Goal: Task Accomplishment & Management: Manage account settings

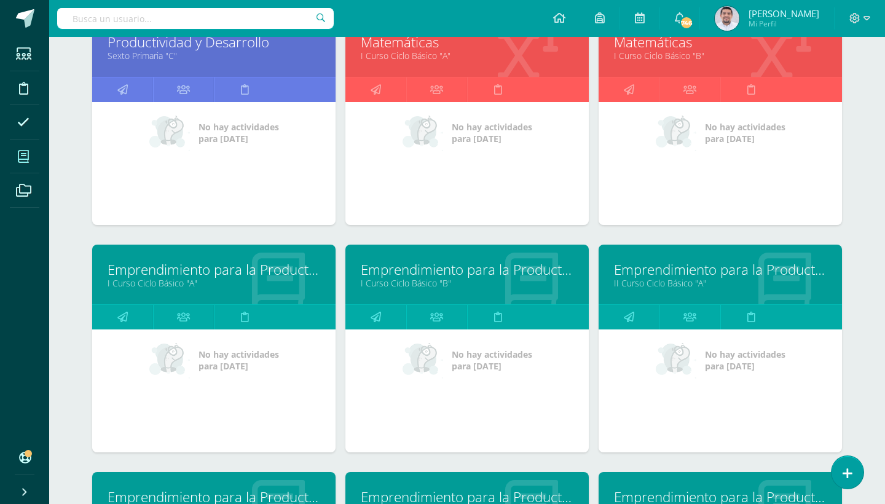
scroll to position [2312, 0]
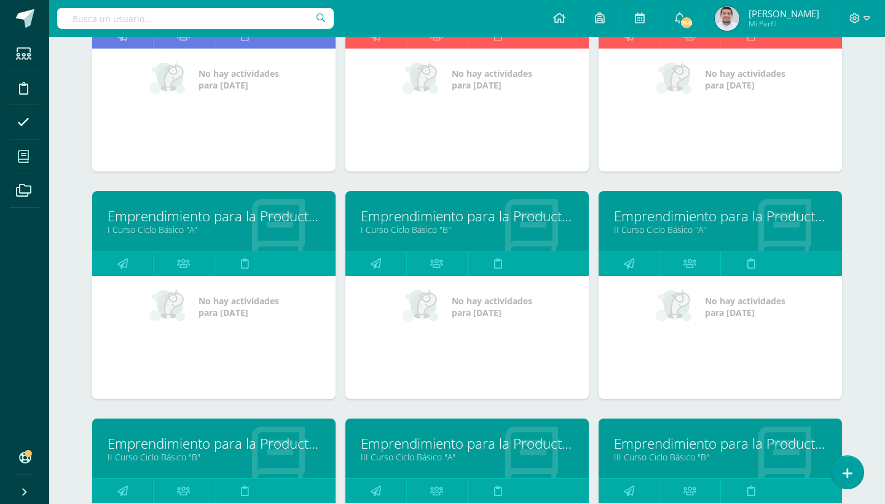
click at [187, 211] on link "Emprendimiento para la Productividad" at bounding box center [214, 216] width 213 height 19
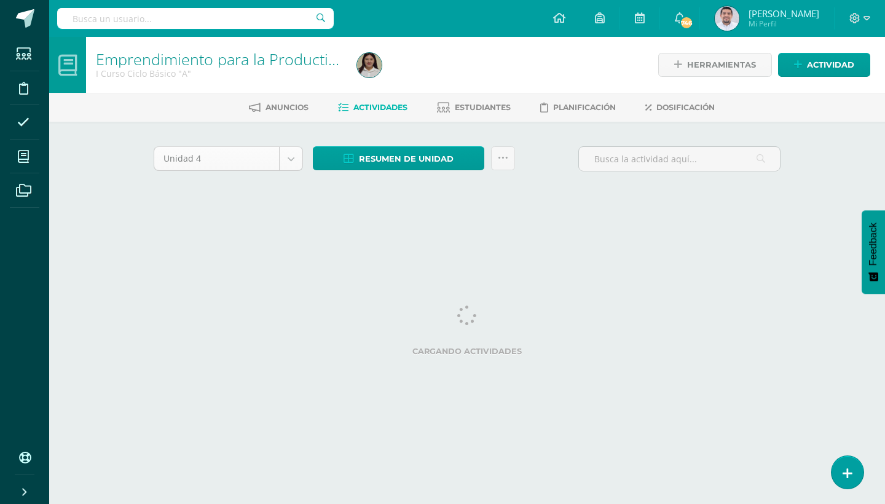
click at [296, 160] on body "Estudiantes Disciplina Asistencia Mis cursos Archivos Soporte Ayuda Reportar un…" at bounding box center [442, 114] width 885 height 229
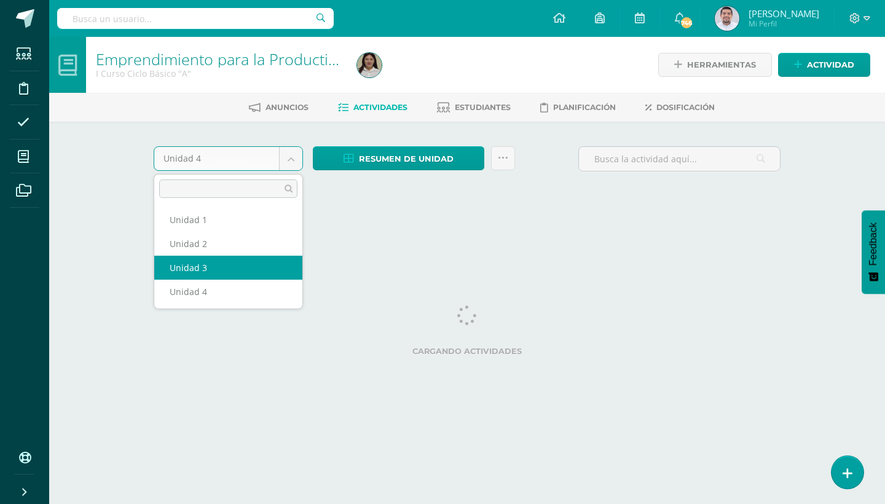
select select "Unidad 3"
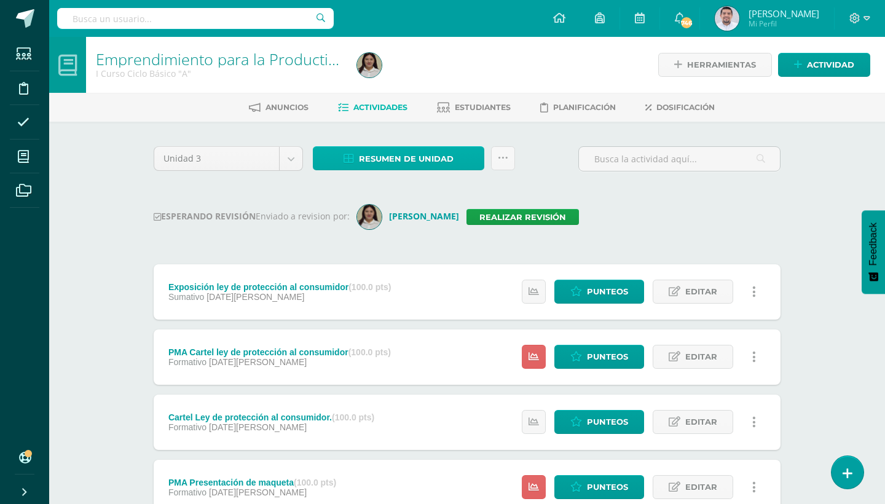
click at [473, 164] on link "Resumen de unidad" at bounding box center [398, 158] width 171 height 24
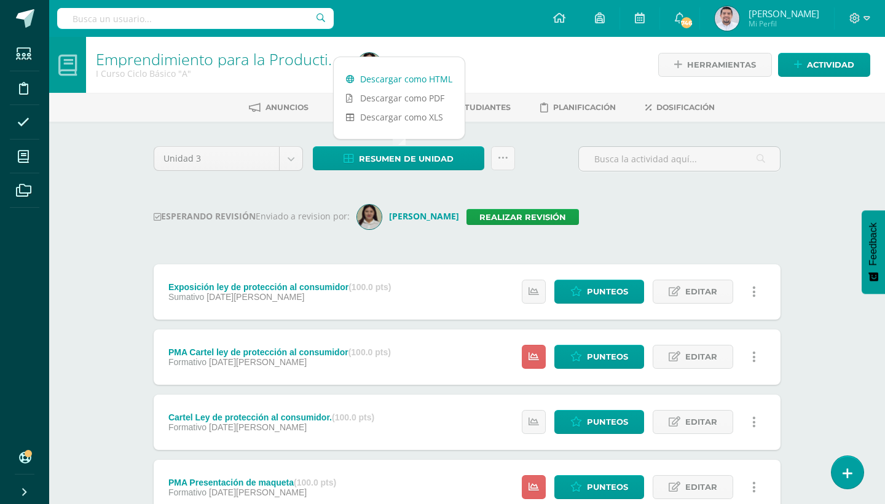
click at [423, 83] on link "Descargar como HTML" at bounding box center [399, 78] width 131 height 19
click at [478, 218] on link "Realizar revisión" at bounding box center [523, 217] width 112 height 16
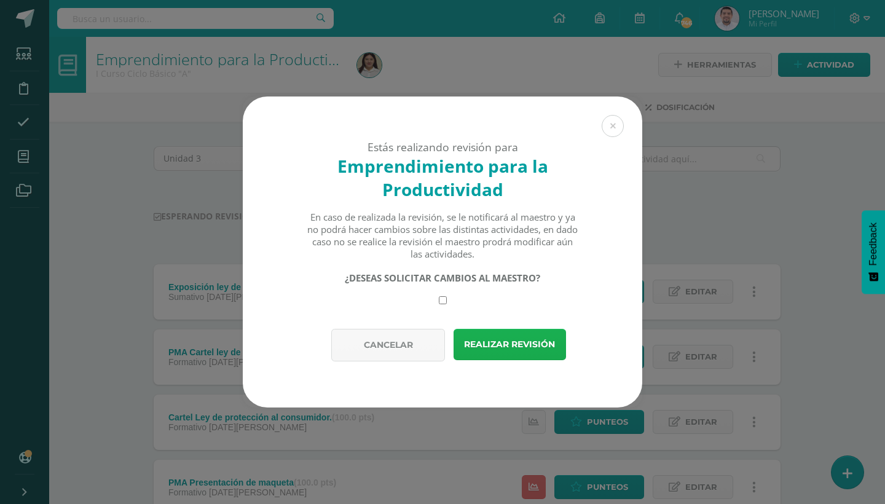
click at [503, 348] on button "Realizar revisión" at bounding box center [510, 344] width 112 height 31
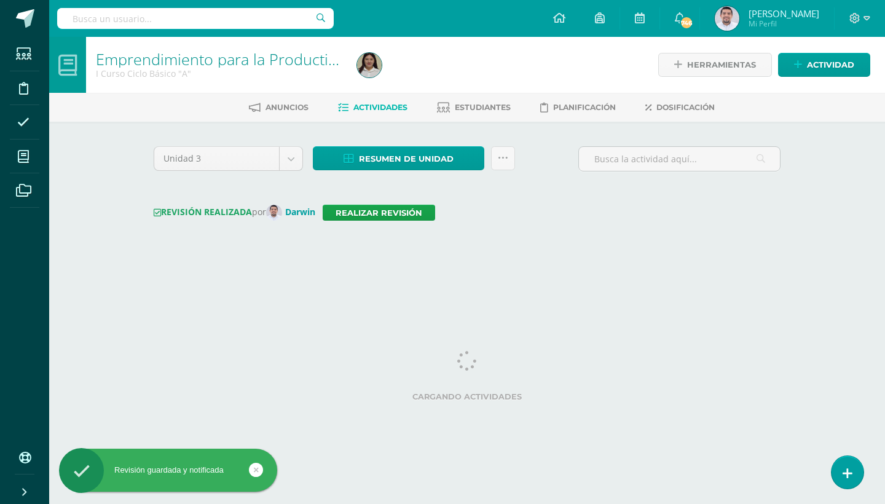
click at [28, 155] on icon at bounding box center [23, 157] width 11 height 12
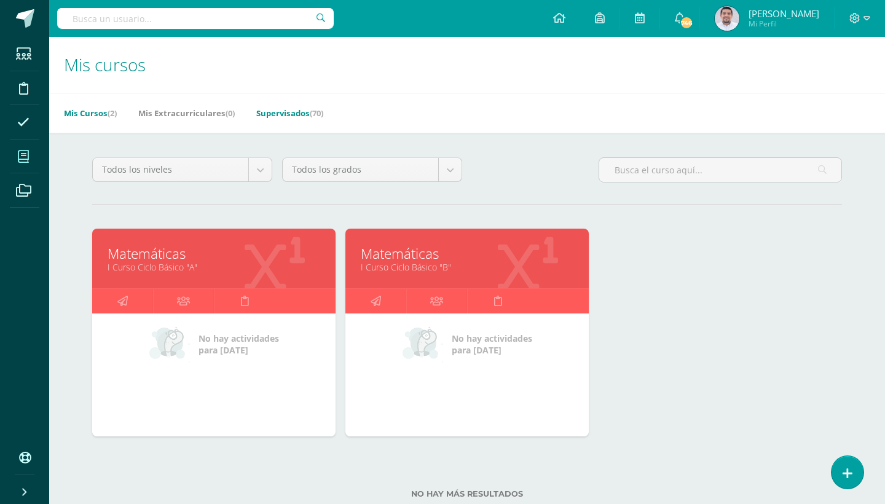
click at [323, 113] on span "(70)" at bounding box center [317, 113] width 14 height 11
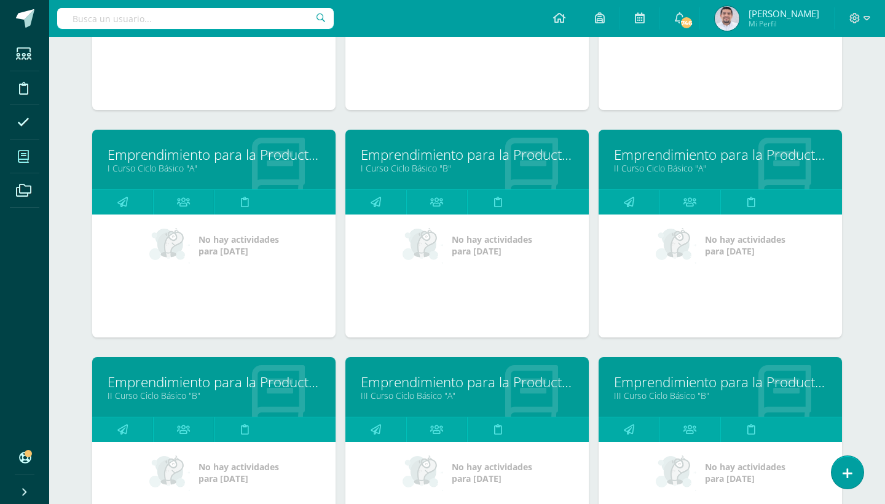
scroll to position [2262, 0]
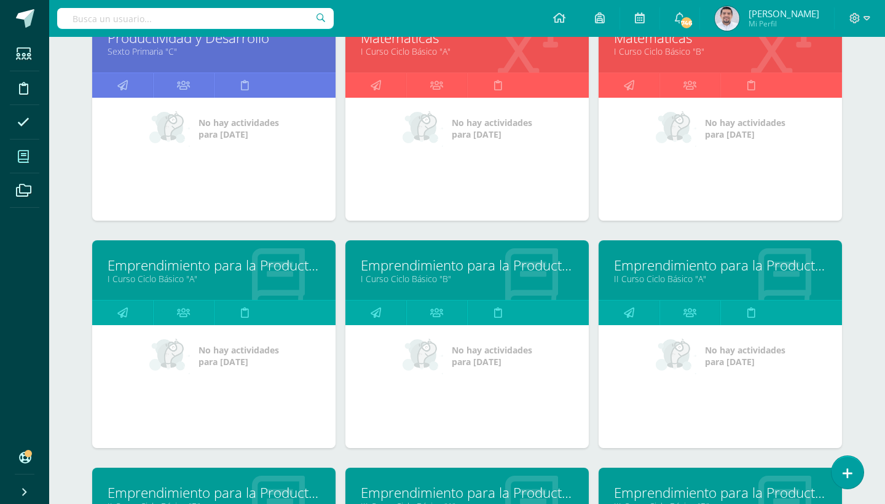
click at [425, 268] on link "Emprendimiento para la Productividad" at bounding box center [467, 265] width 213 height 19
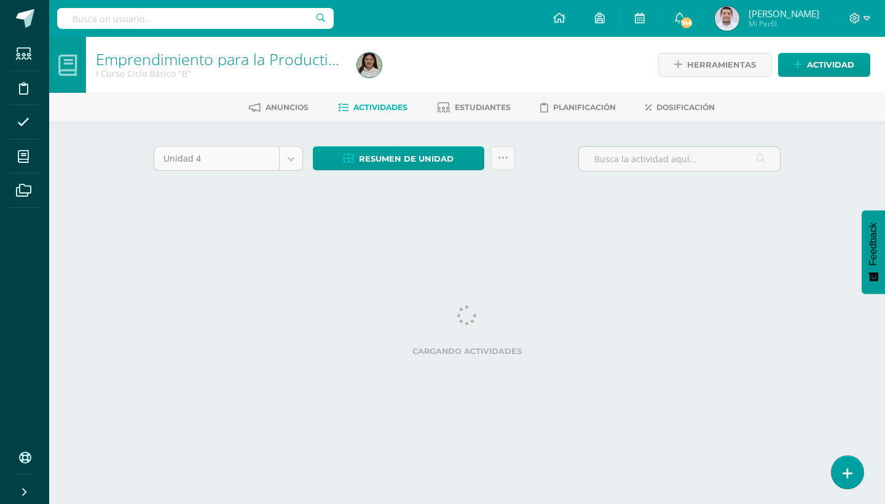
click at [291, 162] on body "Estudiantes Disciplina Asistencia Mis cursos Archivos Soporte Ayuda Reportar un…" at bounding box center [442, 114] width 885 height 229
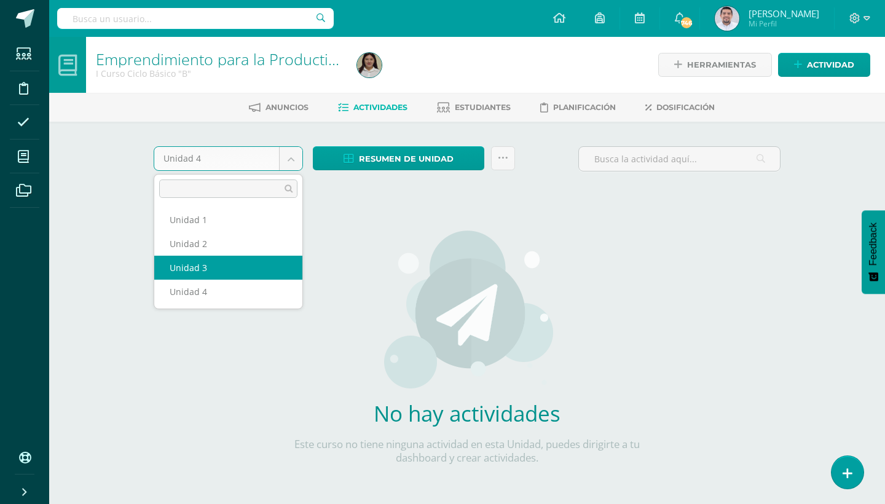
select select "Unidad 3"
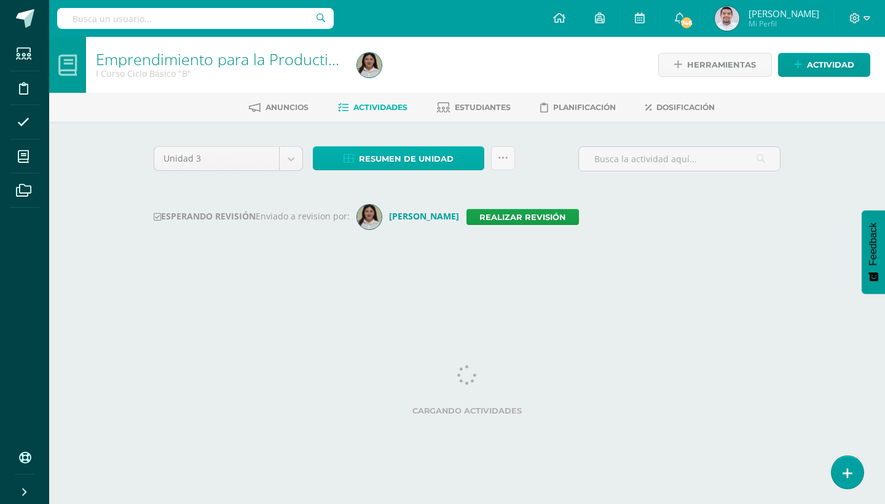
click at [467, 166] on link "Resumen de unidad" at bounding box center [398, 158] width 171 height 24
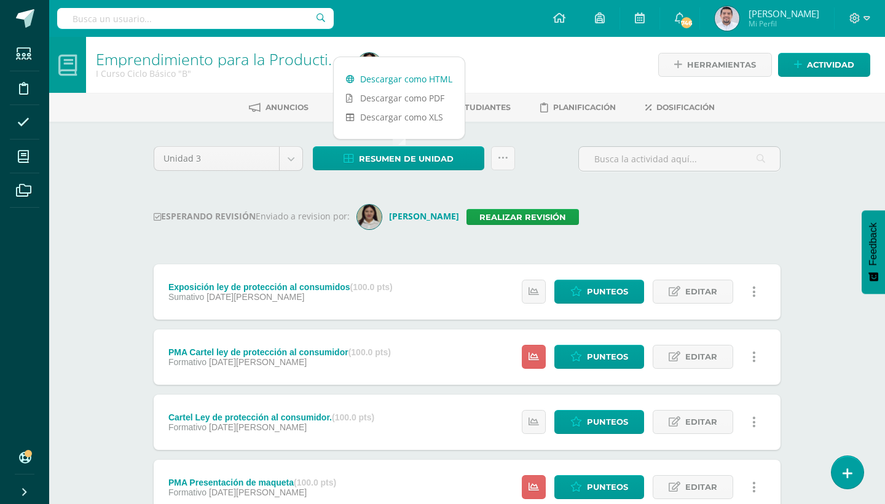
click at [415, 81] on link "Descargar como HTML" at bounding box center [399, 78] width 131 height 19
click at [511, 211] on link "Realizar revisión" at bounding box center [523, 217] width 112 height 16
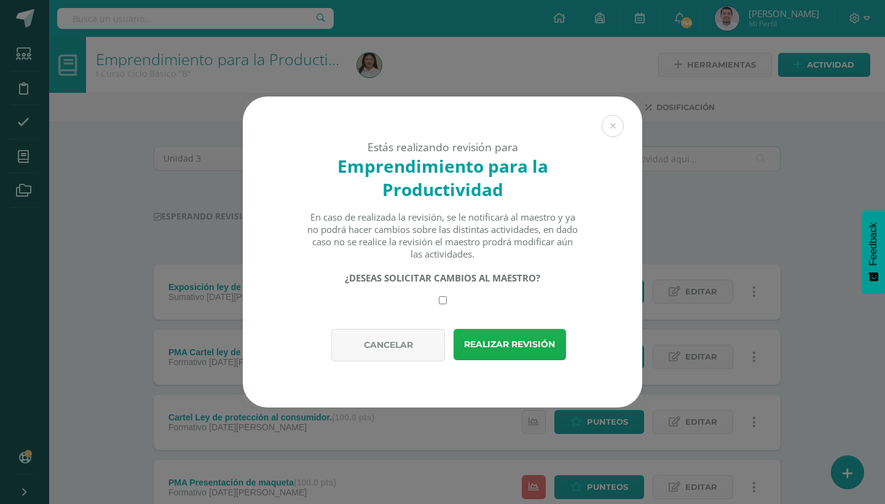
click at [505, 344] on button "Realizar revisión" at bounding box center [510, 344] width 112 height 31
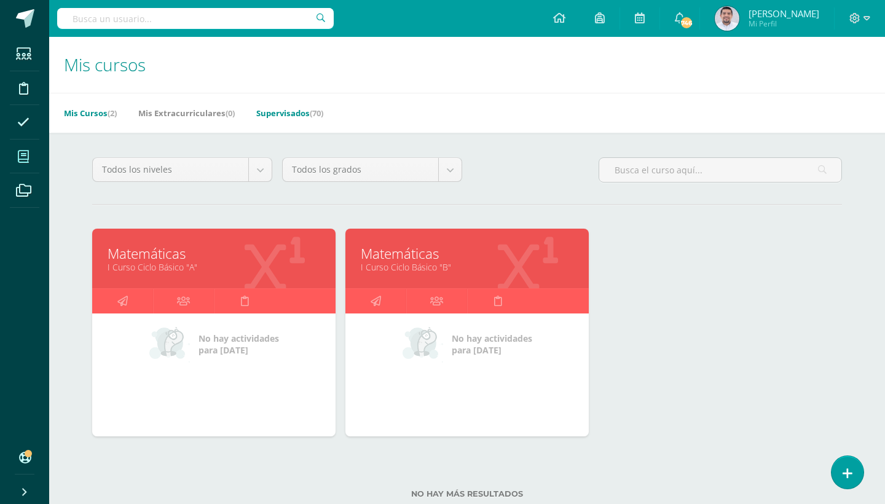
click at [317, 114] on span "(70)" at bounding box center [317, 113] width 14 height 11
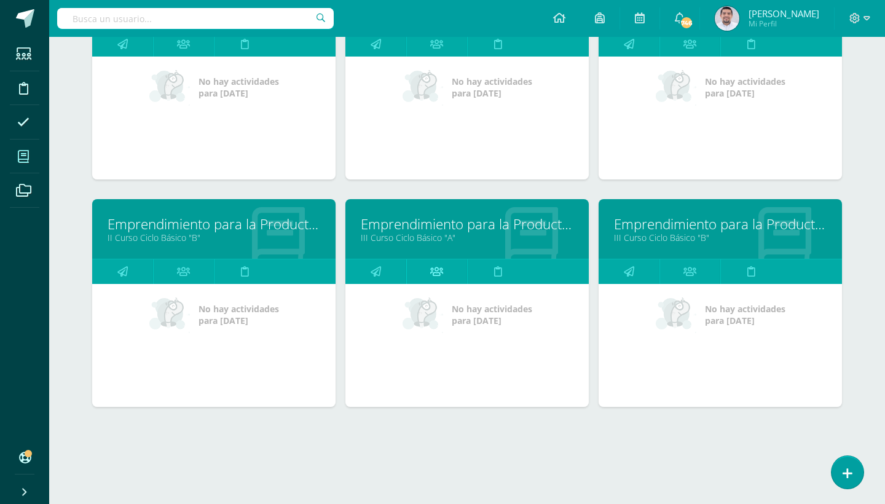
scroll to position [2531, 0]
click at [455, 221] on link "Emprendimiento para la Productividad" at bounding box center [467, 224] width 213 height 19
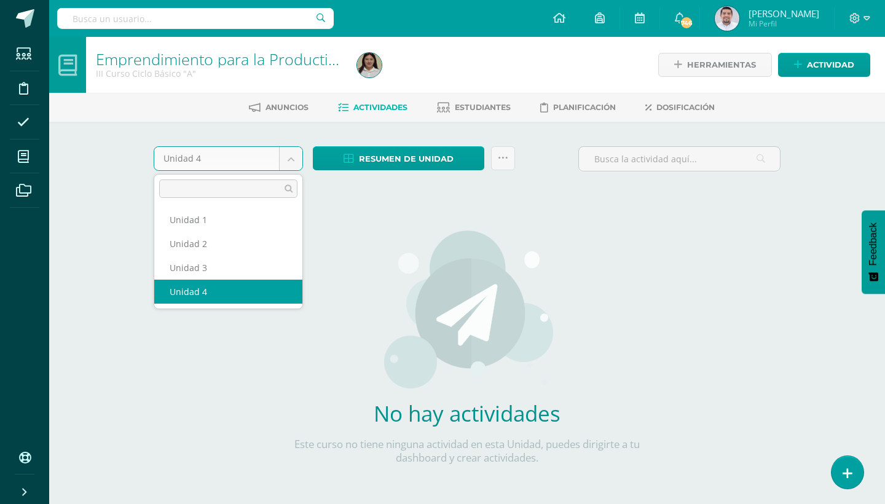
click at [294, 162] on body "Estudiantes Disciplina Asistencia Mis cursos Archivos Soporte Ayuda Reportar un…" at bounding box center [442, 264] width 885 height 528
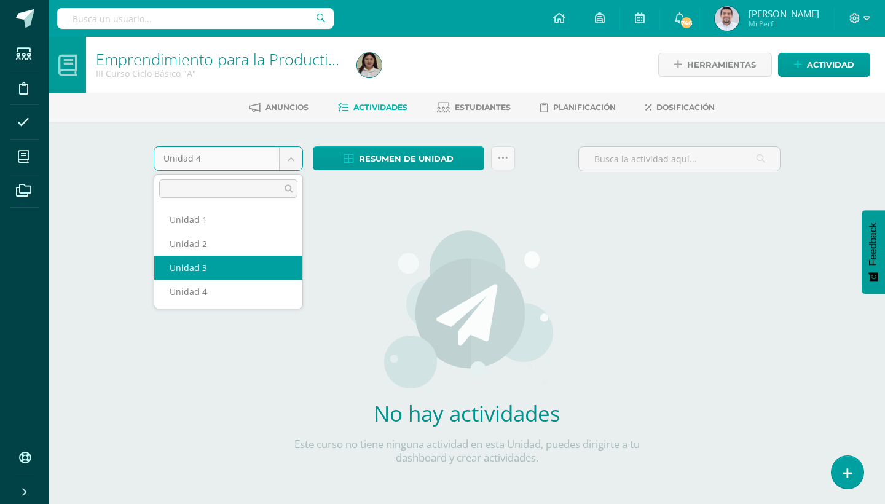
select select "Unidad 3"
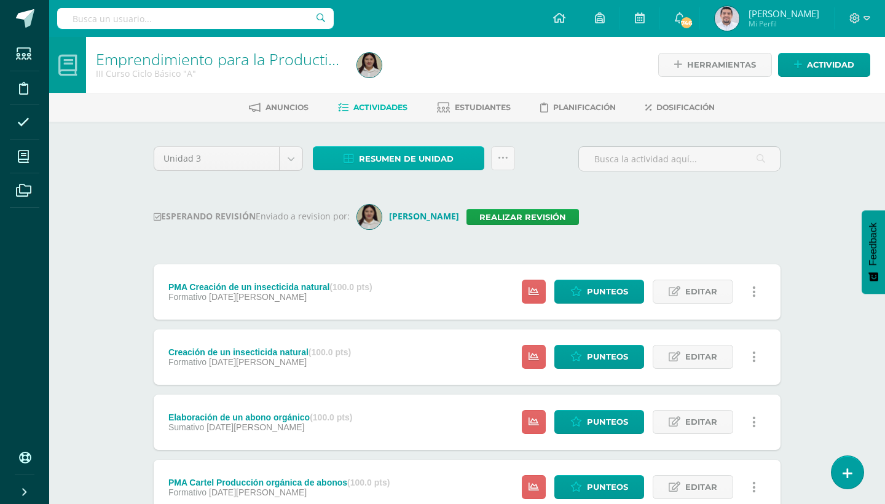
click at [467, 162] on link "Resumen de unidad" at bounding box center [398, 158] width 171 height 24
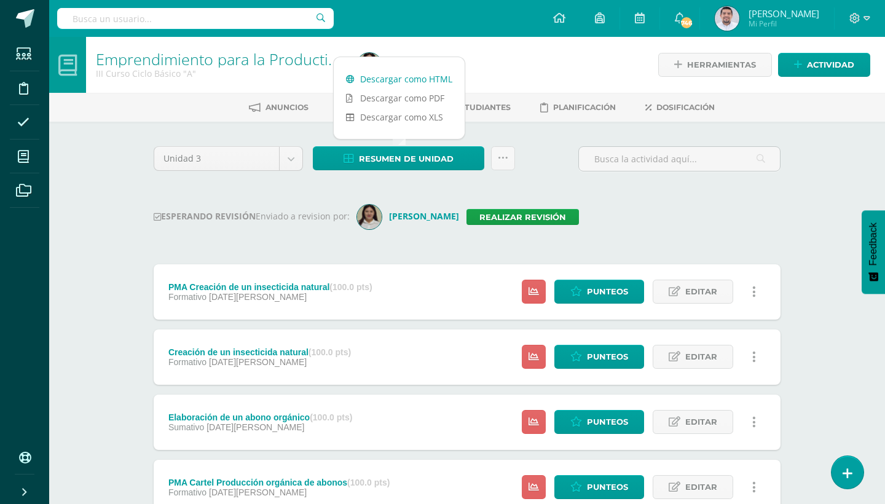
click at [417, 77] on link "Descargar como HTML" at bounding box center [399, 78] width 131 height 19
click at [508, 212] on link "Realizar revisión" at bounding box center [523, 217] width 112 height 16
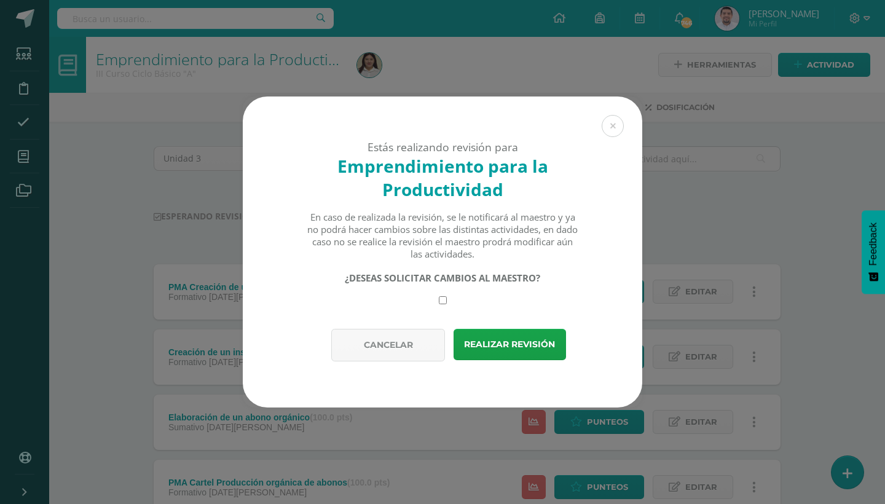
click at [444, 297] on input "checkbox" at bounding box center [443, 300] width 8 height 8
checkbox input "true"
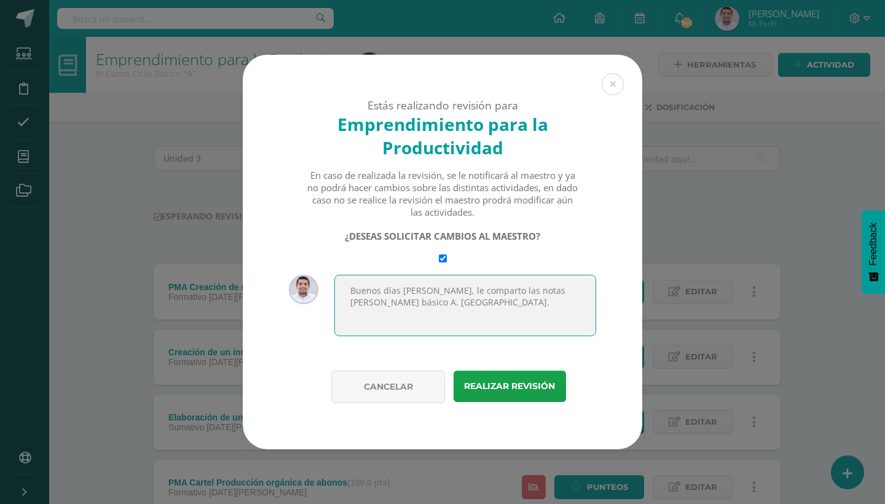
drag, startPoint x: 401, startPoint y: 302, endPoint x: 347, endPoint y: 288, distance: 56.3
click at [347, 288] on textarea "Buenos días Isa, le comparto las notas de tercero básico A. Saludos." at bounding box center [465, 305] width 262 height 61
type textarea "Buenos días Isa, le comparto las notas de tercero básico A. Saludos."
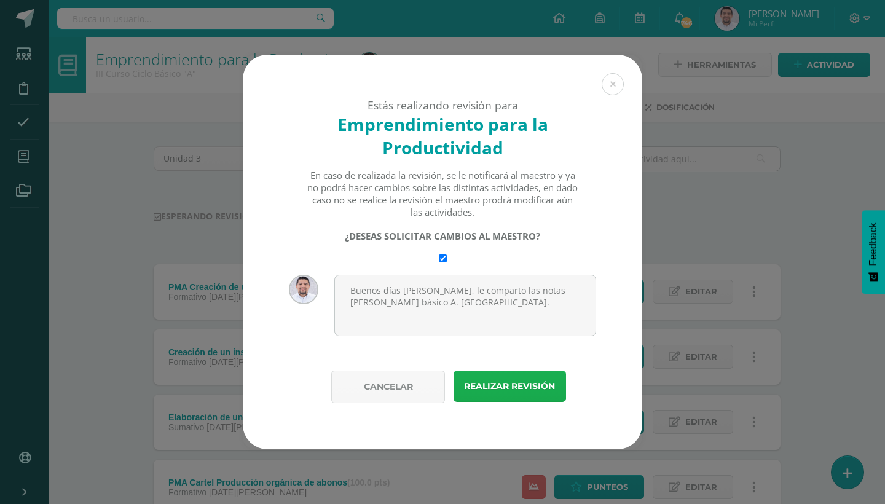
click at [530, 381] on button "Realizar revisión" at bounding box center [510, 386] width 112 height 31
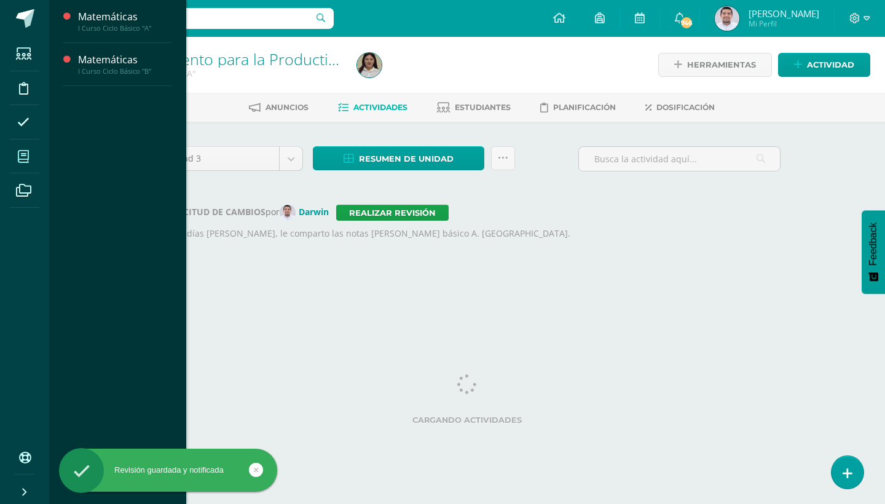
click at [21, 159] on icon at bounding box center [23, 157] width 11 height 12
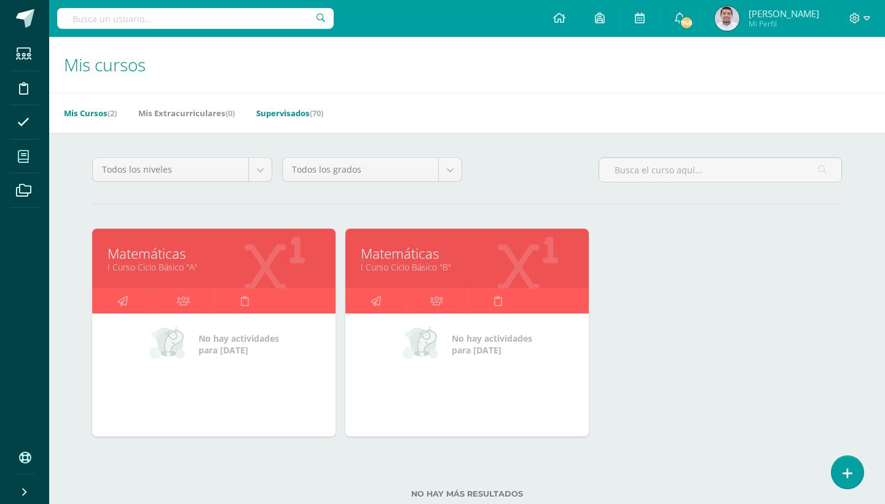
click at [310, 107] on link "Supervisados (70)" at bounding box center [289, 113] width 67 height 20
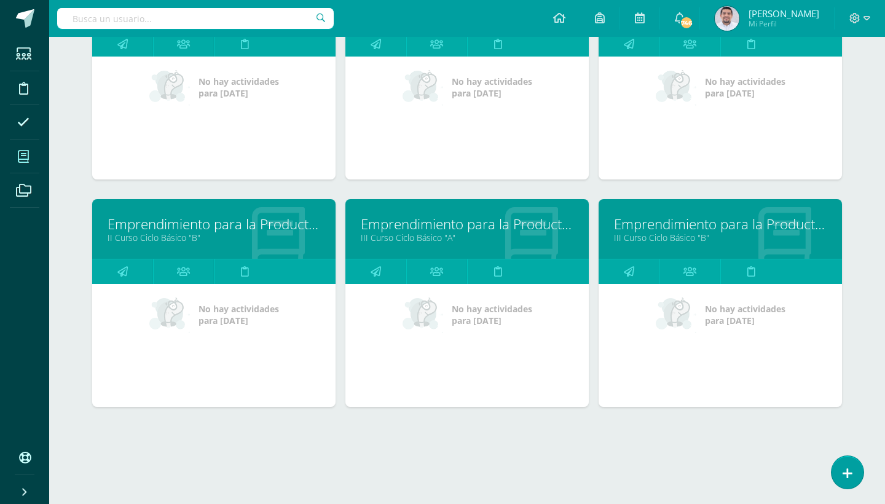
scroll to position [2531, 0]
click at [689, 237] on link "III Curso Ciclo Básico "B"" at bounding box center [720, 238] width 213 height 12
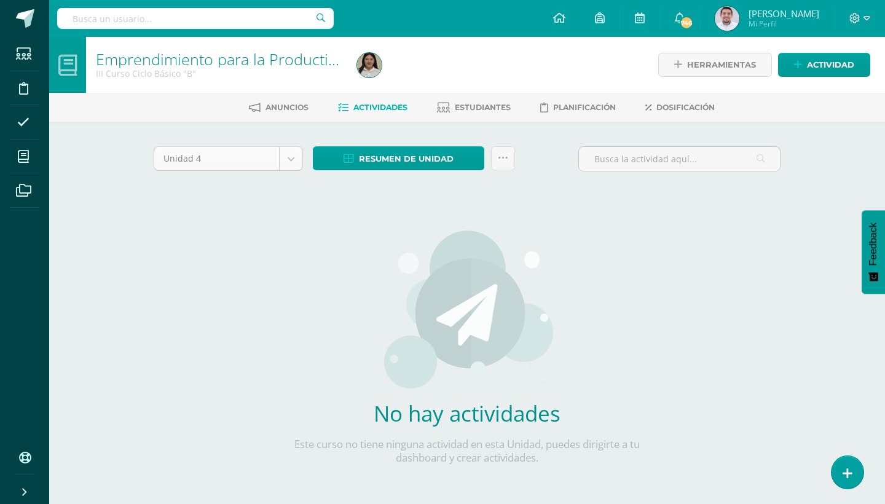
click at [294, 160] on body "Estudiantes Disciplina Asistencia Mis cursos Archivos Soporte Ayuda Reportar un…" at bounding box center [442, 264] width 885 height 528
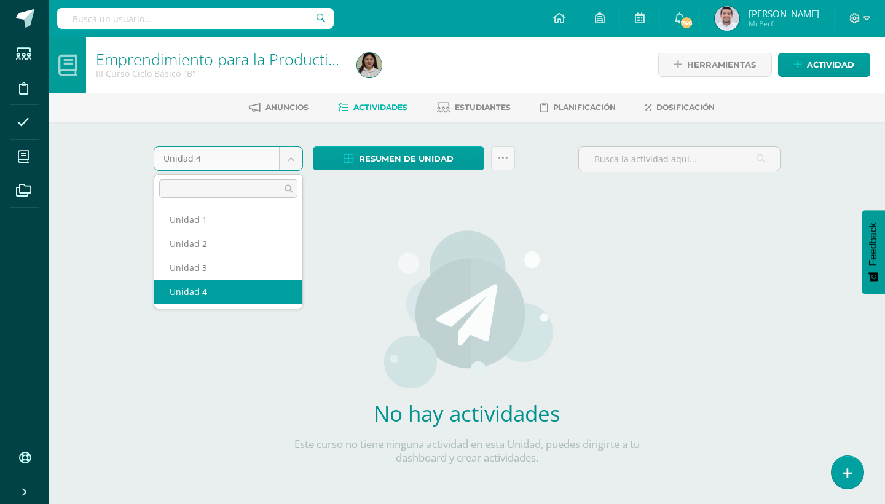
click at [280, 162] on body "Estudiantes Disciplina Asistencia Mis cursos Archivos Soporte Ayuda Reportar un…" at bounding box center [442, 264] width 885 height 528
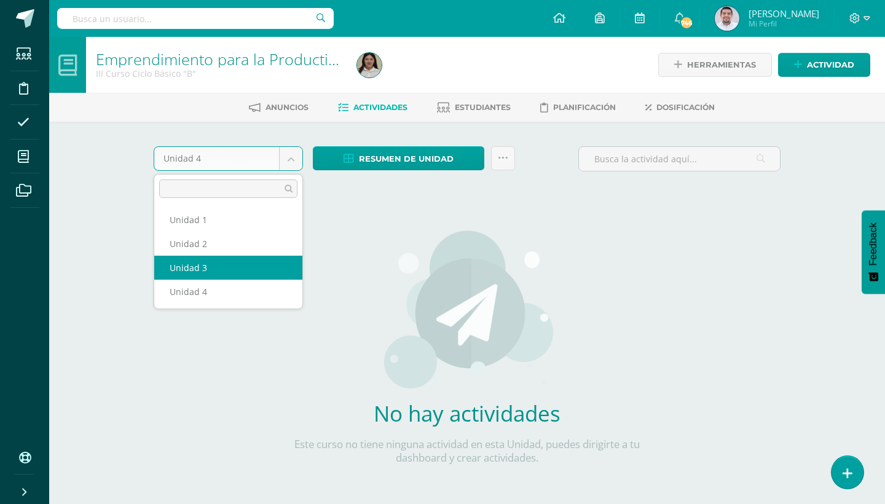
select select "Unidad 3"
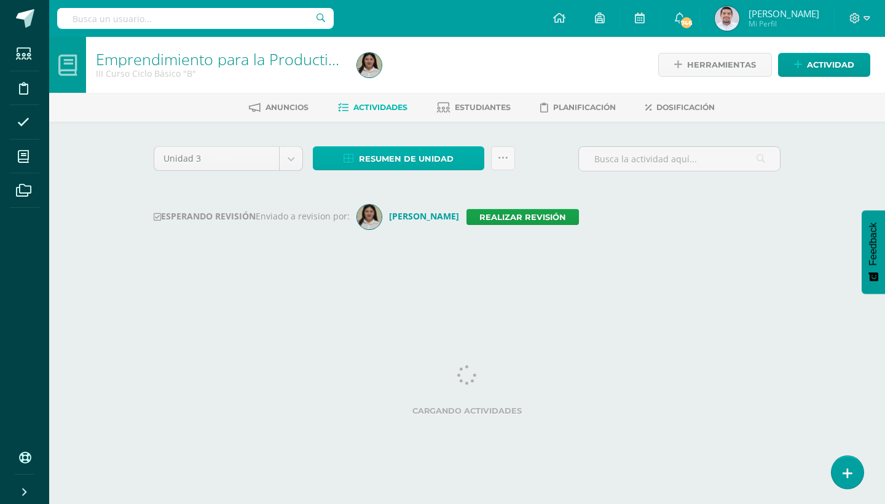
click at [469, 159] on link "Resumen de unidad" at bounding box center [398, 158] width 171 height 24
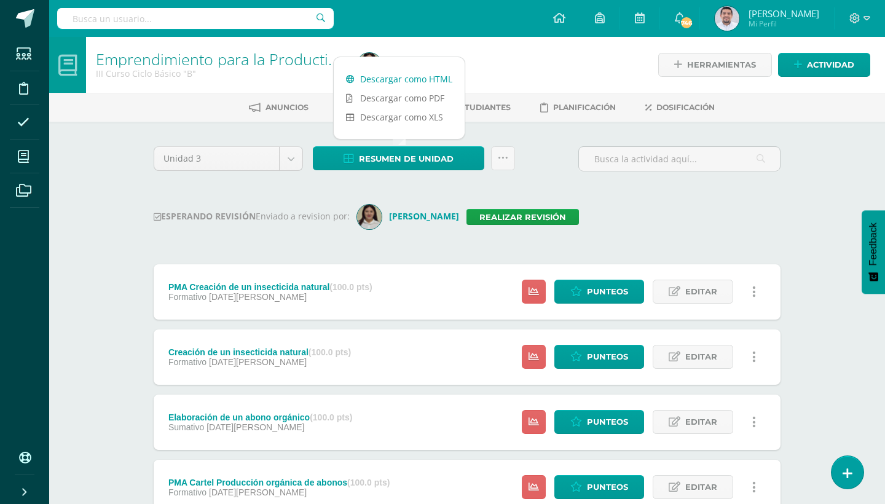
click at [434, 78] on link "Descargar como HTML" at bounding box center [399, 78] width 131 height 19
click at [498, 215] on link "Realizar revisión" at bounding box center [523, 217] width 112 height 16
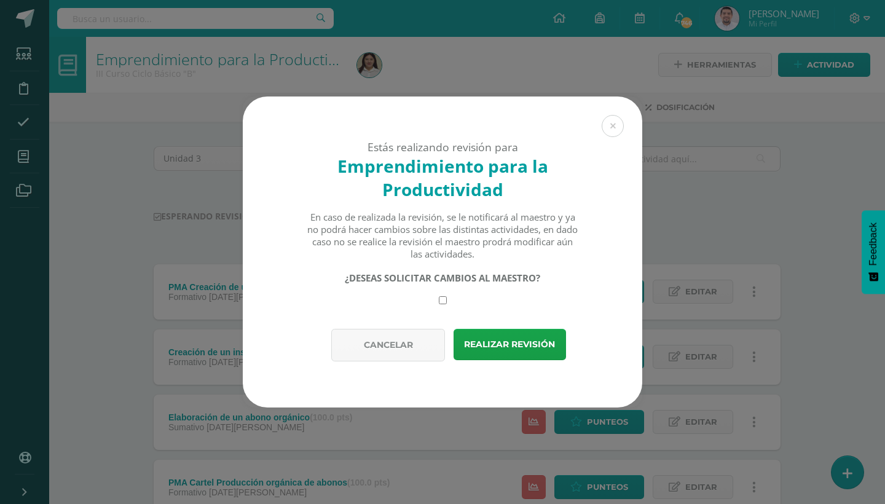
click at [444, 301] on input "checkbox" at bounding box center [443, 300] width 8 height 8
checkbox input "true"
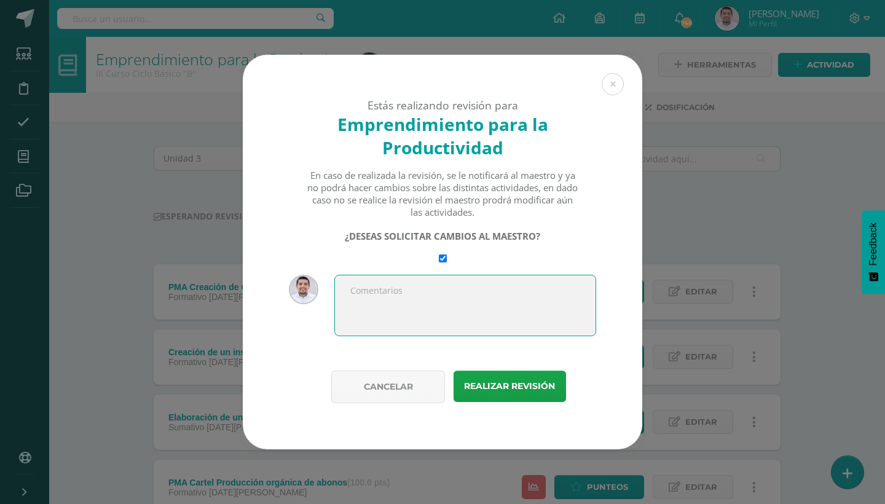
paste textarea "Buenos días Isa, le comparto las notas de tercero básico A. Saludos."
click at [355, 305] on textarea "Buenos días Isa, le comparto las notas de tercero básico A. Saludos." at bounding box center [465, 305] width 262 height 61
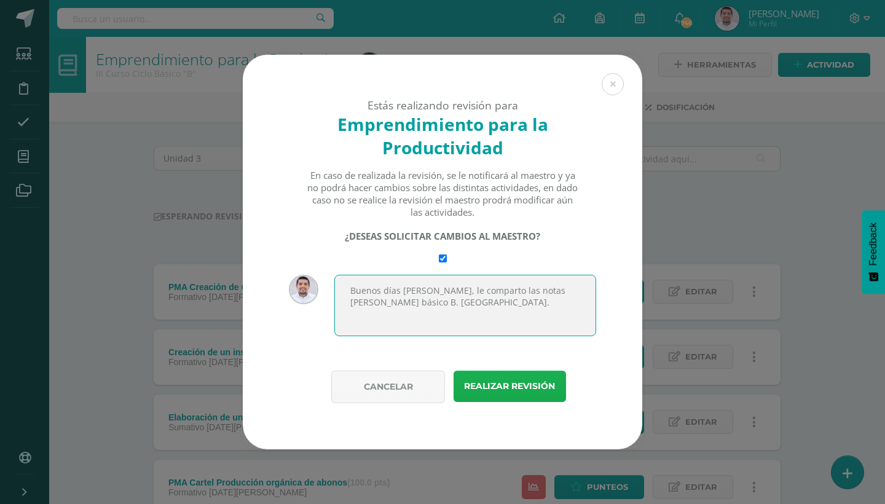
type textarea "Buenos días Isa, le comparto las notas de tercero básico B. Saludos."
click at [498, 379] on button "Realizar revisión" at bounding box center [510, 386] width 112 height 31
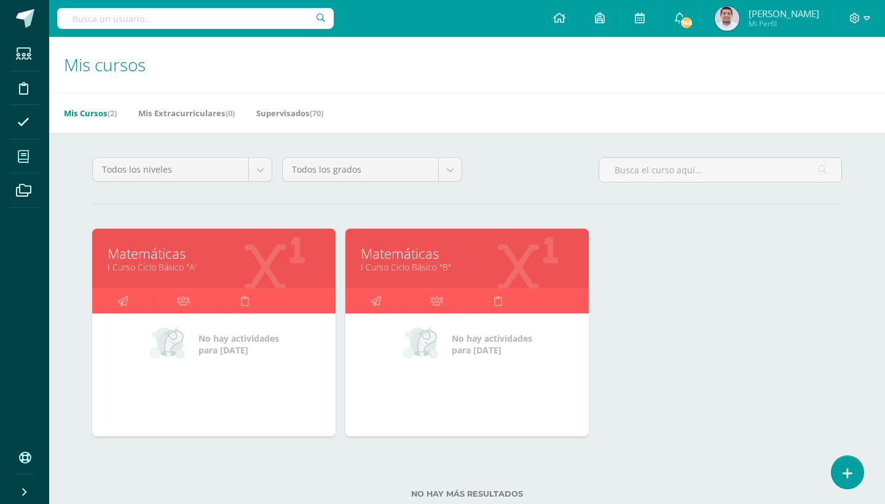
click at [165, 262] on link "I Curso Ciclo Básico "A"" at bounding box center [214, 267] width 213 height 12
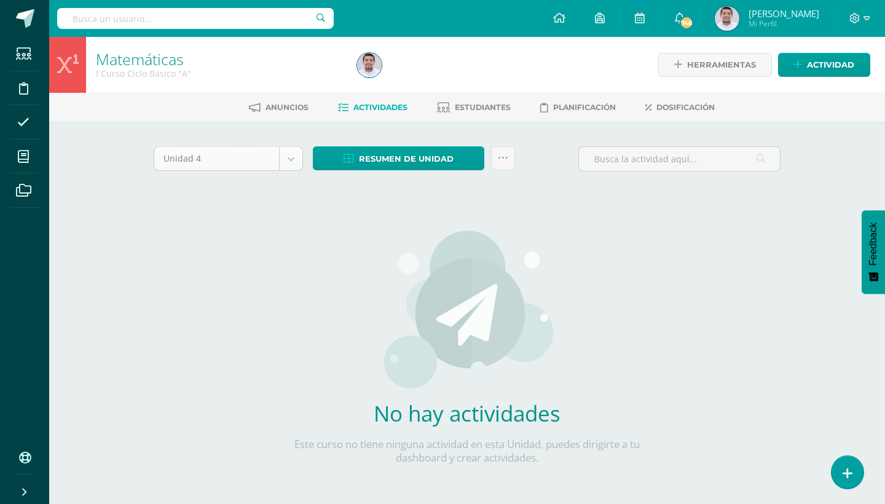
click at [291, 155] on body "Estudiantes Disciplina Asistencia Mis cursos Archivos Soporte Ayuda Reportar un…" at bounding box center [442, 264] width 885 height 528
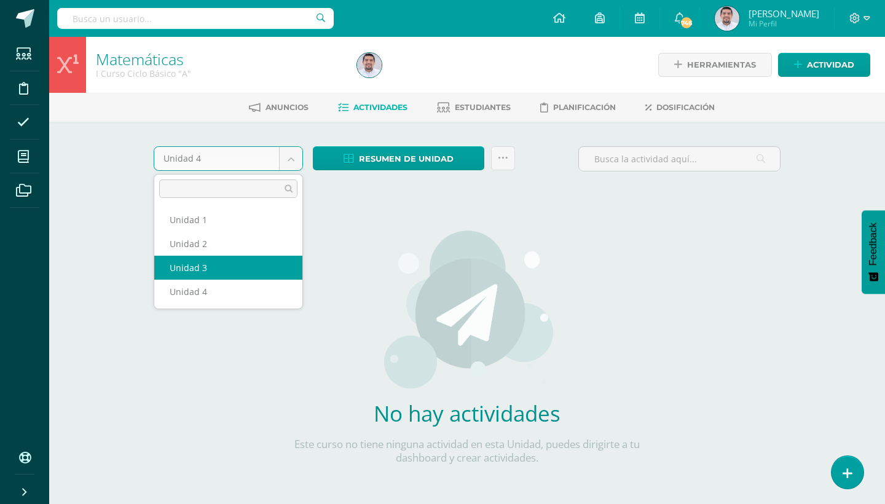
select select "Unidad 3"
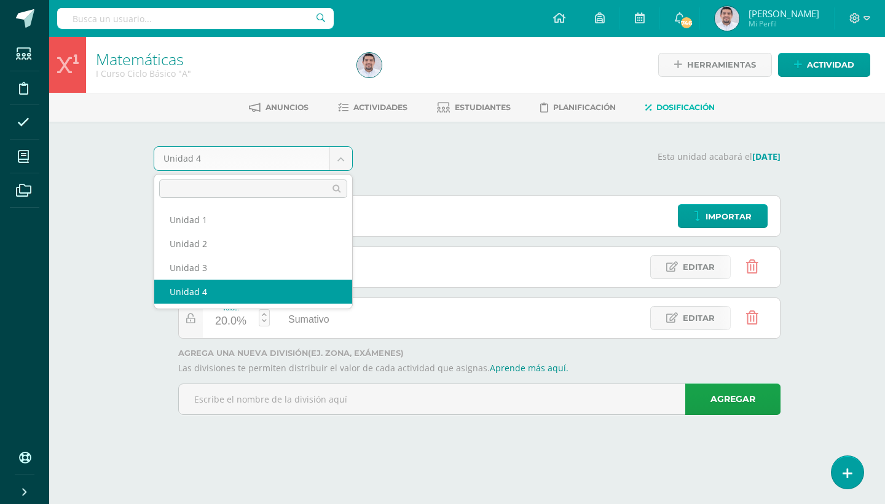
click at [347, 155] on body "Estudiantes Disciplina Asistencia Mis cursos Archivos Soporte Ayuda Reportar un…" at bounding box center [442, 224] width 885 height 449
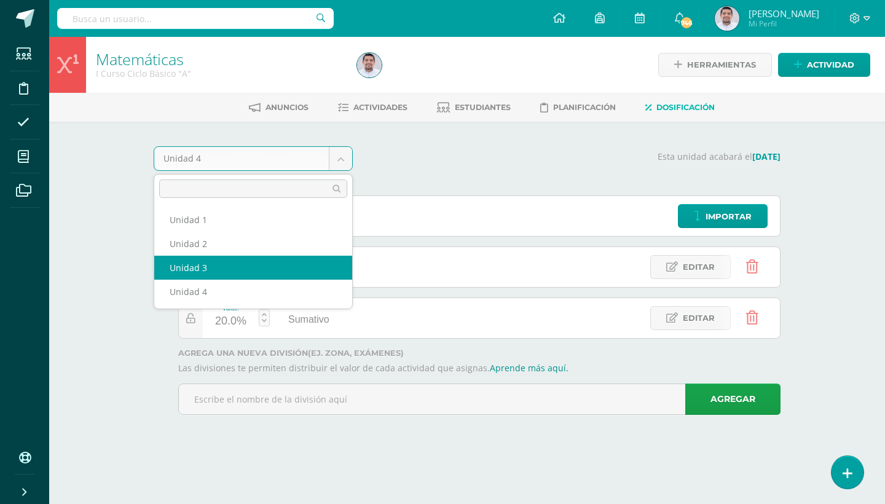
select select "Unidad 3"
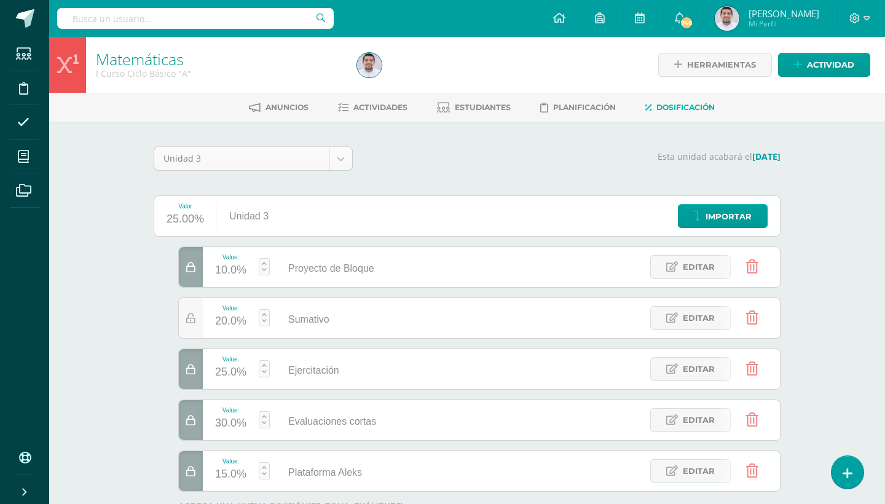
click at [336, 151] on body "Estudiantes Disciplina Asistencia Mis cursos Archivos Soporte Ayuda Reportar un…" at bounding box center [442, 301] width 885 height 602
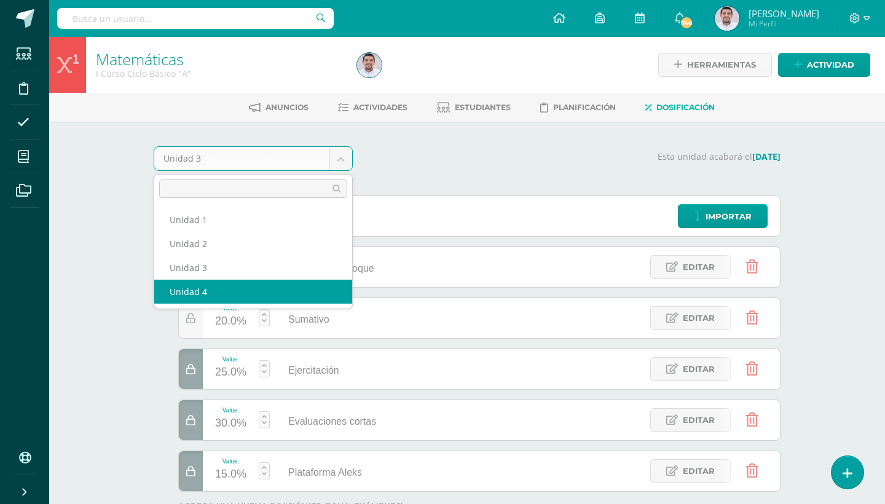
select select "Unidad 4"
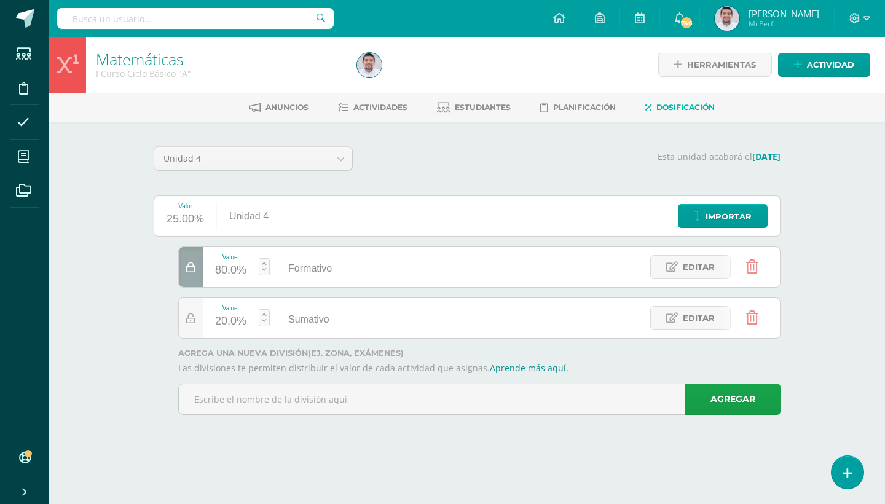
click at [183, 261] on div at bounding box center [191, 267] width 24 height 40
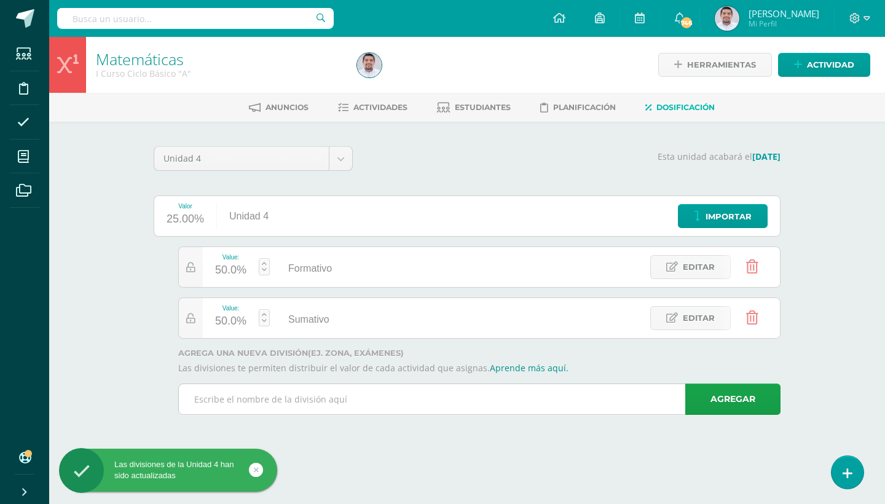
click at [249, 404] on input "text" at bounding box center [479, 399] width 601 height 30
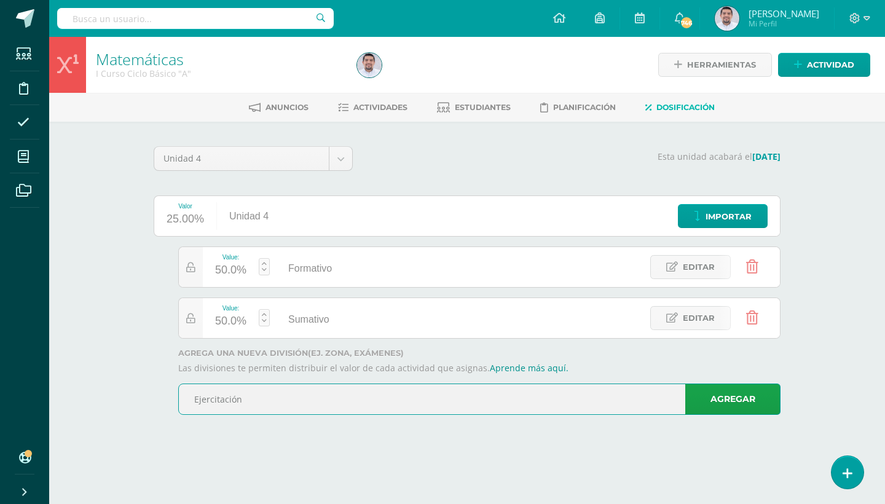
drag, startPoint x: 246, startPoint y: 421, endPoint x: 273, endPoint y: 400, distance: 34.6
click at [273, 400] on input "Ejercitación" at bounding box center [479, 399] width 601 height 30
type input "Ejercitación"
click at [722, 398] on link "Agregar" at bounding box center [732, 399] width 95 height 31
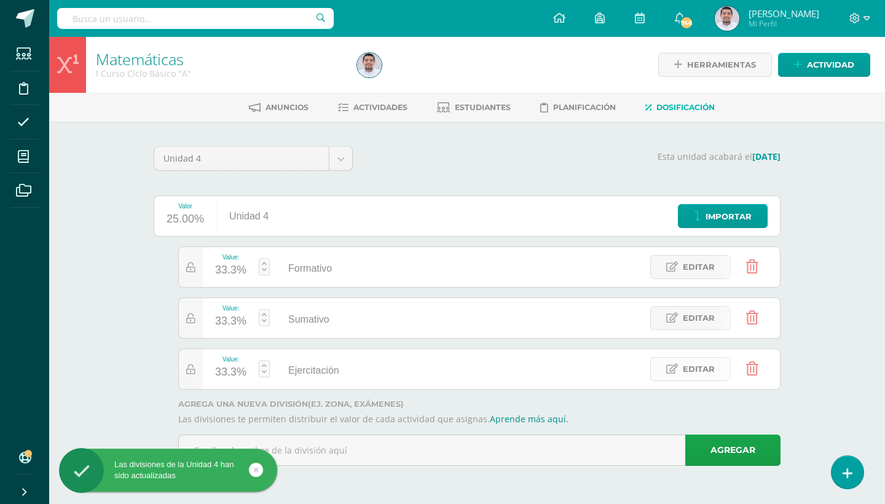
click at [702, 368] on span "Editar" at bounding box center [699, 369] width 32 height 23
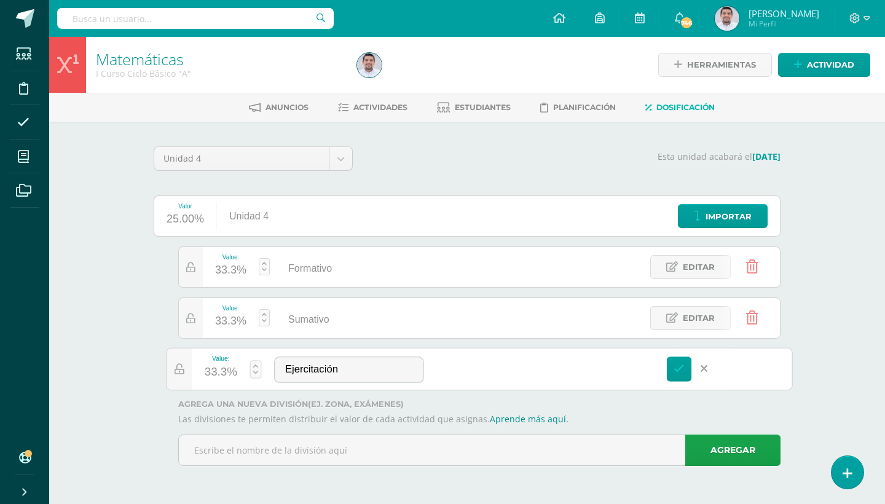
click at [227, 374] on div "33.3%" at bounding box center [221, 373] width 33 height 20
type input "25"
click at [328, 337] on link "Guardar" at bounding box center [321, 338] width 84 height 16
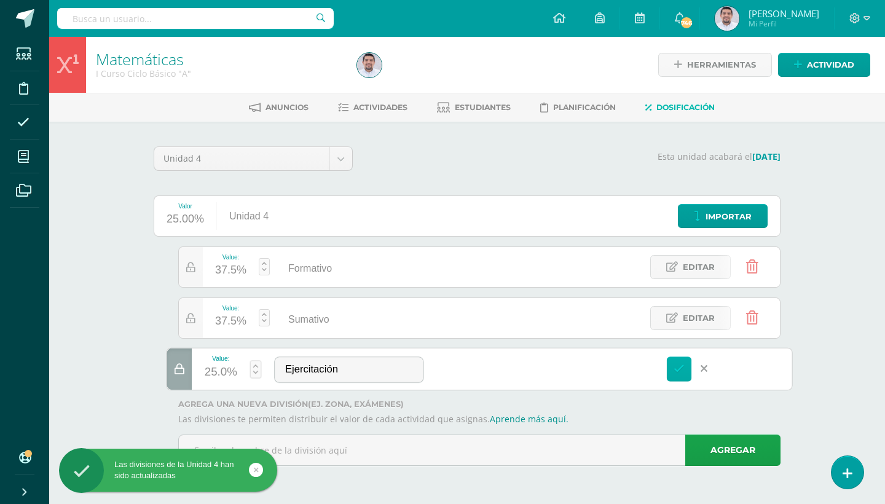
click at [682, 371] on icon at bounding box center [679, 368] width 11 height 11
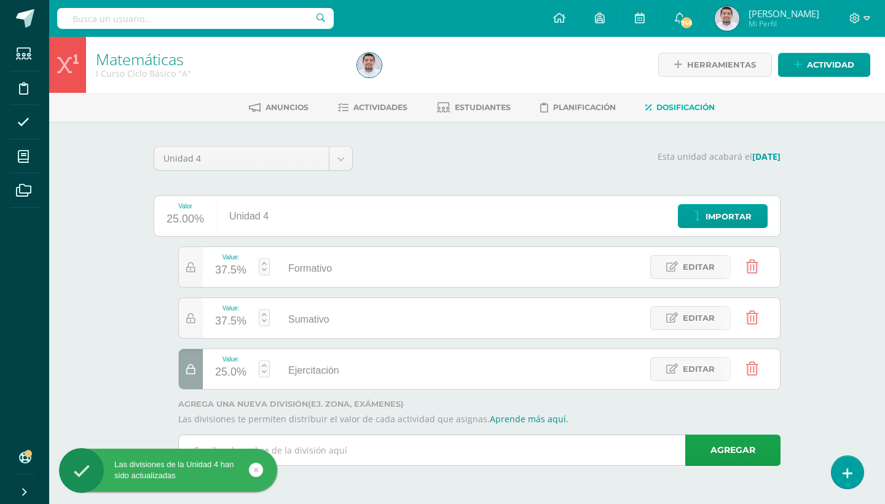
click at [322, 452] on input "text" at bounding box center [479, 450] width 601 height 30
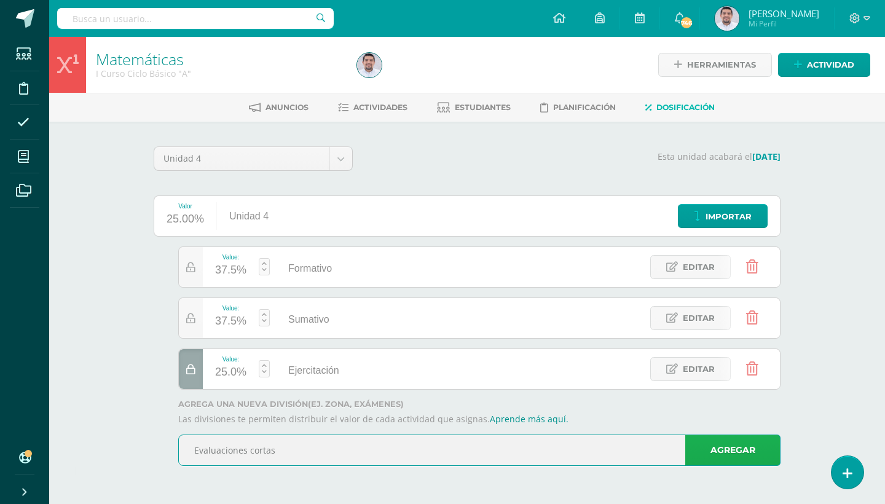
type input "Evaluaciones cortas"
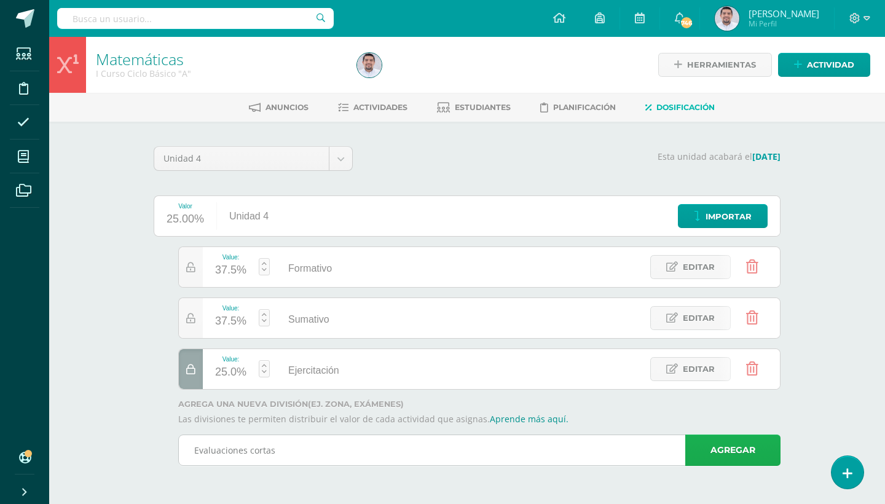
click at [719, 454] on link "Agregar" at bounding box center [732, 450] width 95 height 31
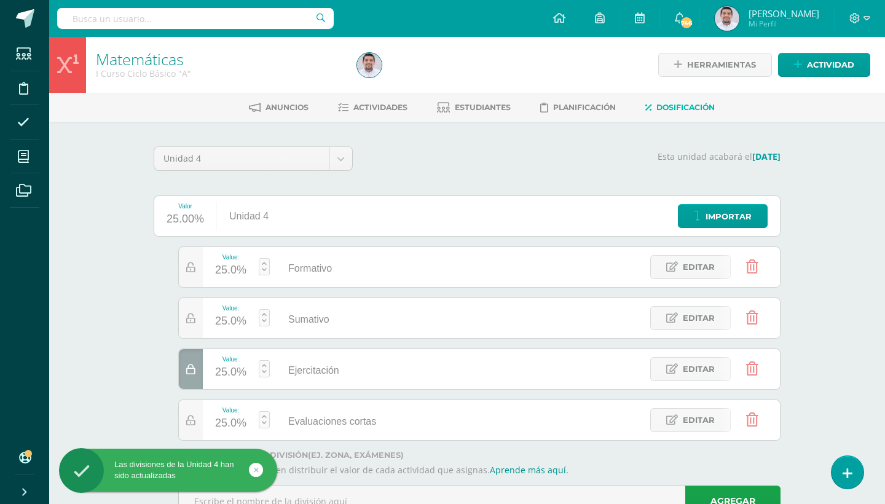
click at [241, 422] on div "25.0%" at bounding box center [230, 424] width 31 height 20
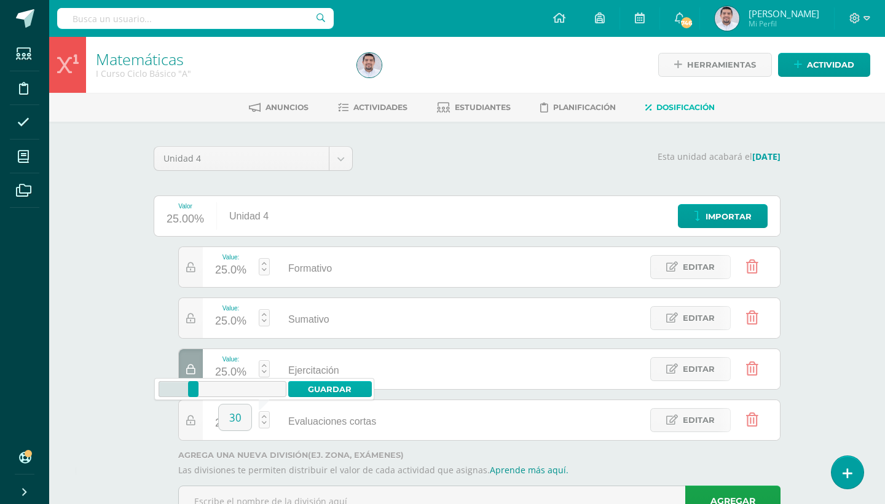
type input "30"
click at [346, 387] on link "Guardar" at bounding box center [330, 389] width 84 height 16
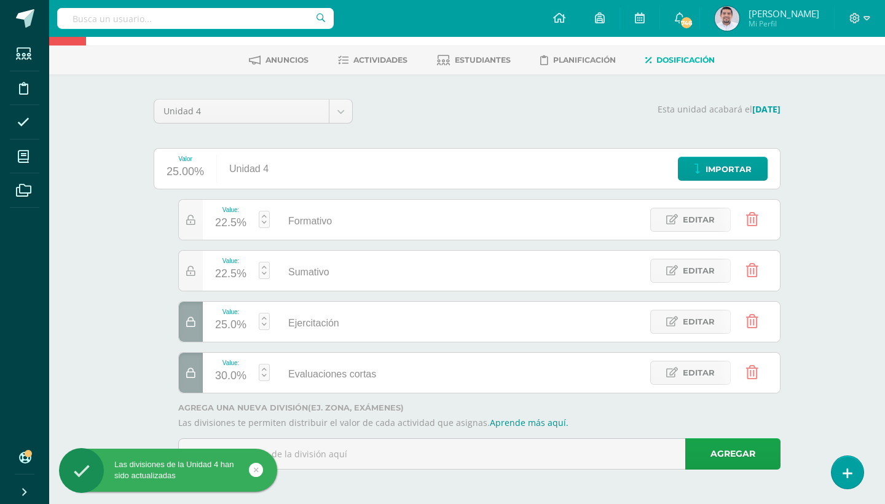
scroll to position [47, 0]
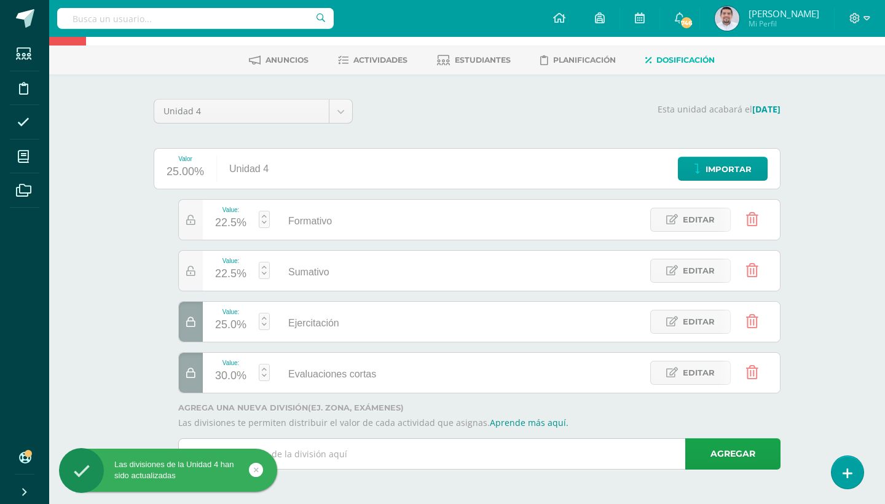
click at [341, 458] on input "text" at bounding box center [479, 454] width 601 height 30
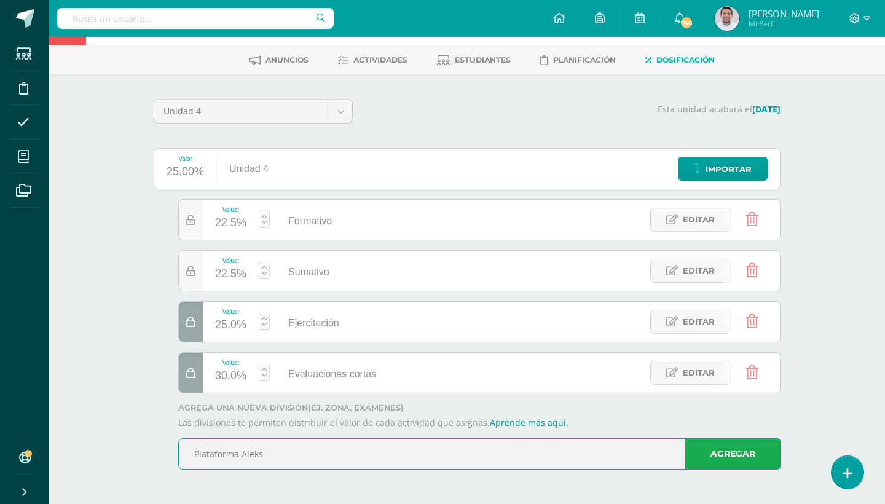
type input "Plataforma Aleks"
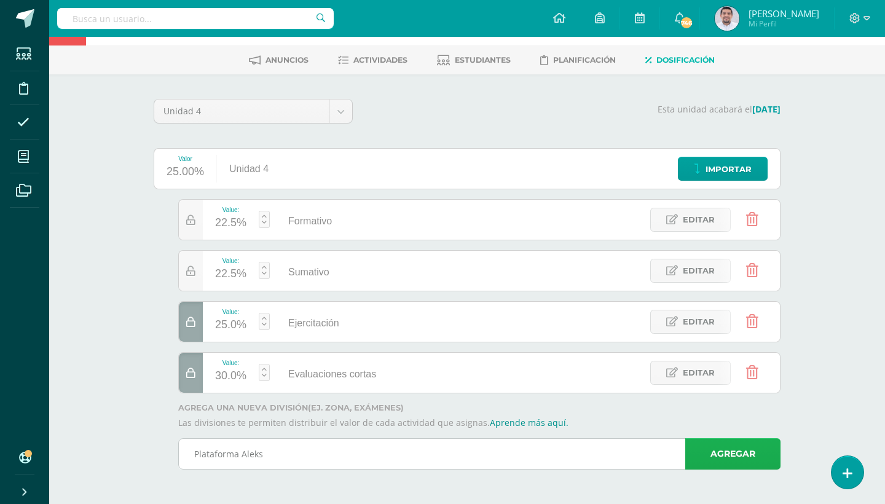
click at [720, 457] on link "Agregar" at bounding box center [732, 453] width 95 height 31
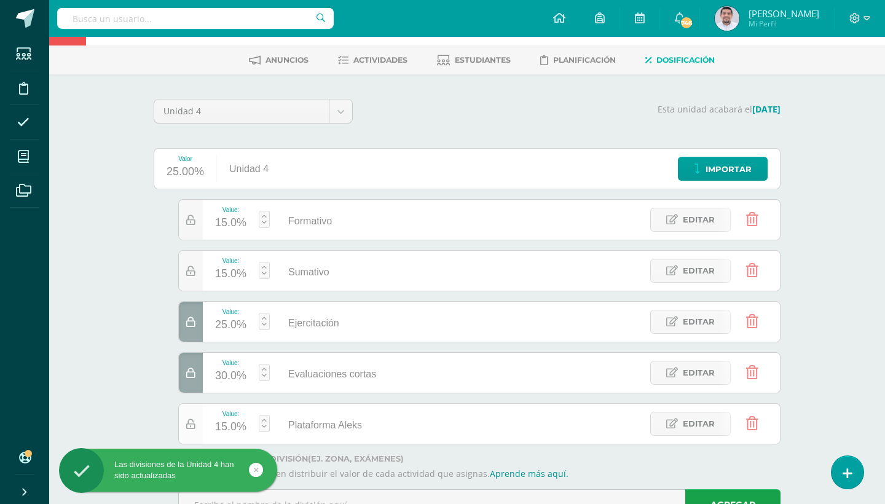
click at [192, 429] on icon at bounding box center [190, 424] width 9 height 10
click at [695, 219] on span "Editar" at bounding box center [699, 219] width 32 height 23
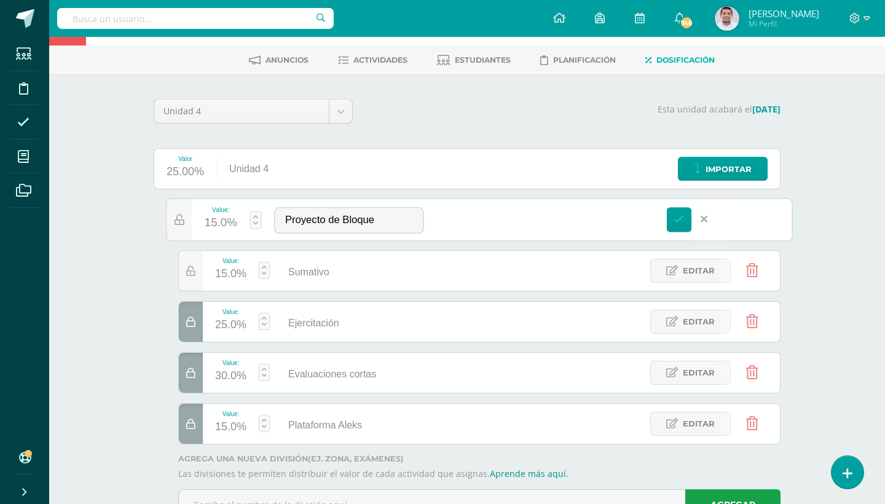
click at [184, 222] on span "Editar" at bounding box center [176, 219] width 33 height 23
type input "Formativo"
click at [181, 223] on span "Editar" at bounding box center [176, 219] width 33 height 23
click at [222, 223] on div "15.0%" at bounding box center [221, 223] width 33 height 20
type input "10"
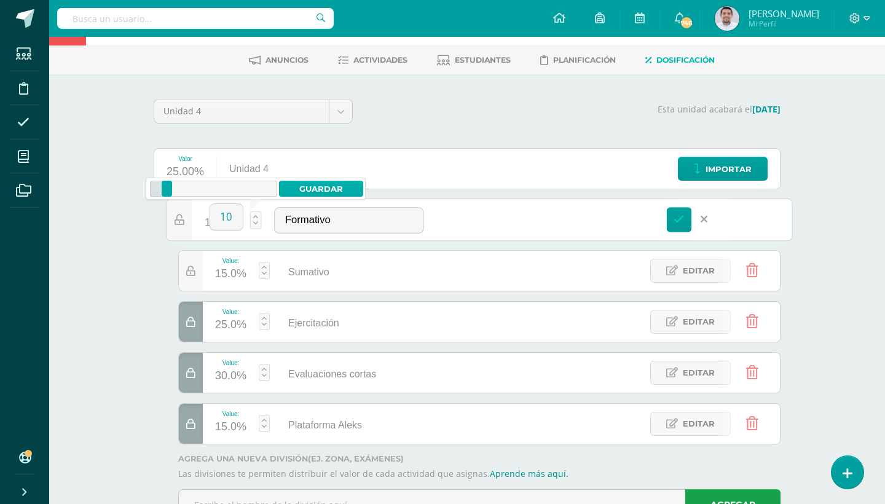
click at [330, 189] on link "Guardar" at bounding box center [321, 189] width 84 height 16
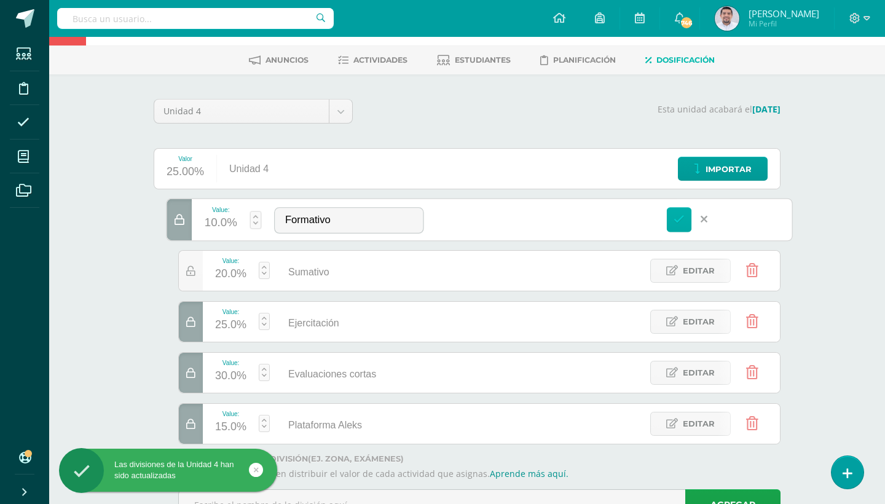
click at [672, 226] on link at bounding box center [679, 219] width 25 height 25
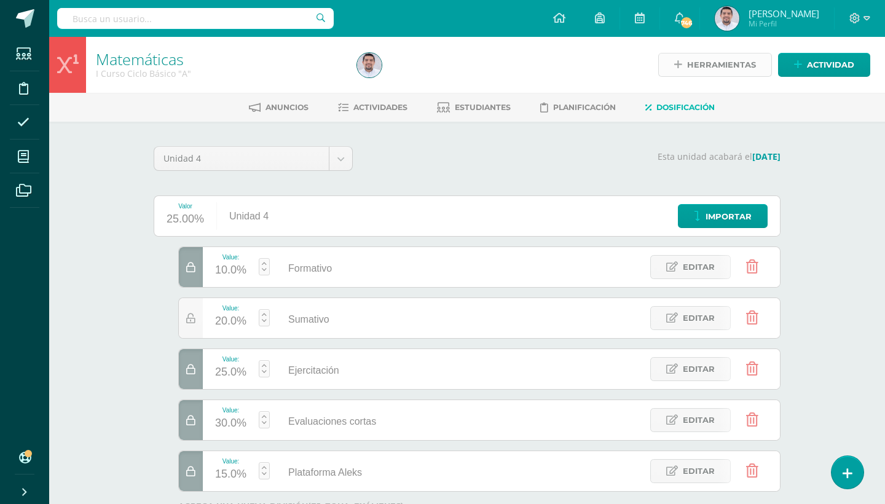
scroll to position [0, 0]
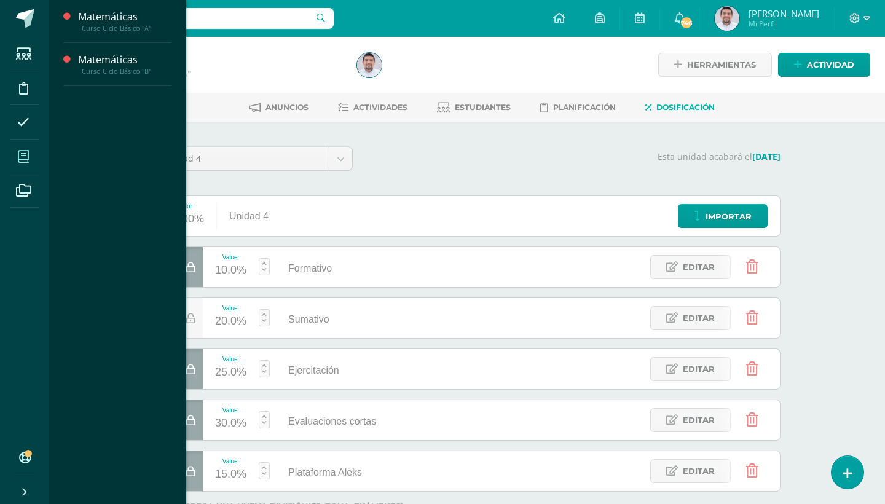
click at [24, 156] on icon at bounding box center [23, 157] width 11 height 12
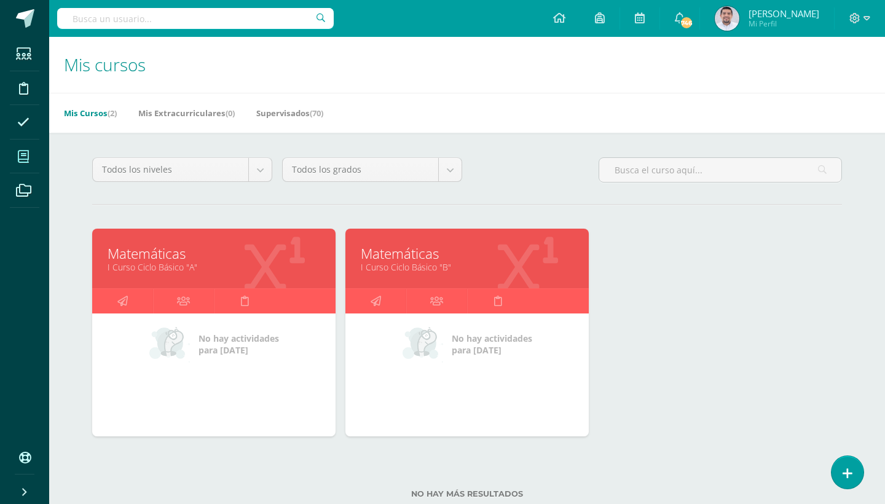
click at [414, 264] on link "I Curso Ciclo Básico "B"" at bounding box center [467, 267] width 213 height 12
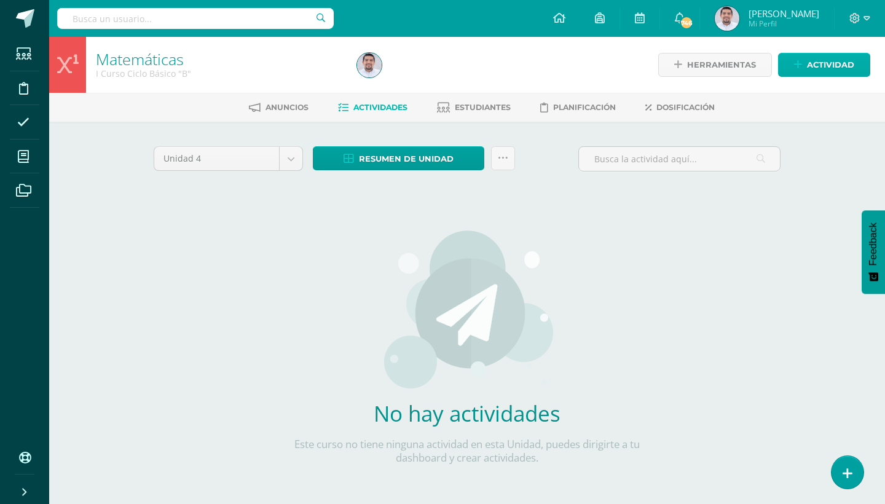
click at [837, 65] on span "Actividad" at bounding box center [830, 64] width 47 height 23
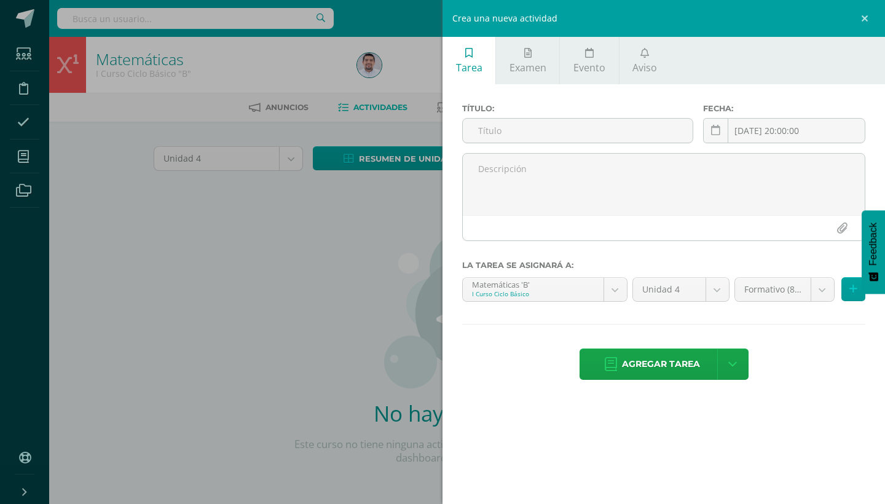
click at [266, 264] on div "Crea una nueva actividad Tarea Examen Evento Aviso Título: Fecha: 2025-08-12 20…" at bounding box center [442, 252] width 885 height 504
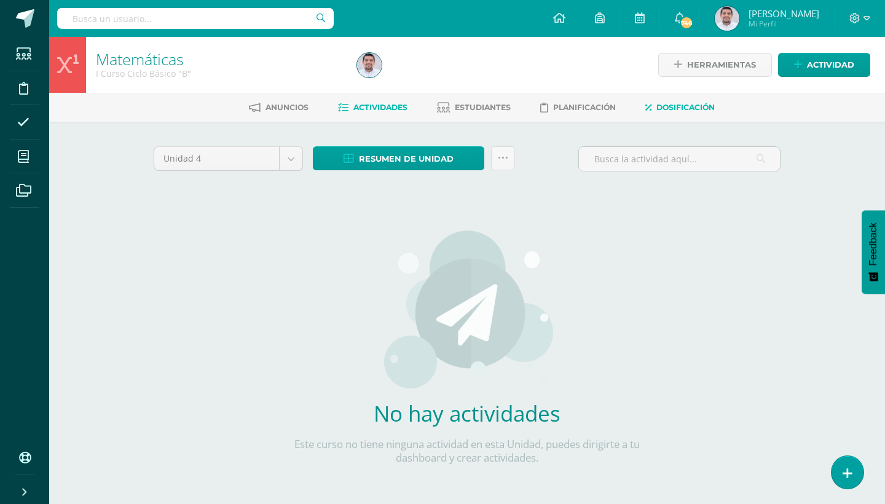
click at [667, 106] on span "Dosificación" at bounding box center [685, 107] width 58 height 9
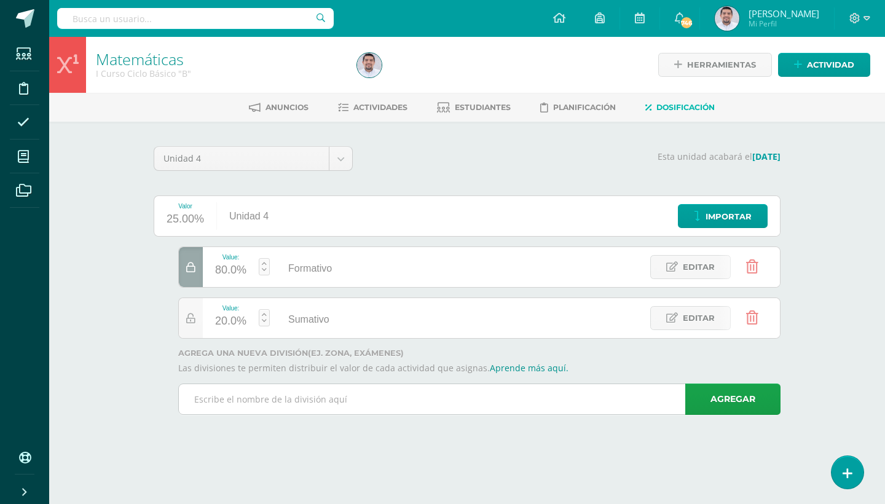
click at [368, 401] on input "text" at bounding box center [479, 399] width 601 height 30
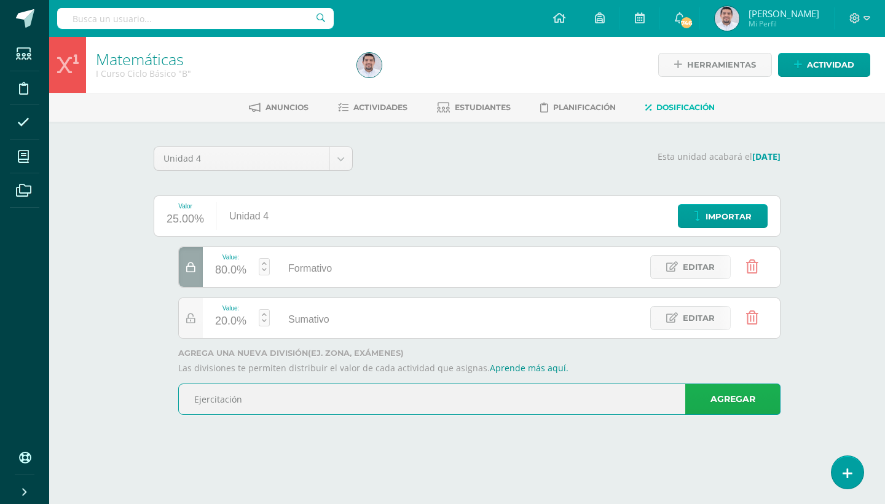
type input "Ejercitación"
click at [746, 405] on link "Agregar" at bounding box center [732, 399] width 95 height 31
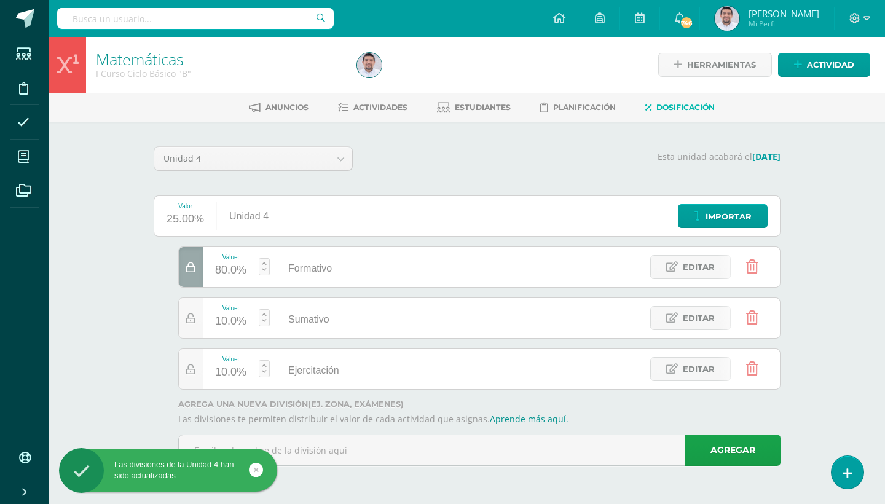
click at [235, 370] on div "10.0%" at bounding box center [230, 373] width 31 height 20
click at [345, 334] on link "Guardar" at bounding box center [330, 338] width 84 height 16
type input "10"
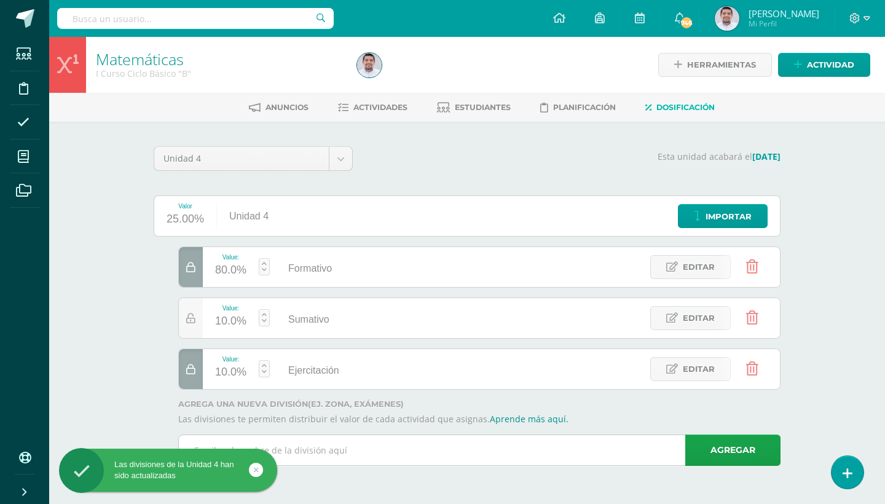
click at [328, 454] on input "text" at bounding box center [479, 450] width 601 height 30
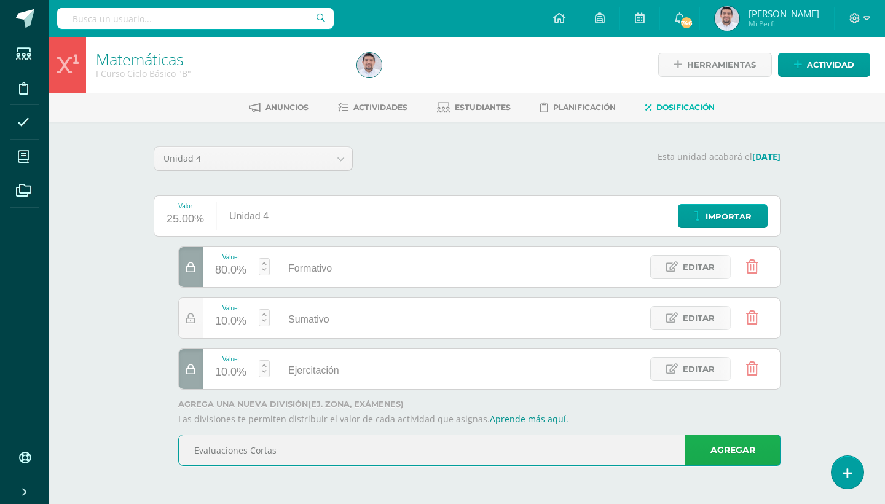
type input "Evaluaciones Cortas"
click at [746, 447] on link "Agregar" at bounding box center [732, 450] width 95 height 31
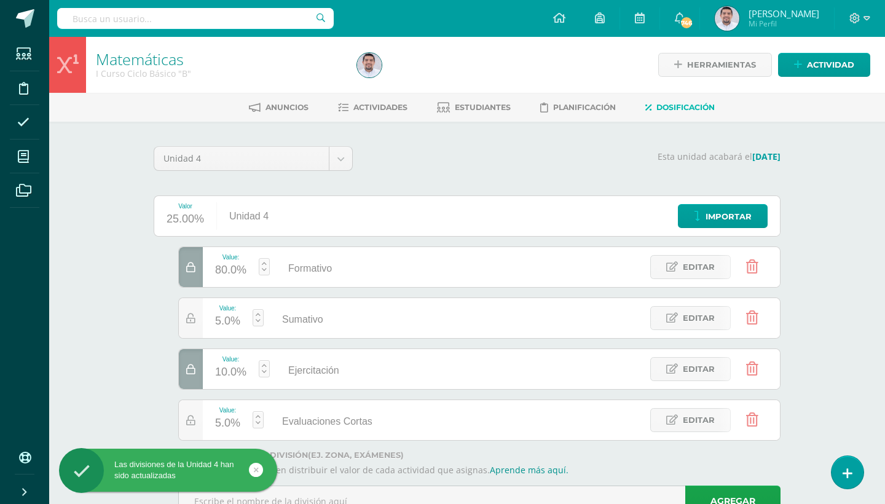
click at [234, 425] on div "5.0%" at bounding box center [227, 424] width 25 height 20
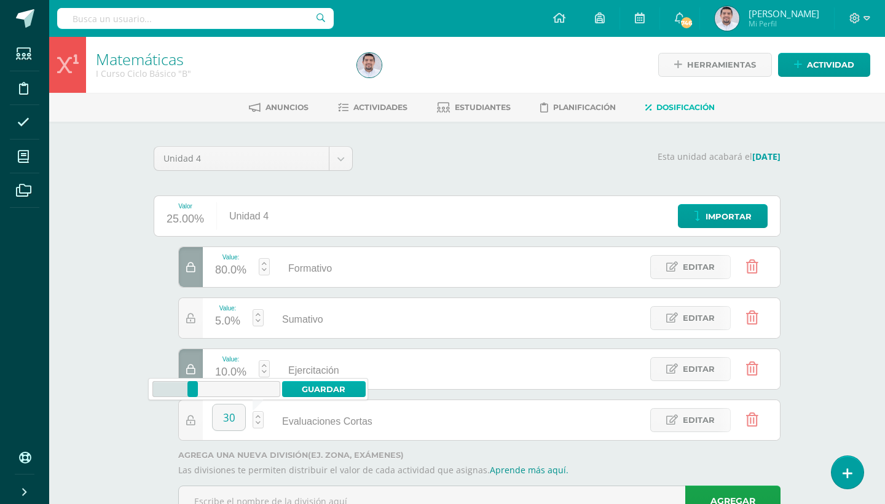
click at [310, 389] on link "Guardar" at bounding box center [324, 389] width 84 height 16
click at [190, 266] on icon at bounding box center [190, 267] width 9 height 10
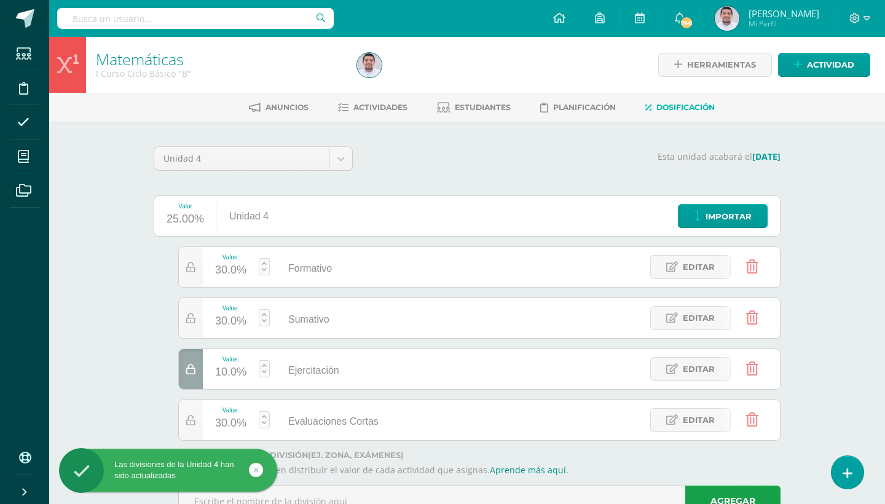
click at [193, 372] on icon at bounding box center [190, 369] width 9 height 10
click at [227, 423] on div "25.0%" at bounding box center [230, 424] width 31 height 20
click at [191, 368] on icon at bounding box center [190, 369] width 9 height 10
click at [232, 423] on div "25.0%" at bounding box center [230, 424] width 31 height 20
type input "30"
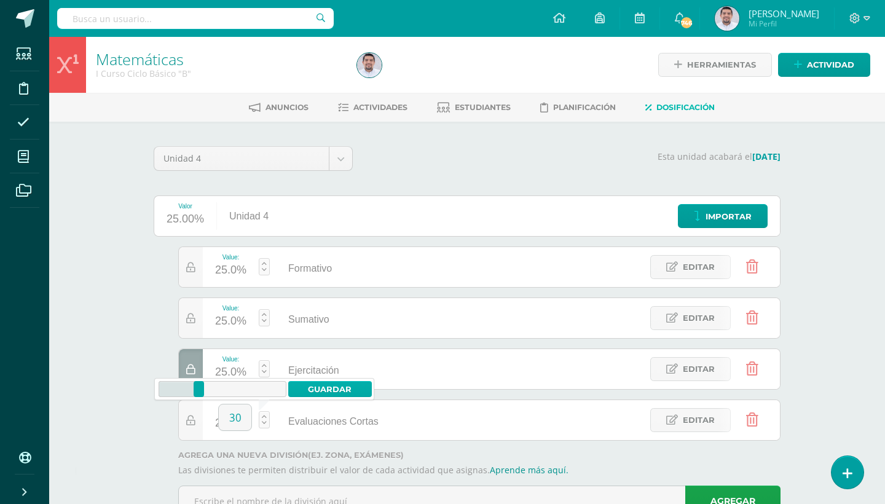
click at [321, 382] on link "Guardar" at bounding box center [330, 389] width 84 height 16
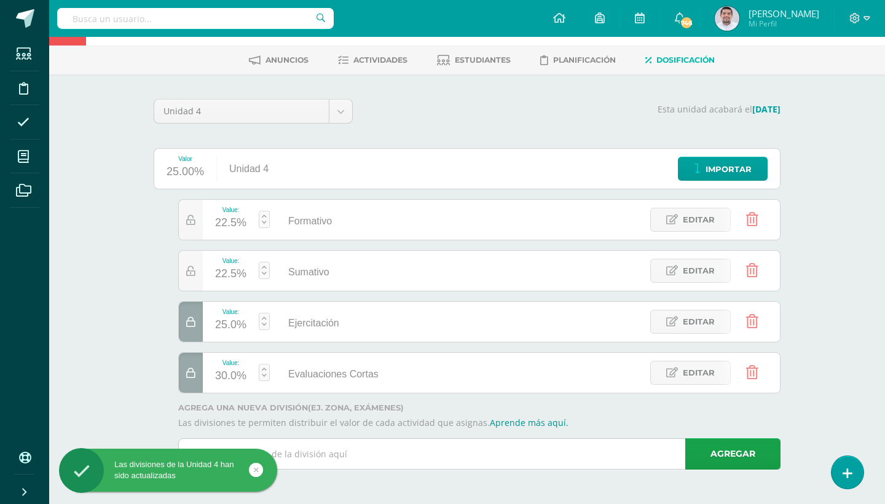
scroll to position [47, 0]
click at [316, 455] on input "text" at bounding box center [479, 454] width 601 height 30
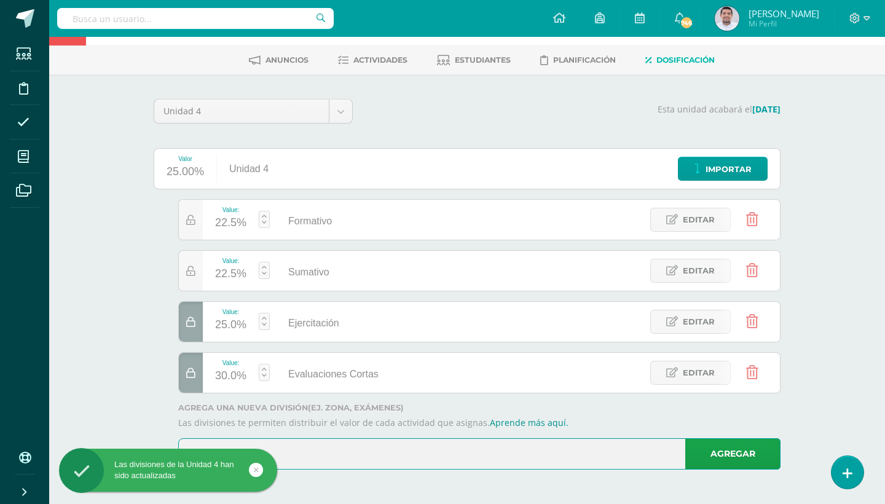
scroll to position [0, 0]
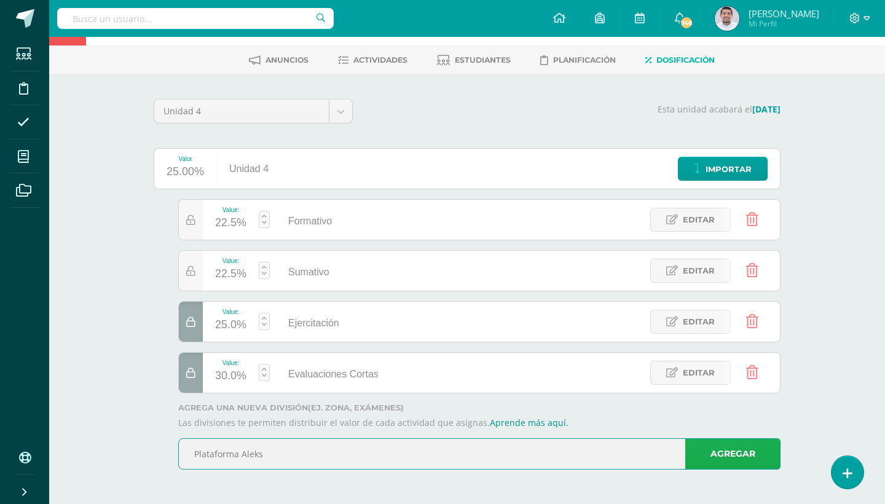
type input "Plataforma Aleks"
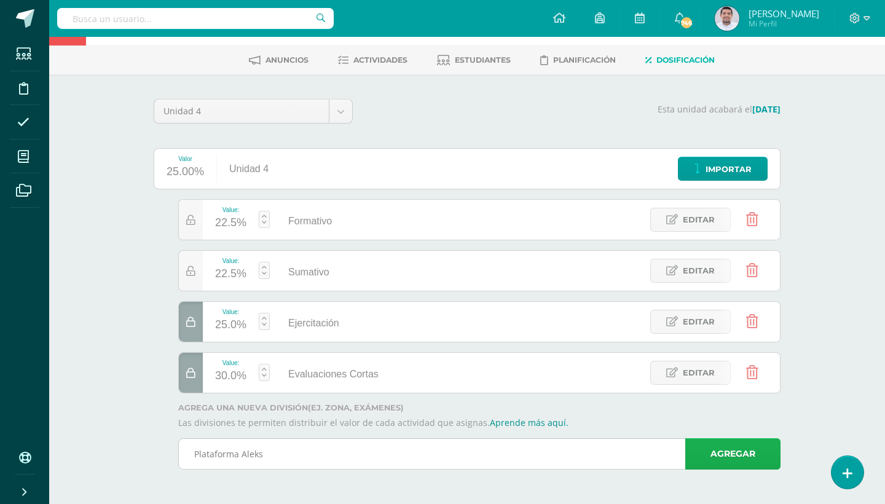
click at [719, 455] on link "Agregar" at bounding box center [732, 453] width 95 height 31
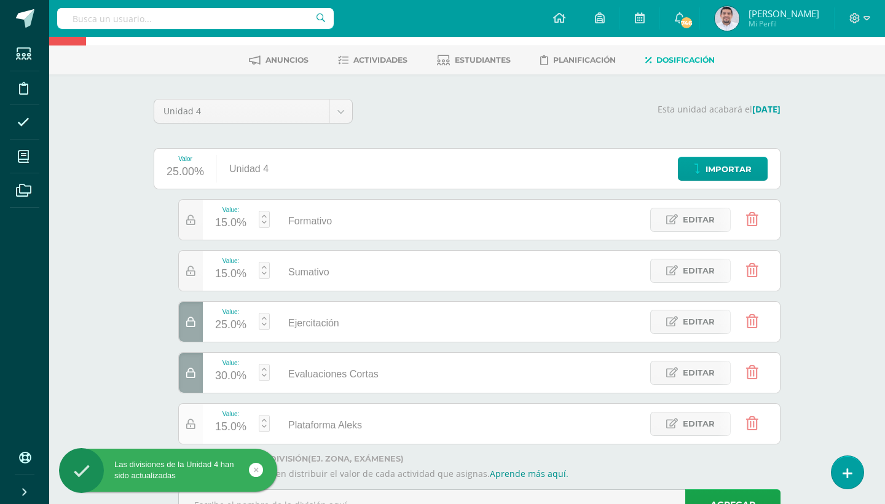
click at [193, 431] on div at bounding box center [191, 424] width 24 height 40
click at [699, 211] on span "Editar" at bounding box center [699, 219] width 32 height 23
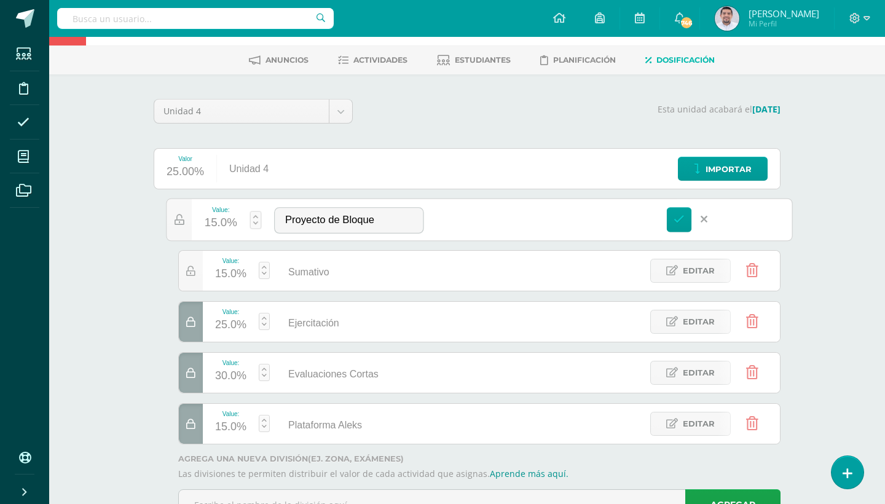
type input "Proyecto de Bloque"
click at [226, 219] on div "15.0%" at bounding box center [221, 223] width 33 height 20
type input "10"
click at [326, 188] on link "Guardar" at bounding box center [321, 189] width 84 height 16
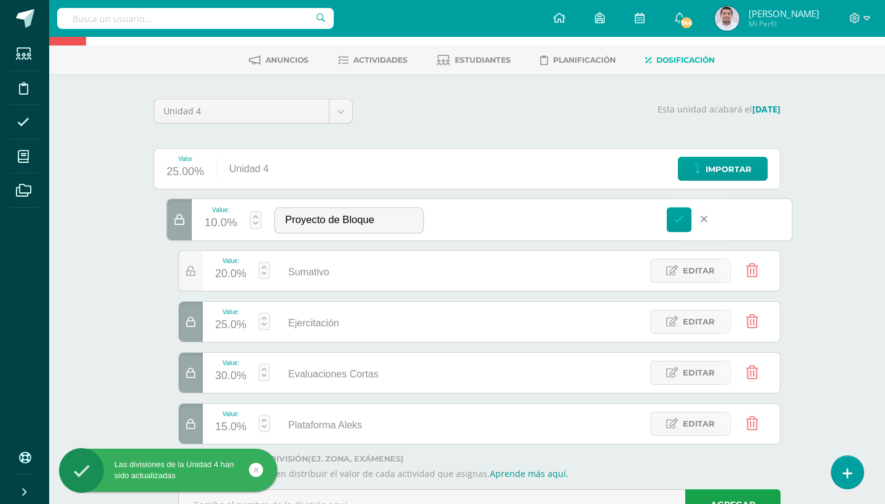
scroll to position [14, 0]
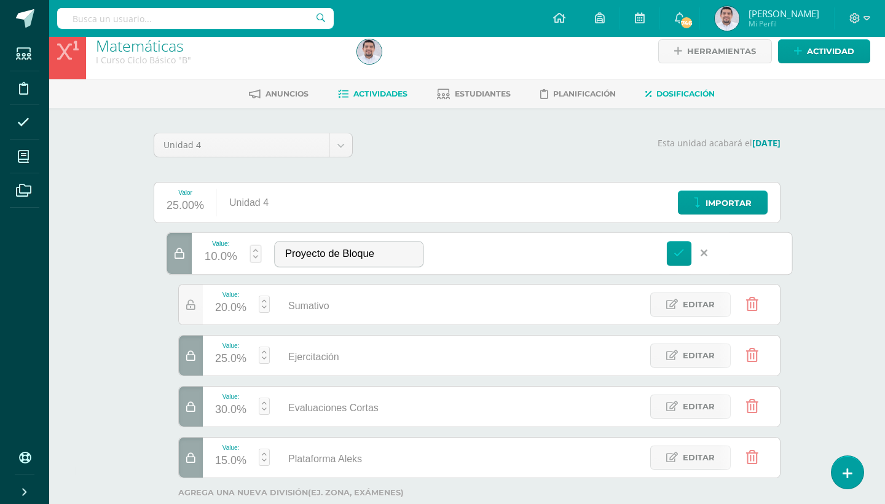
click at [391, 95] on span "Actividades" at bounding box center [380, 93] width 54 height 9
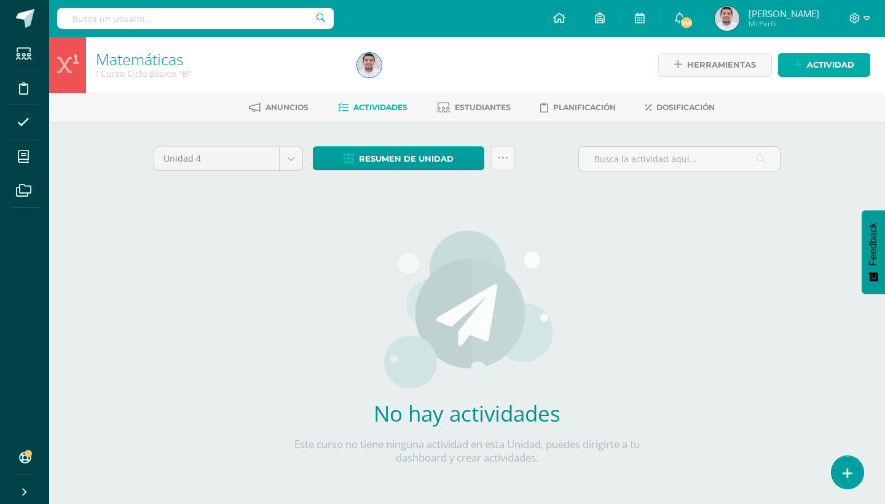
click at [824, 63] on span "Actividad" at bounding box center [830, 64] width 47 height 23
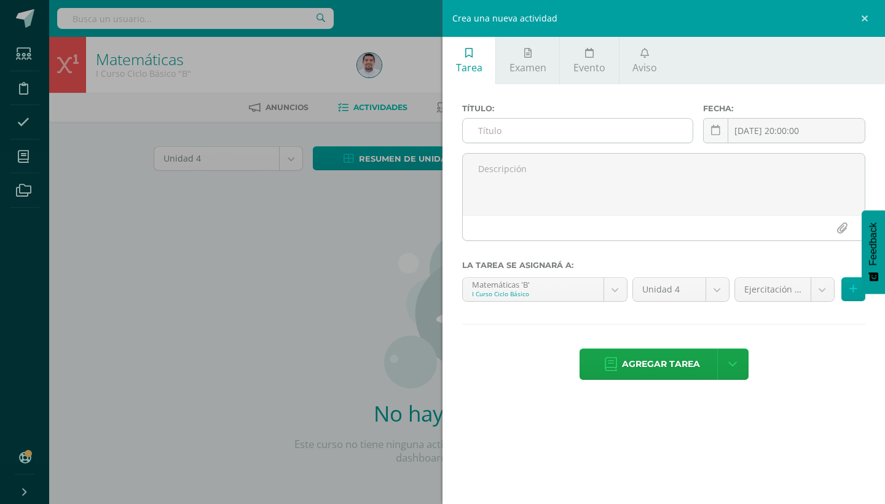
click at [580, 133] on input "text" at bounding box center [578, 131] width 230 height 24
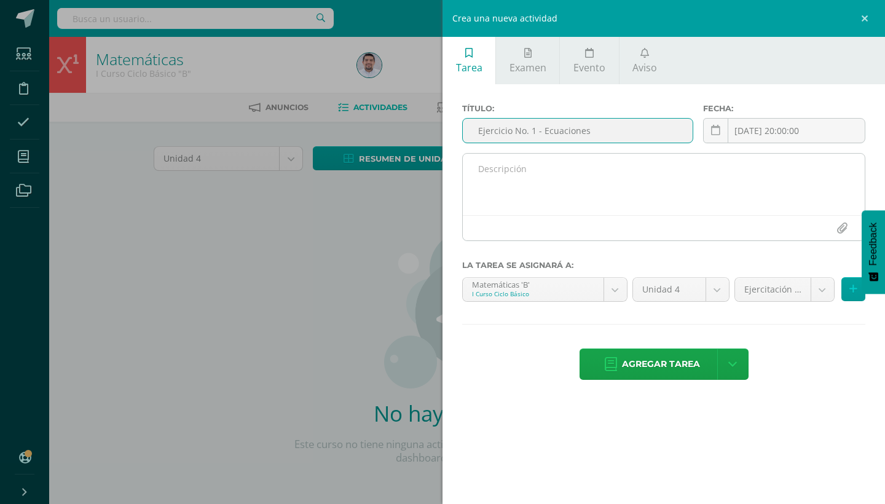
type input "Ejercicio No. 1 - Ecuaciones"
click at [548, 175] on textarea at bounding box center [664, 184] width 402 height 61
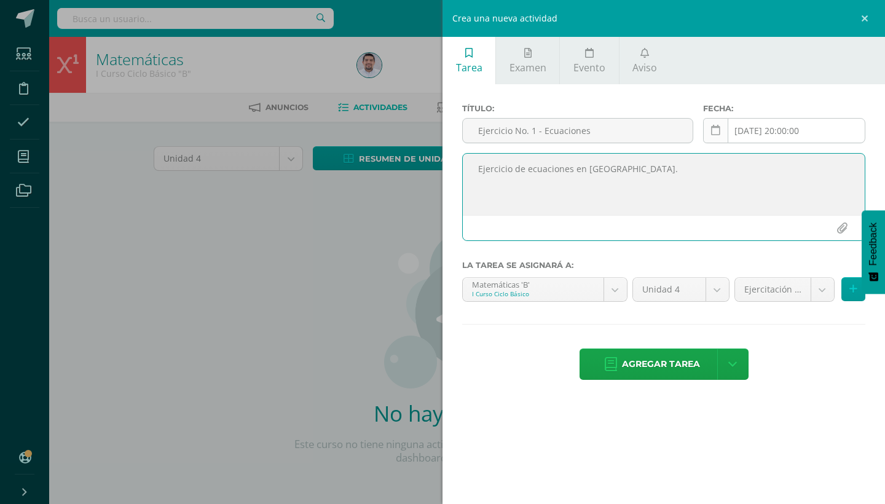
type textarea "Ejercicio de ecuaciones en [GEOGRAPHIC_DATA]."
click at [726, 127] on link at bounding box center [715, 130] width 25 height 25
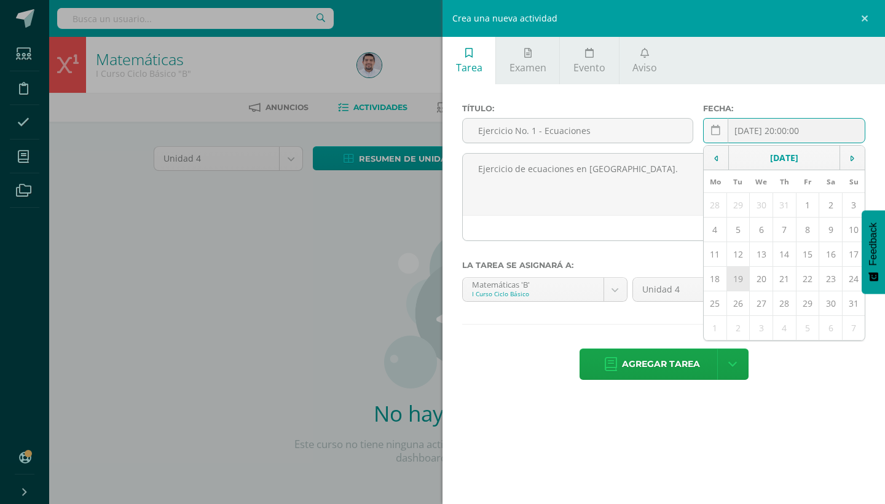
click at [734, 273] on td "19" at bounding box center [737, 279] width 23 height 25
type input "[DATE]"
click at [851, 293] on icon at bounding box center [853, 289] width 8 height 10
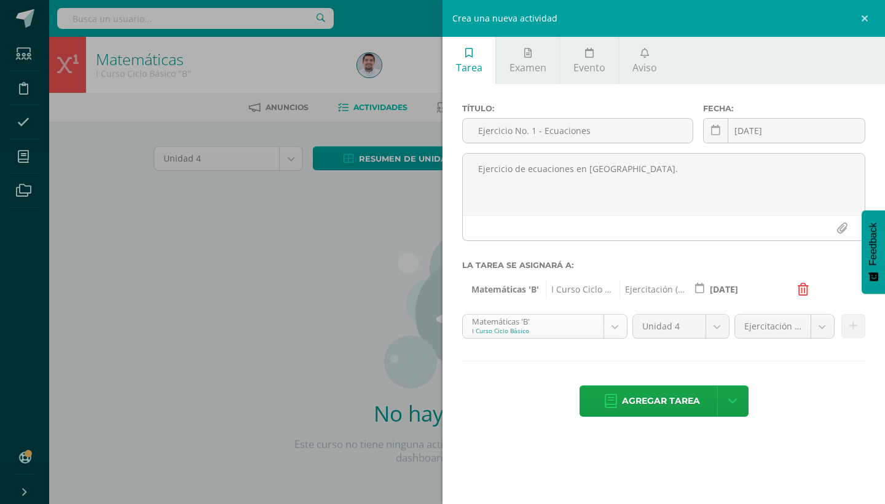
click at [613, 330] on body "Estudiantes Disciplina Asistencia Mis cursos Archivos Soporte Ayuda Reportar un…" at bounding box center [442, 264] width 885 height 528
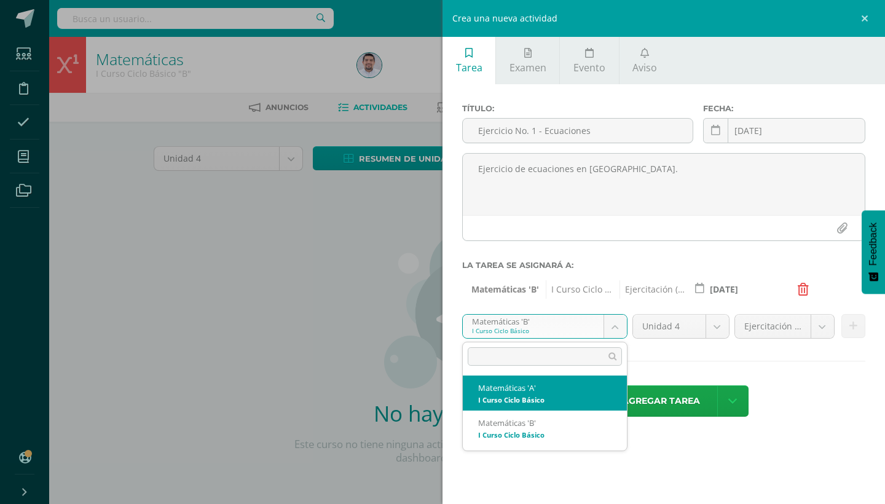
select select "227496"
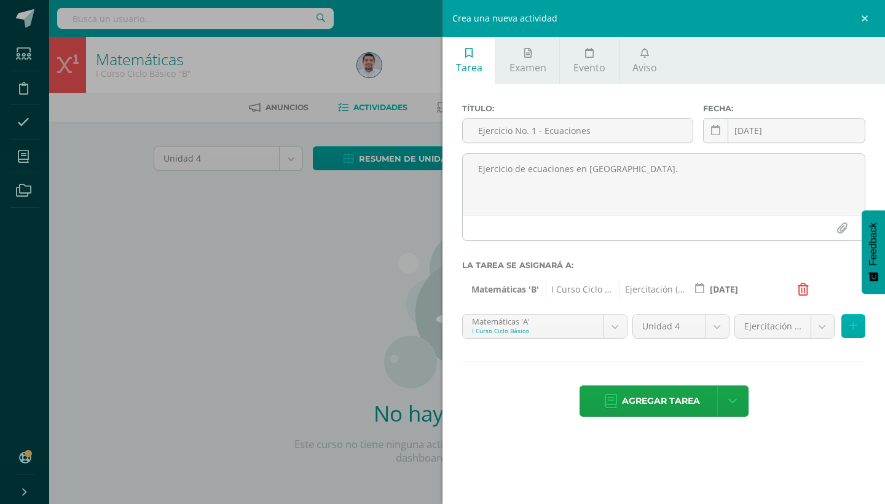
click at [854, 325] on icon at bounding box center [853, 326] width 8 height 10
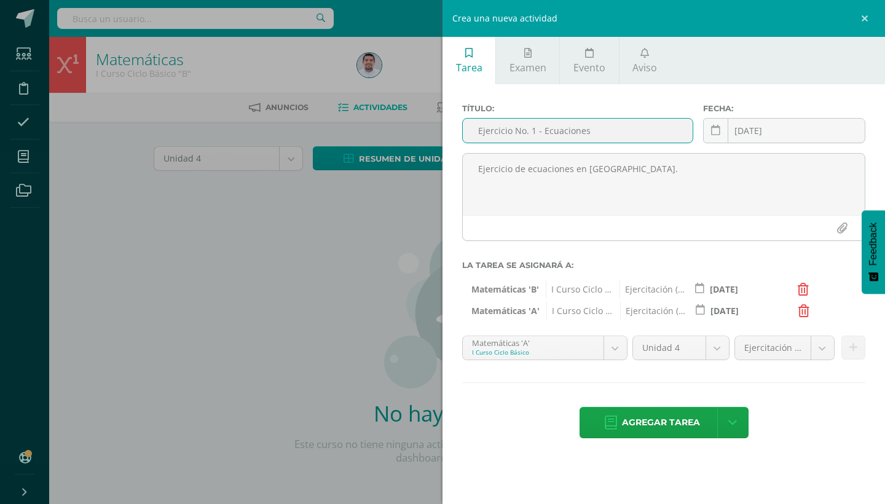
drag, startPoint x: 477, startPoint y: 130, endPoint x: 605, endPoint y: 133, distance: 127.9
click at [605, 133] on input "Ejercicio No. 1 - Ecuaciones" at bounding box center [578, 131] width 230 height 24
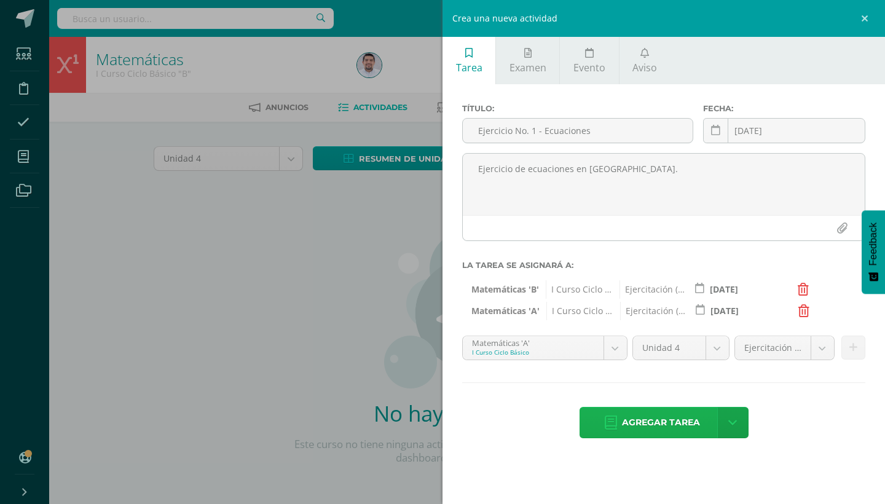
click at [660, 412] on span "Agregar tarea" at bounding box center [661, 422] width 78 height 30
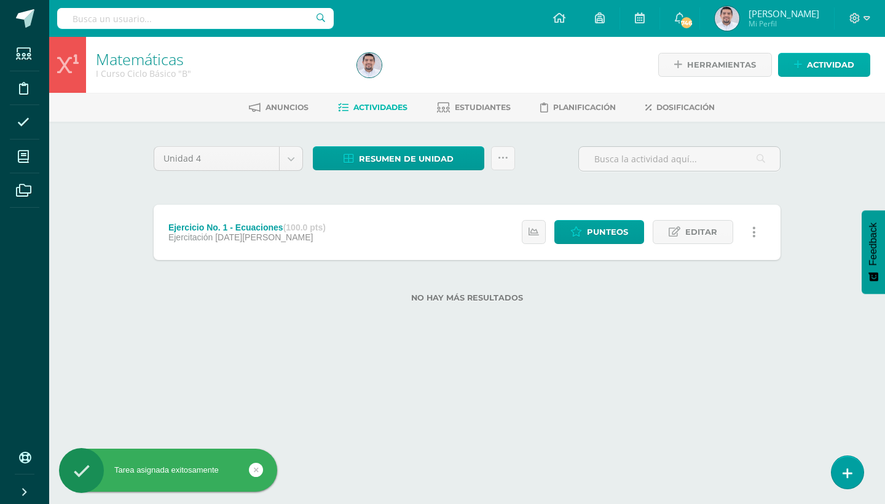
click at [835, 68] on span "Actividad" at bounding box center [830, 64] width 47 height 23
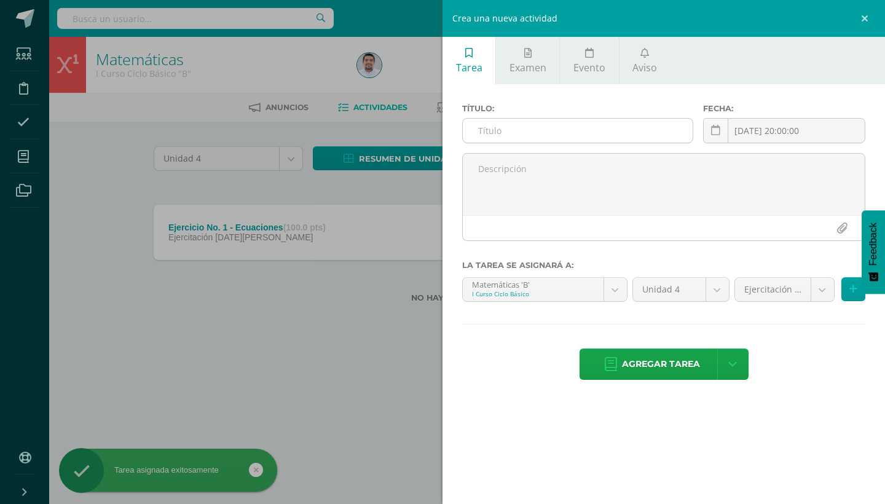
click at [573, 131] on input "text" at bounding box center [578, 131] width 230 height 24
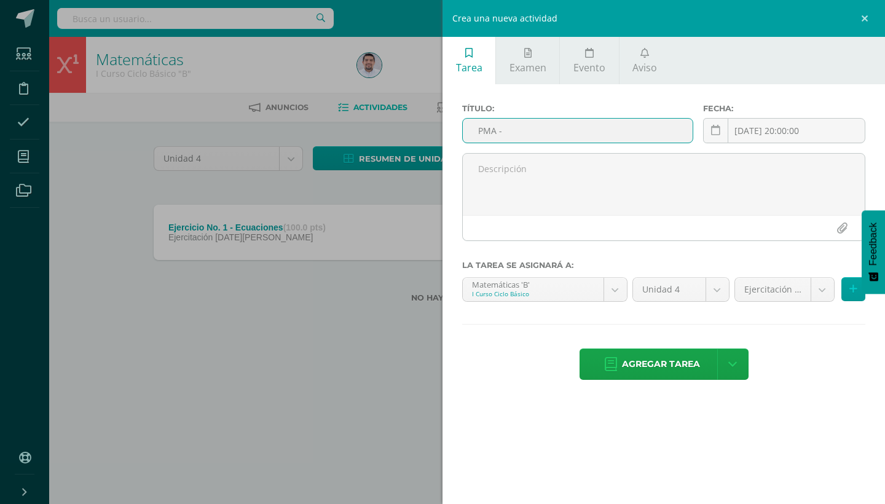
paste input "Ejercicio No. 1 - Ecuaciones"
type input "PMA - Ejercicio No. 1 - Ecuaciones"
click at [718, 132] on icon at bounding box center [715, 130] width 9 height 10
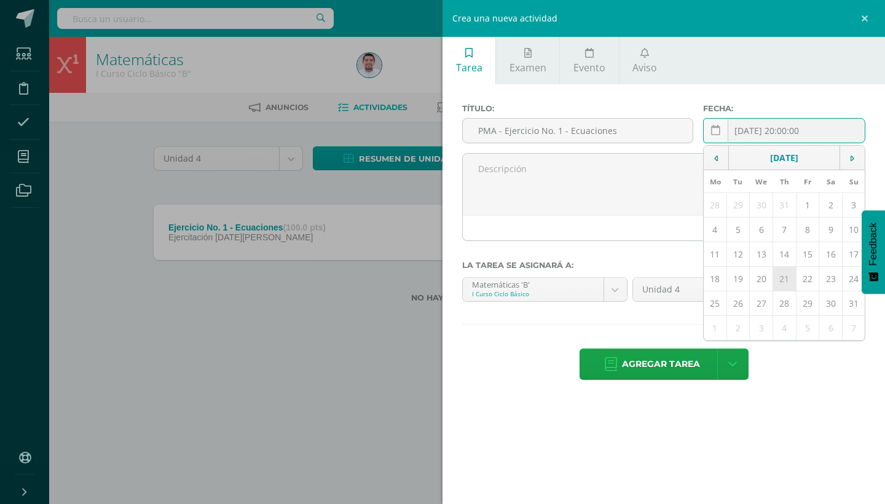
click at [784, 275] on td "21" at bounding box center [784, 279] width 23 height 25
type input "2025-08-21"
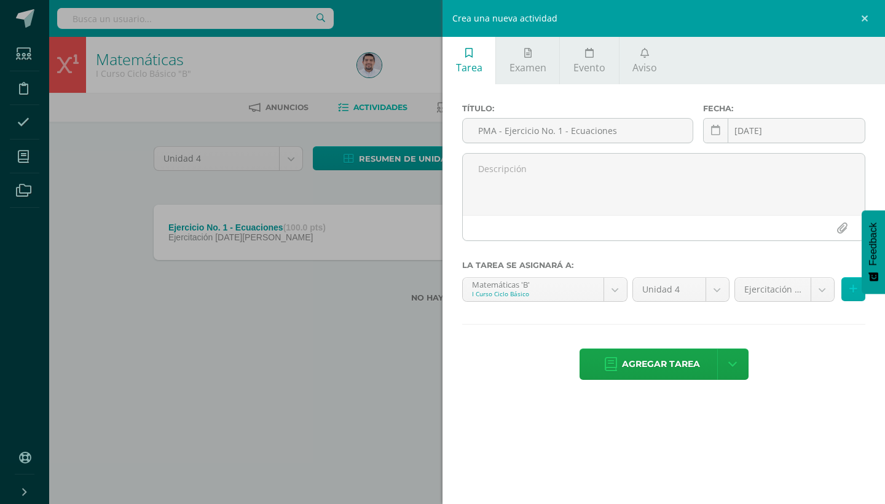
click at [845, 292] on button at bounding box center [853, 289] width 24 height 24
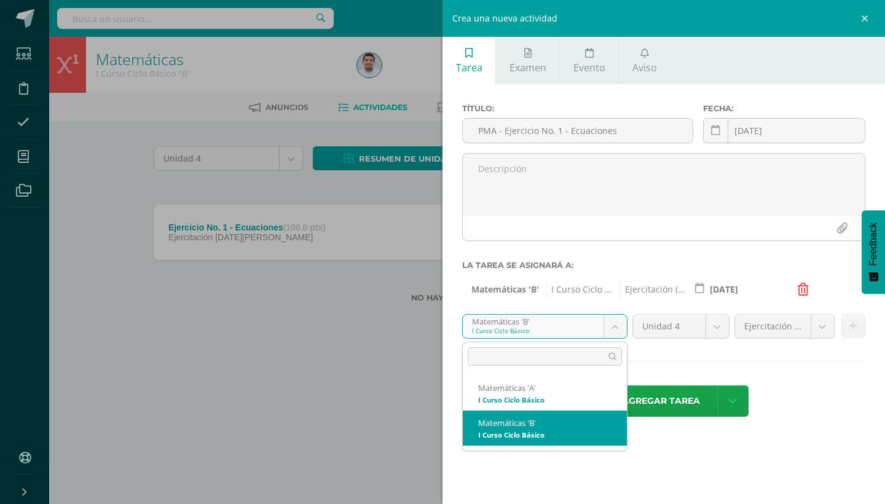
click at [618, 331] on body "Tarea asignada exitosamente Estudiantes Disciplina Asistencia Mis cursos Archiv…" at bounding box center [442, 171] width 885 height 342
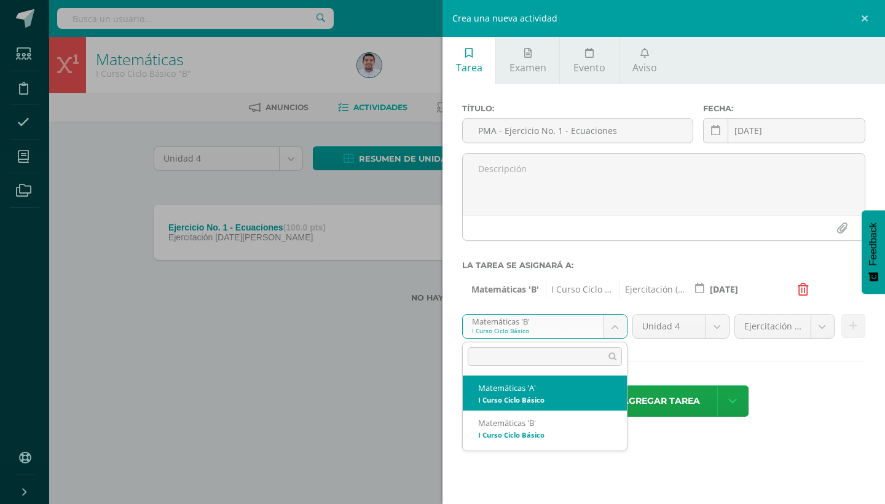
select select "227496"
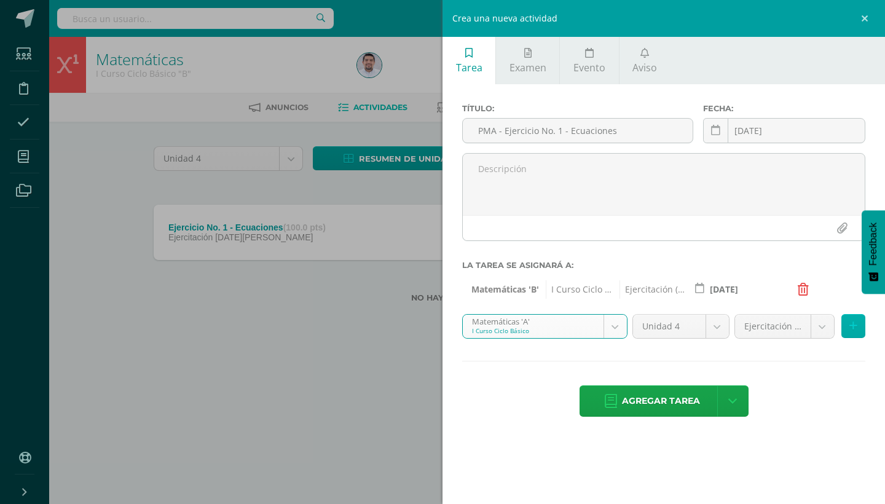
click at [855, 329] on icon at bounding box center [853, 326] width 8 height 10
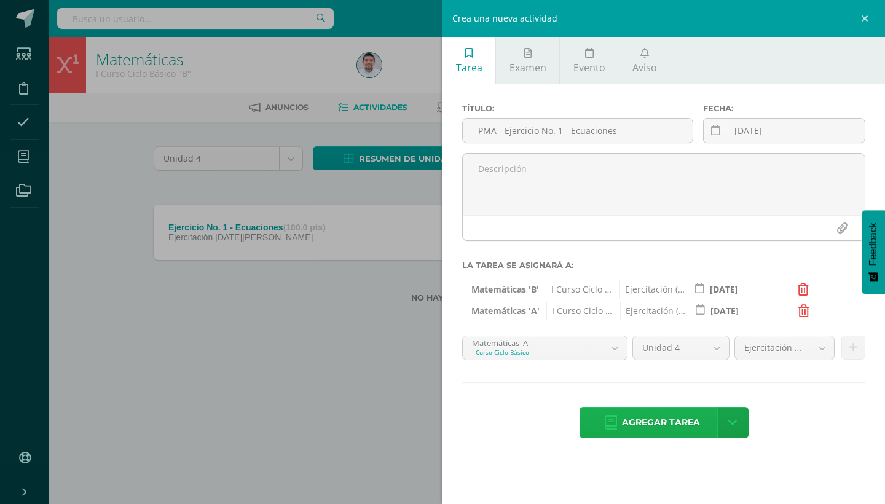
click at [663, 414] on span "Agregar tarea" at bounding box center [661, 422] width 78 height 30
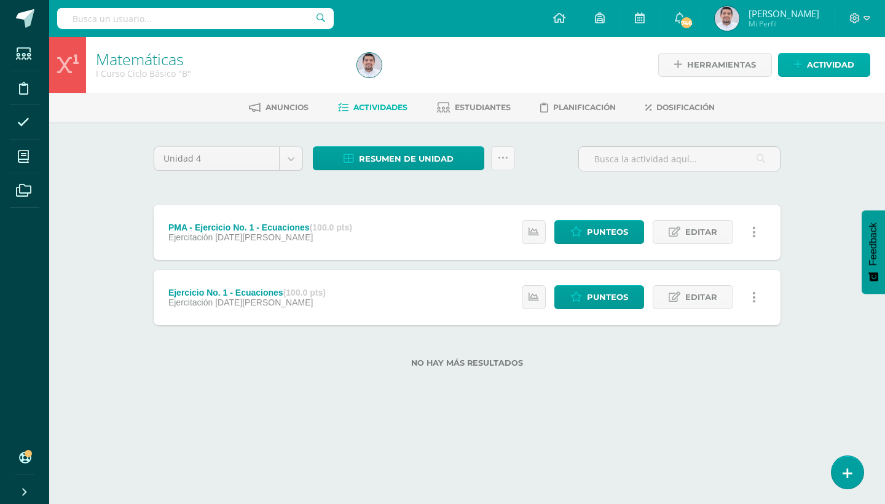
click at [827, 61] on span "Actividad" at bounding box center [830, 64] width 47 height 23
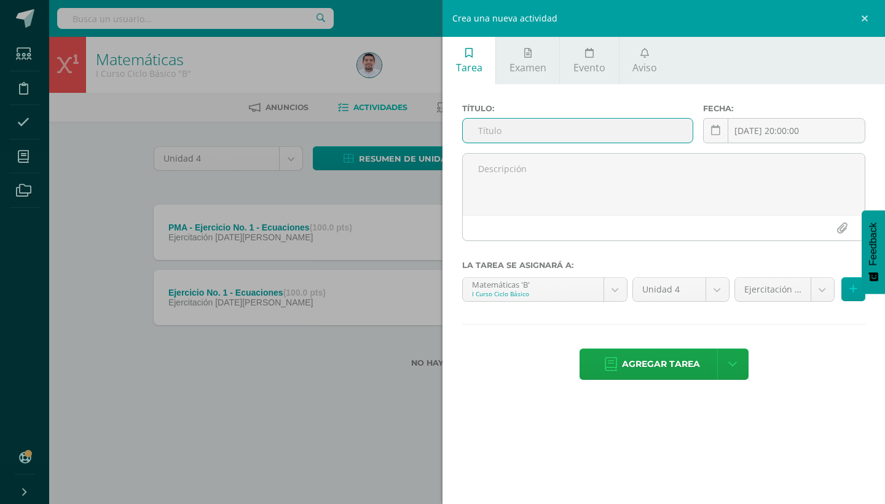
click at [527, 135] on input "text" at bounding box center [578, 131] width 230 height 24
type input "Hoja de trabajo No. 1 - Ecuaciones"
click at [712, 134] on icon at bounding box center [715, 130] width 9 height 10
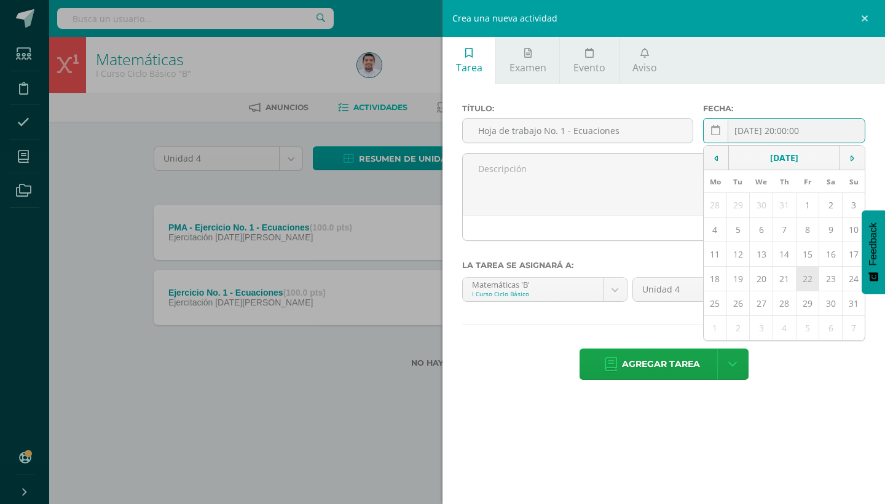
click at [800, 280] on td "22" at bounding box center [807, 279] width 23 height 25
type input "[DATE]"
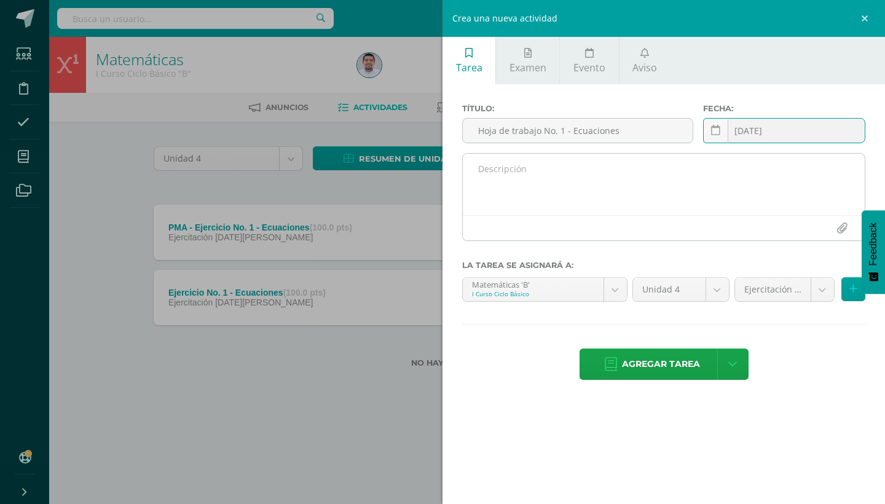
click at [519, 171] on textarea at bounding box center [664, 184] width 402 height 61
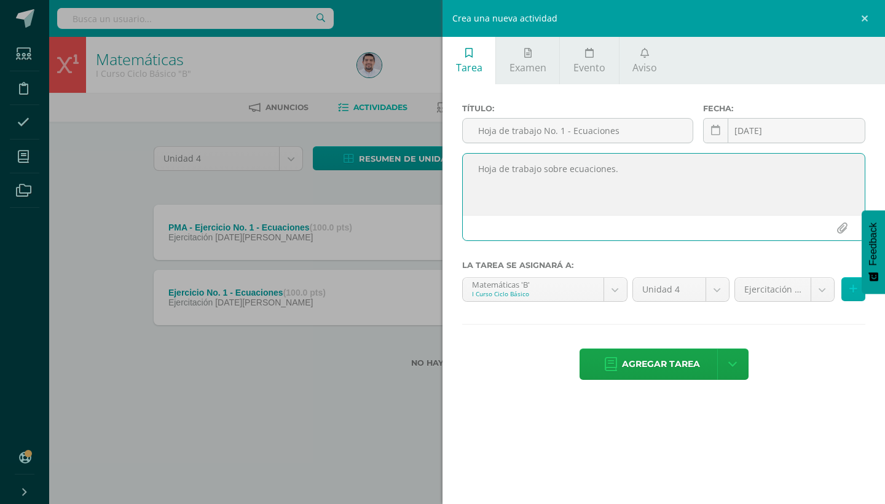
type textarea "Hoja de trabajo sobre ecuaciones."
click at [846, 295] on button at bounding box center [853, 289] width 24 height 24
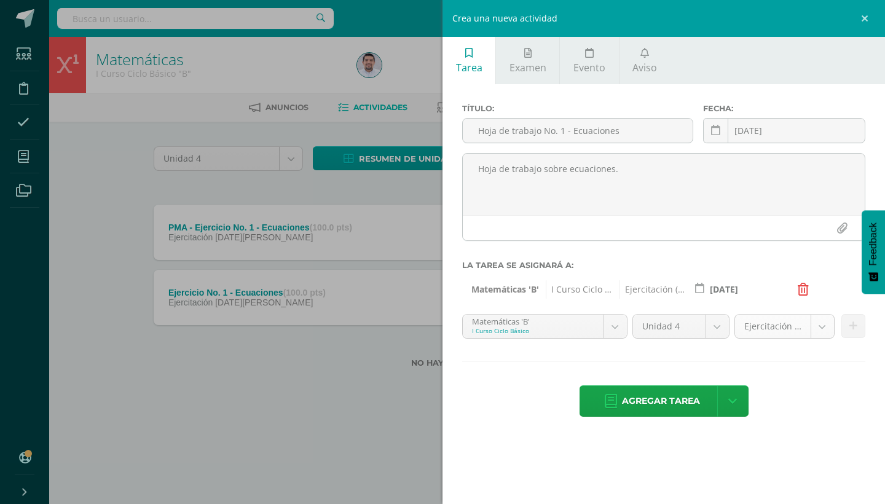
click at [813, 329] on body "Tarea asignada exitosamente Estudiantes Disciplina Asistencia Mis cursos Archiv…" at bounding box center [442, 203] width 885 height 407
click at [608, 327] on body "Tarea asignada exitosamente Estudiantes Disciplina Asistencia Mis cursos Archiv…" at bounding box center [442, 203] width 885 height 407
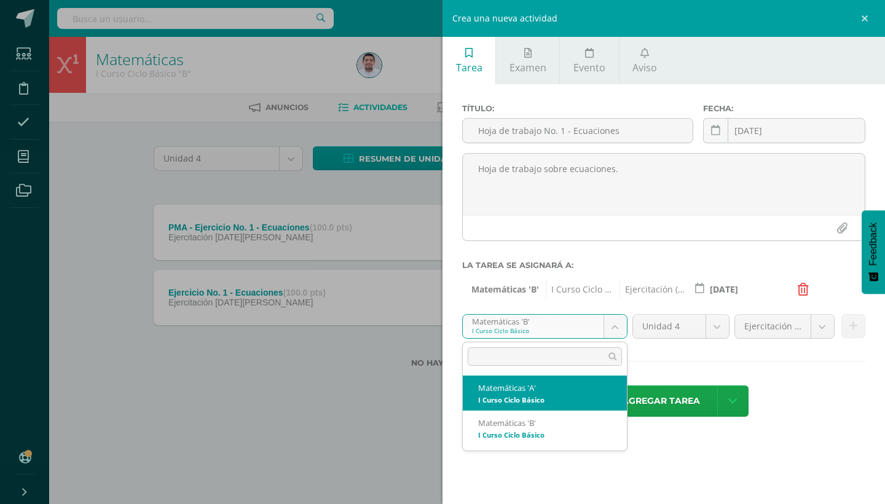
select select "227496"
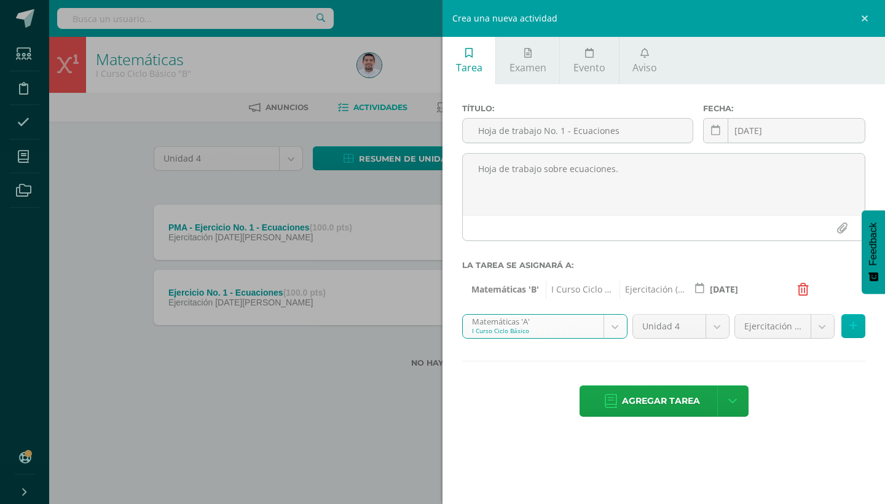
click at [852, 329] on icon at bounding box center [853, 326] width 8 height 10
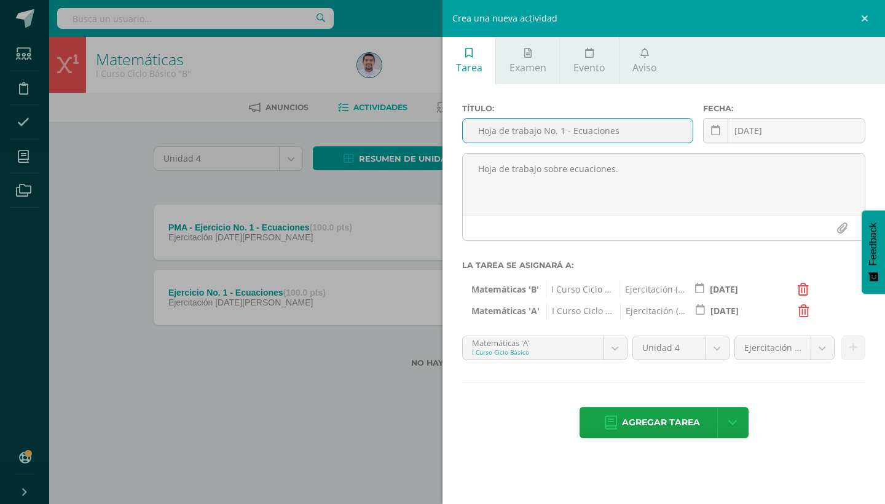
drag, startPoint x: 481, startPoint y: 130, endPoint x: 634, endPoint y: 134, distance: 153.7
click at [634, 134] on input "Hoja de trabajo No. 1 - Ecuaciones" at bounding box center [578, 131] width 230 height 24
click at [665, 424] on span "Agregar tarea" at bounding box center [661, 422] width 78 height 30
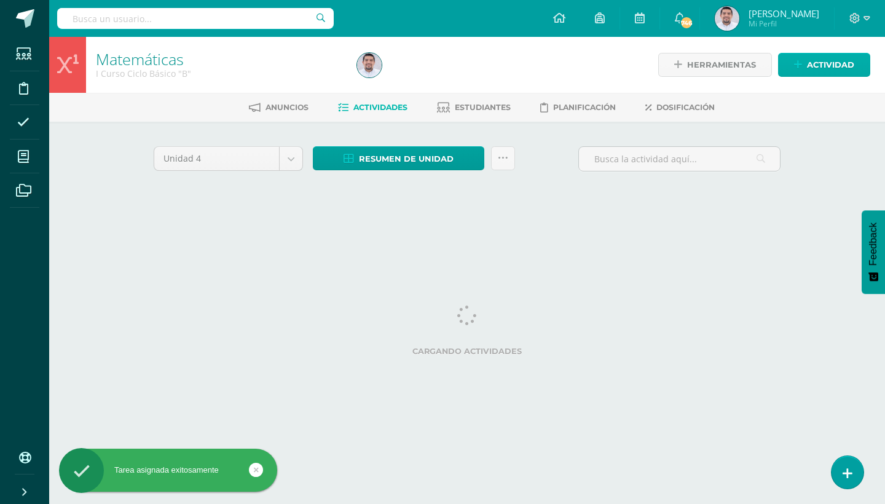
click at [832, 65] on span "Actividad" at bounding box center [830, 64] width 47 height 23
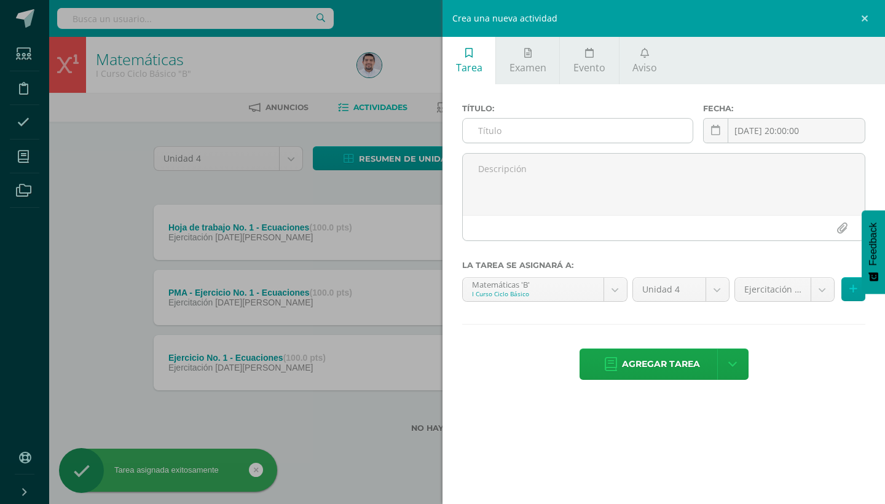
click at [602, 135] on input "text" at bounding box center [578, 131] width 230 height 24
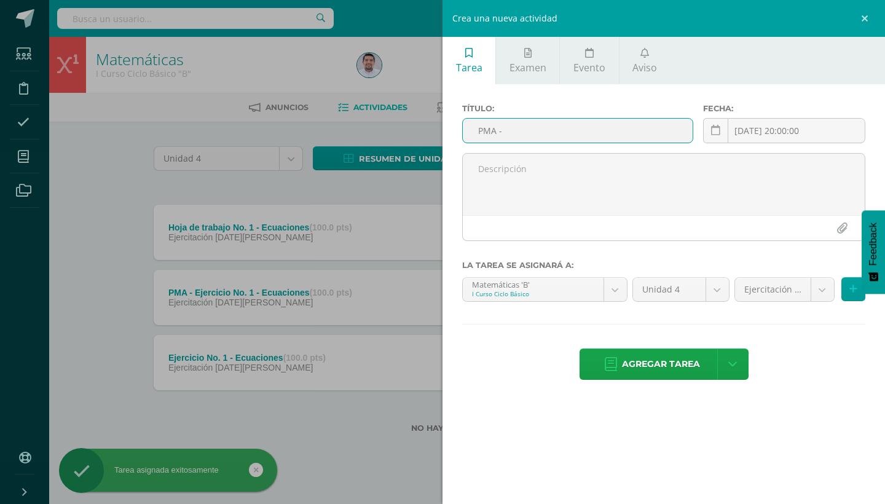
paste input "Hoja de trabajo No. 1 - Ecuaciones"
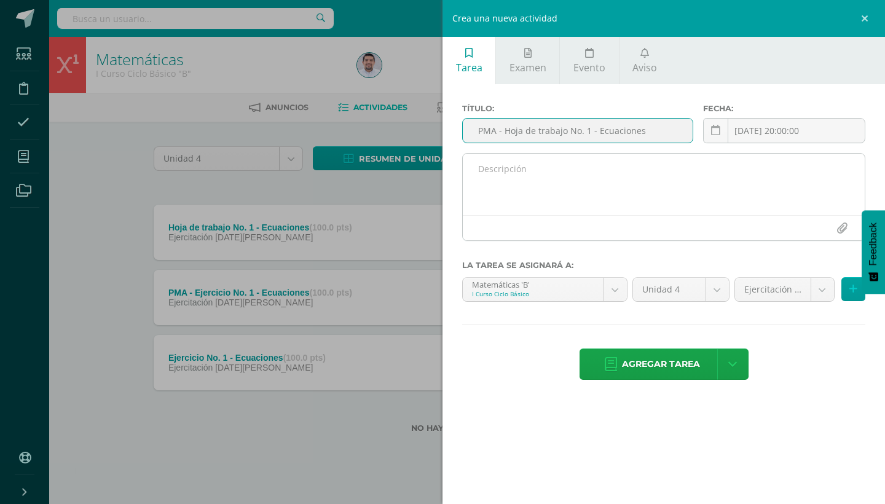
type input "PMA - Hoja de trabajo No. 1 - Ecuaciones"
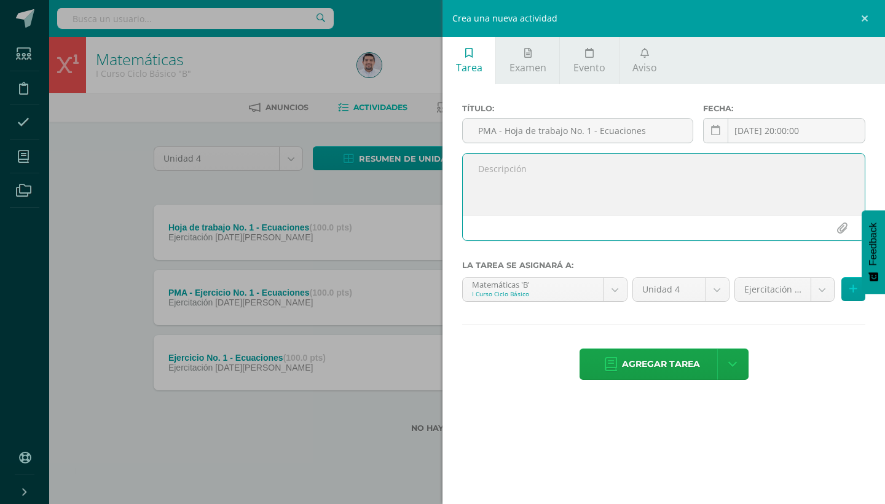
click at [604, 180] on textarea at bounding box center [664, 184] width 402 height 61
type textarea "Hoja de trabajo de ecuaciones."
click at [717, 125] on icon at bounding box center [715, 130] width 9 height 10
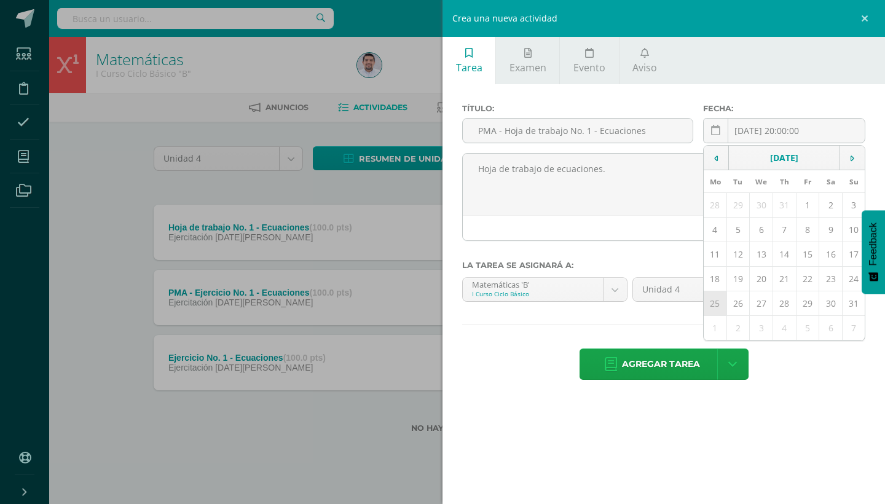
click at [717, 305] on td "25" at bounding box center [715, 303] width 23 height 25
type input "[DATE]"
click at [825, 286] on body "Tarea asignada exitosamente Estudiantes Disciplina Asistencia Mis cursos Archiv…" at bounding box center [442, 236] width 885 height 472
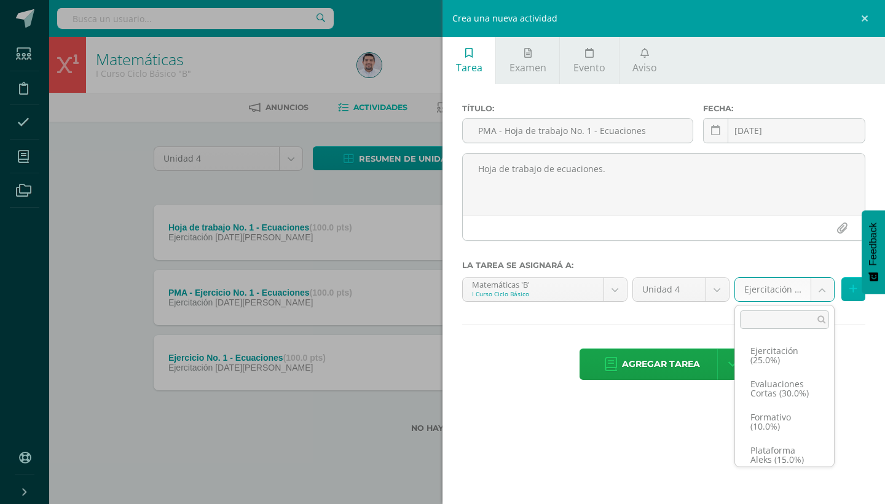
click at [848, 290] on body "Tarea asignada exitosamente Estudiantes Disciplina Asistencia Mis cursos Archiv…" at bounding box center [442, 236] width 885 height 472
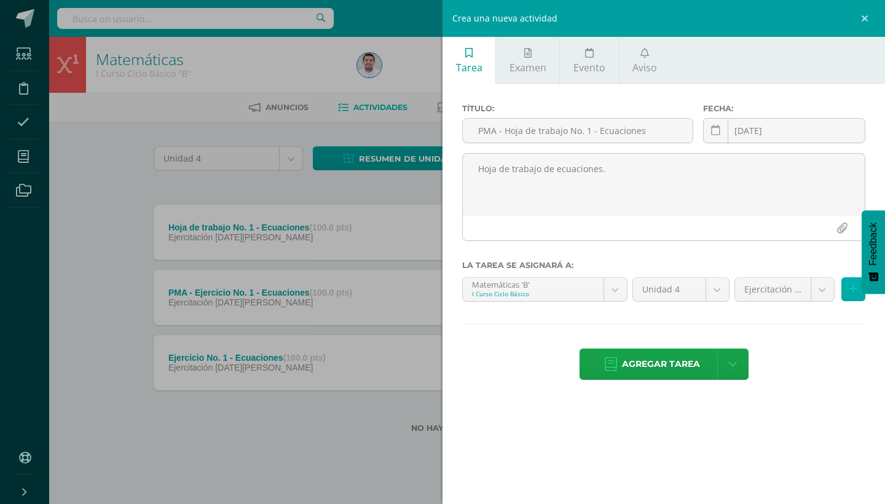
click at [850, 281] on button at bounding box center [853, 289] width 24 height 24
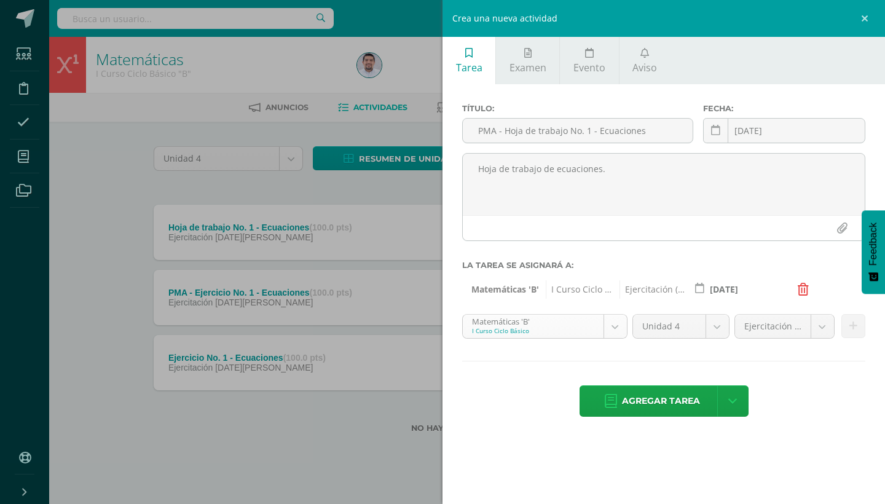
click at [589, 333] on body "Tarea asignada exitosamente Estudiantes Disciplina Asistencia Mis cursos Archiv…" at bounding box center [442, 236] width 885 height 472
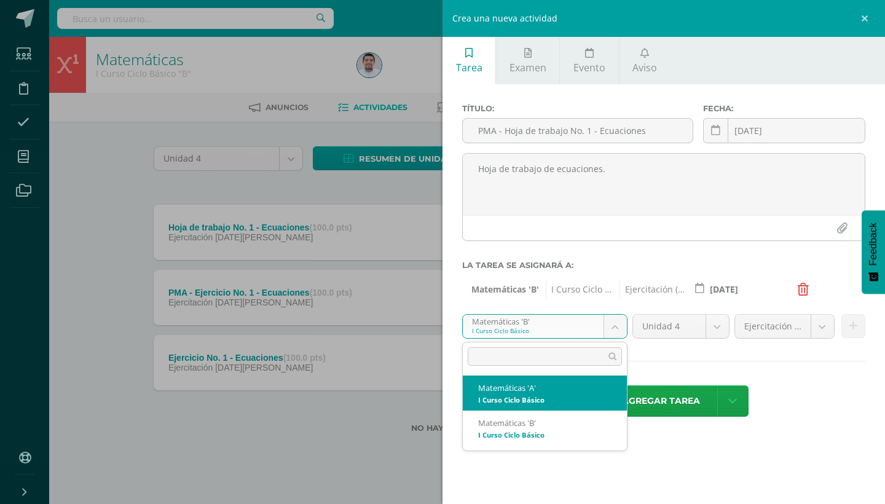
select select "227496"
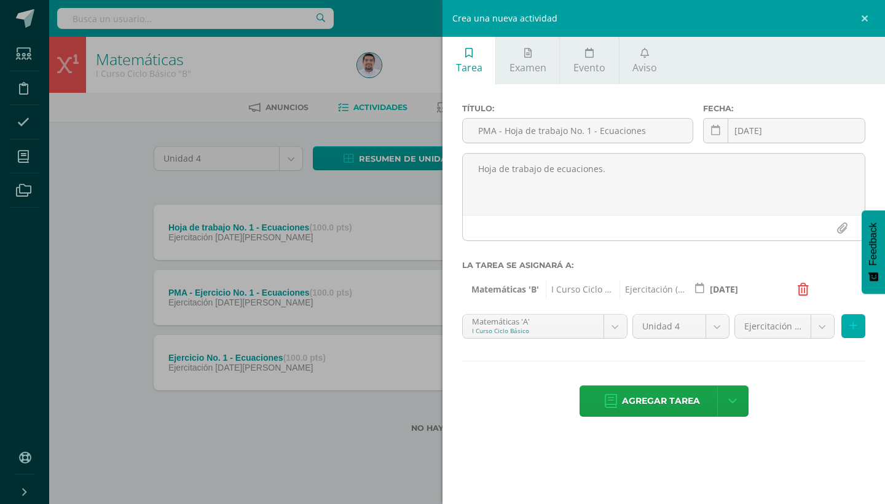
click at [854, 323] on icon at bounding box center [853, 326] width 8 height 10
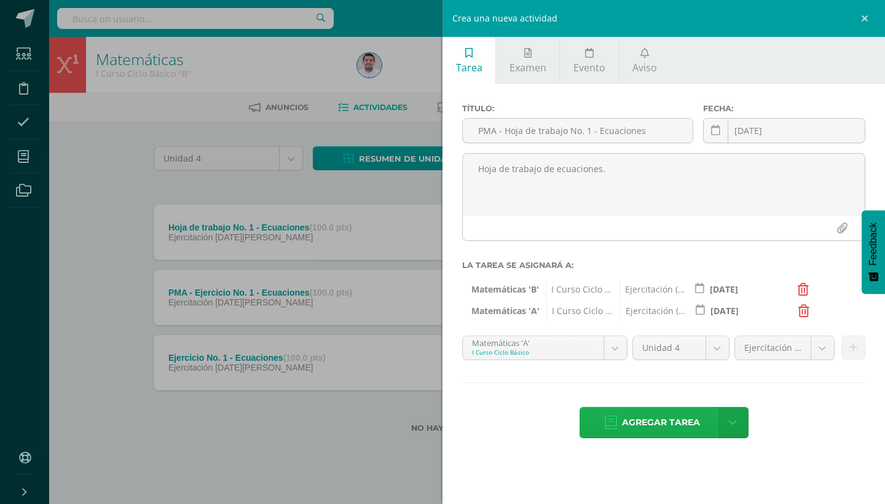
click at [660, 423] on span "Agregar tarea" at bounding box center [661, 422] width 78 height 30
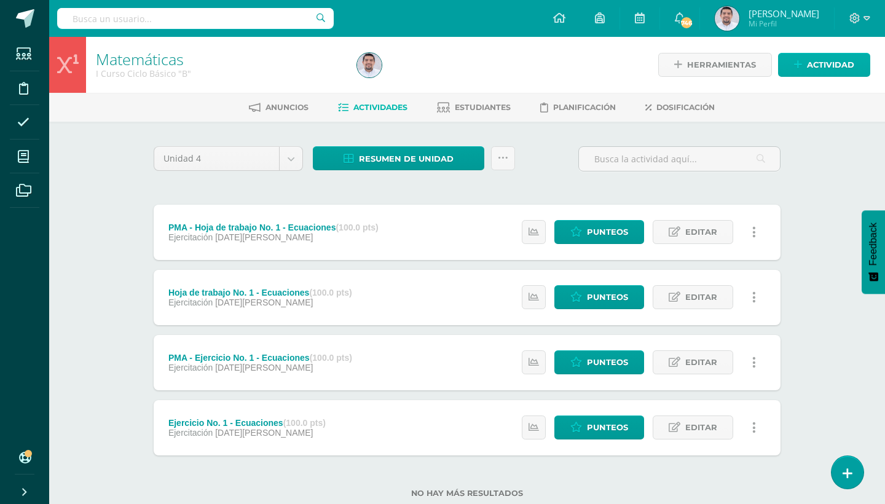
click at [831, 65] on span "Actividad" at bounding box center [830, 64] width 47 height 23
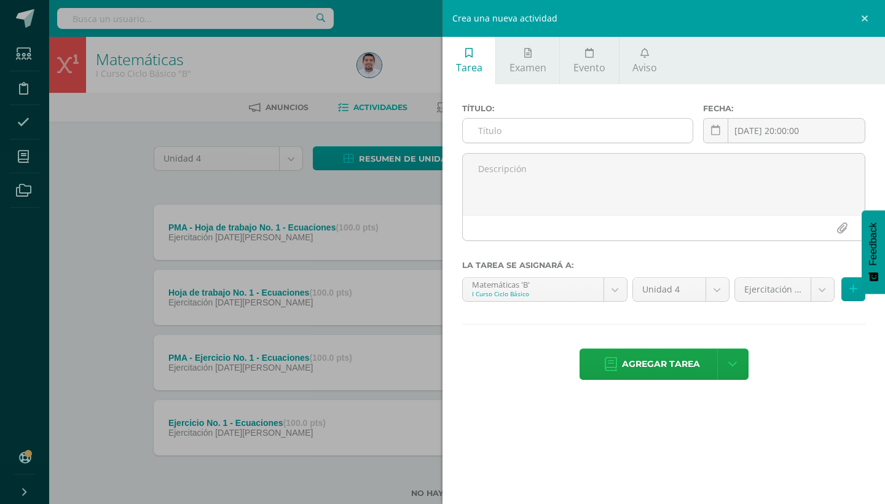
click at [546, 132] on input "text" at bounding box center [578, 131] width 230 height 24
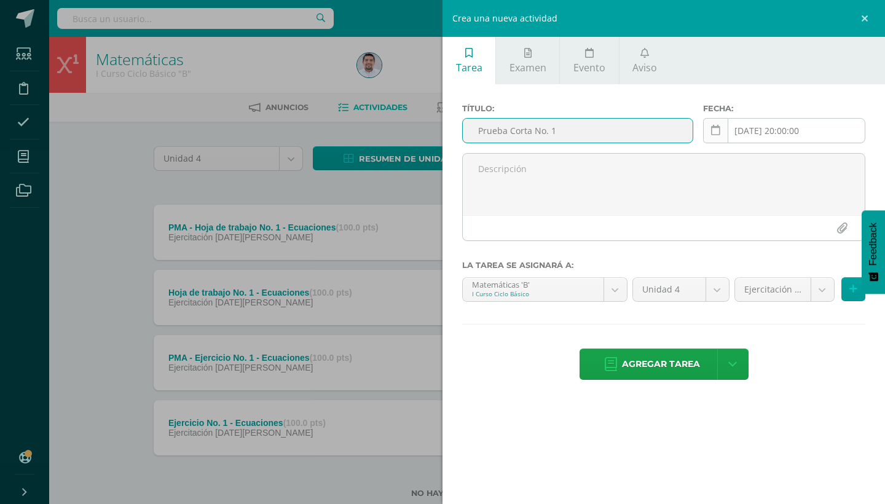
type input "Prueba Corta No. 1"
click at [709, 132] on link at bounding box center [715, 130] width 25 height 25
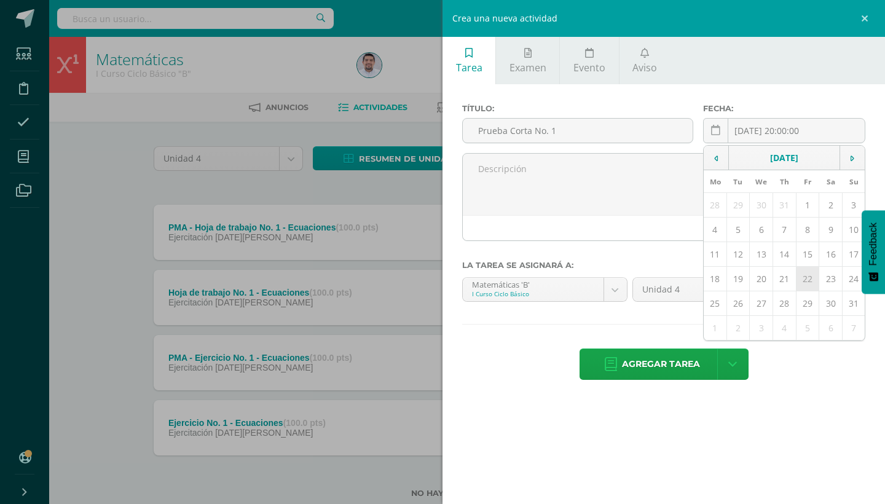
click at [805, 277] on td "22" at bounding box center [807, 279] width 23 height 25
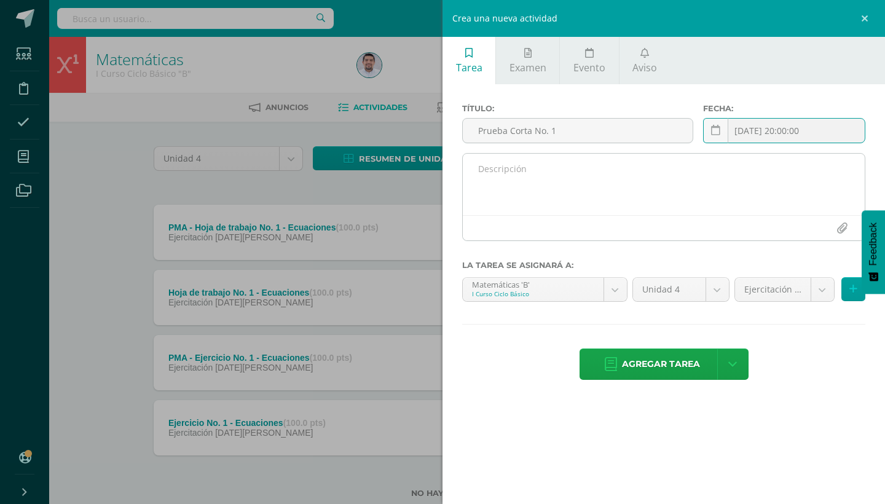
click at [511, 175] on textarea at bounding box center [664, 184] width 402 height 61
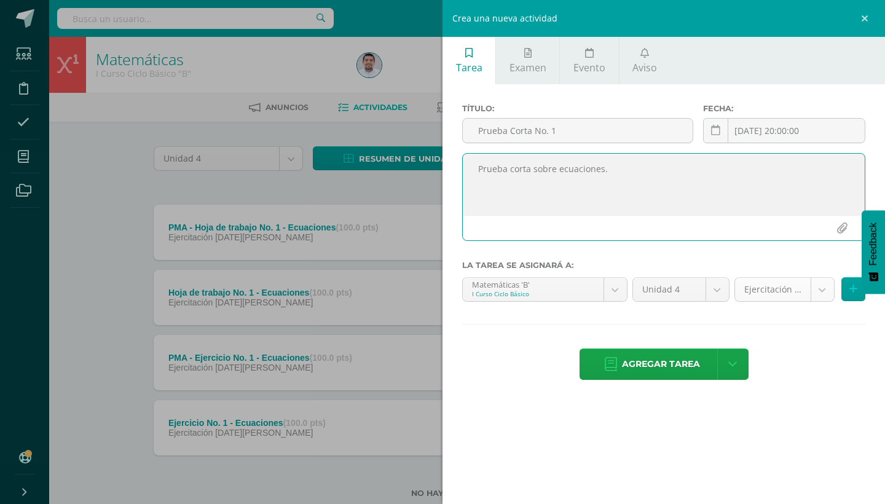
type textarea "Prueba corta sobre ecuaciones."
click at [822, 290] on body "Tarea asignada exitosamente Estudiantes Disciplina Asistencia Mis cursos Archiv…" at bounding box center [442, 268] width 885 height 537
click at [848, 295] on button at bounding box center [853, 289] width 24 height 24
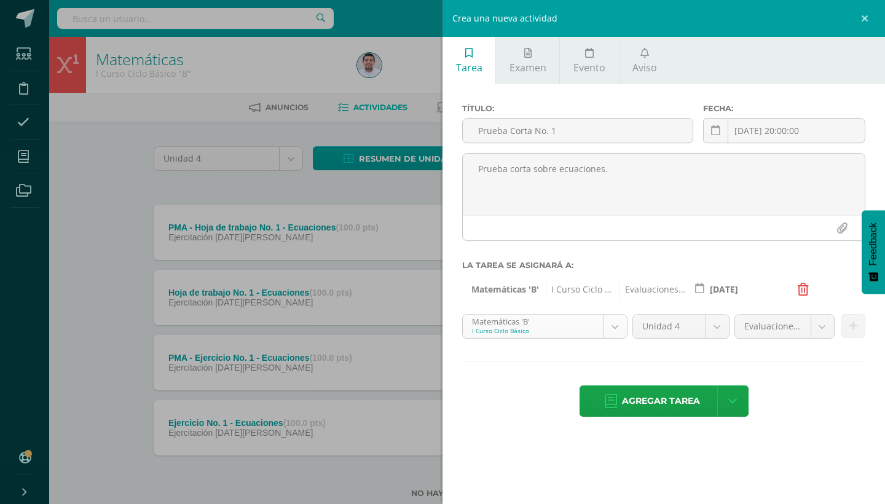
click at [618, 334] on body "Tarea asignada exitosamente Estudiantes Disciplina Asistencia Mis cursos Archiv…" at bounding box center [442, 268] width 885 height 537
click at [856, 325] on icon at bounding box center [853, 326] width 8 height 10
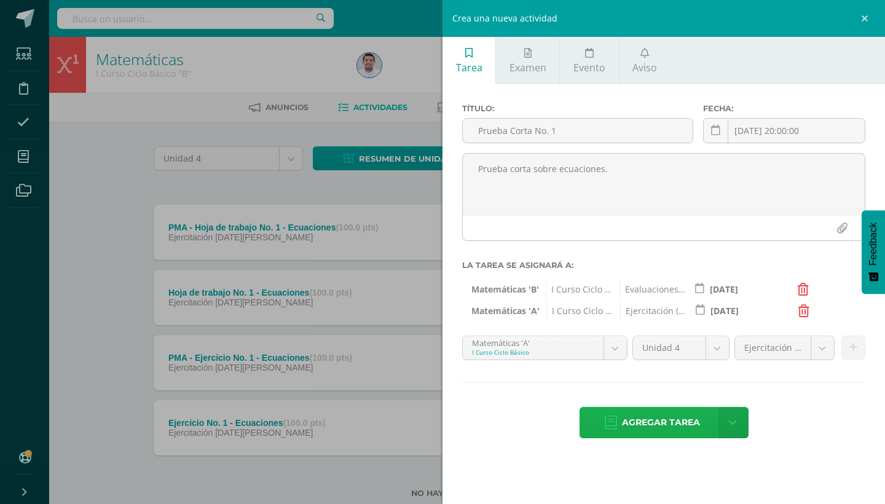
click at [663, 423] on span "Agregar tarea" at bounding box center [661, 422] width 78 height 30
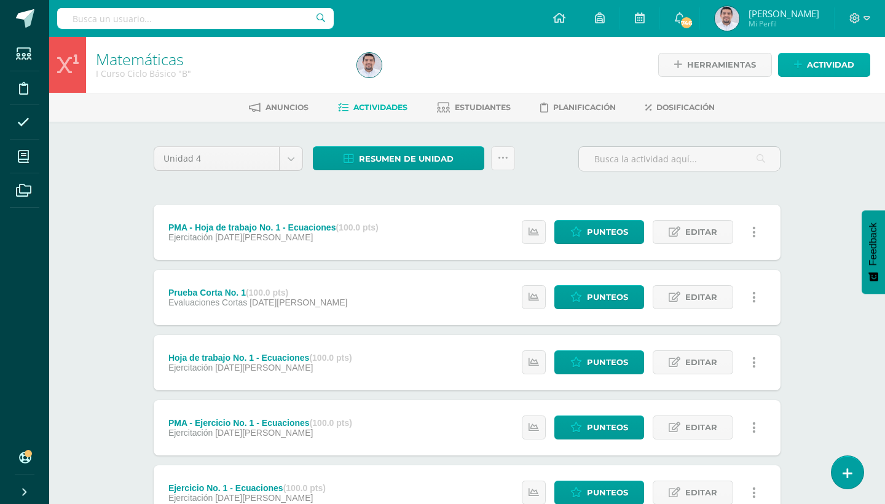
click at [821, 61] on span "Actividad" at bounding box center [830, 64] width 47 height 23
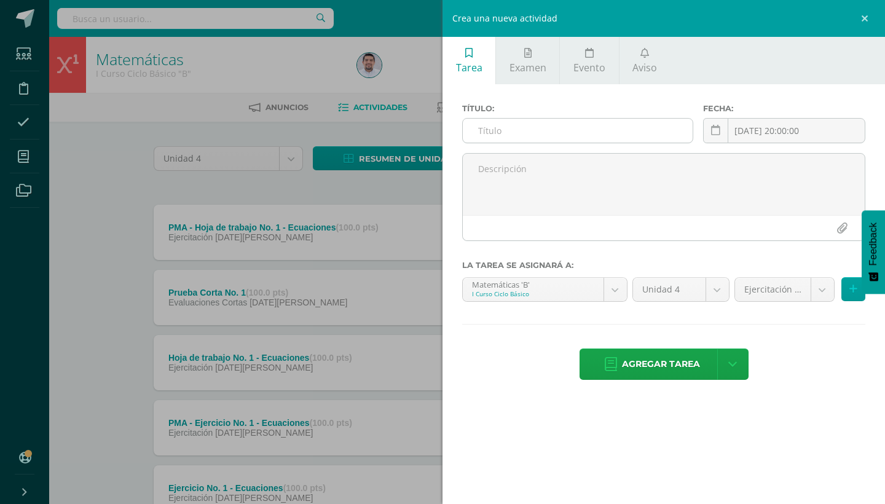
click at [564, 125] on input "text" at bounding box center [578, 131] width 230 height 24
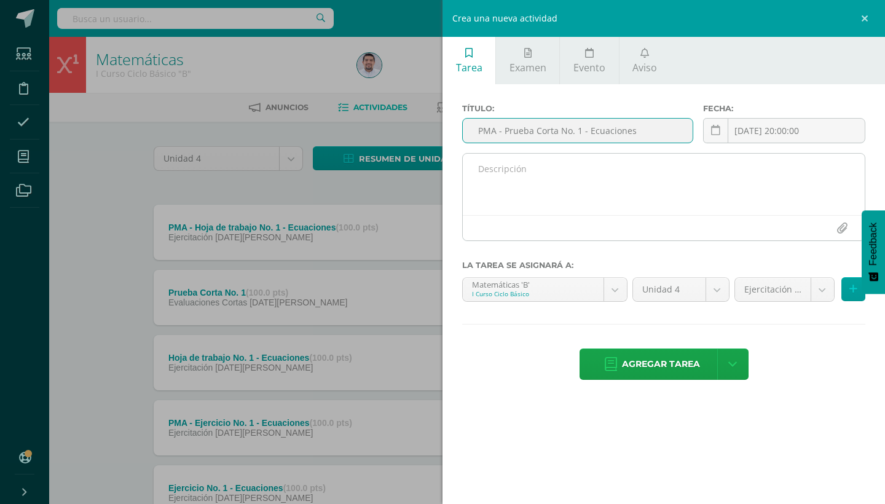
type input "PMA - Prueba Corta No. 1 - Ecuaciones"
click at [536, 160] on textarea at bounding box center [664, 184] width 402 height 61
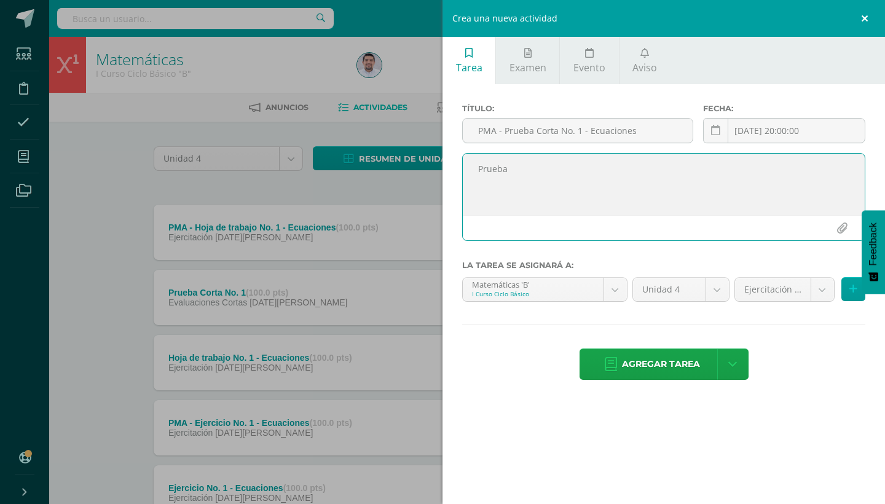
type textarea "Prueba"
click at [867, 18] on link at bounding box center [866, 18] width 37 height 37
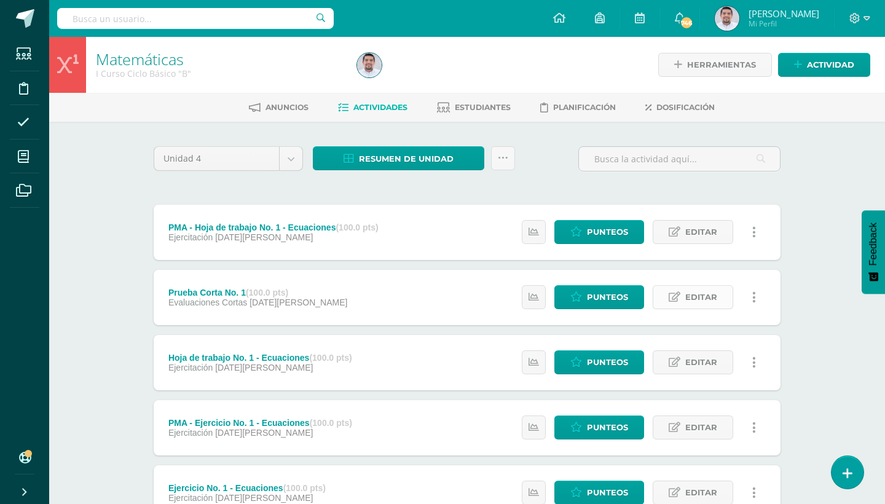
click at [693, 294] on span "Editar" at bounding box center [701, 297] width 32 height 23
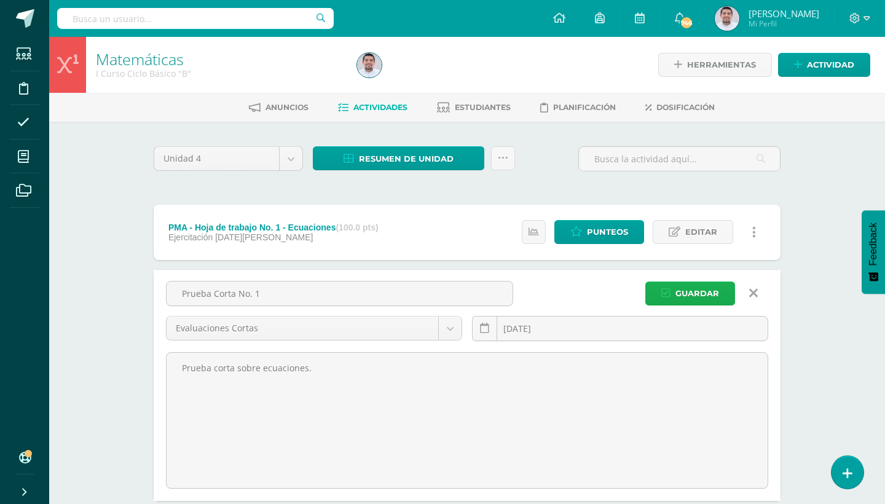
click at [706, 297] on span "Guardar" at bounding box center [697, 293] width 44 height 23
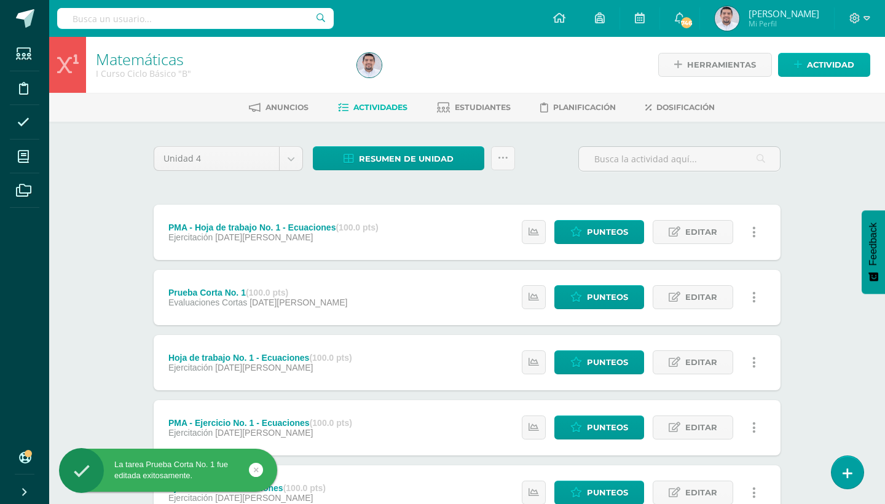
click at [838, 60] on span "Actividad" at bounding box center [830, 64] width 47 height 23
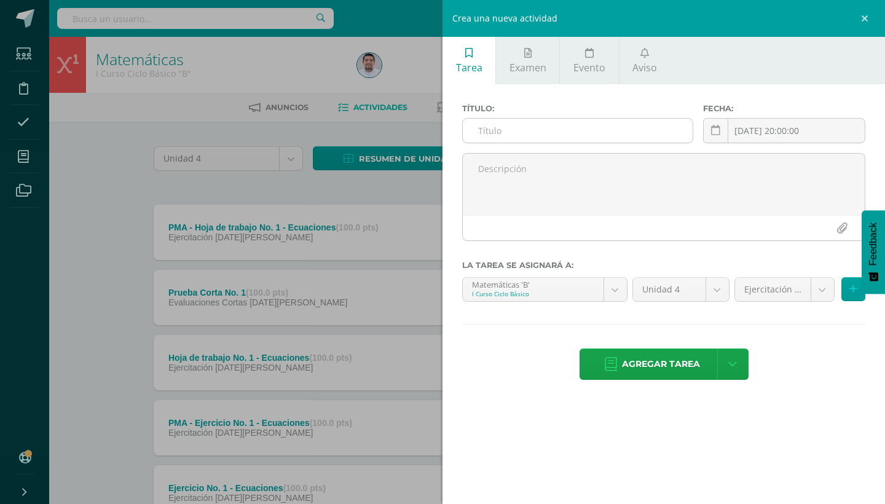
click at [594, 127] on input "text" at bounding box center [578, 131] width 230 height 24
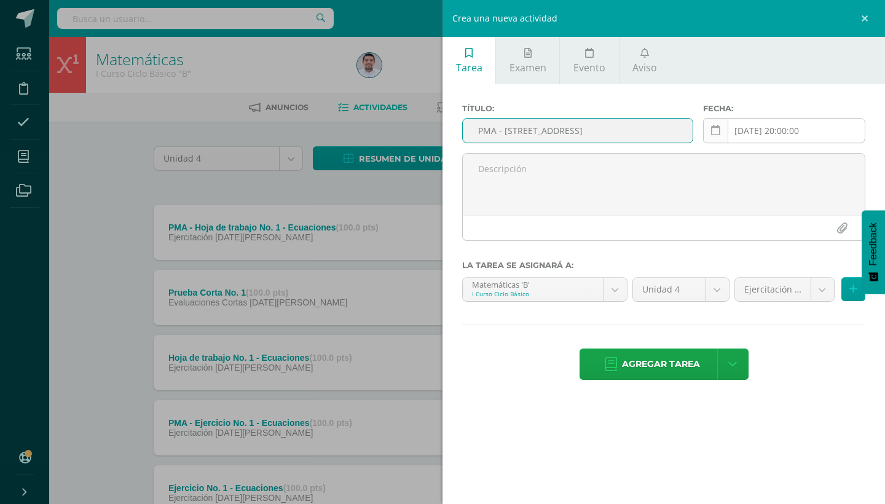
type input "PMA - [STREET_ADDRESS]"
click at [724, 130] on link at bounding box center [715, 130] width 25 height 25
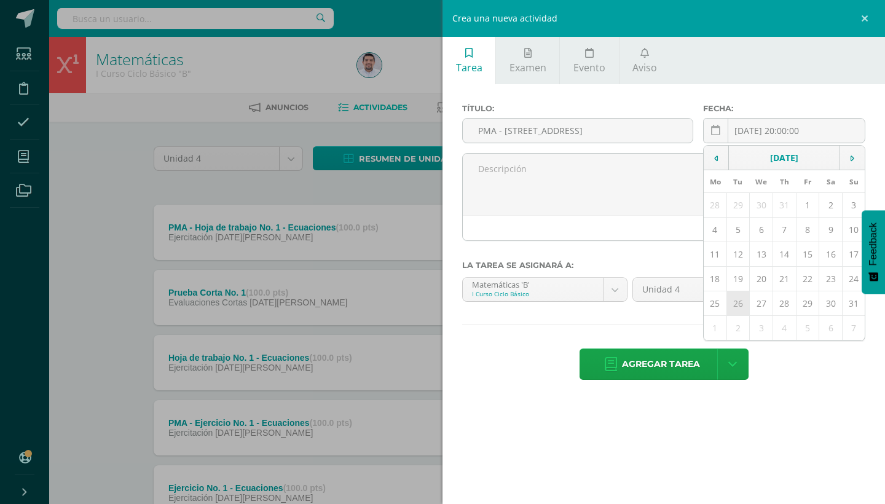
click at [741, 297] on td "26" at bounding box center [737, 303] width 23 height 25
type input "[DATE]"
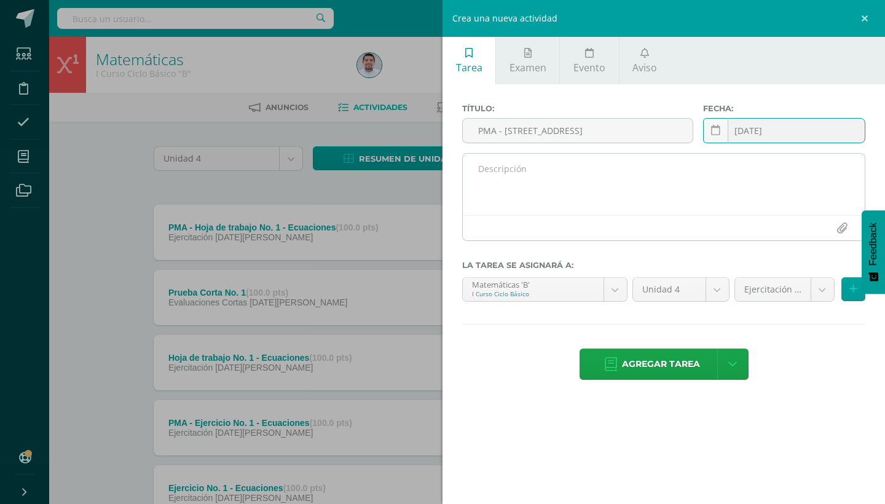
click at [516, 168] on textarea at bounding box center [664, 184] width 402 height 61
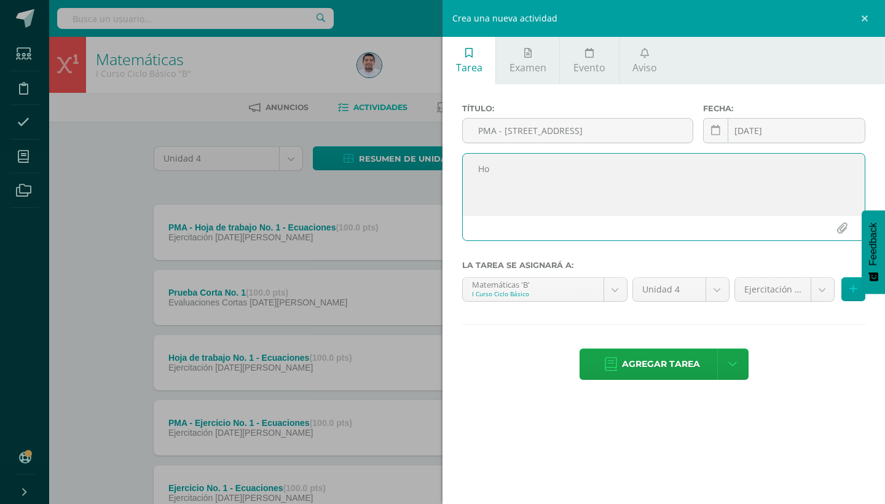
type textarea "H"
type textarea "Prueba corta sobre ecuaciones."
click at [821, 290] on body "La tarea Prueba Corta No. 1 fue editada exitosamente. Estudiantes Disciplina As…" at bounding box center [442, 301] width 885 height 602
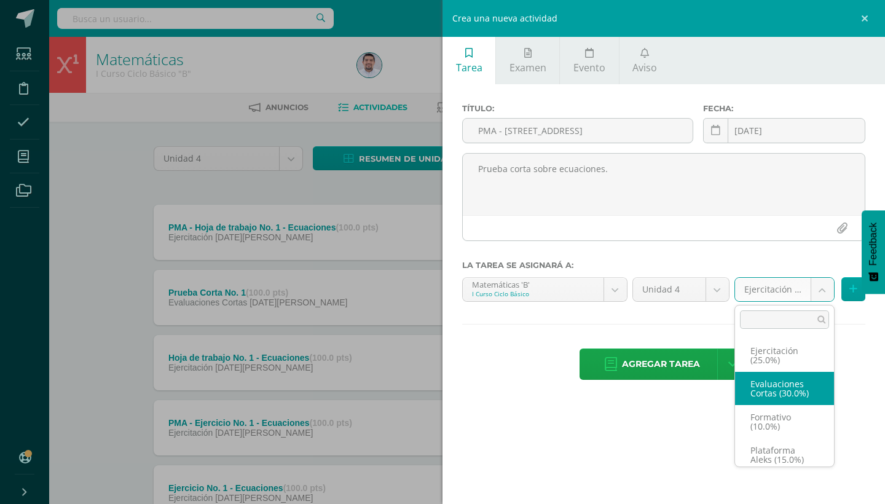
select select "258937"
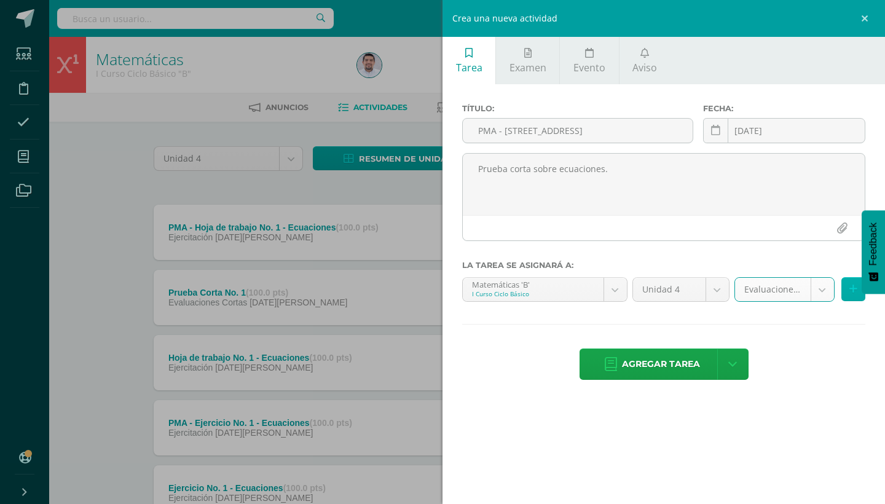
click at [851, 291] on icon at bounding box center [853, 289] width 8 height 10
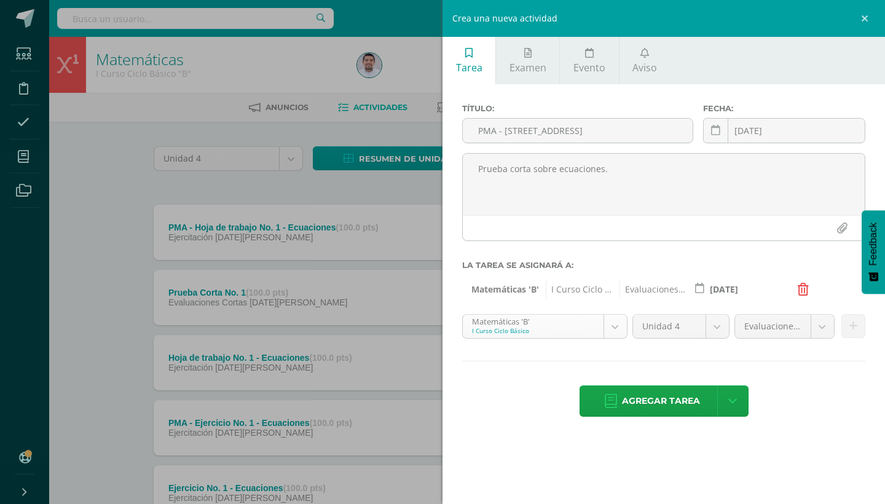
click at [609, 324] on body "La tarea Prueba Corta No. 1 fue editada exitosamente. Estudiantes Disciplina As…" at bounding box center [442, 301] width 885 height 602
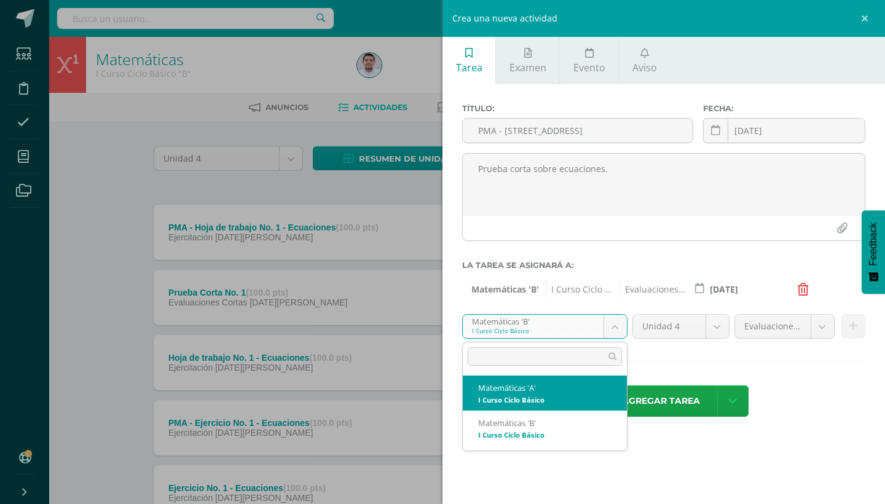
select select "227496"
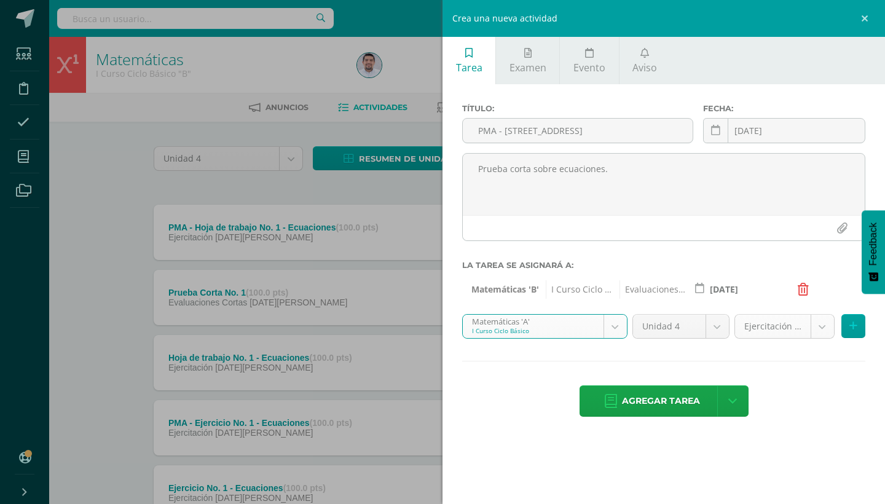
click at [814, 324] on body "La tarea Prueba Corta No. 1 fue editada exitosamente. Estudiantes Disciplina As…" at bounding box center [442, 301] width 885 height 602
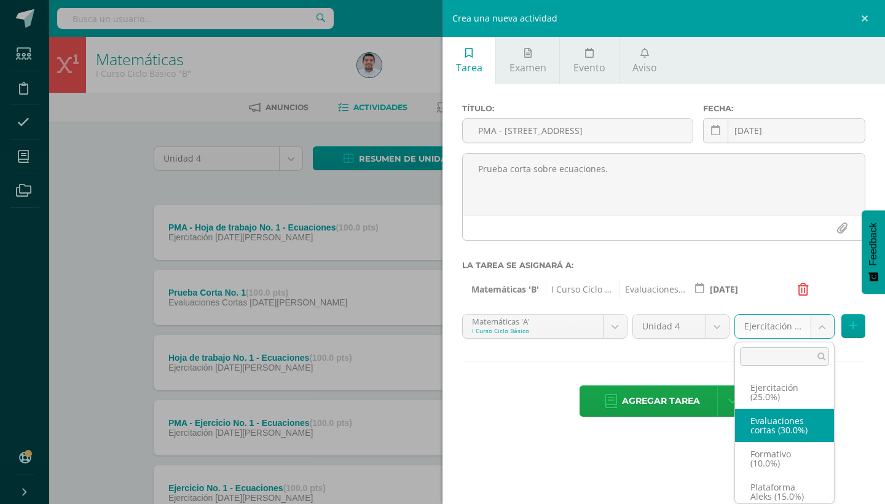
select select "258934"
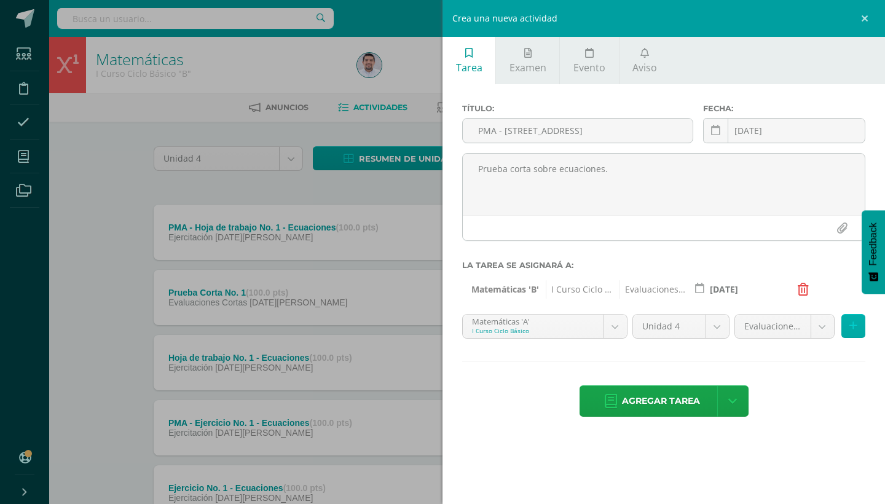
click at [852, 326] on icon at bounding box center [853, 326] width 8 height 10
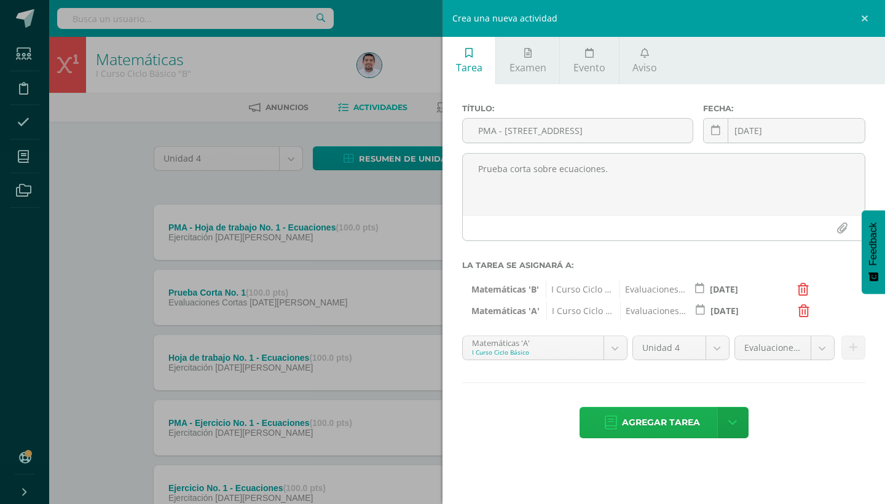
click at [661, 424] on span "Agregar tarea" at bounding box center [661, 422] width 78 height 30
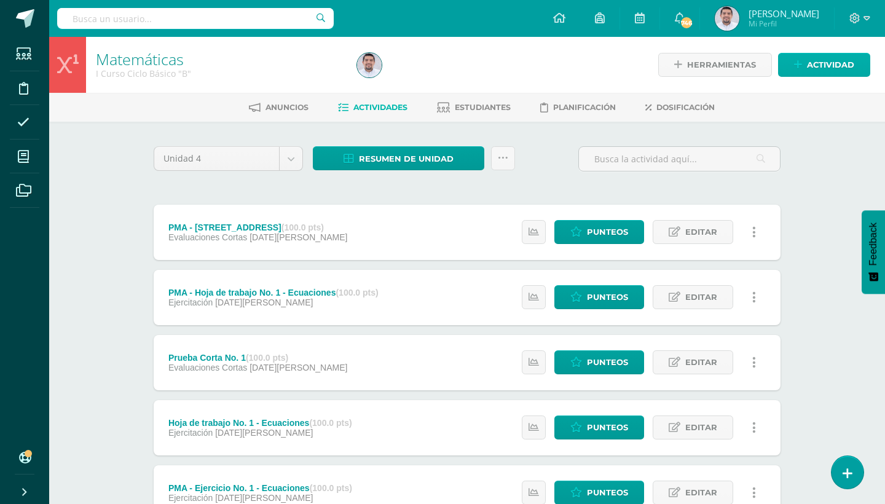
click at [826, 71] on span "Actividad" at bounding box center [830, 64] width 47 height 23
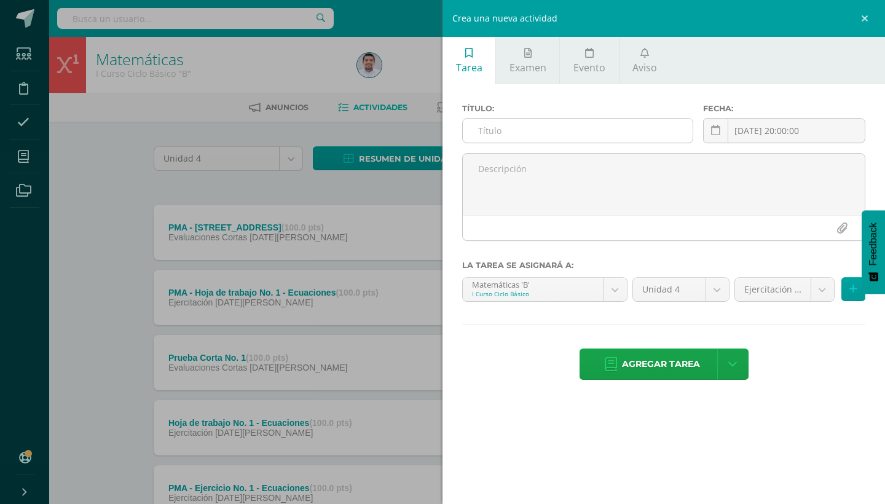
click at [549, 126] on input "text" at bounding box center [578, 131] width 230 height 24
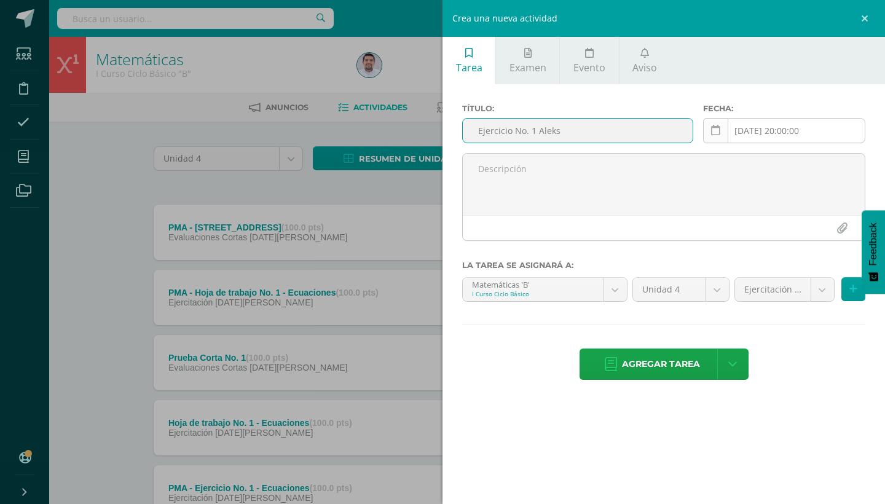
type input "Ejercicio No. 1 Aleks"
click at [719, 126] on icon at bounding box center [715, 130] width 9 height 10
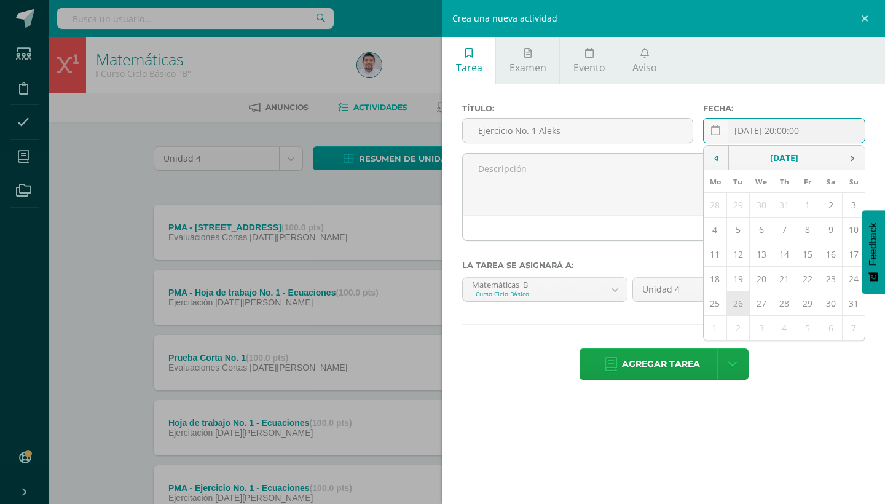
click at [741, 301] on td "26" at bounding box center [737, 303] width 23 height 25
type input "[DATE]"
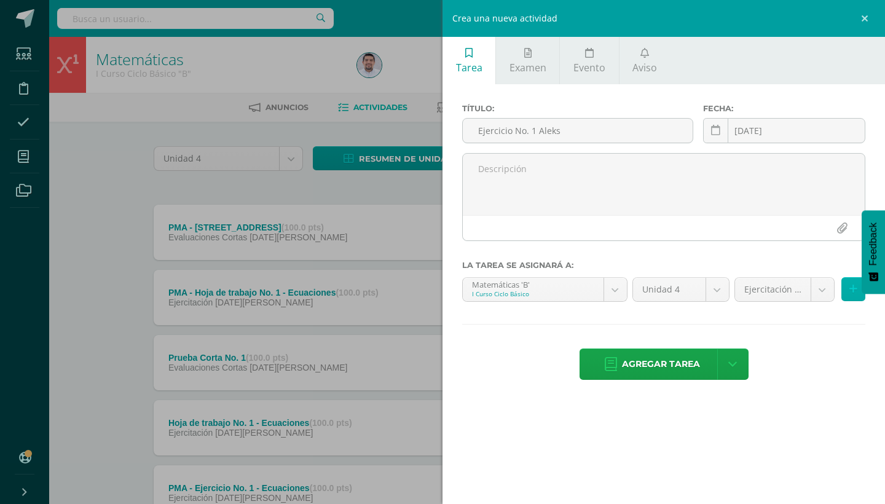
click at [848, 294] on button at bounding box center [853, 289] width 24 height 24
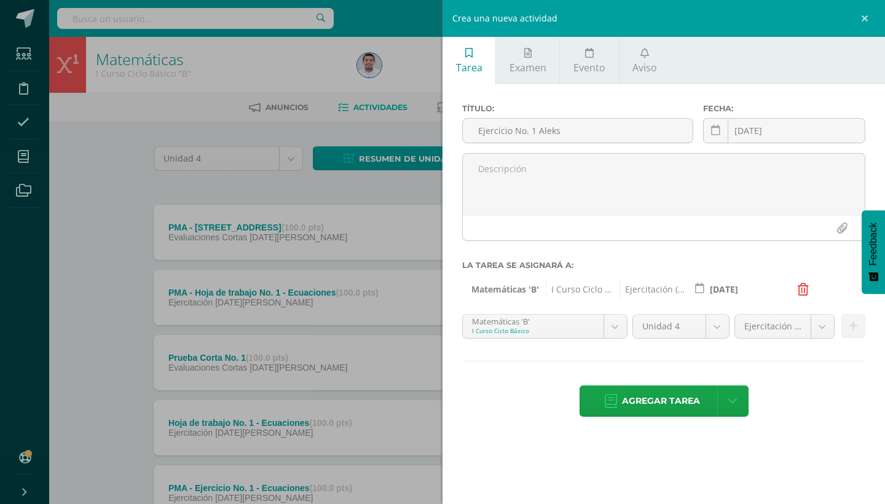
click at [806, 291] on icon at bounding box center [803, 289] width 11 height 12
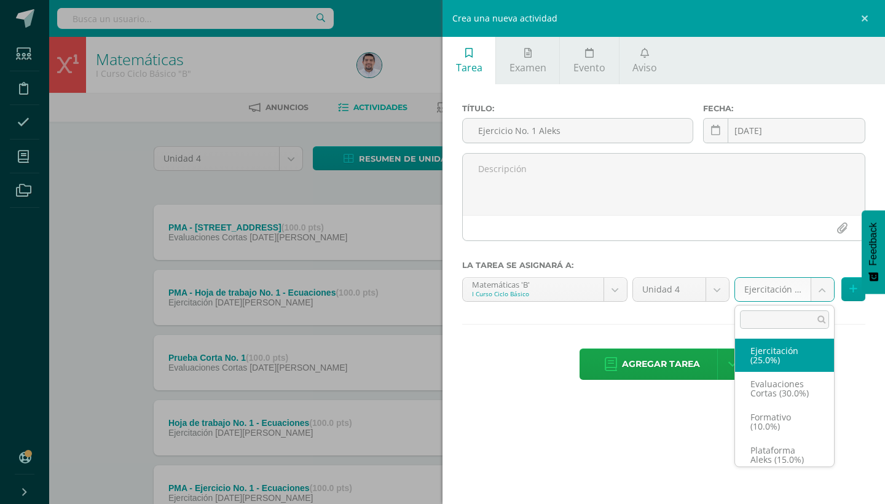
click at [822, 293] on body "Tarea asignada exitosamente Estudiantes Disciplina Asistencia Mis cursos Archiv…" at bounding box center [442, 333] width 885 height 667
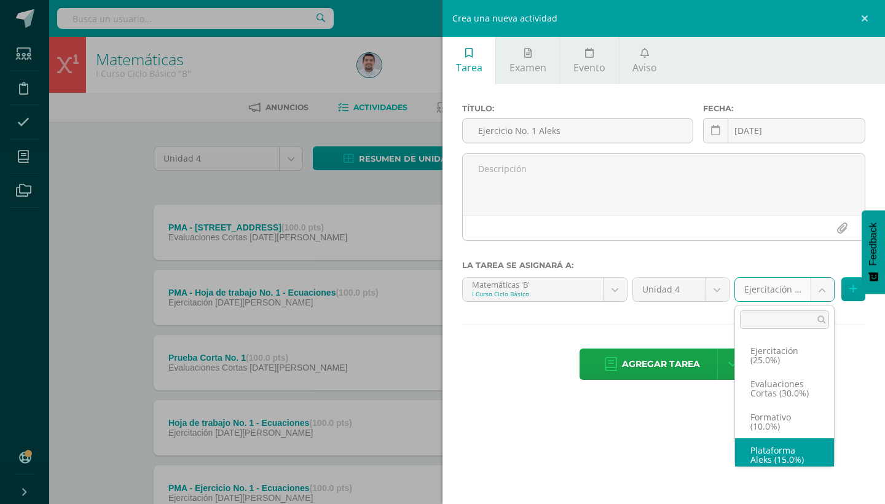
scroll to position [5, 0]
select select "258938"
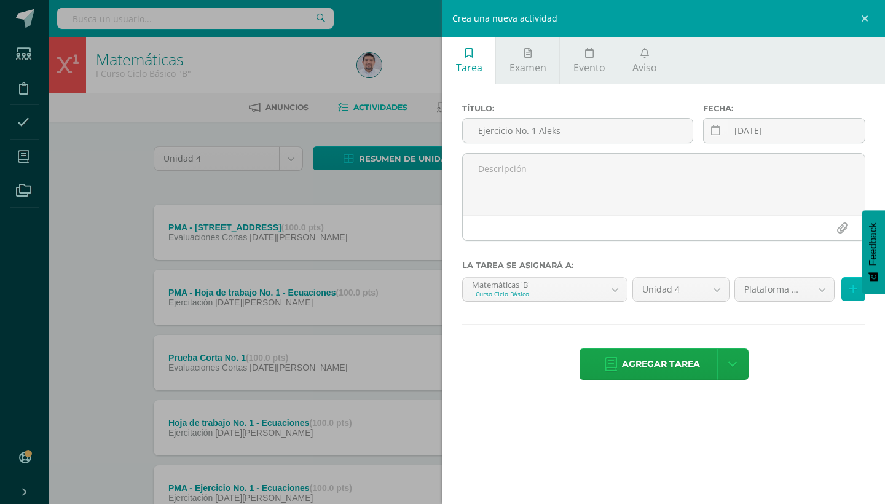
click at [844, 291] on button at bounding box center [853, 289] width 24 height 24
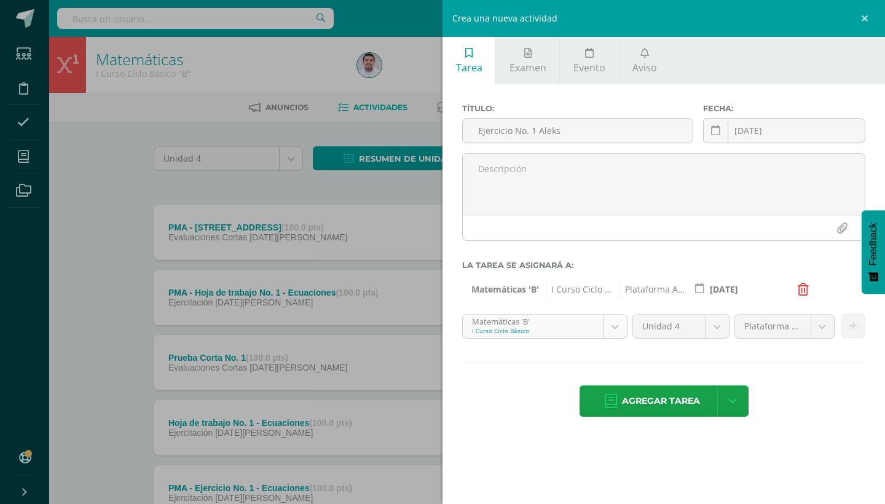
click at [604, 332] on body "Tarea asignada exitosamente Estudiantes Disciplina Asistencia Mis cursos Archiv…" at bounding box center [442, 333] width 885 height 667
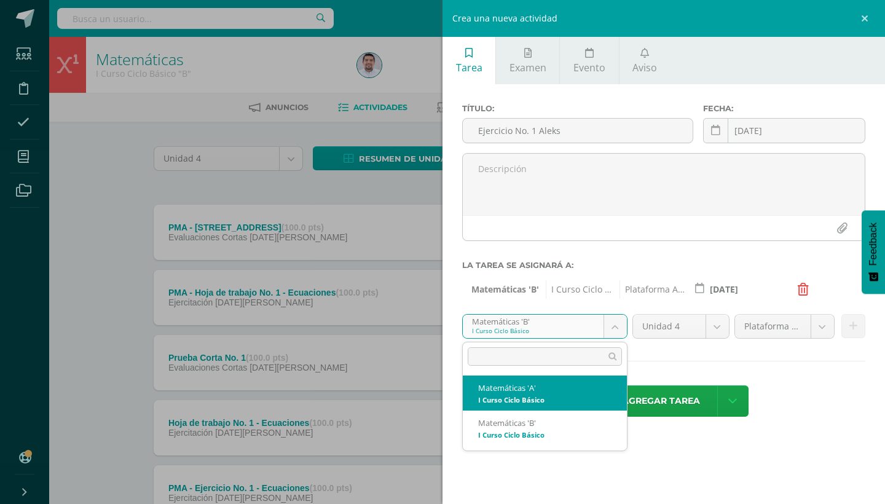
select select "227496"
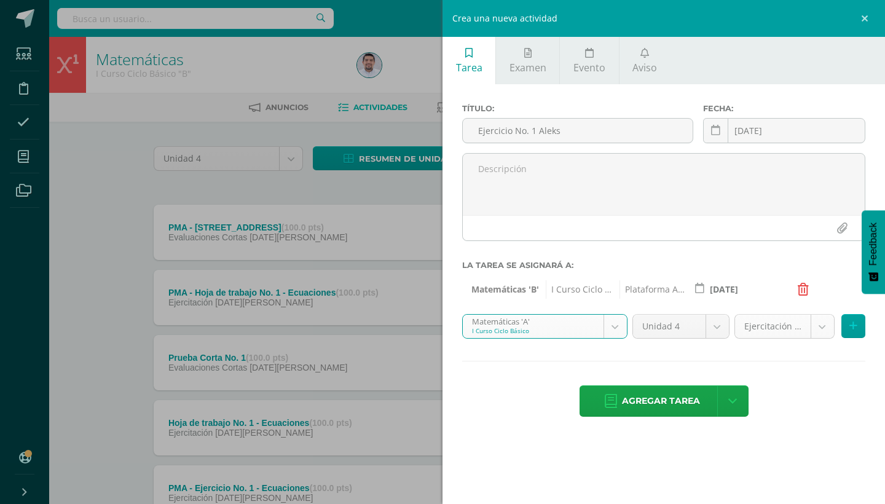
click at [824, 328] on body "Tarea asignada exitosamente Estudiantes Disciplina Asistencia Mis cursos Archiv…" at bounding box center [442, 333] width 885 height 667
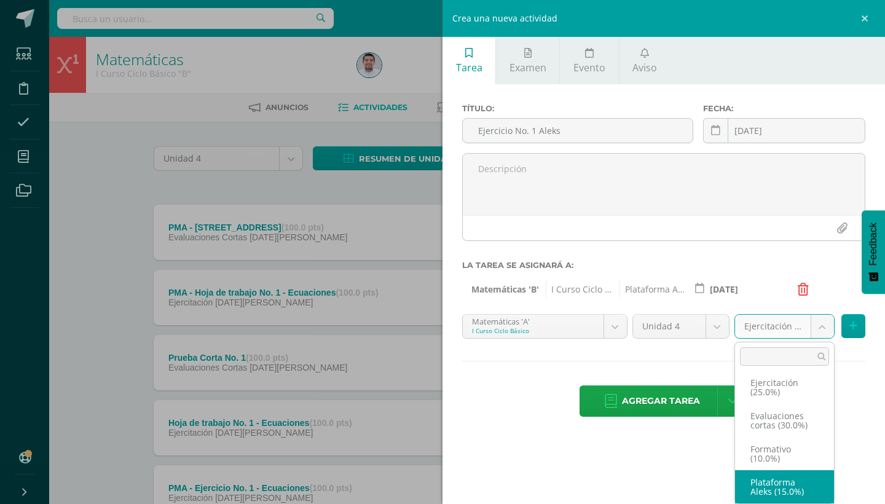
select select "258935"
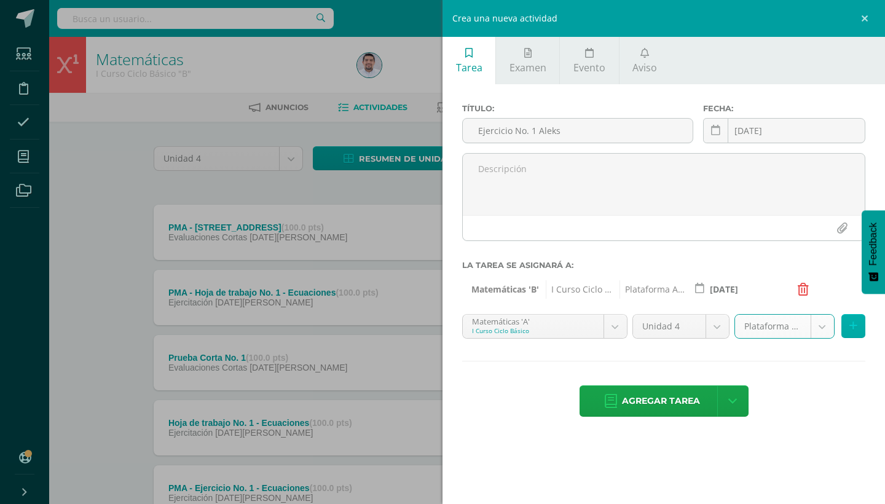
click at [852, 325] on icon at bounding box center [853, 326] width 8 height 10
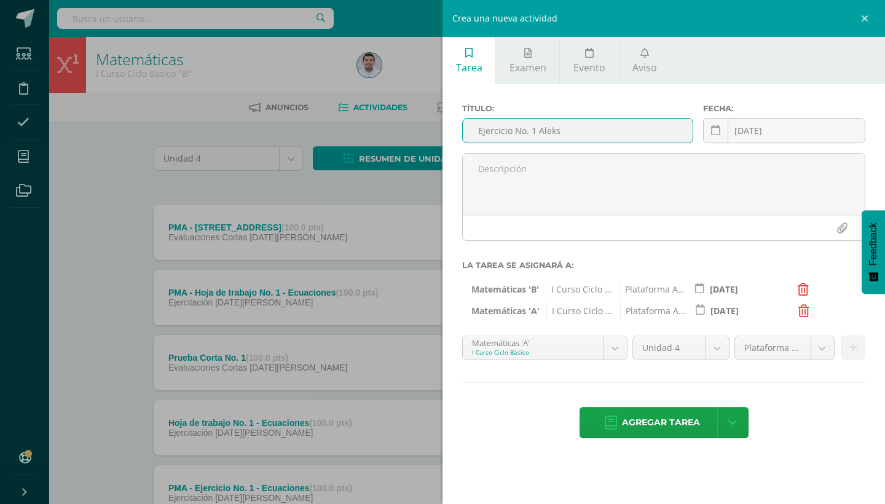
drag, startPoint x: 478, startPoint y: 130, endPoint x: 602, endPoint y: 130, distance: 124.8
click at [602, 130] on input "Ejercicio No. 1 Aleks" at bounding box center [578, 131] width 230 height 24
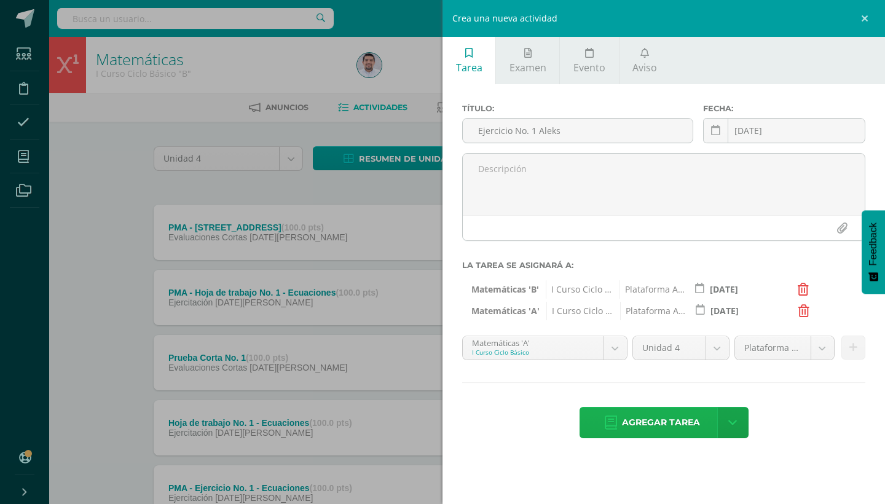
click at [674, 423] on span "Agregar tarea" at bounding box center [661, 422] width 78 height 30
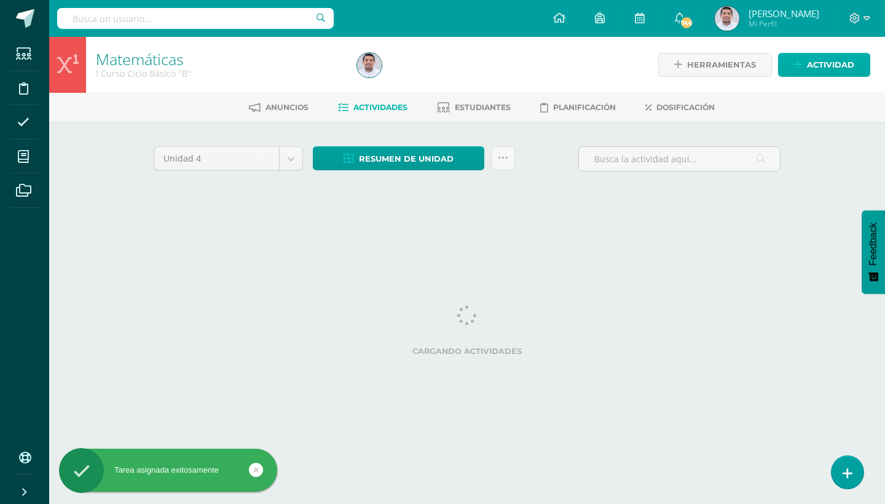
click at [814, 55] on span "Actividad" at bounding box center [830, 64] width 47 height 23
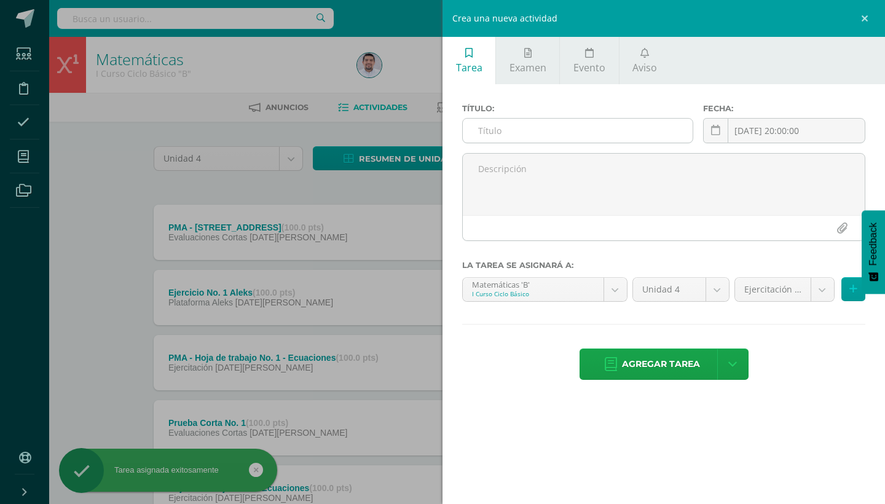
click at [556, 127] on input "text" at bounding box center [578, 131] width 230 height 24
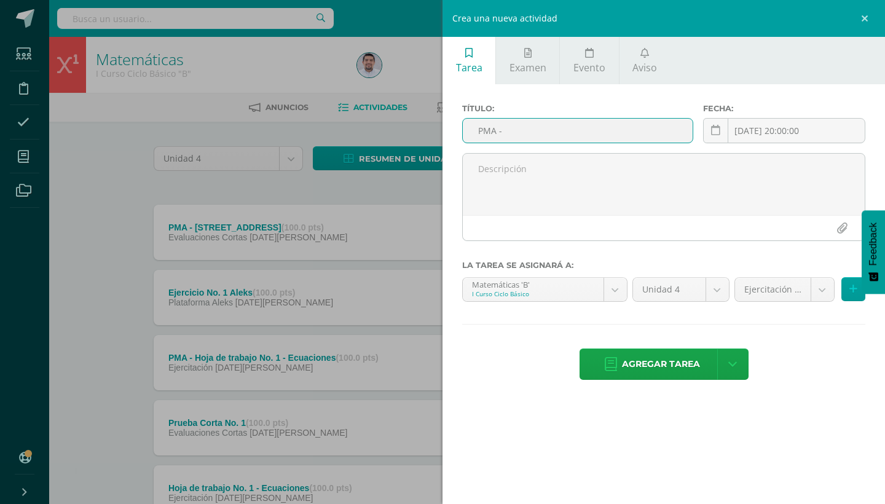
paste input "Ejercicio No. 1 Aleks"
type input "PMA - Ejercicio No. 1 Aleks"
click at [716, 127] on icon at bounding box center [715, 130] width 9 height 10
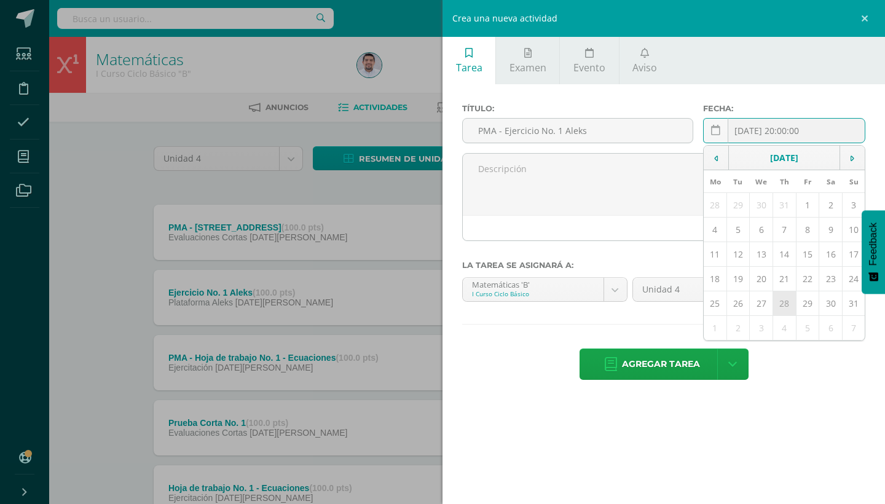
click at [784, 304] on td "28" at bounding box center [784, 303] width 23 height 25
type input "[DATE]"
click at [822, 286] on body "Tarea asignada exitosamente Estudiantes Disciplina Asistencia Mis cursos Archiv…" at bounding box center [442, 366] width 885 height 733
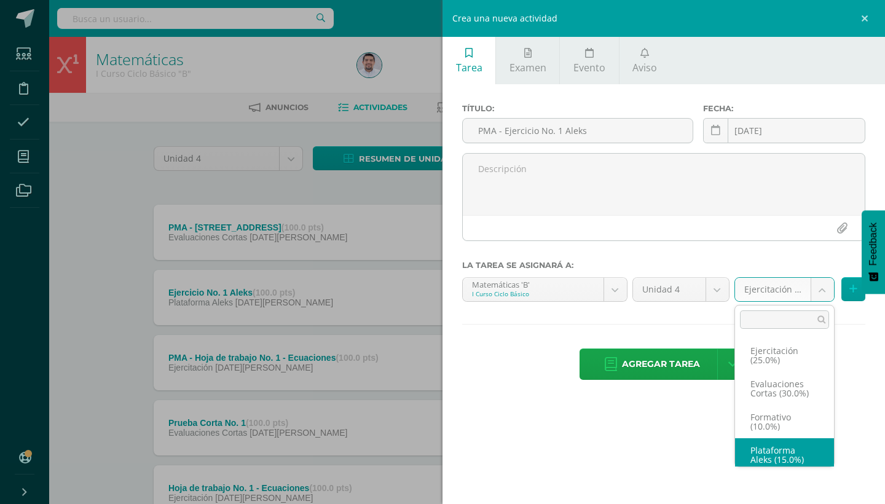
scroll to position [5, 0]
select select "258938"
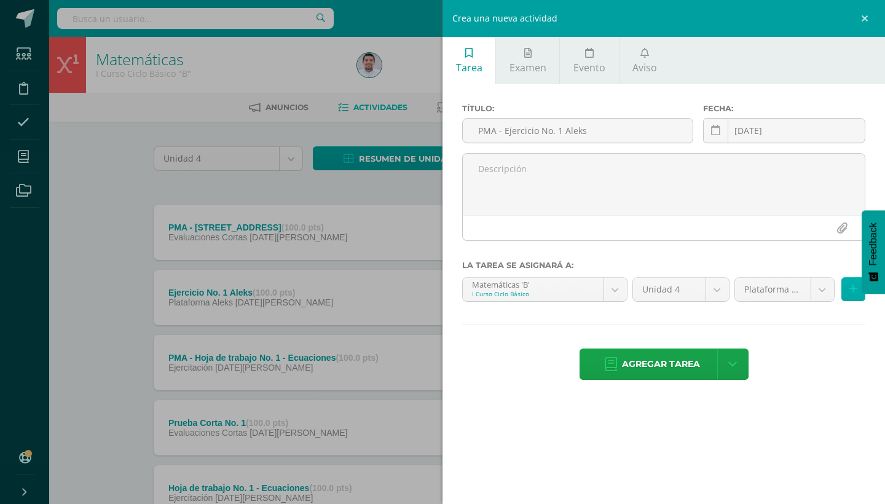
click at [854, 291] on icon at bounding box center [853, 289] width 8 height 10
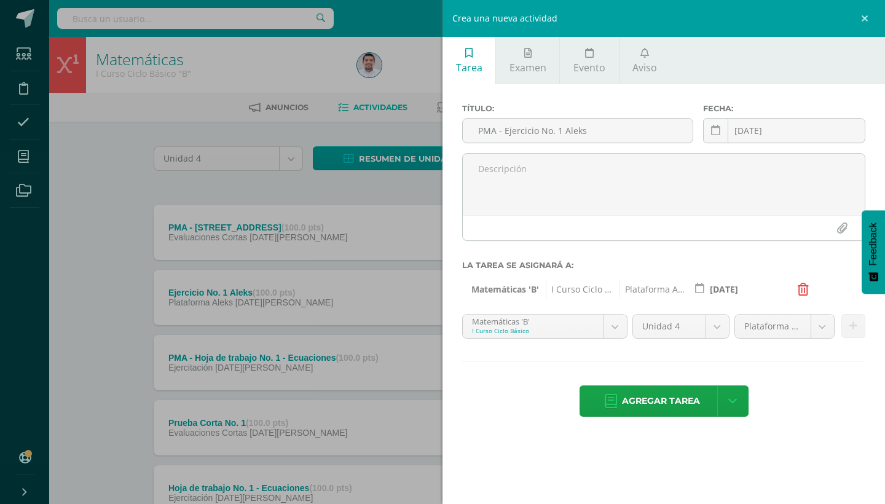
click at [620, 334] on body "Tarea asignada exitosamente Estudiantes Disciplina Asistencia Mis cursos Archiv…" at bounding box center [442, 366] width 885 height 733
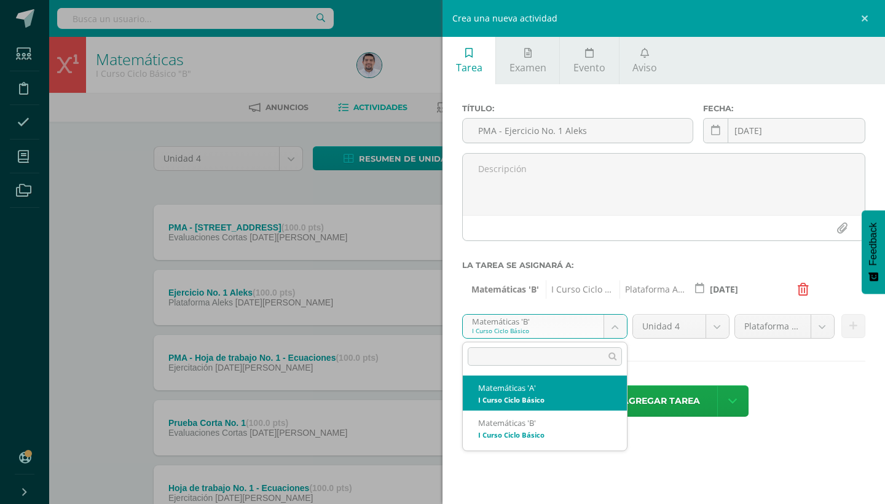
select select "227496"
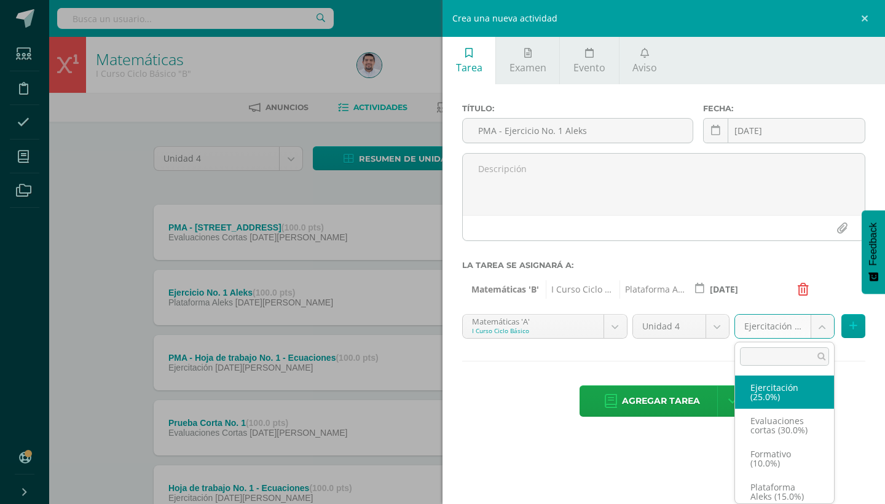
click at [820, 332] on body "Tarea asignada exitosamente Estudiantes Disciplina Asistencia Mis cursos Archiv…" at bounding box center [442, 366] width 885 height 733
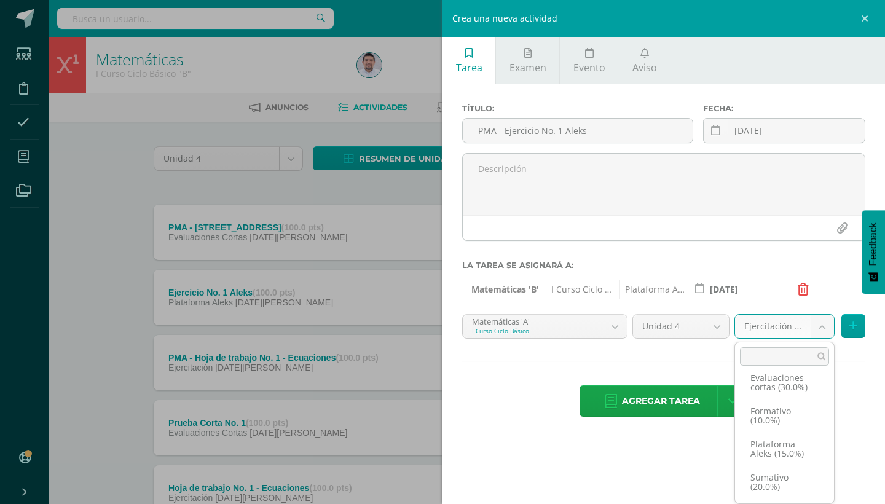
scroll to position [43, 0]
select select "258935"
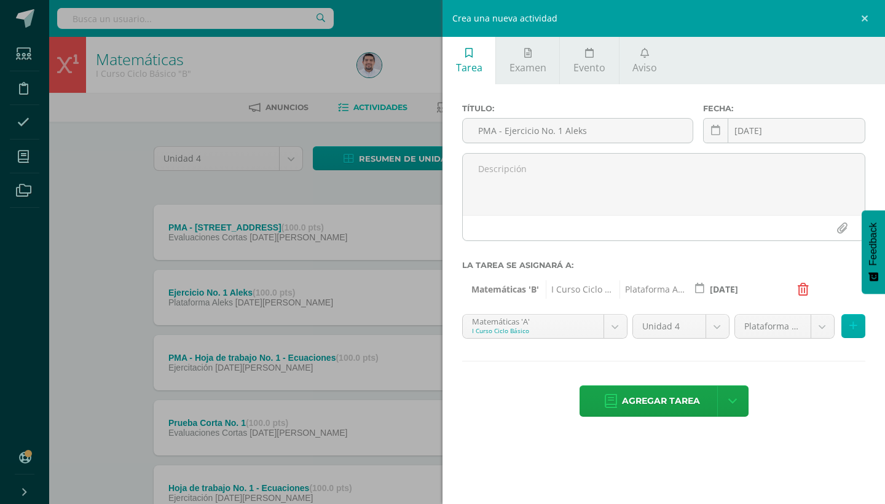
click at [856, 314] on button at bounding box center [853, 326] width 24 height 24
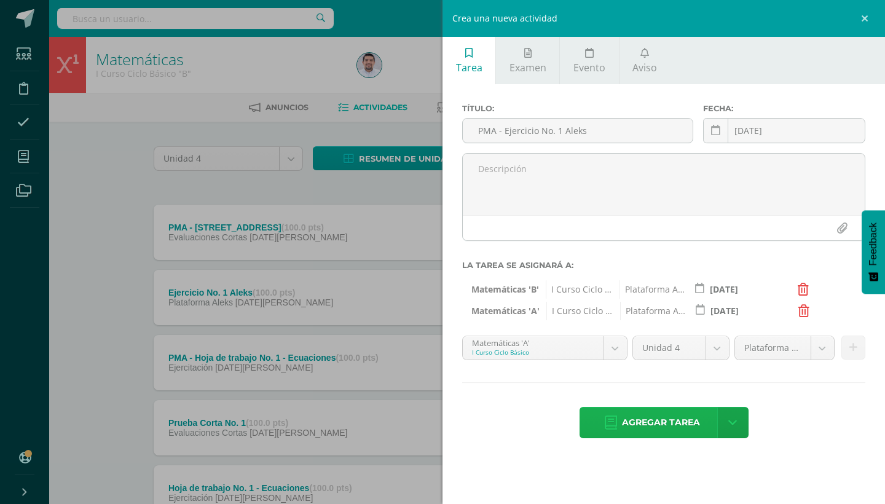
click at [675, 425] on span "Agregar tarea" at bounding box center [661, 422] width 78 height 30
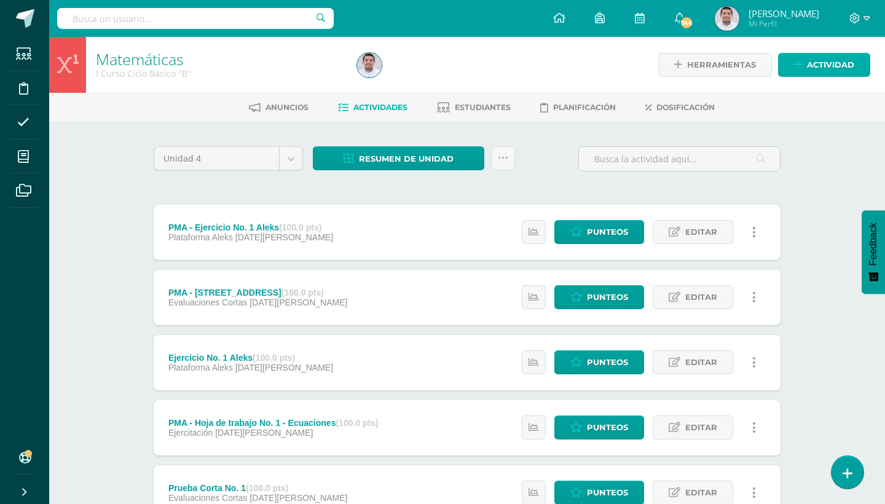
click at [816, 63] on span "Actividad" at bounding box center [830, 64] width 47 height 23
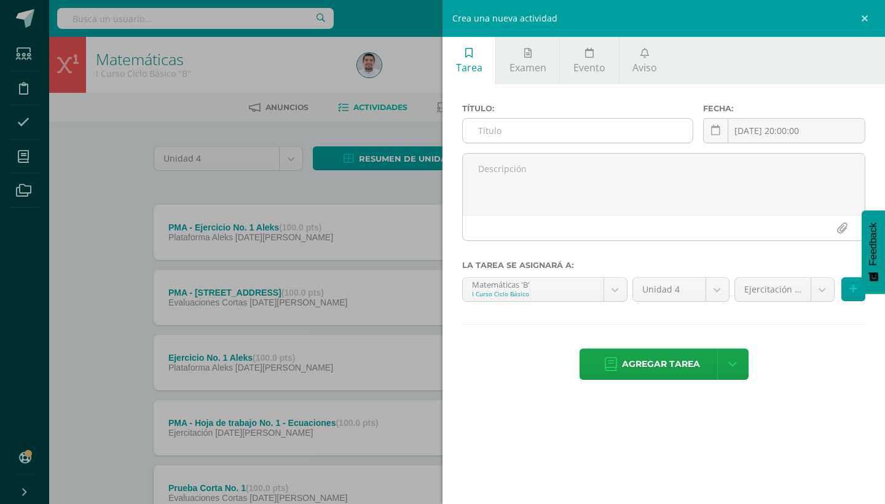
click at [572, 135] on input "text" at bounding box center [578, 131] width 230 height 24
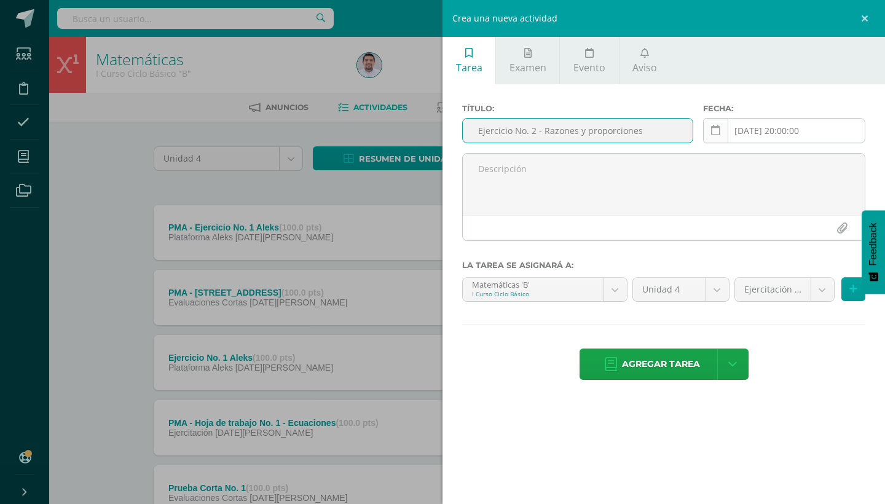
type input "Ejercicio No. 2 - Razones y proporciones"
click at [722, 135] on link at bounding box center [715, 130] width 25 height 25
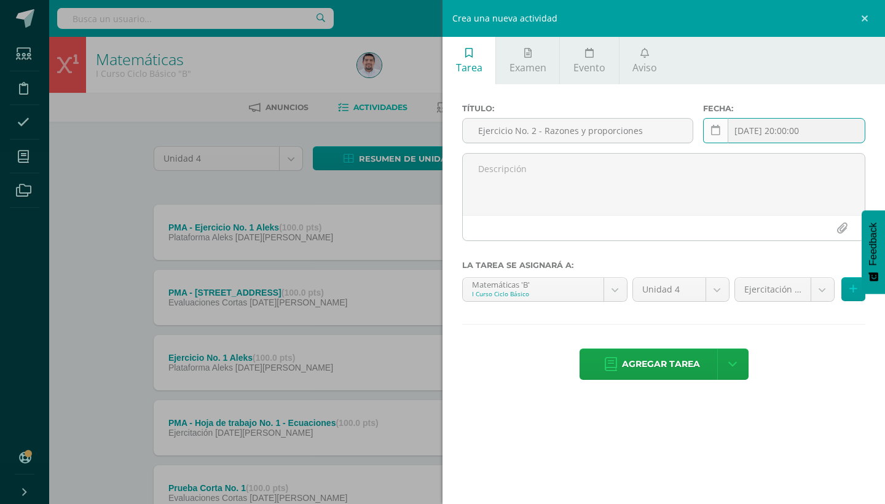
click at [717, 132] on icon at bounding box center [715, 130] width 9 height 10
click at [846, 159] on td at bounding box center [852, 158] width 25 height 25
click at [719, 159] on td at bounding box center [716, 158] width 25 height 25
click at [717, 128] on icon at bounding box center [715, 130] width 9 height 10
click at [851, 154] on icon at bounding box center [853, 158] width 4 height 9
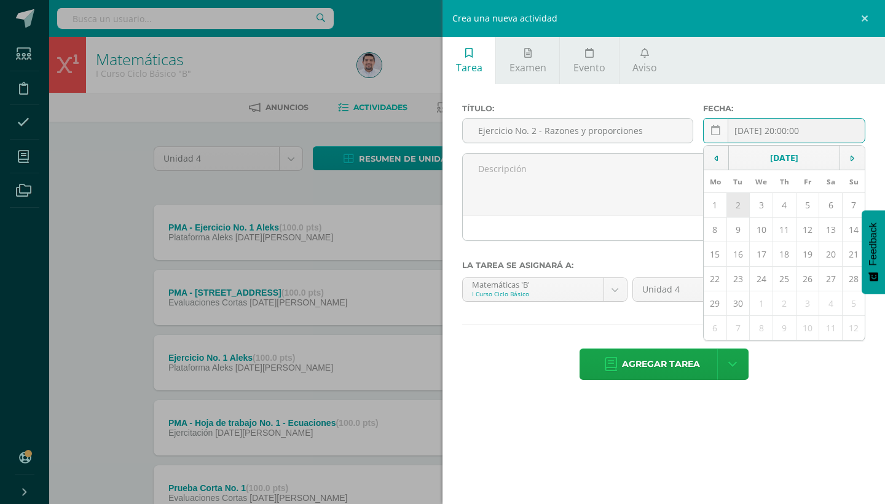
click at [734, 205] on td "2" at bounding box center [737, 205] width 23 height 25
type input "[DATE]"
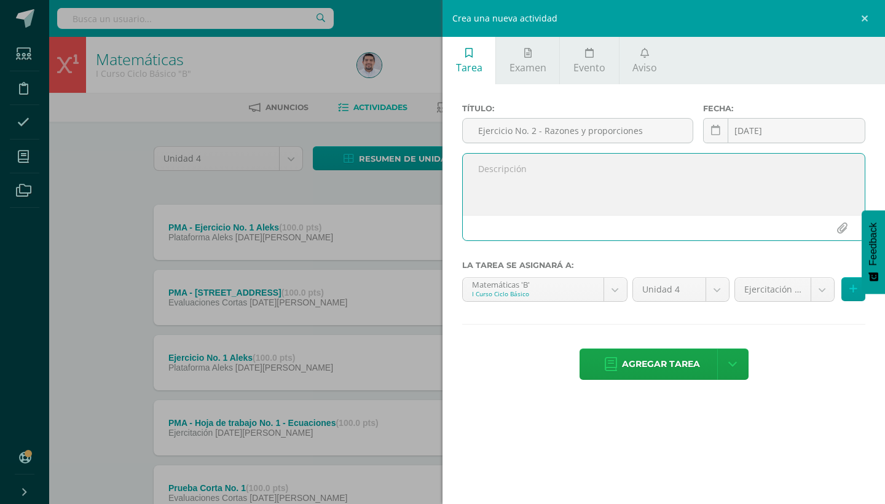
click at [530, 183] on textarea at bounding box center [664, 184] width 402 height 61
type textarea "Ejercicio"
click at [848, 293] on button at bounding box center [853, 289] width 24 height 24
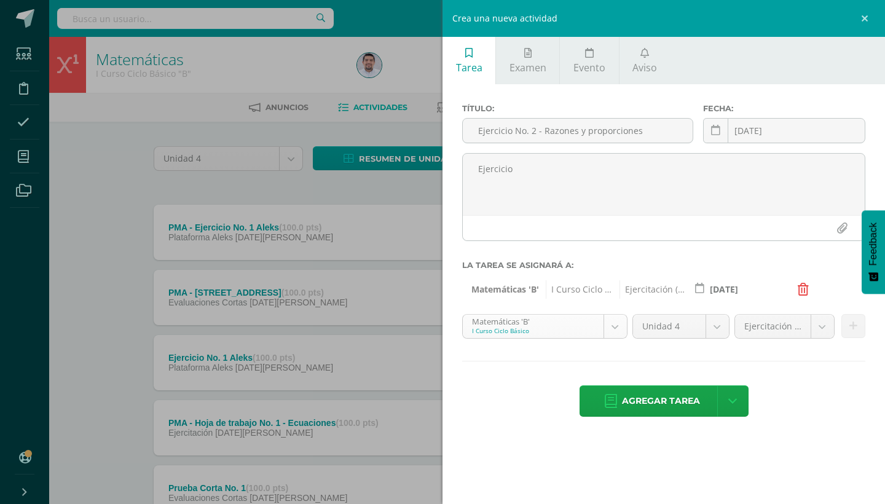
click at [604, 323] on body "Tarea asignada exitosamente Estudiantes Disciplina Asistencia Mis cursos Archiv…" at bounding box center [442, 399] width 885 height 798
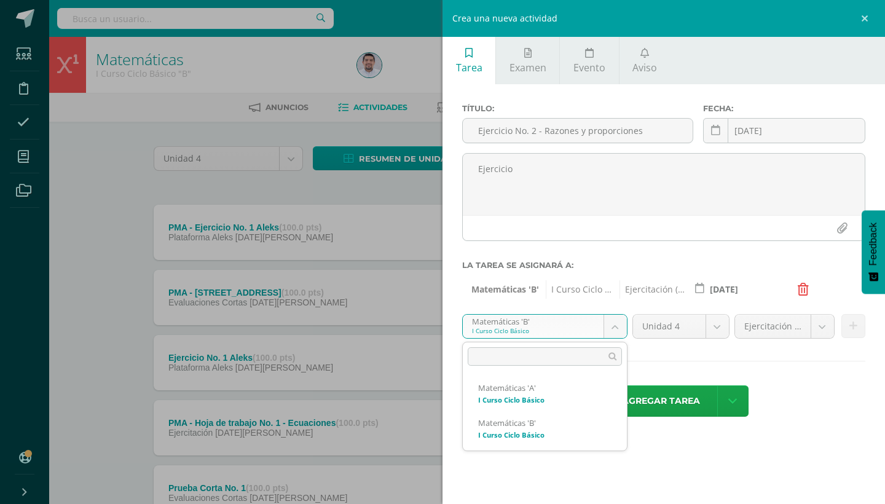
select select "227496"
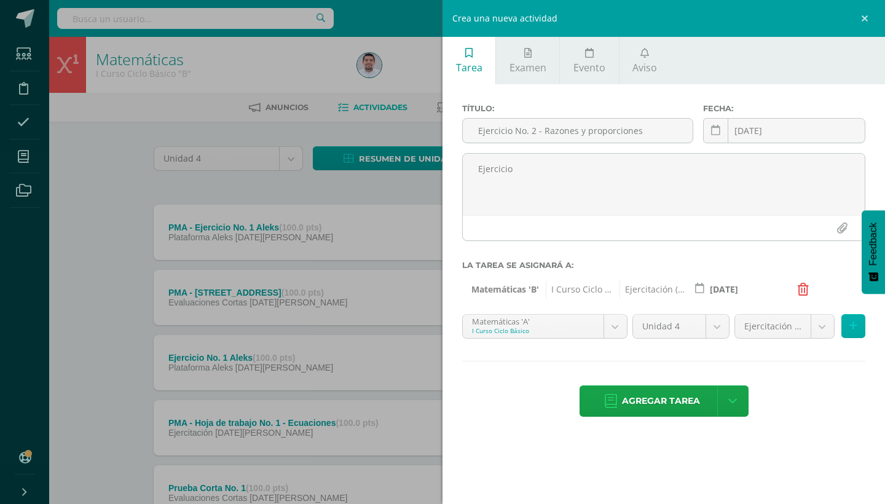
click at [846, 327] on button at bounding box center [853, 326] width 24 height 24
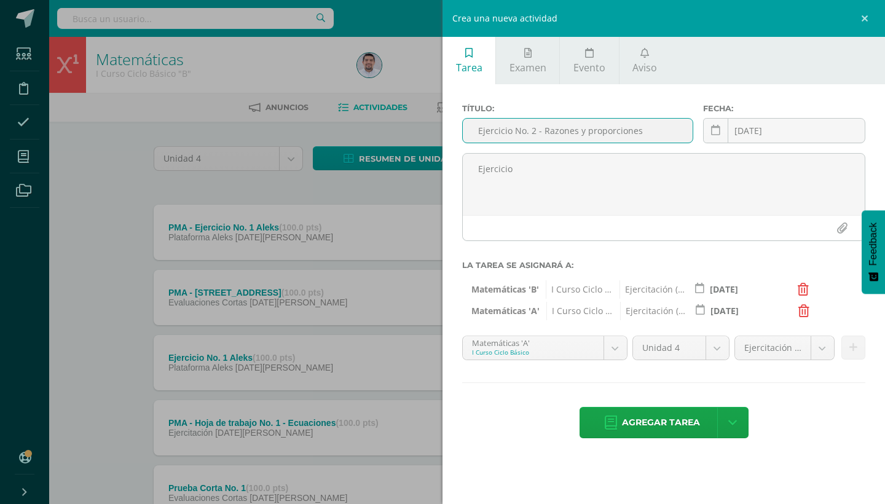
drag, startPoint x: 473, startPoint y: 130, endPoint x: 662, endPoint y: 130, distance: 188.7
click at [662, 130] on input "Ejercicio No. 2 - Razones y proporciones" at bounding box center [578, 131] width 230 height 24
click at [668, 415] on span "Agregar tarea" at bounding box center [661, 422] width 78 height 30
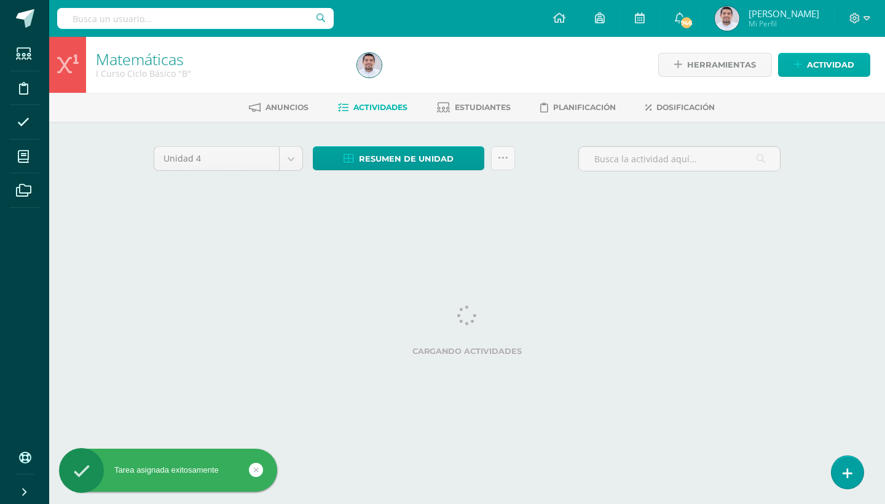
click at [833, 57] on span "Actividad" at bounding box center [830, 64] width 47 height 23
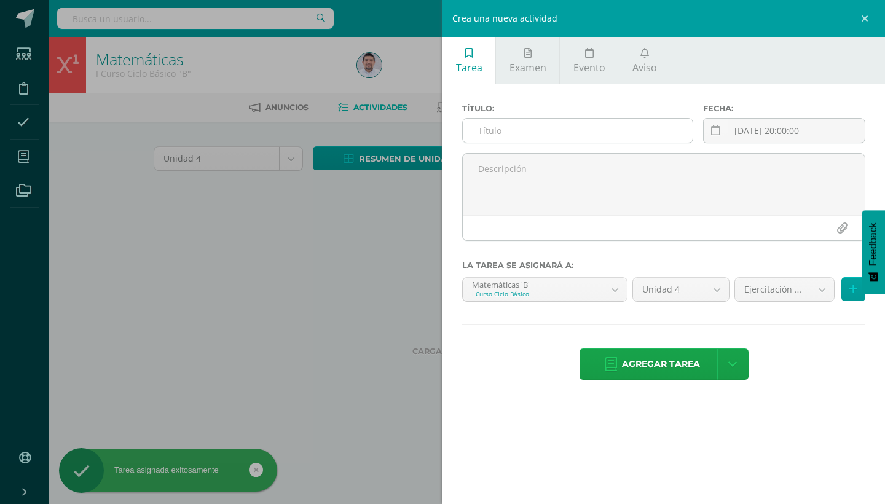
click at [541, 133] on input "text" at bounding box center [578, 131] width 230 height 24
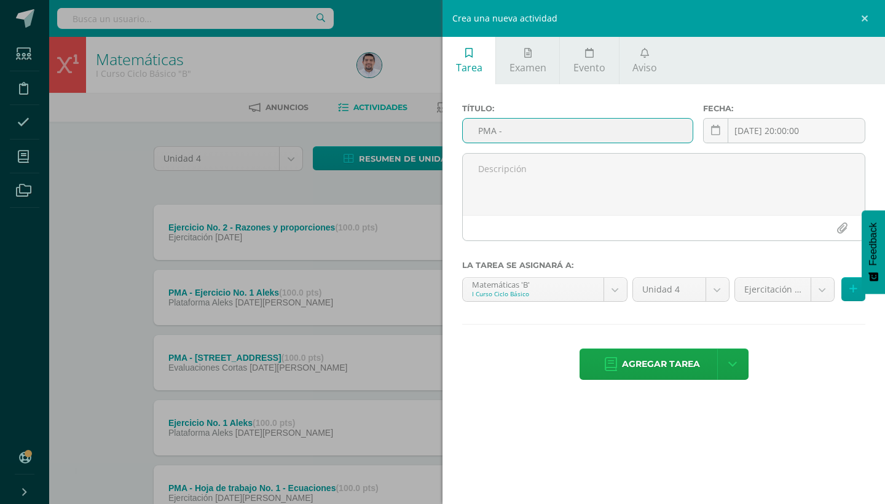
paste input "Ejercicio No. 2 - Razones y proporciones"
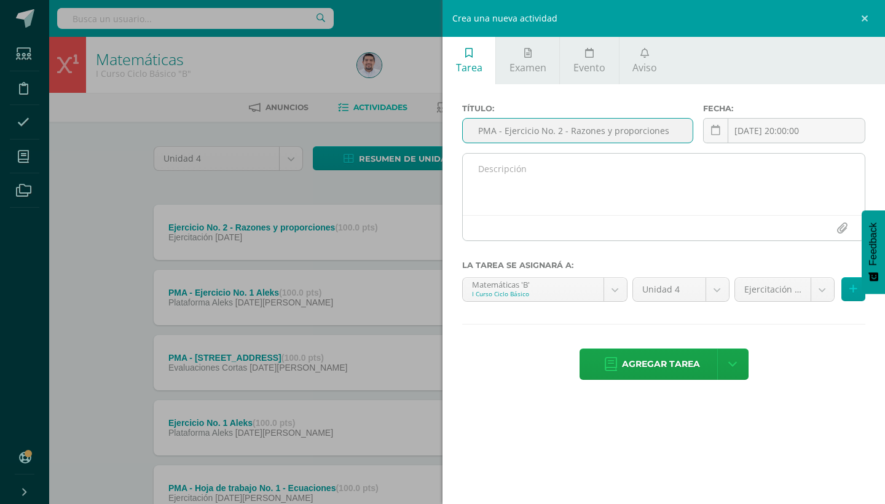
type input "PMA - Ejercicio No. 2 - Razones y proporciones"
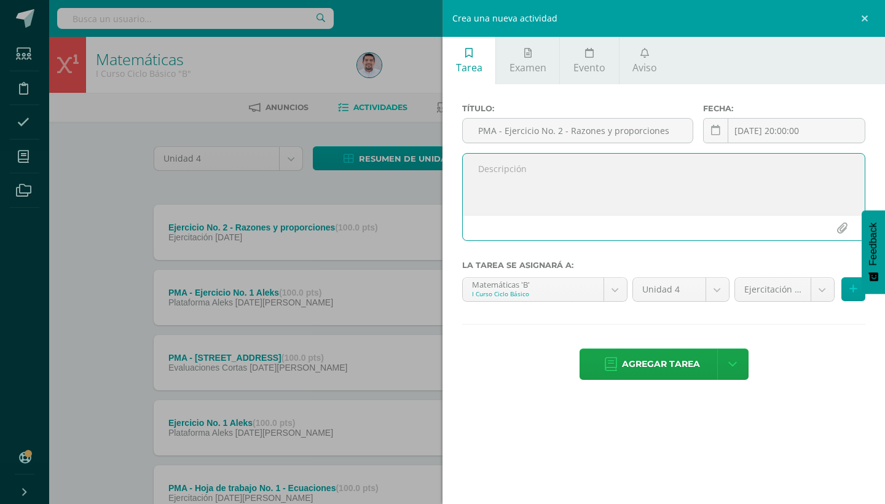
click at [539, 179] on textarea at bounding box center [664, 184] width 402 height 61
type textarea "Ejercicio"
click at [714, 136] on link at bounding box center [715, 130] width 25 height 25
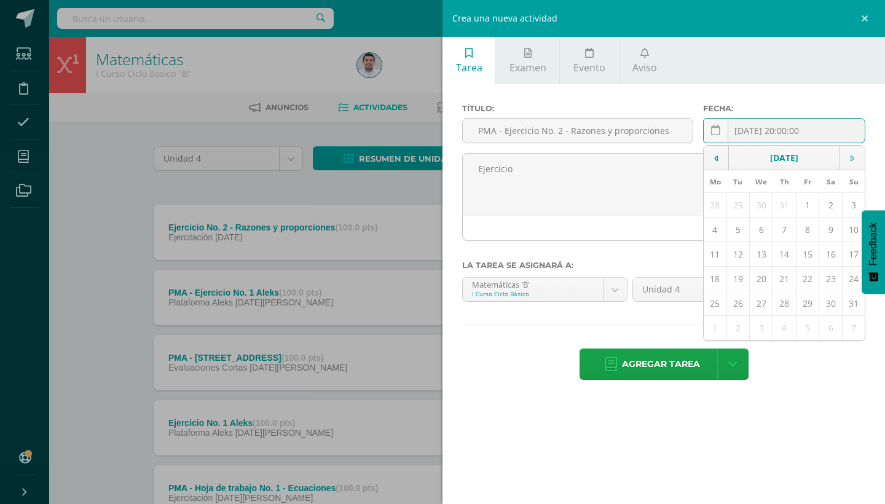
click at [856, 160] on td at bounding box center [852, 158] width 25 height 25
click at [792, 203] on td "4" at bounding box center [784, 205] width 23 height 25
type input "[DATE]"
click at [848, 291] on button at bounding box center [853, 289] width 24 height 24
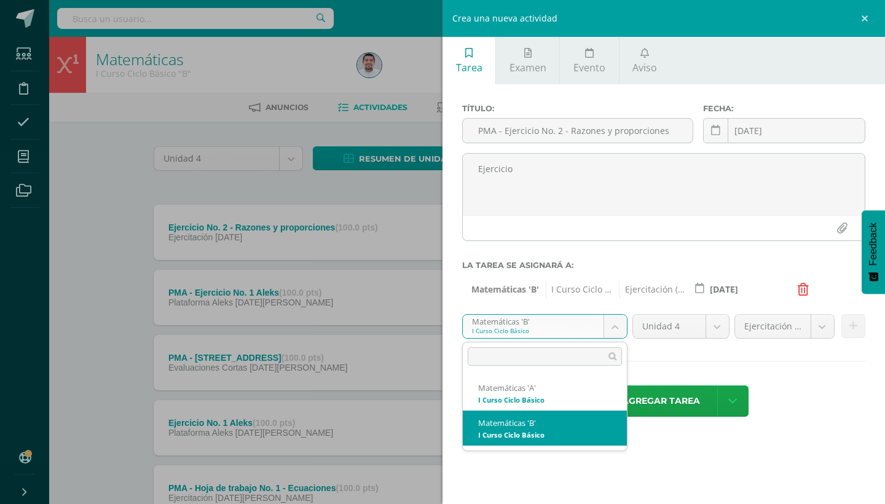
click at [610, 325] on body "Tarea asignada exitosamente Estudiantes Disciplina Asistencia Mis cursos Archiv…" at bounding box center [442, 431] width 885 height 863
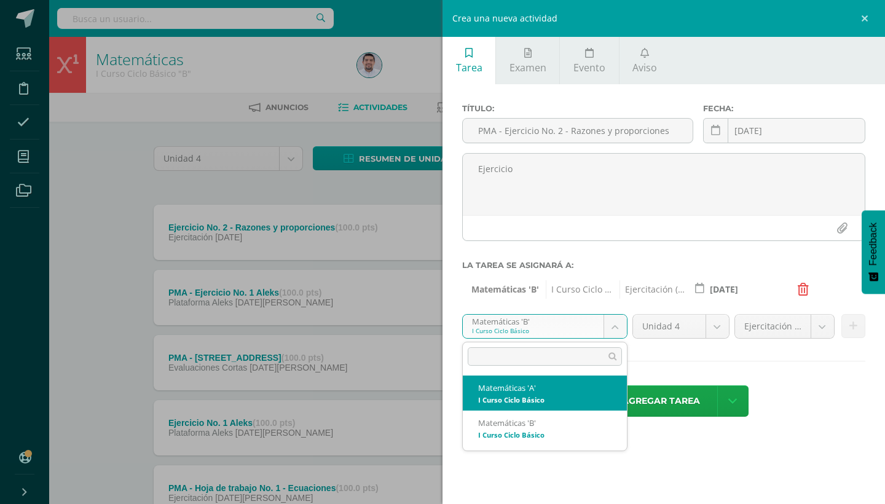
select select "227496"
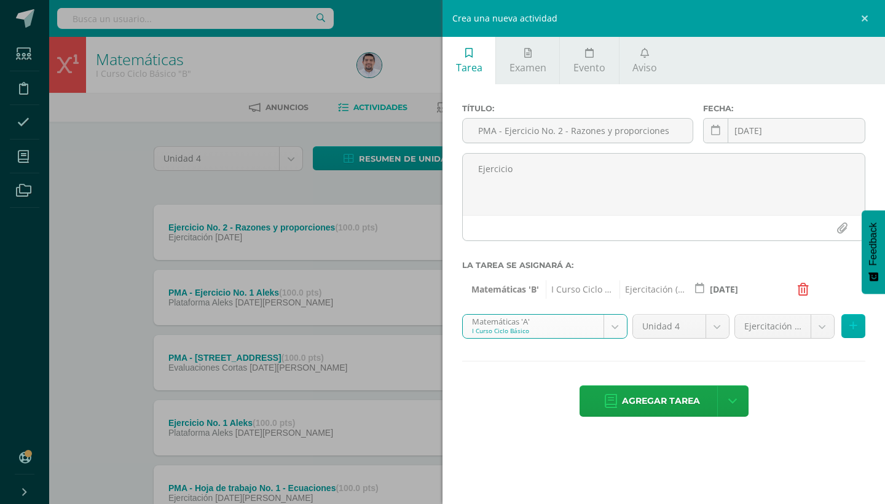
click at [855, 324] on icon at bounding box center [853, 326] width 8 height 10
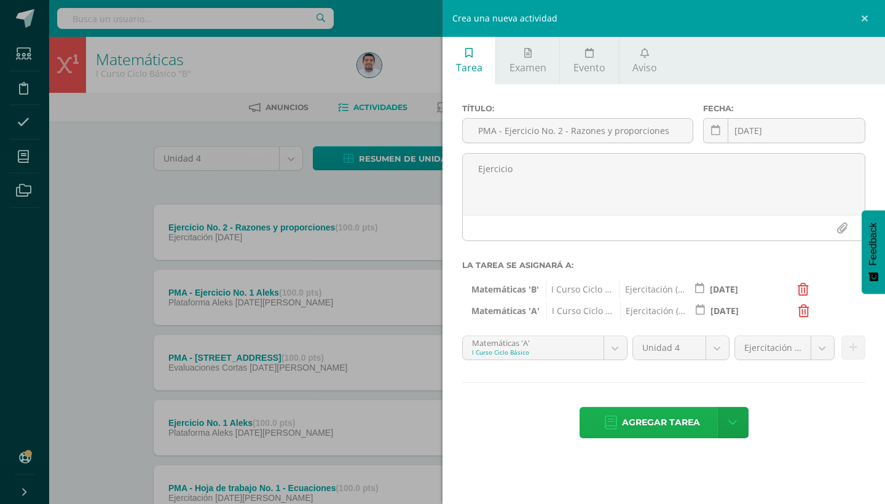
click at [663, 413] on span "Agregar tarea" at bounding box center [661, 422] width 78 height 30
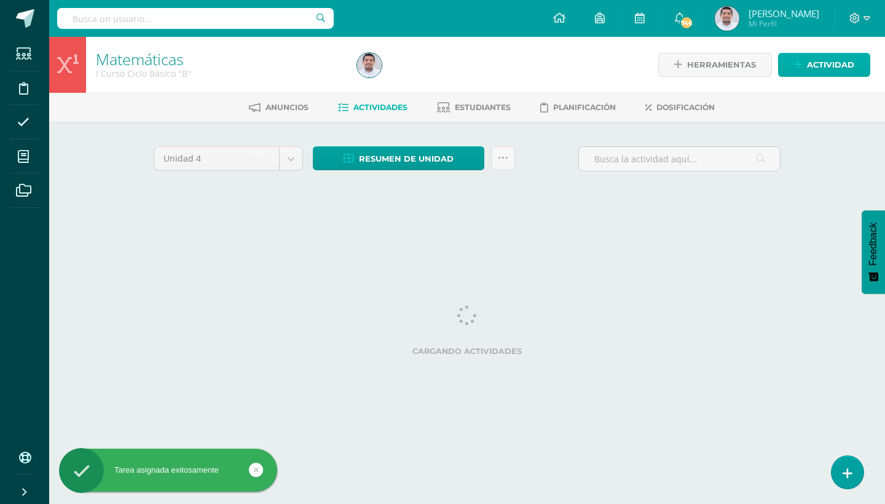
click at [814, 67] on span "Actividad" at bounding box center [830, 64] width 47 height 23
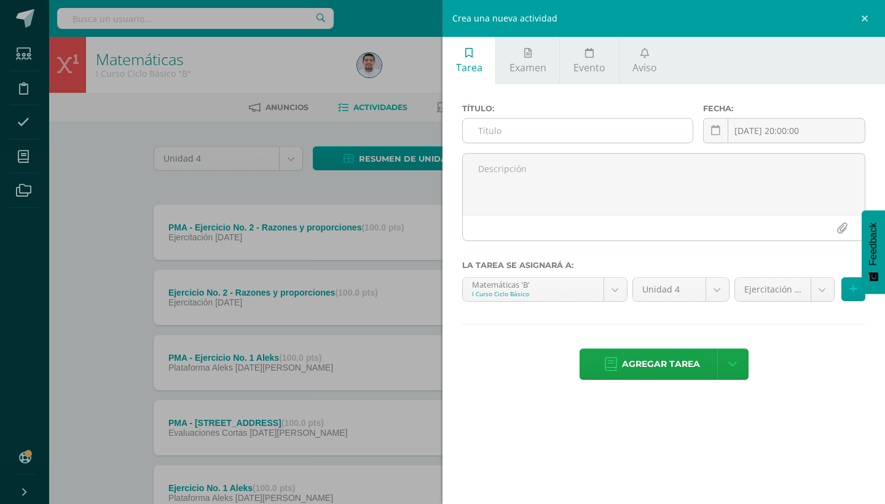
click at [561, 132] on input "text" at bounding box center [578, 131] width 230 height 24
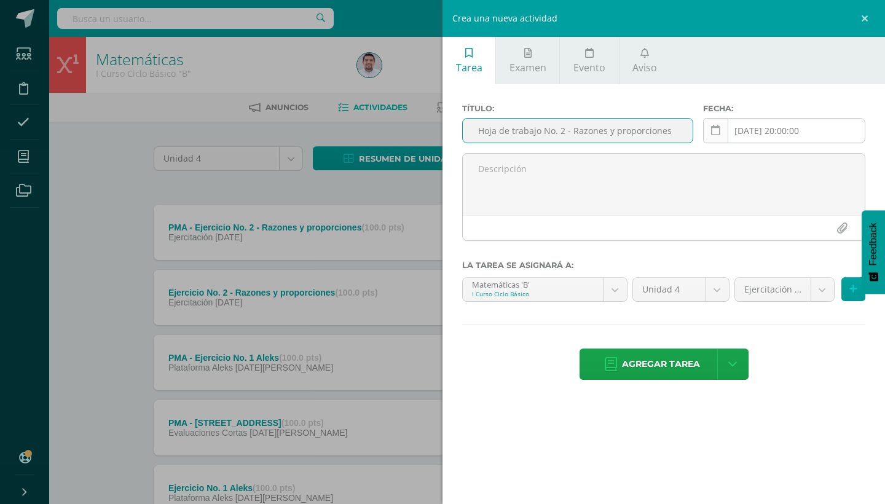
type input "Hoja de trabajo No. 2 - Razones y proporciones"
click at [713, 132] on icon at bounding box center [715, 130] width 9 height 10
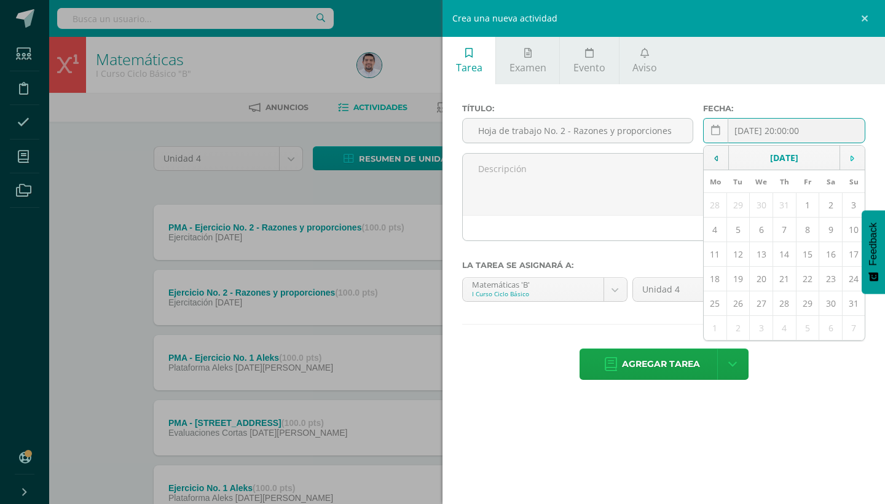
click at [854, 160] on icon at bounding box center [853, 158] width 4 height 9
click at [808, 206] on td "5" at bounding box center [807, 205] width 23 height 25
type input "[DATE]"
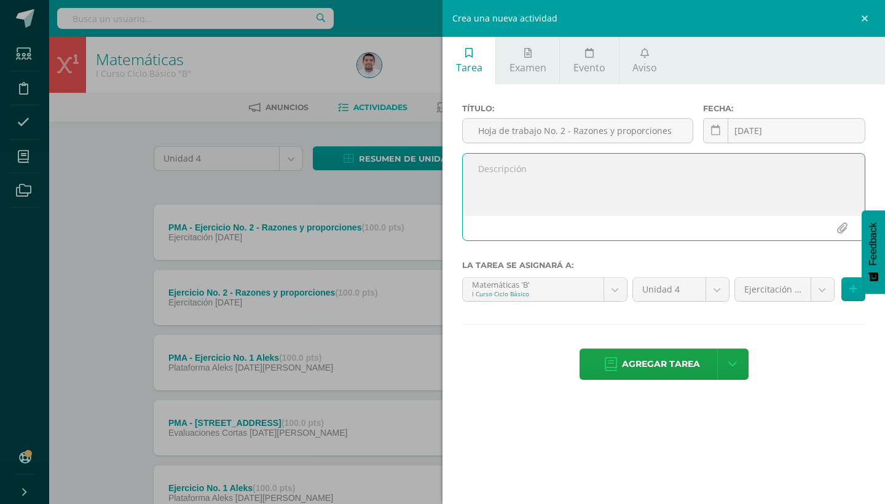
click at [507, 171] on textarea at bounding box center [664, 184] width 402 height 61
type textarea "Hoja de trabajo"
click at [851, 296] on button at bounding box center [853, 289] width 24 height 24
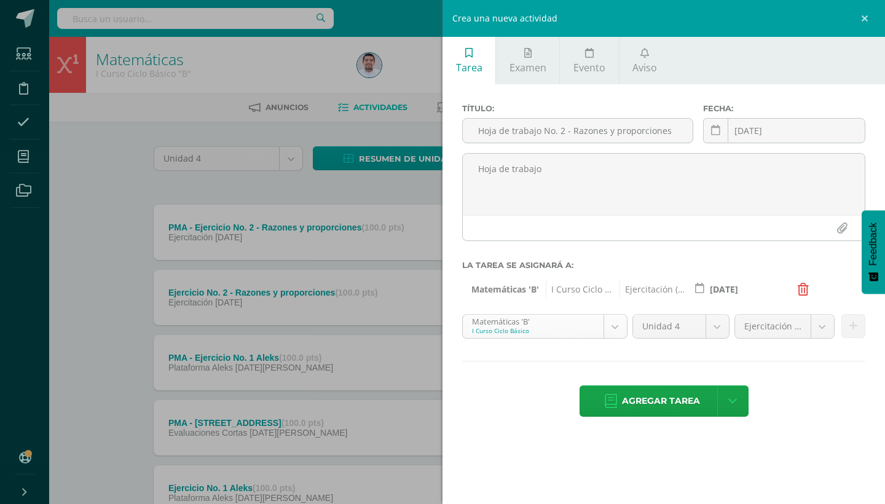
click at [614, 324] on body "Tarea asignada exitosamente Estudiantes Disciplina Asistencia Mis cursos Archiv…" at bounding box center [442, 462] width 885 height 924
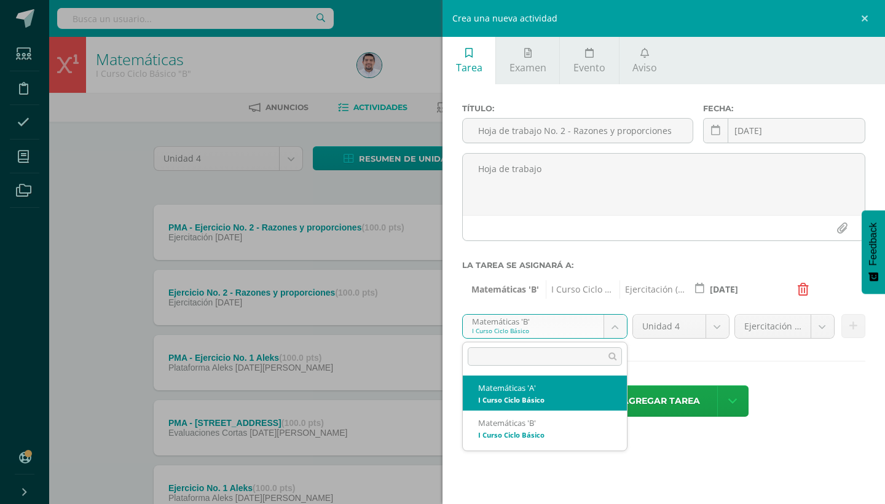
select select "227496"
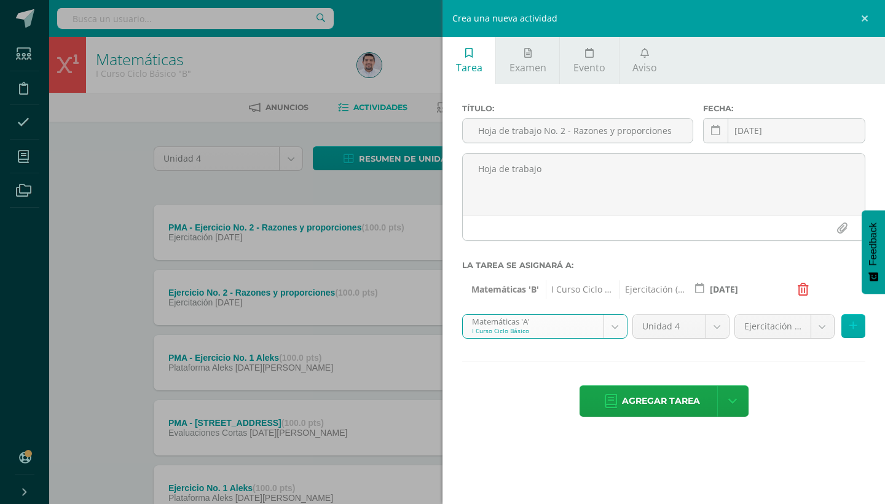
click at [851, 329] on icon at bounding box center [853, 326] width 8 height 10
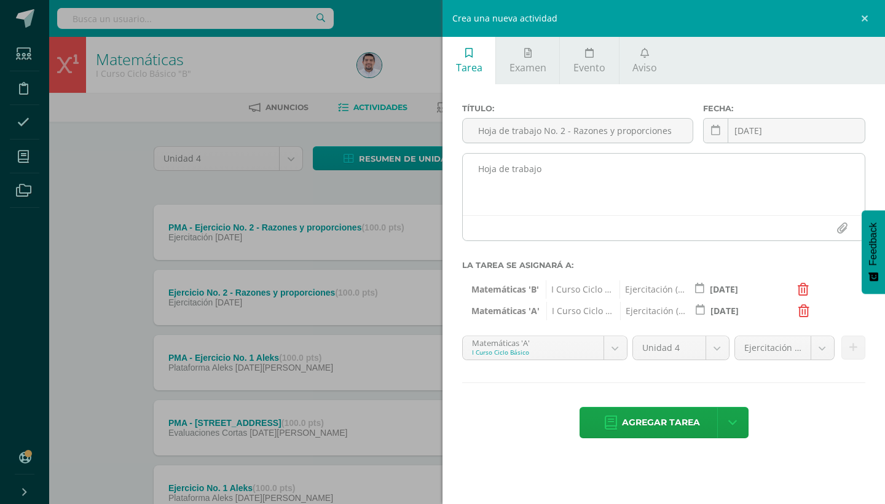
click at [556, 166] on textarea "Hoja de trabajo" at bounding box center [664, 184] width 402 height 61
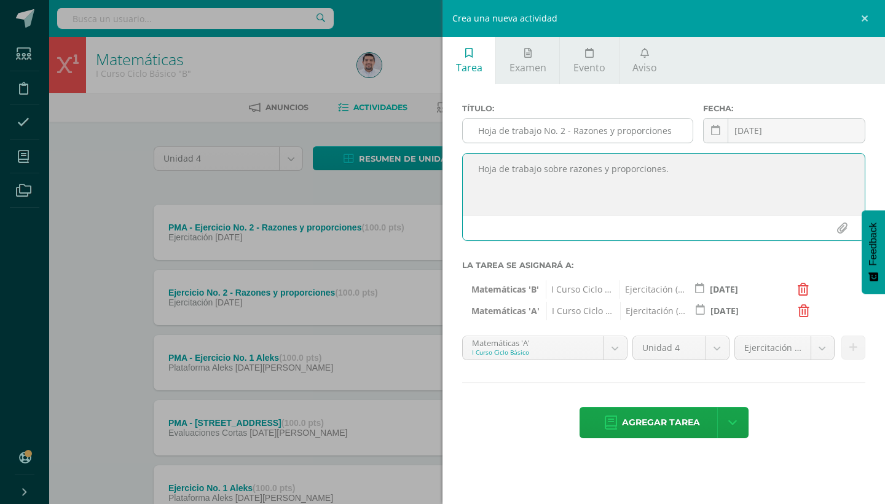
type textarea "Hoja de trabajo sobre razones y proporciones."
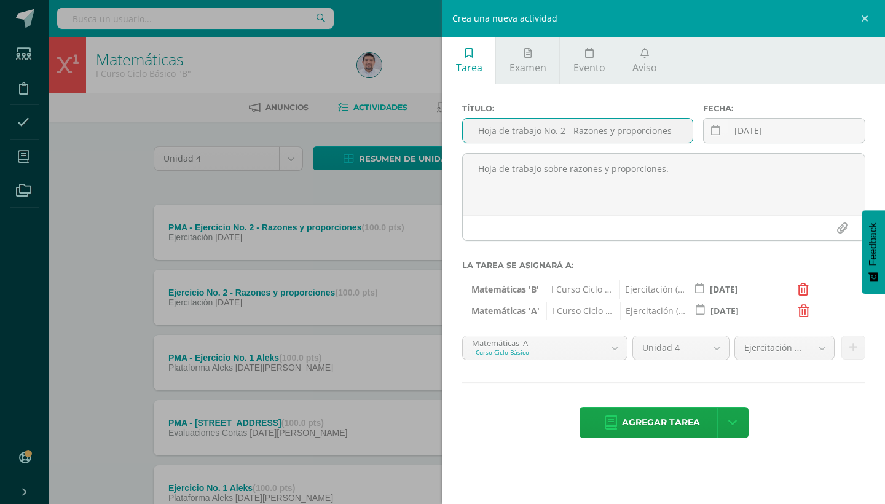
drag, startPoint x: 500, startPoint y: 133, endPoint x: 701, endPoint y: 132, distance: 201.0
click at [701, 132] on div "Título: Hoja de trabajo No. 2 - Razones y proporciones Fecha: 2025-09-05 Septem…" at bounding box center [663, 128] width 413 height 49
click at [674, 419] on span "Agregar tarea" at bounding box center [661, 422] width 78 height 30
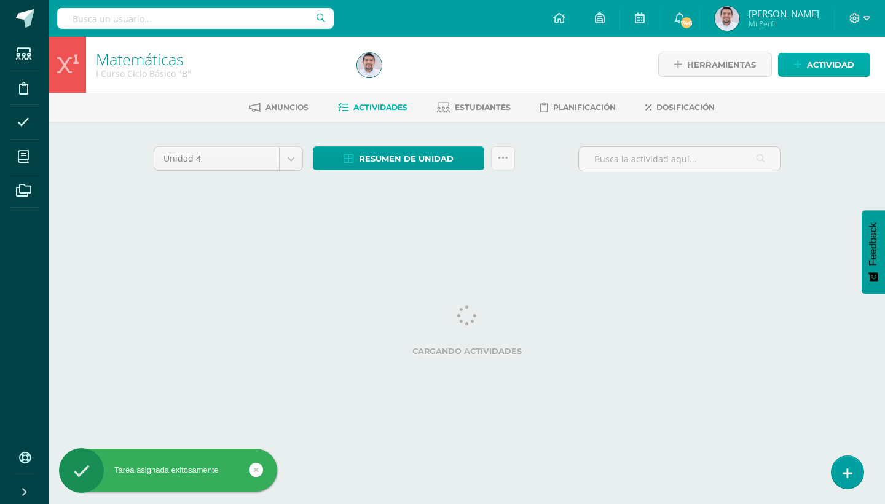
click at [832, 63] on span "Actividad" at bounding box center [830, 64] width 47 height 23
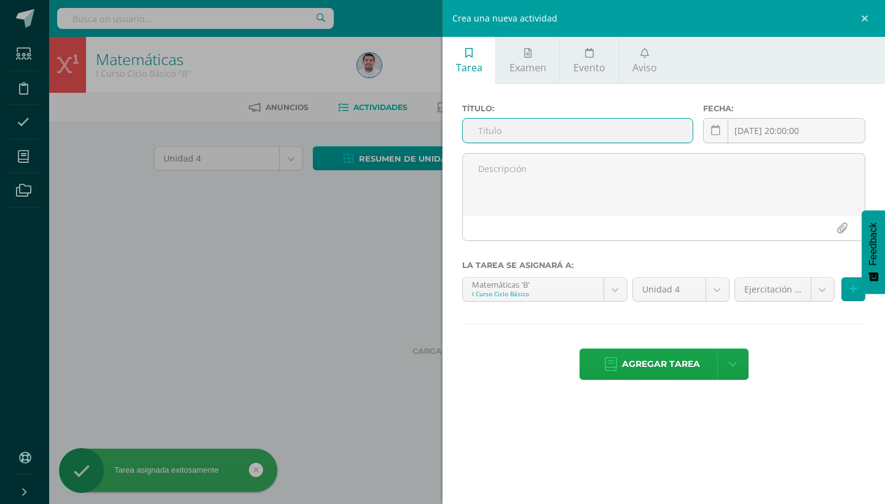
click at [536, 134] on input "text" at bounding box center [578, 131] width 230 height 24
type input "H"
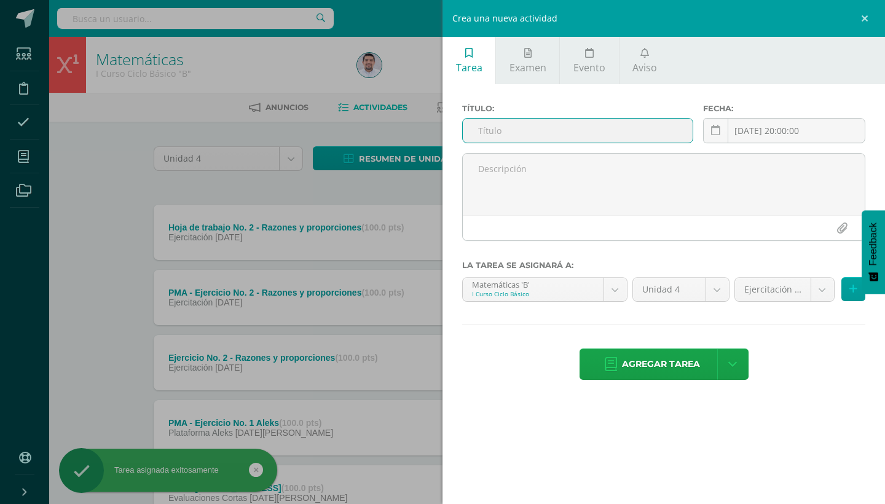
type input "P"
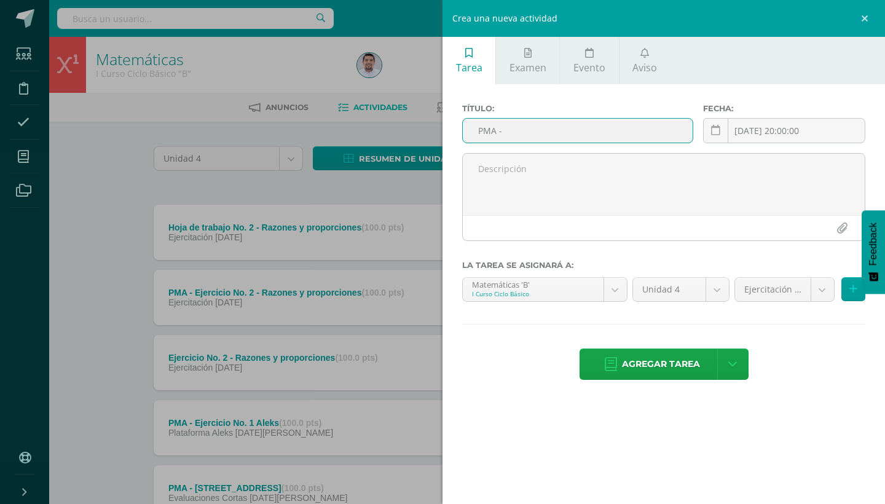
paste input "Hoja de trabajo No. 2 - Razones y proporciones"
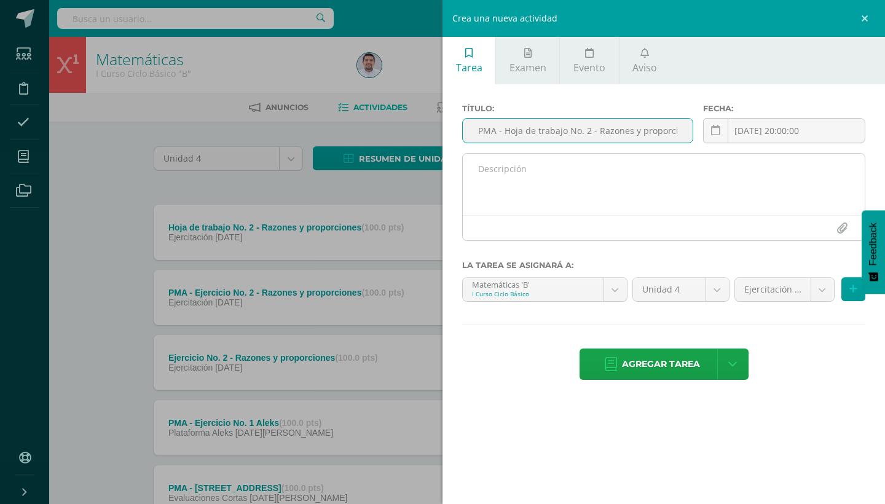
type input "PMA - Hoja de trabajo No. 2 - Razones y proporciones"
click at [527, 169] on textarea at bounding box center [664, 184] width 402 height 61
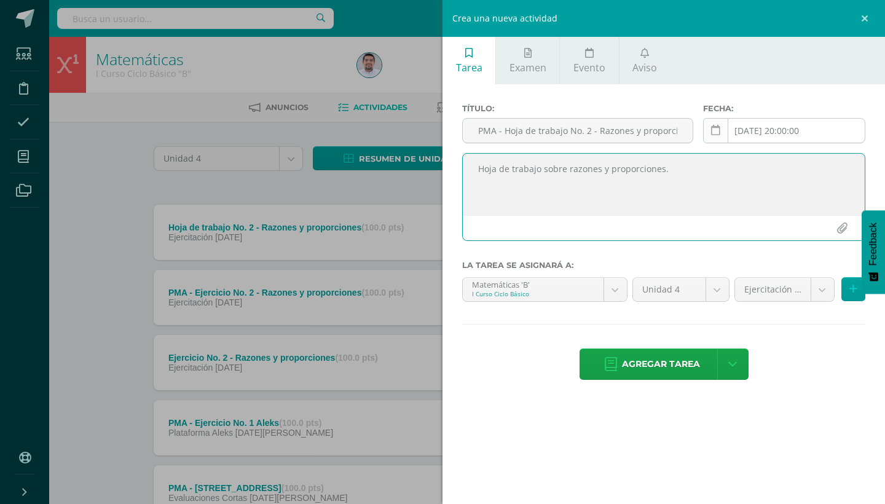
type textarea "Hoja de trabajo sobre razones y proporciones."
click at [724, 130] on link at bounding box center [715, 130] width 25 height 25
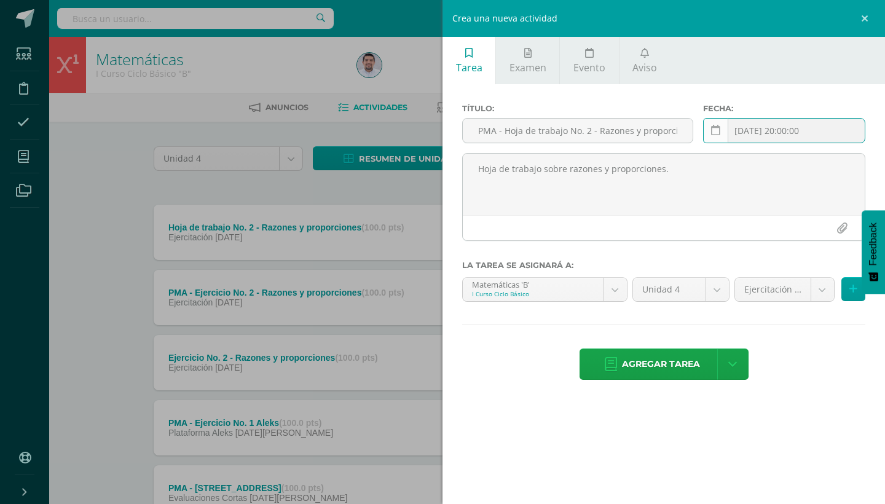
click at [720, 131] on link at bounding box center [715, 130] width 25 height 25
click at [848, 154] on td at bounding box center [852, 158] width 25 height 25
click at [713, 229] on td "8" at bounding box center [715, 230] width 23 height 25
type input "[DATE]"
click at [849, 293] on button at bounding box center [853, 289] width 24 height 24
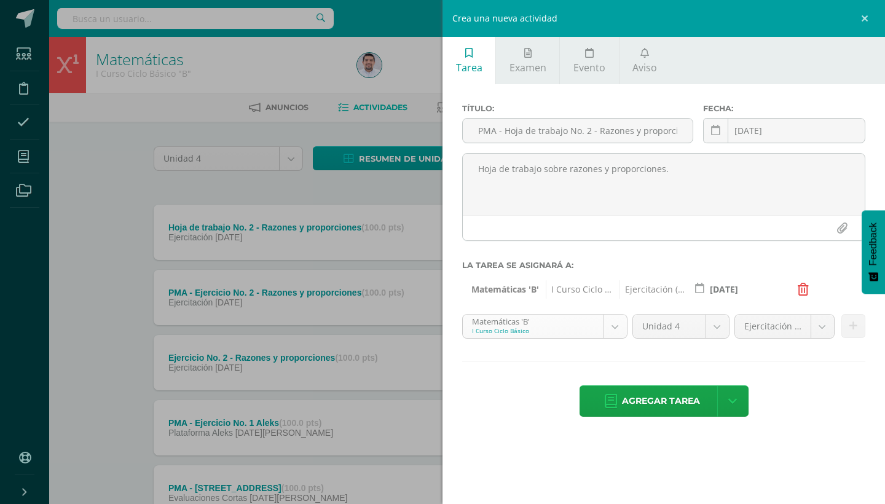
click at [613, 322] on body "Tarea asignada exitosamente Estudiantes Disciplina Asistencia Mis cursos Archiv…" at bounding box center [442, 462] width 885 height 924
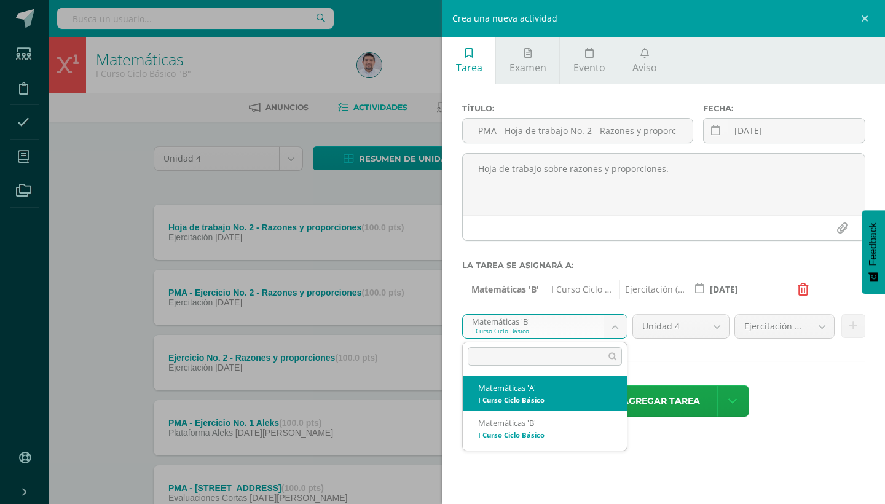
select select "227496"
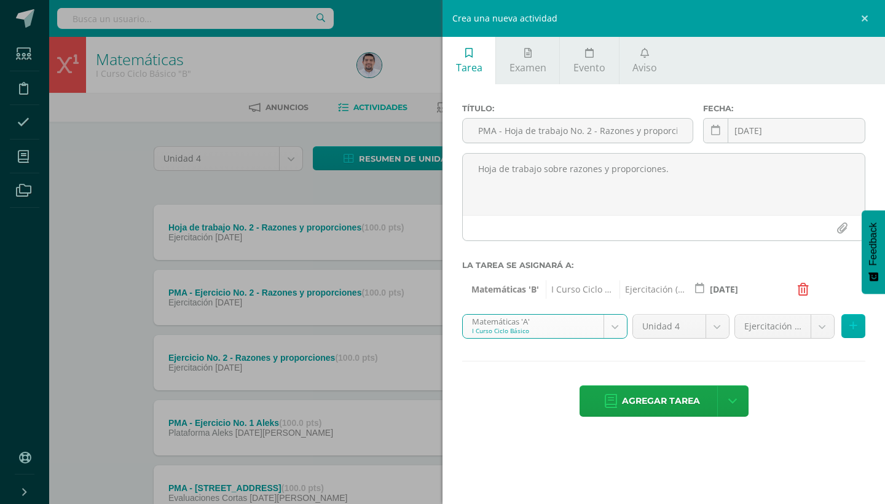
click at [856, 330] on icon at bounding box center [853, 326] width 8 height 10
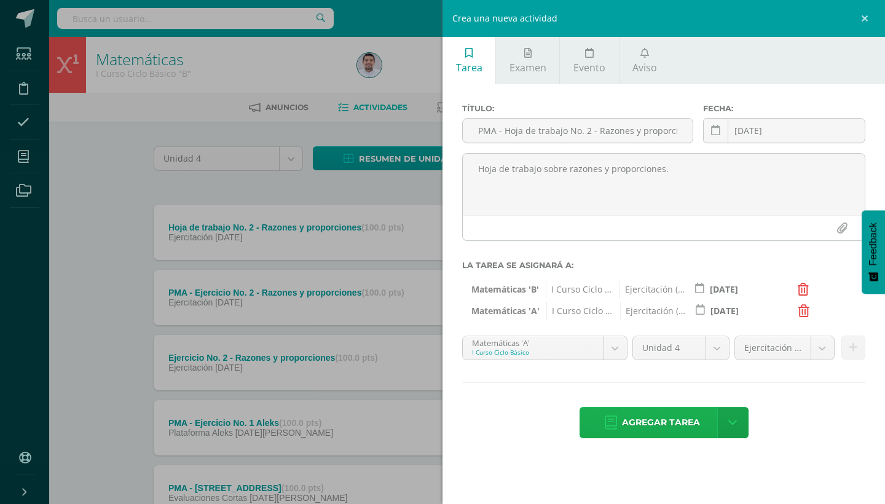
click at [671, 425] on span "Agregar tarea" at bounding box center [661, 422] width 78 height 30
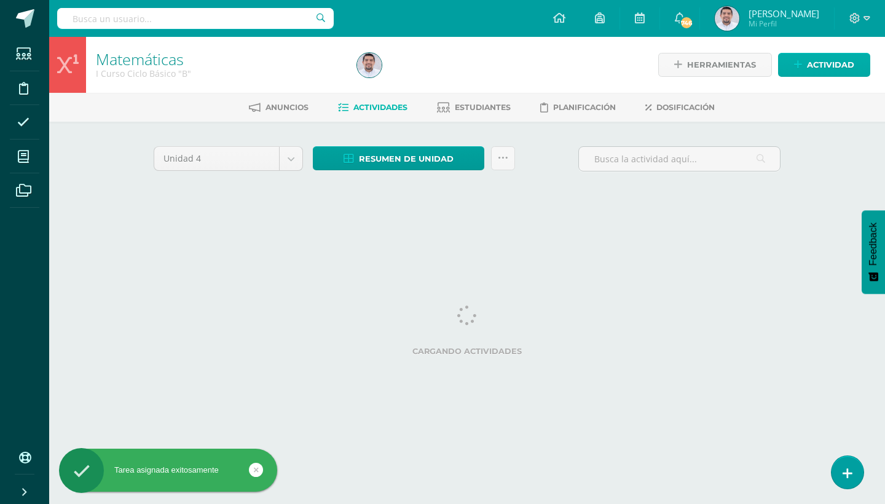
click at [821, 67] on span "Actividad" at bounding box center [830, 64] width 47 height 23
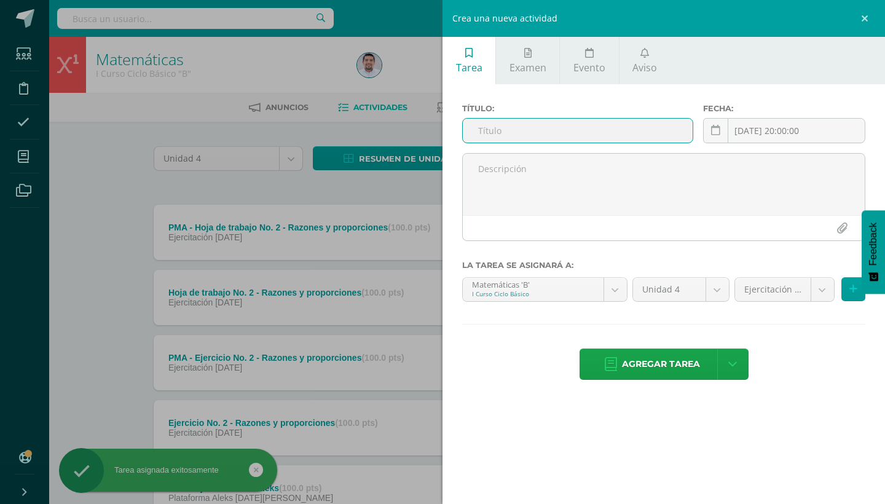
click at [530, 130] on input "text" at bounding box center [578, 131] width 230 height 24
type input "r"
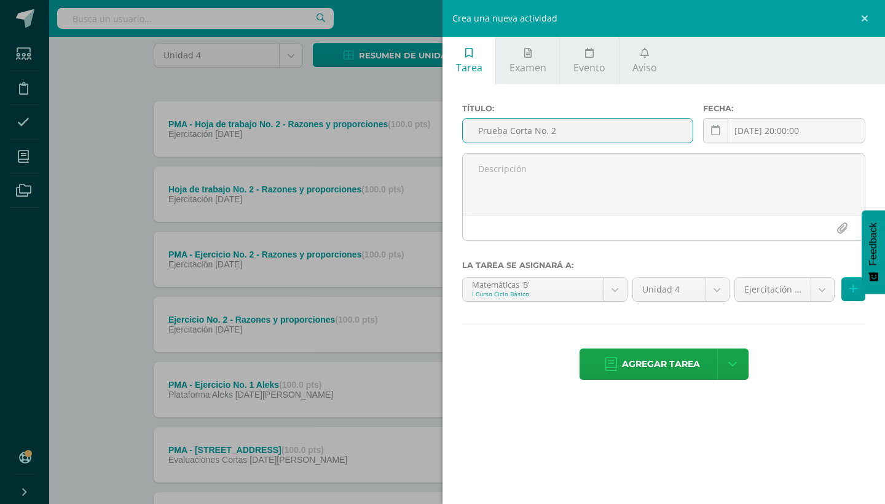
scroll to position [57, 0]
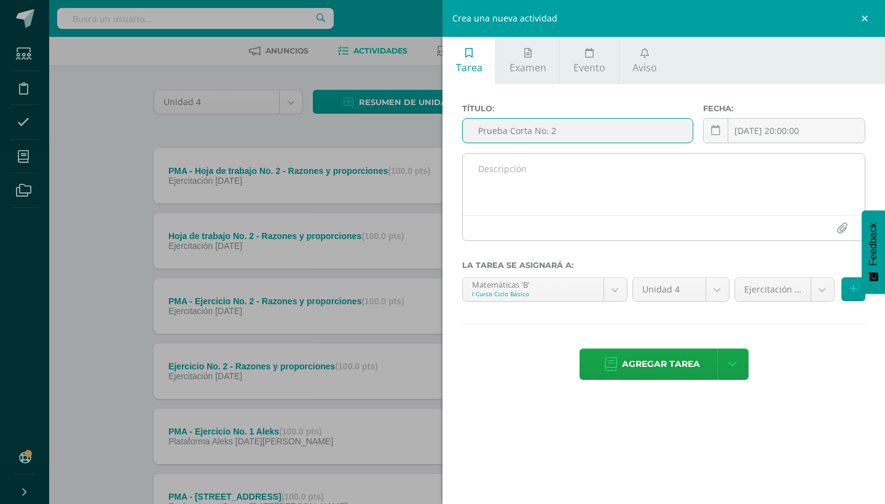
type input "Prueba Corta No. 2"
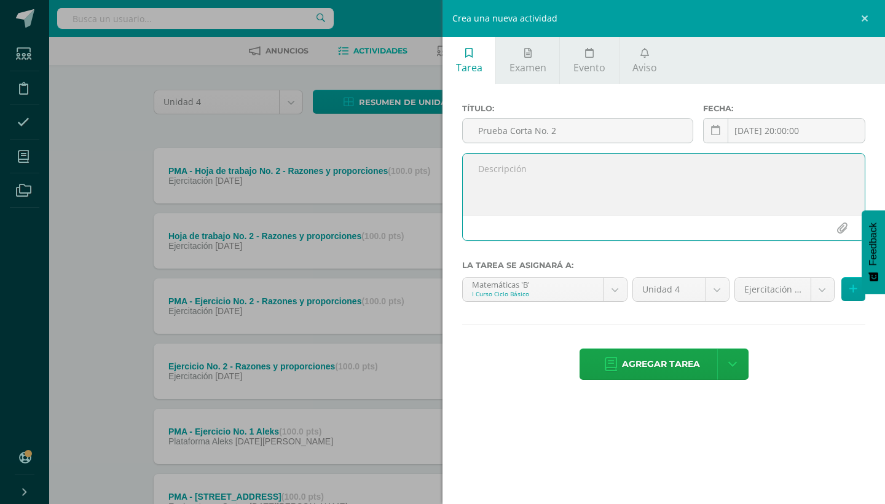
click at [475, 186] on textarea at bounding box center [664, 184] width 402 height 61
type textarea "Prueba sobre razones y proporciones."
click at [728, 117] on div "Fecha: [DATE] 20:00:00 [DATE] Mo Tu We Th Fr Sa Su 28 29 30 31 1 2 3 4 5 6 7 8 …" at bounding box center [784, 128] width 172 height 49
click at [717, 133] on icon at bounding box center [715, 130] width 9 height 10
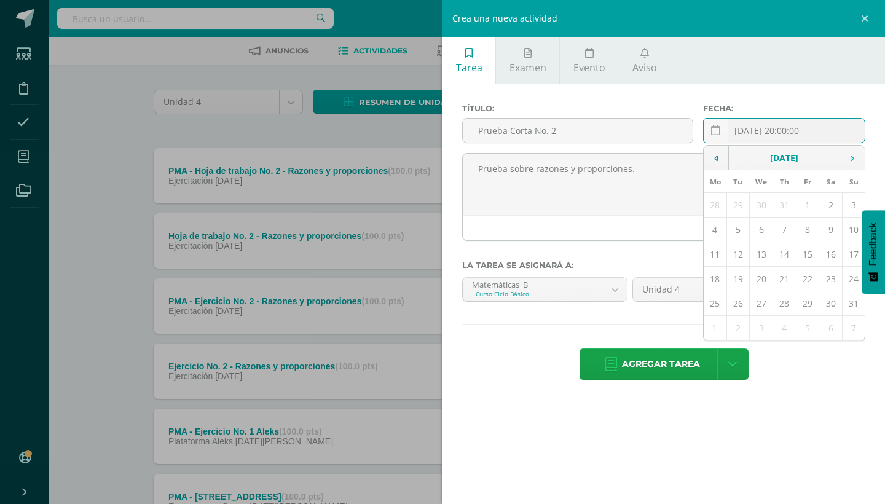
click at [848, 154] on td at bounding box center [852, 158] width 25 height 25
click at [714, 128] on icon at bounding box center [715, 130] width 9 height 10
click at [854, 159] on icon at bounding box center [853, 158] width 4 height 9
click at [713, 227] on td "8" at bounding box center [715, 230] width 23 height 25
type input "[DATE]"
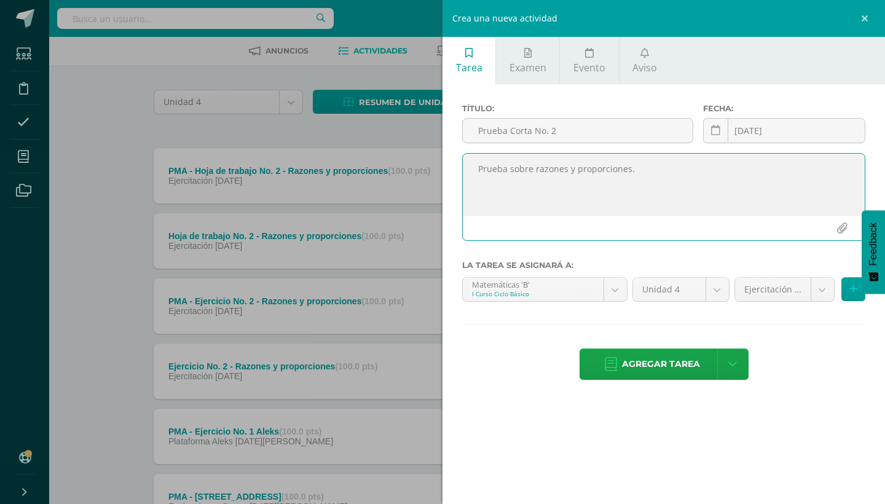
drag, startPoint x: 481, startPoint y: 168, endPoint x: 641, endPoint y: 171, distance: 159.8
click at [641, 171] on textarea "Prueba sobre razones y proporciones." at bounding box center [664, 184] width 402 height 61
click at [821, 294] on body "Tarea asignada exitosamente Estudiantes Disciplina Asistencia Mis cursos Archiv…" at bounding box center [442, 472] width 885 height 1058
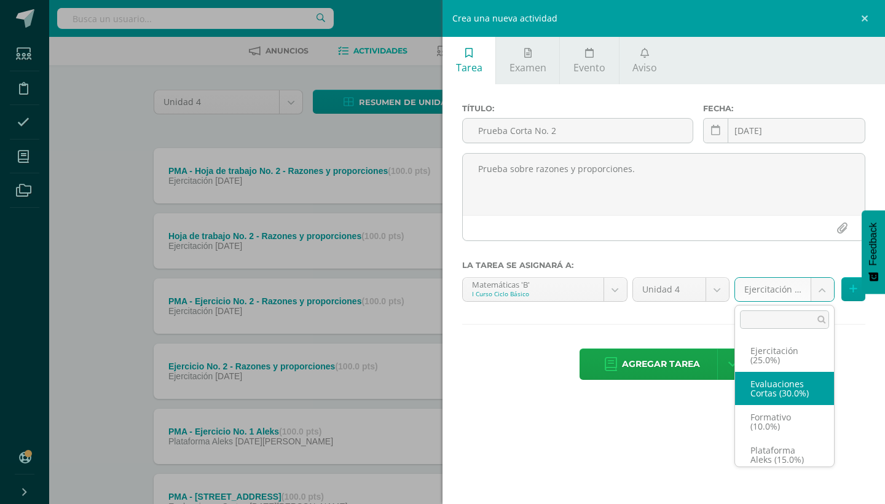
select select "258937"
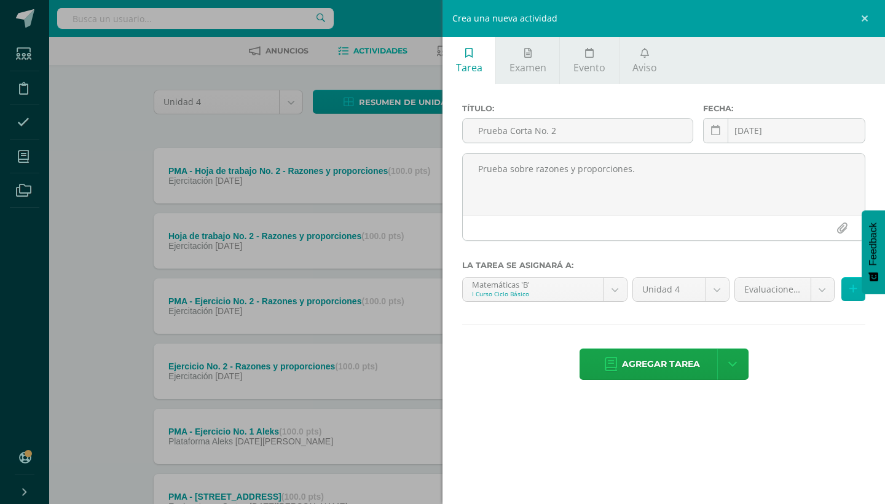
click at [854, 291] on icon at bounding box center [853, 289] width 8 height 10
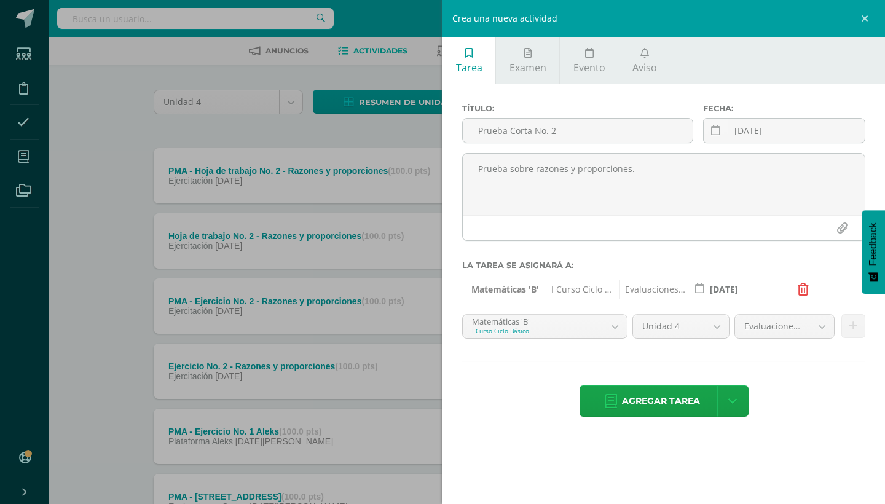
click at [602, 333] on body "Tarea asignada exitosamente Estudiantes Disciplina Asistencia Mis cursos Archiv…" at bounding box center [442, 472] width 885 height 1058
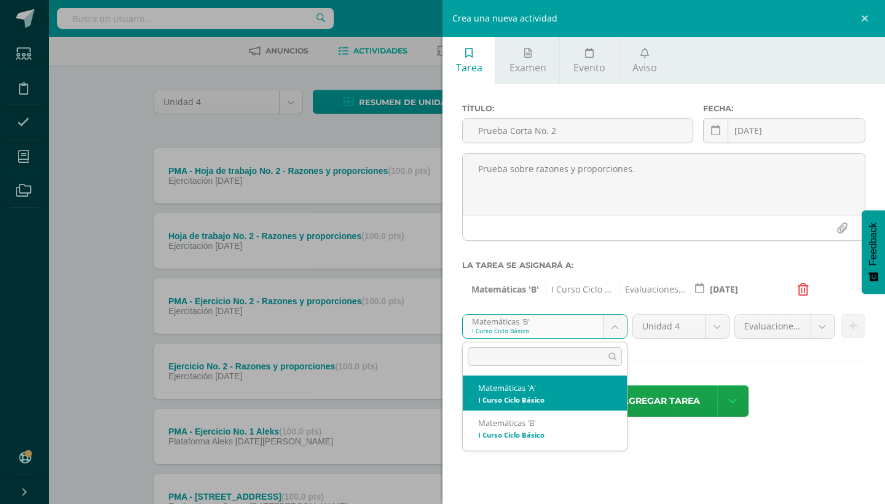
select select "227496"
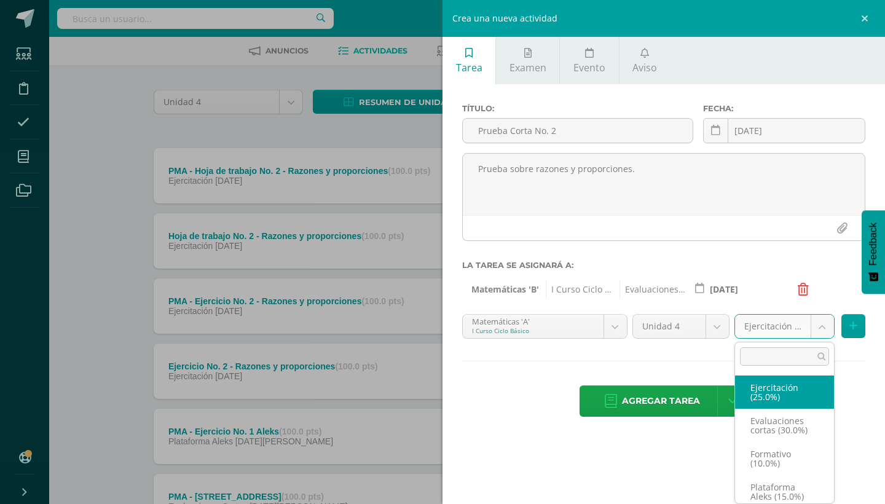
click at [829, 325] on body "Tarea asignada exitosamente Estudiantes Disciplina Asistencia Mis cursos Archiv…" at bounding box center [442, 472] width 885 height 1058
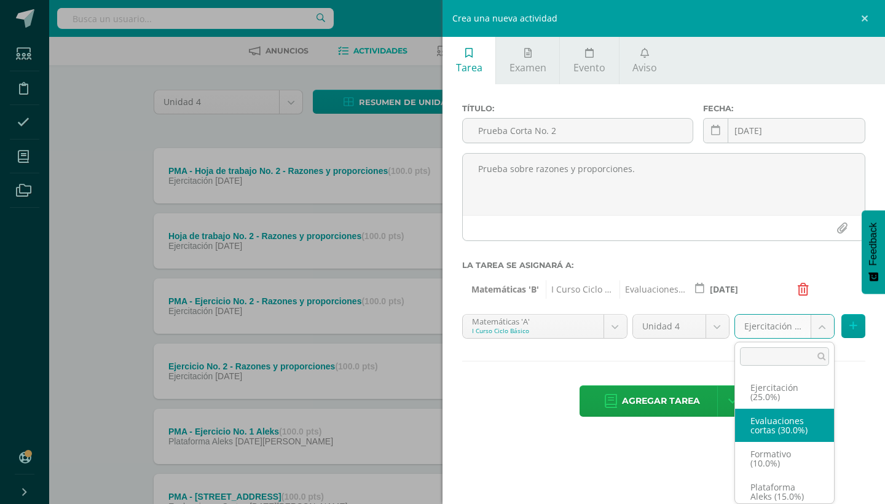
select select "258934"
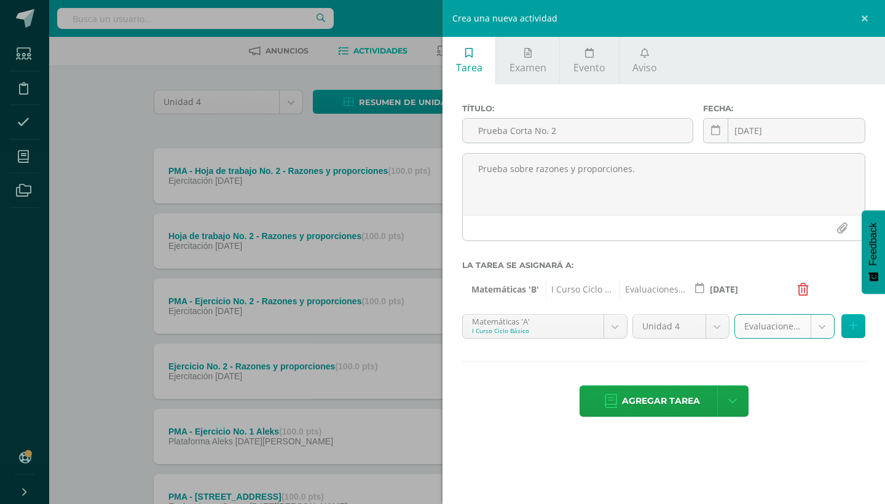
click at [851, 323] on icon at bounding box center [853, 326] width 8 height 10
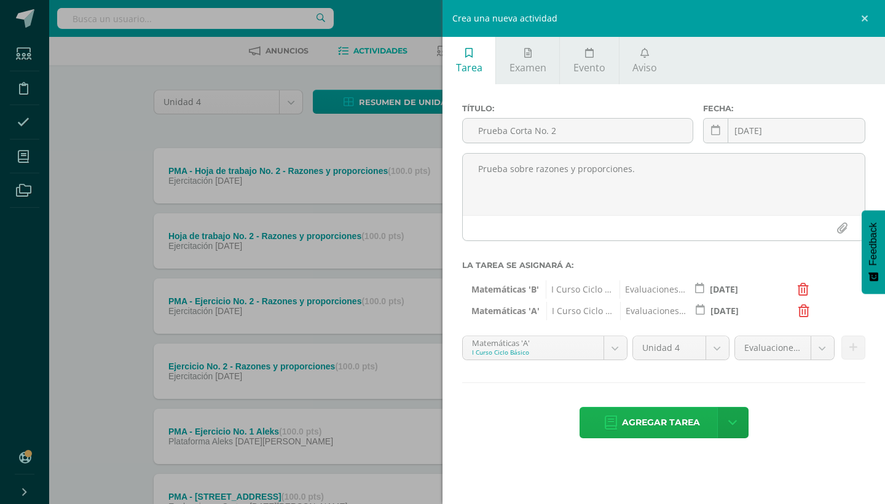
click at [645, 420] on span "Agregar tarea" at bounding box center [661, 422] width 78 height 30
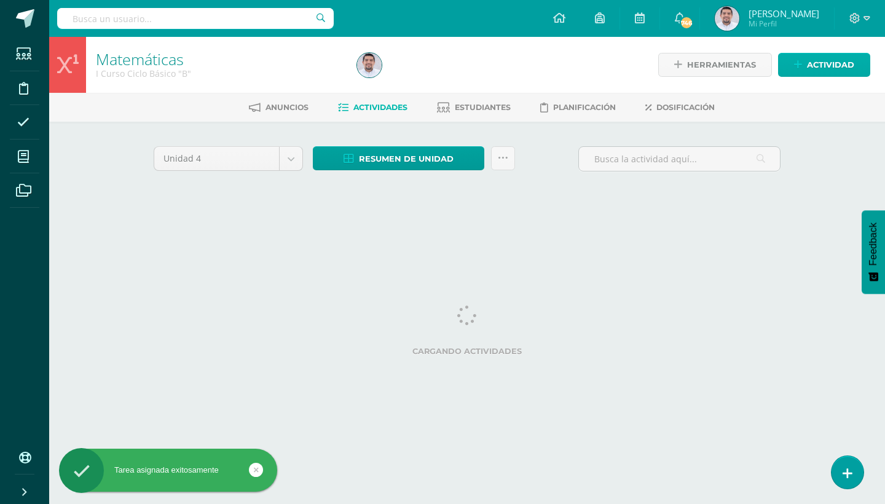
click at [827, 65] on span "Actividad" at bounding box center [830, 64] width 47 height 23
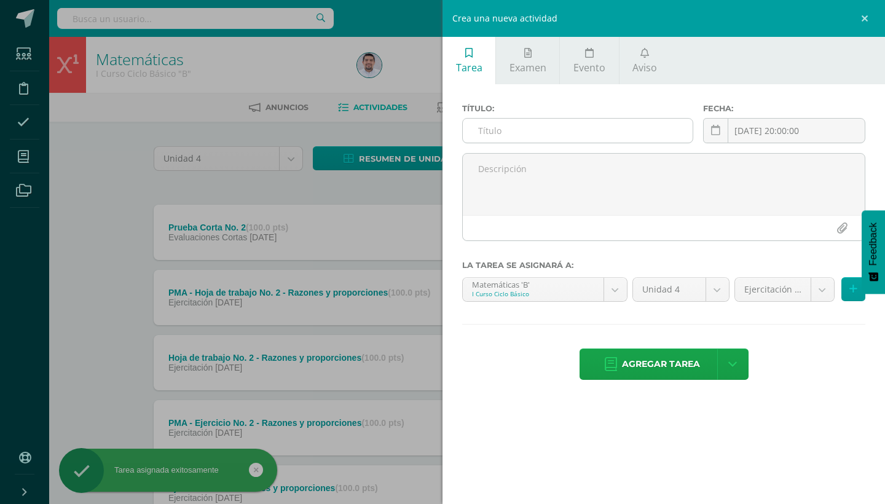
click at [524, 129] on input "text" at bounding box center [578, 131] width 230 height 24
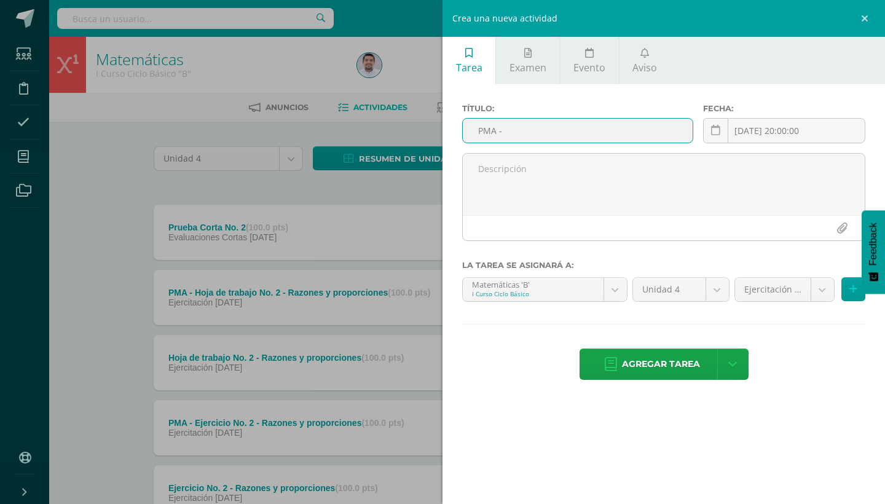
paste input "rueba sobre razones y proporciones."
click at [506, 130] on input "PMA - rueba sobre razones y proporciones." at bounding box center [578, 131] width 230 height 24
drag, startPoint x: 506, startPoint y: 131, endPoint x: 662, endPoint y: 130, distance: 156.1
click at [662, 130] on input "PMA - Prueba sobre razones y proporciones." at bounding box center [578, 131] width 230 height 24
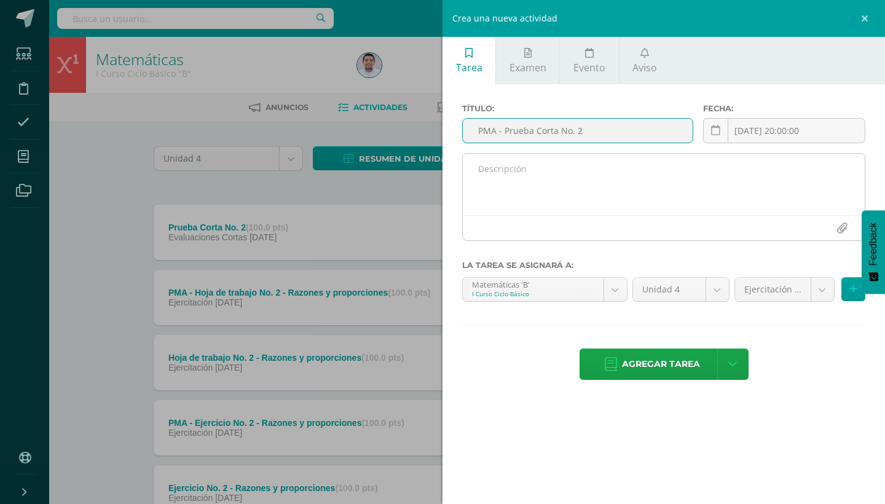
type input "PMA - Prueba Corta No. 2"
click at [503, 177] on textarea at bounding box center [664, 184] width 402 height 61
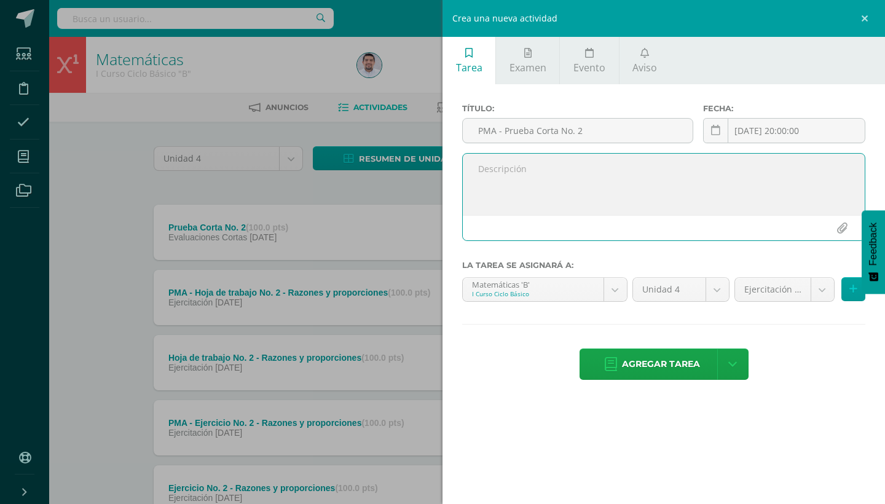
paste textarea "rueba sobre razones y proporciones."
click at [478, 170] on textarea "rueba sobre razones y proporciones." at bounding box center [664, 184] width 402 height 61
type textarea "Prueba sobre razones y proporciones."
click at [712, 128] on icon at bounding box center [715, 130] width 9 height 10
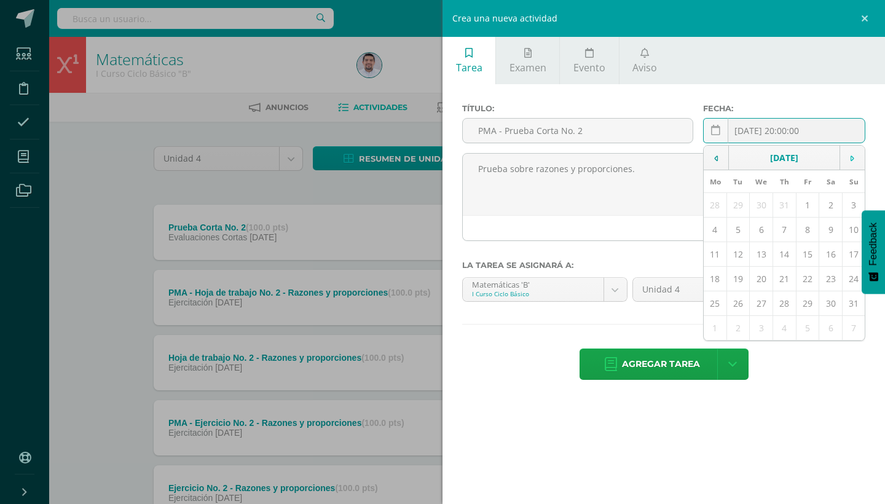
click at [853, 152] on td at bounding box center [852, 158] width 25 height 25
click at [755, 227] on td "10" at bounding box center [761, 230] width 23 height 25
type input "[DATE]"
click at [817, 293] on body "Tarea asignada exitosamente Estudiantes Disciplina Asistencia Mis cursos Archiv…" at bounding box center [442, 462] width 885 height 924
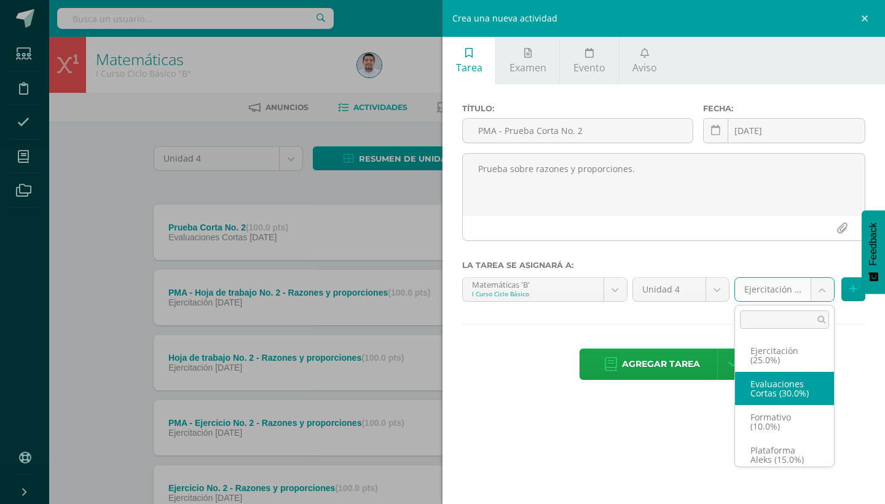
select select "258937"
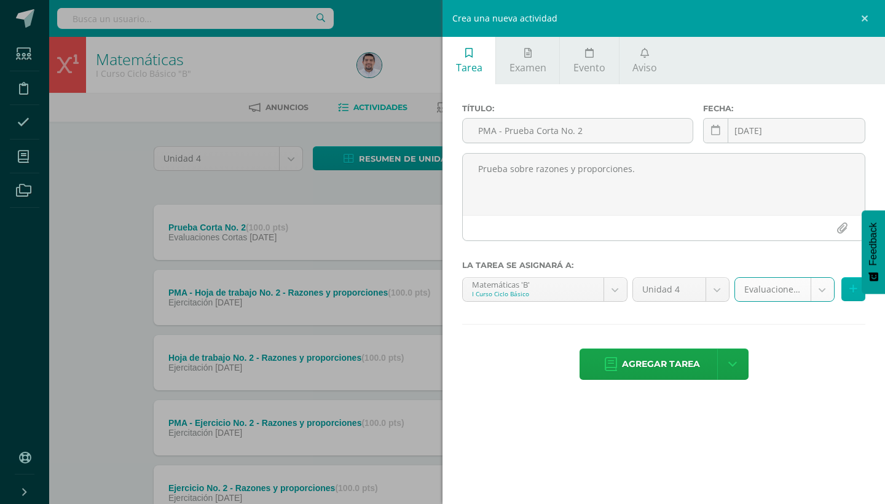
click at [847, 293] on button at bounding box center [853, 289] width 24 height 24
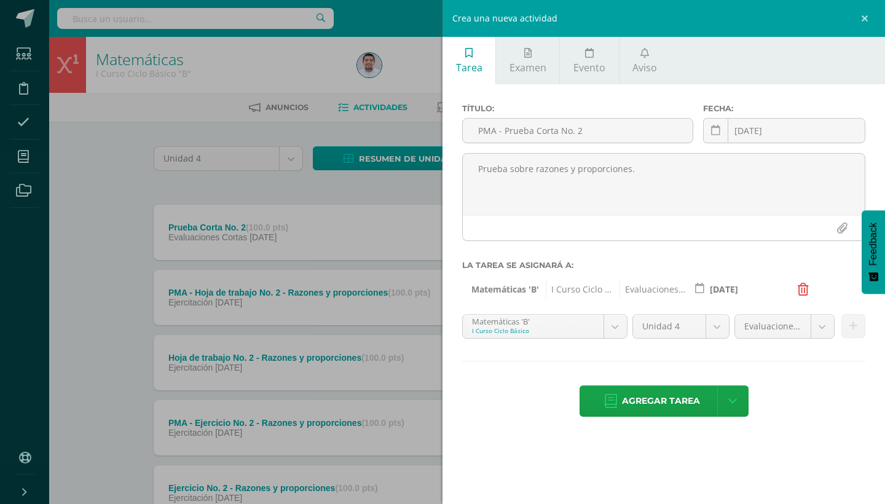
click at [612, 329] on body "Tarea asignada exitosamente Estudiantes Disciplina Asistencia Mis cursos Archiv…" at bounding box center [442, 462] width 885 height 924
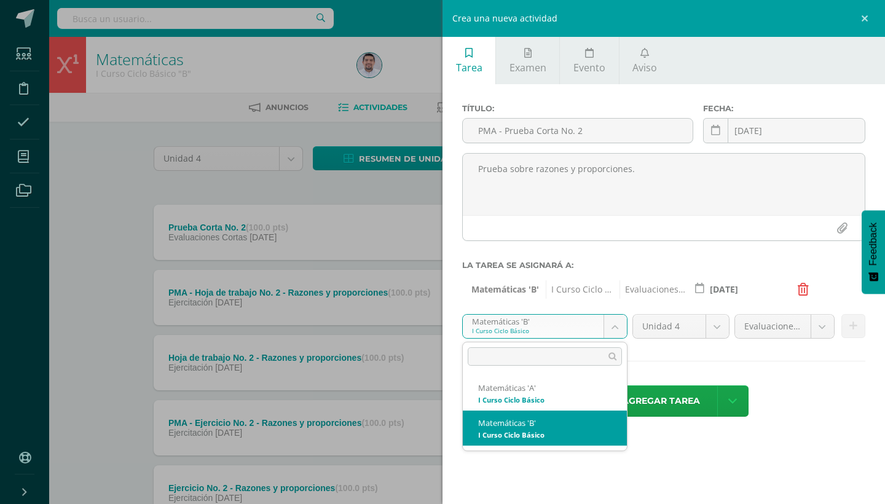
select select "227496"
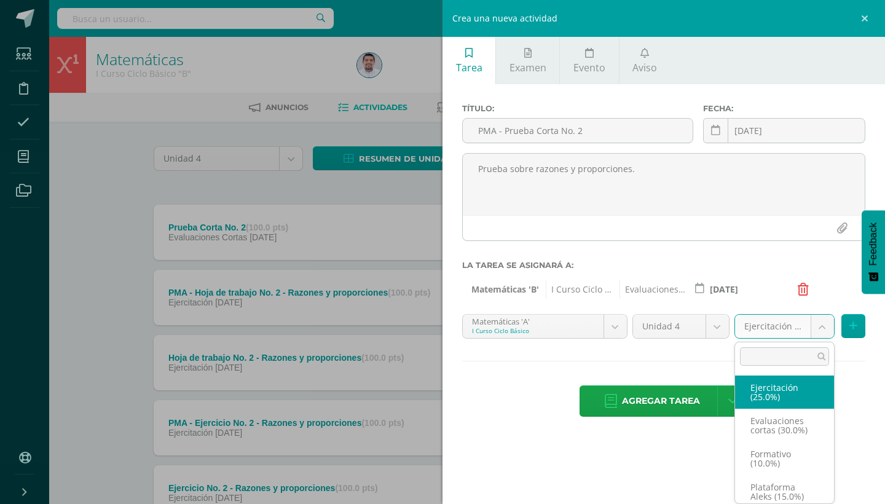
click at [824, 327] on body "Tarea asignada exitosamente Estudiantes Disciplina Asistencia Mis cursos Archiv…" at bounding box center [442, 462] width 885 height 924
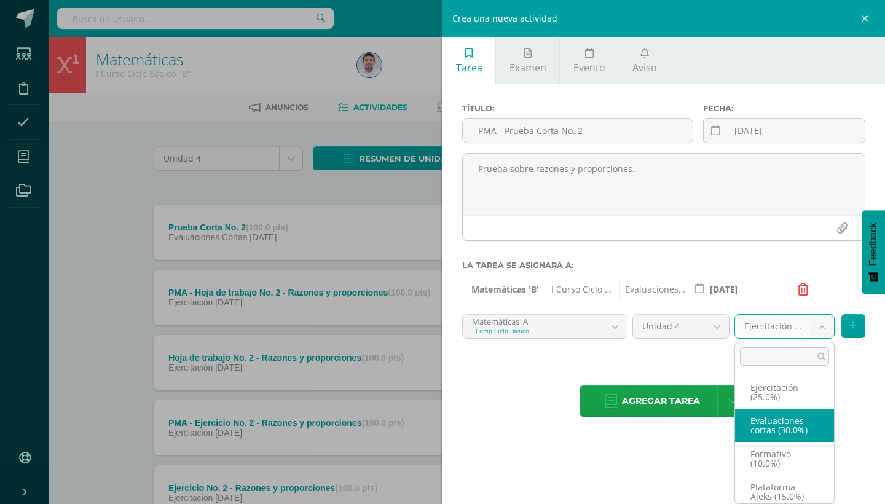
select select "258934"
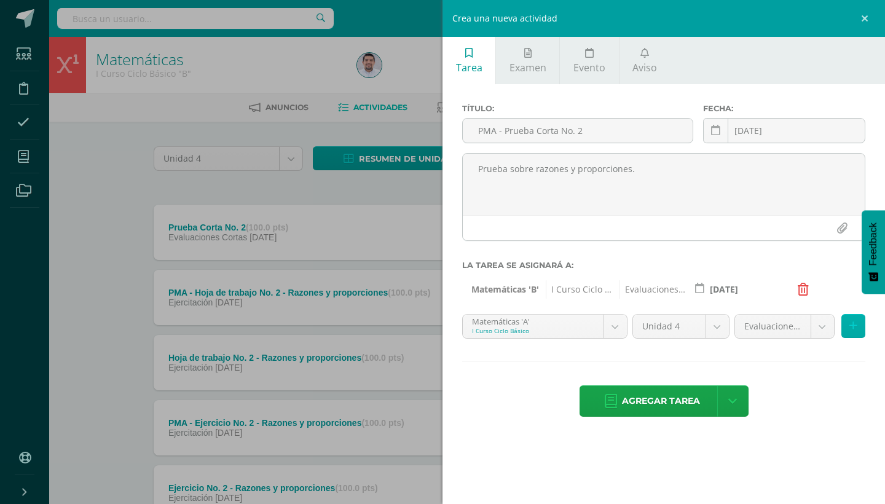
click at [857, 325] on button at bounding box center [853, 326] width 24 height 24
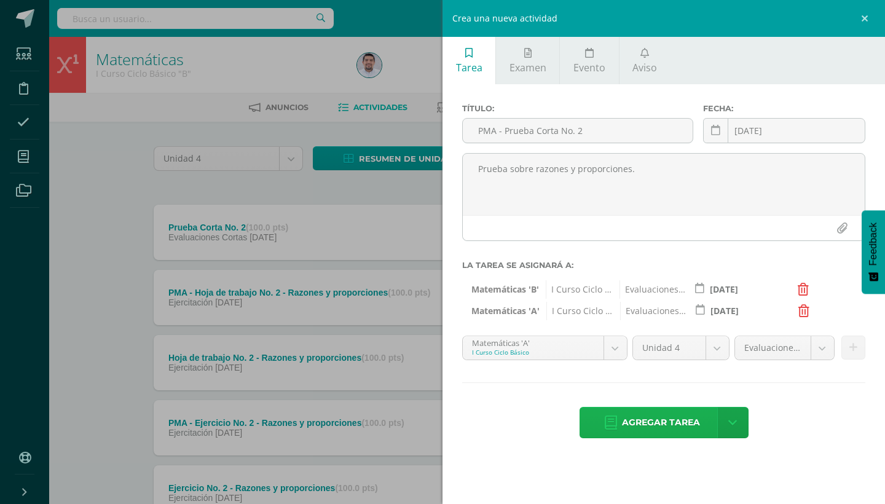
click at [675, 423] on span "Agregar tarea" at bounding box center [661, 422] width 78 height 30
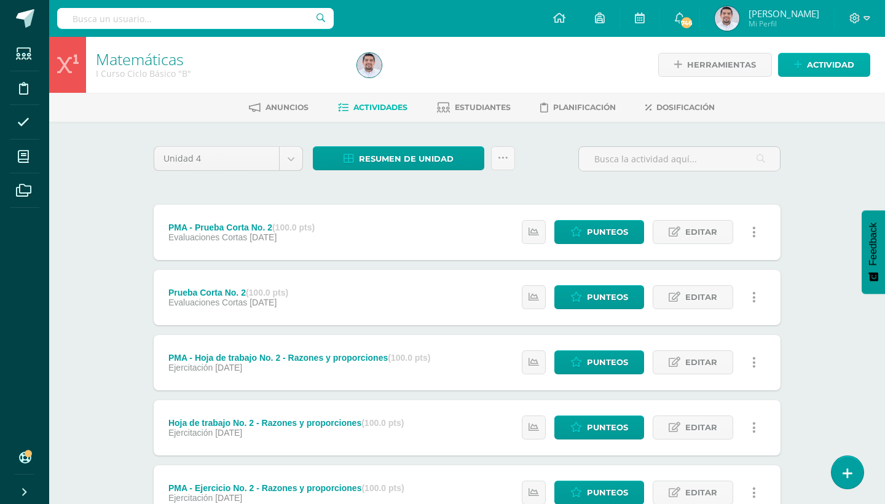
click at [816, 64] on span "Actividad" at bounding box center [830, 64] width 47 height 23
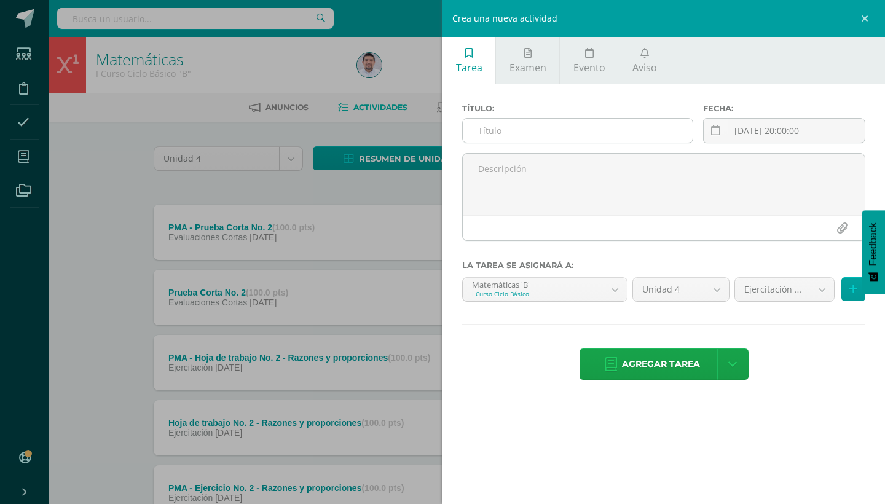
click at [526, 136] on input "text" at bounding box center [578, 131] width 230 height 24
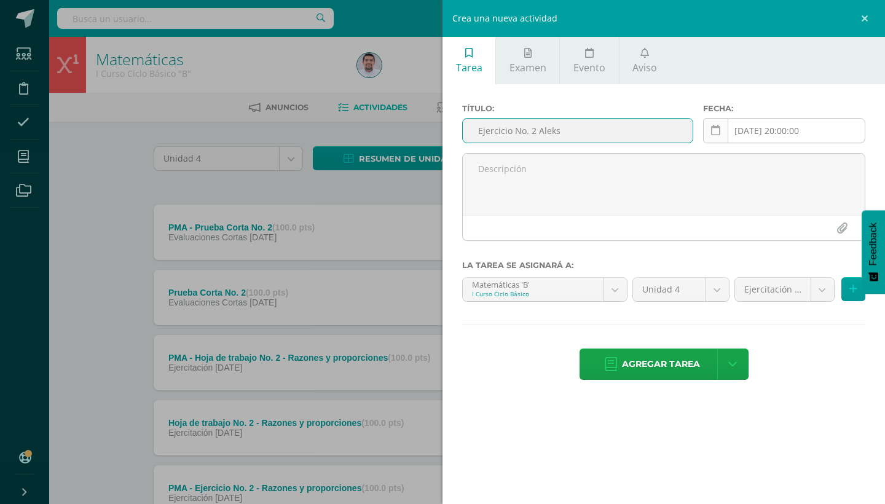
type input "Ejercicio No. 2 Aleks"
click at [719, 133] on icon at bounding box center [715, 130] width 9 height 10
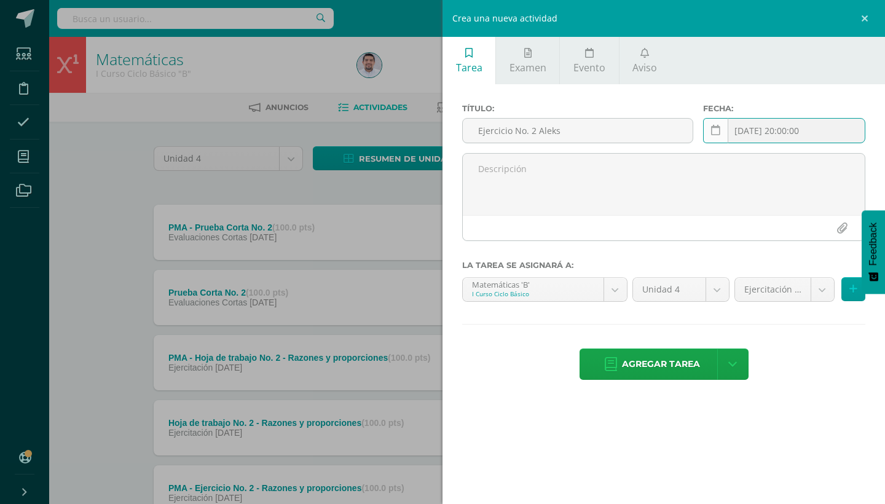
click at [703, 135] on link at bounding box center [715, 130] width 25 height 25
click at [848, 163] on td at bounding box center [852, 158] width 25 height 25
click at [740, 228] on td "9" at bounding box center [737, 230] width 23 height 25
type input "[DATE]"
click at [819, 292] on body "Tarea asignada exitosamente Estudiantes Disciplina Asistencia Mis cursos Archiv…" at bounding box center [442, 462] width 885 height 924
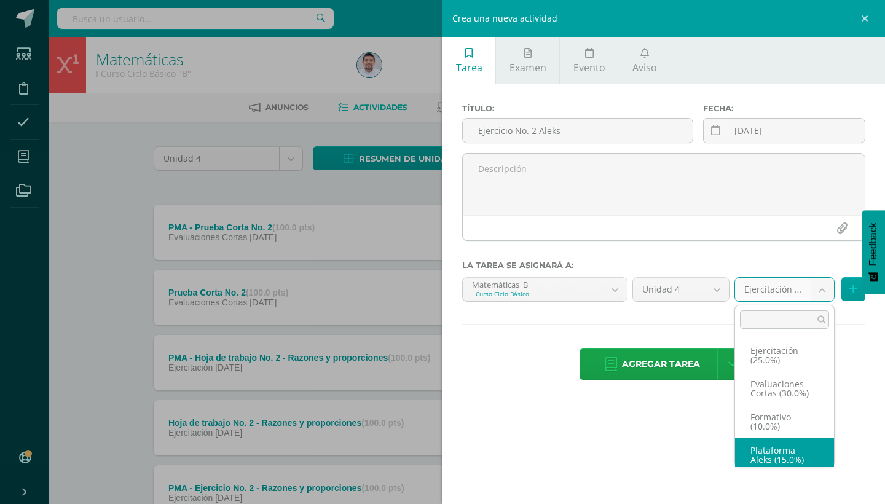
scroll to position [5, 0]
select select "258938"
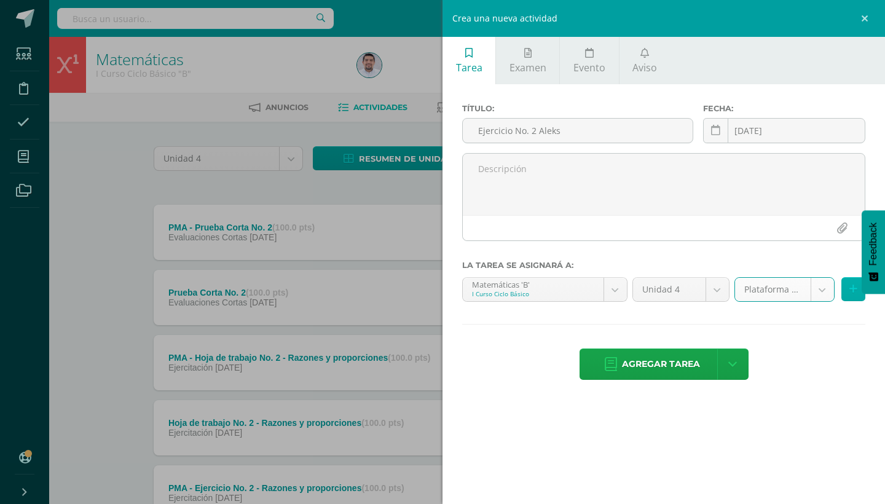
click at [849, 290] on button at bounding box center [853, 289] width 24 height 24
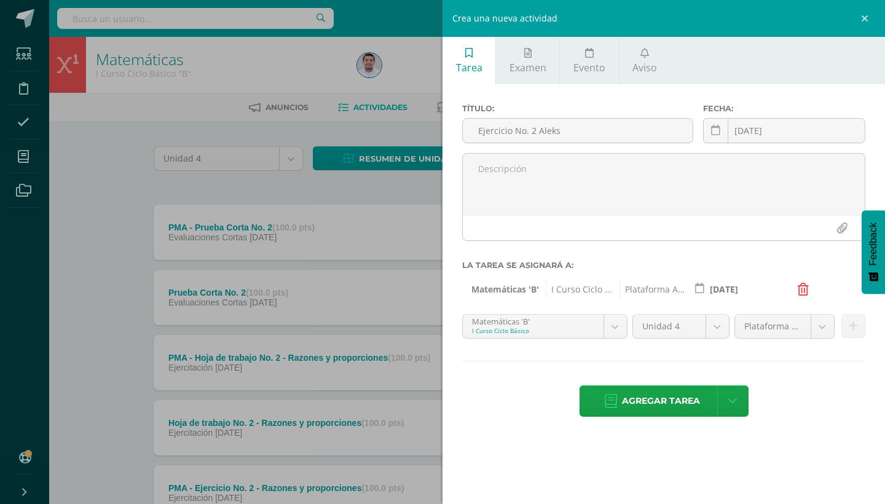
click at [611, 329] on body "Tarea asignada exitosamente Estudiantes Disciplina Asistencia Mis cursos Archiv…" at bounding box center [442, 462] width 885 height 924
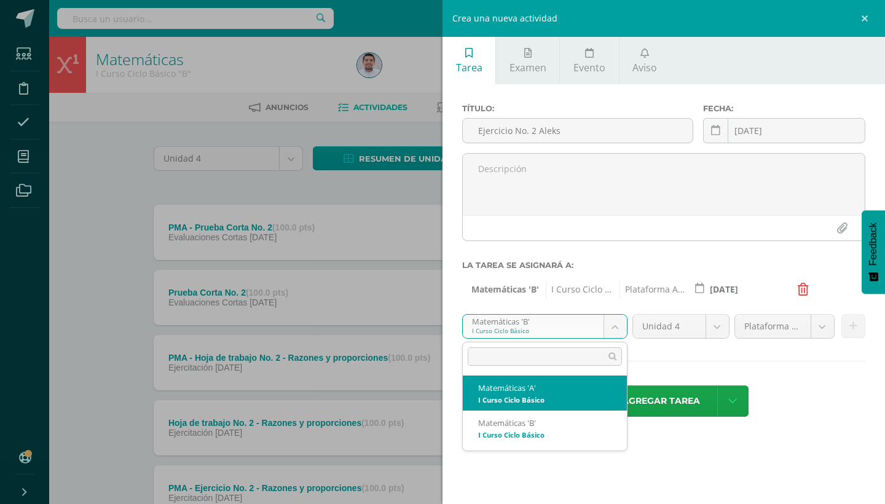
select select "227496"
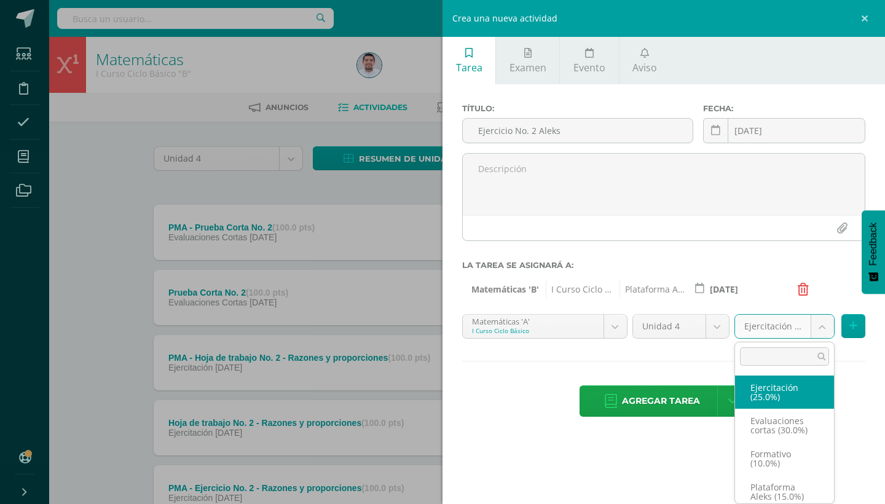
click at [816, 330] on body "Tarea asignada exitosamente Estudiantes Disciplina Asistencia Mis cursos Archiv…" at bounding box center [442, 462] width 885 height 924
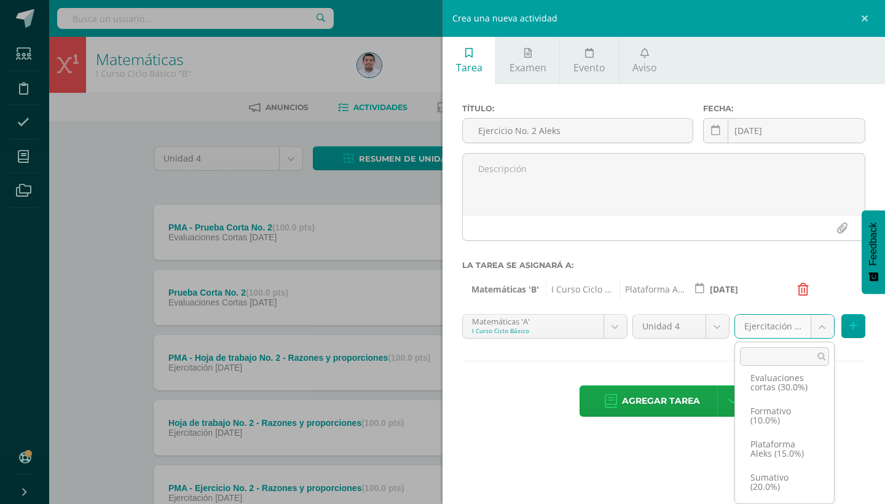
scroll to position [46, 0]
select select "258935"
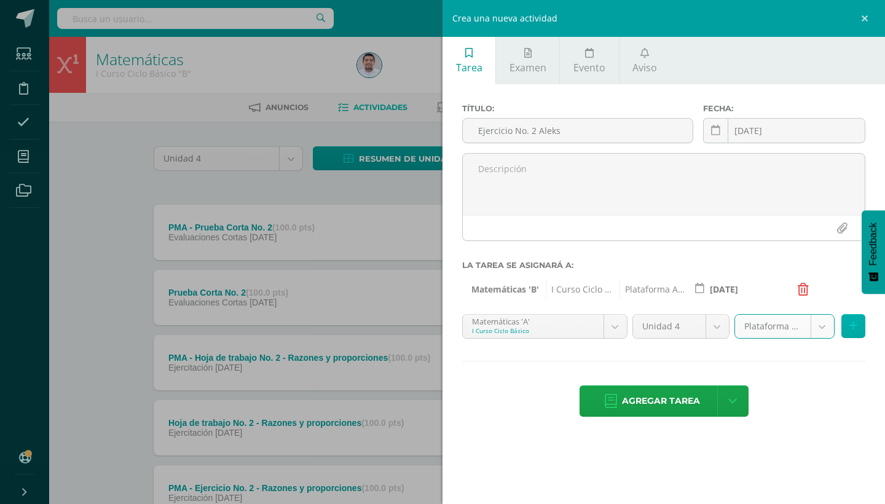
click at [859, 323] on button at bounding box center [853, 326] width 24 height 24
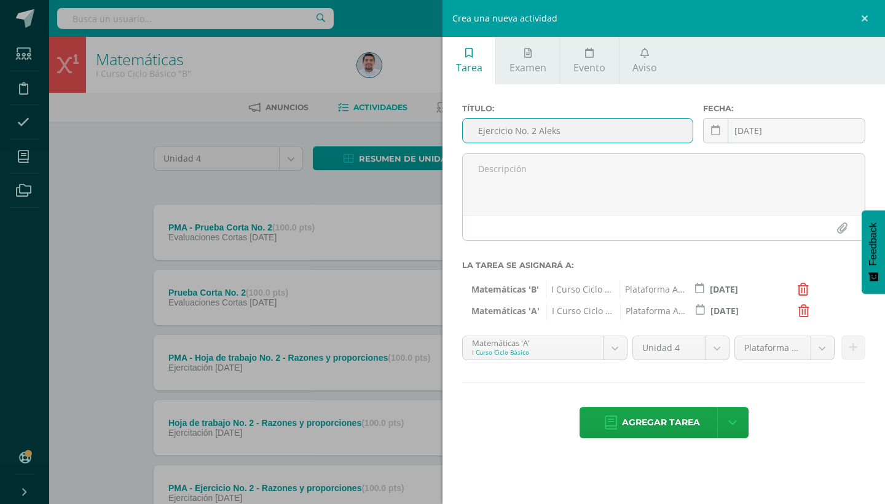
drag, startPoint x: 476, startPoint y: 131, endPoint x: 620, endPoint y: 131, distance: 143.8
click at [620, 131] on input "Ejercicio No. 2 Aleks" at bounding box center [578, 131] width 230 height 24
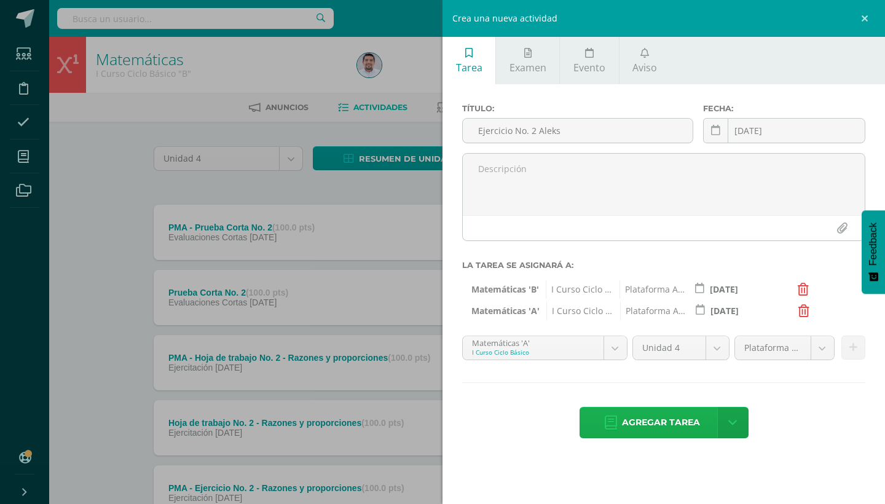
click at [664, 424] on span "Agregar tarea" at bounding box center [661, 422] width 78 height 30
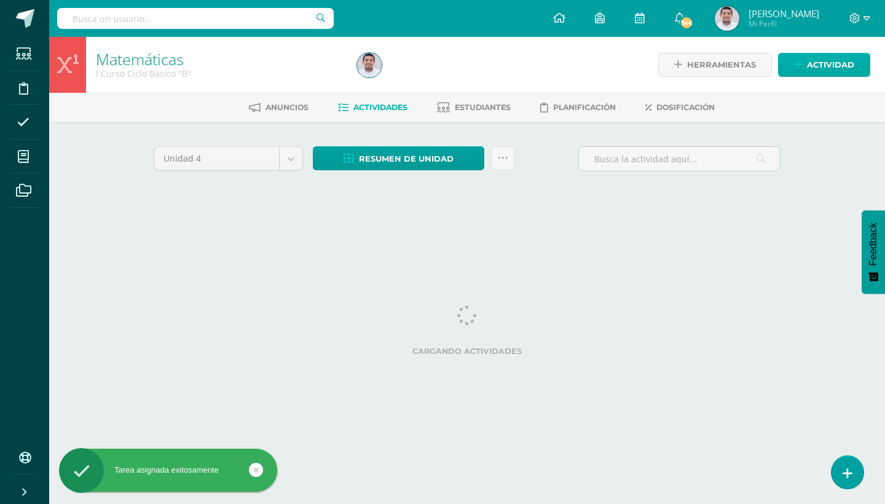
click at [830, 65] on span "Actividad" at bounding box center [830, 64] width 47 height 23
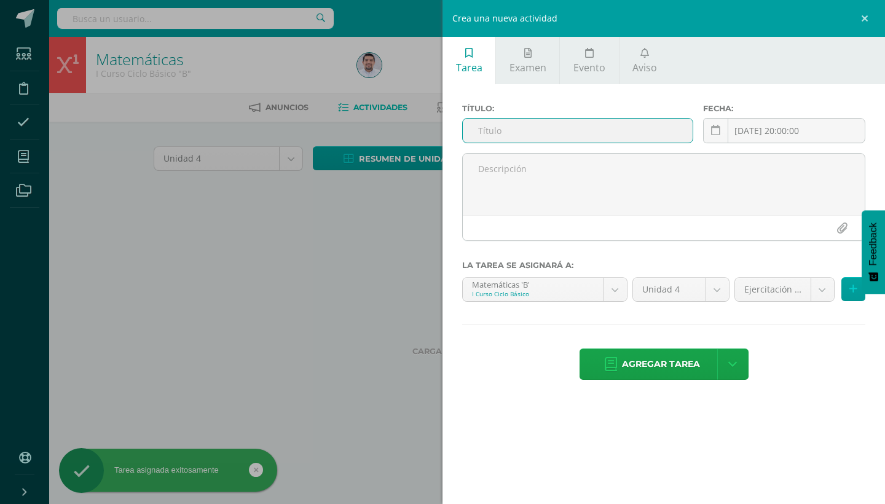
click at [533, 134] on input "text" at bounding box center [578, 131] width 230 height 24
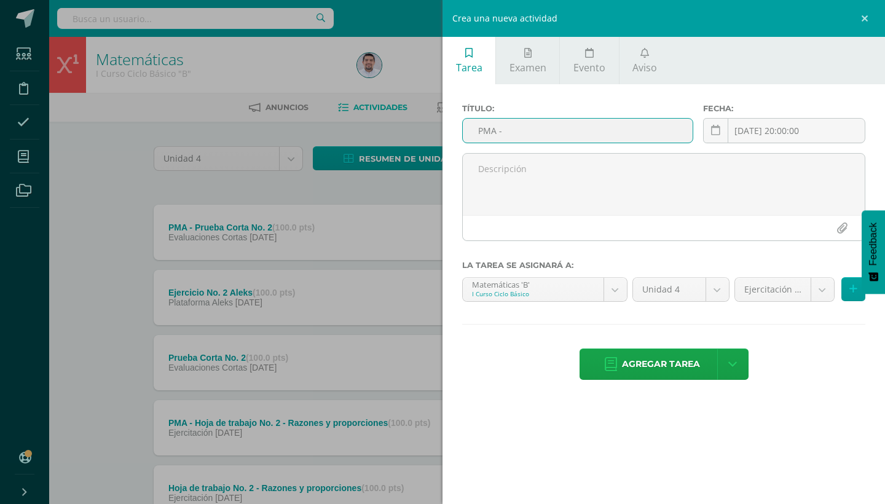
paste input "Ejercicio No. 2 Aleks"
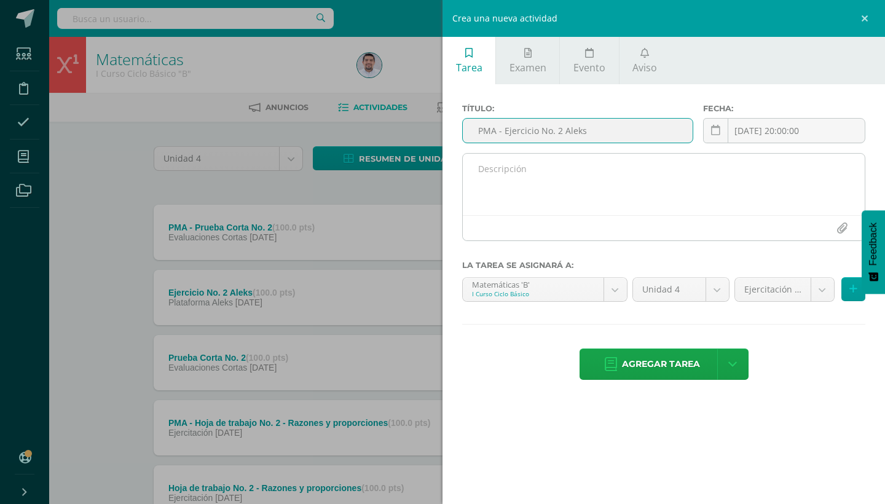
type input "PMA - Ejercicio No. 2 Aleks"
click at [506, 176] on textarea at bounding box center [664, 184] width 402 height 61
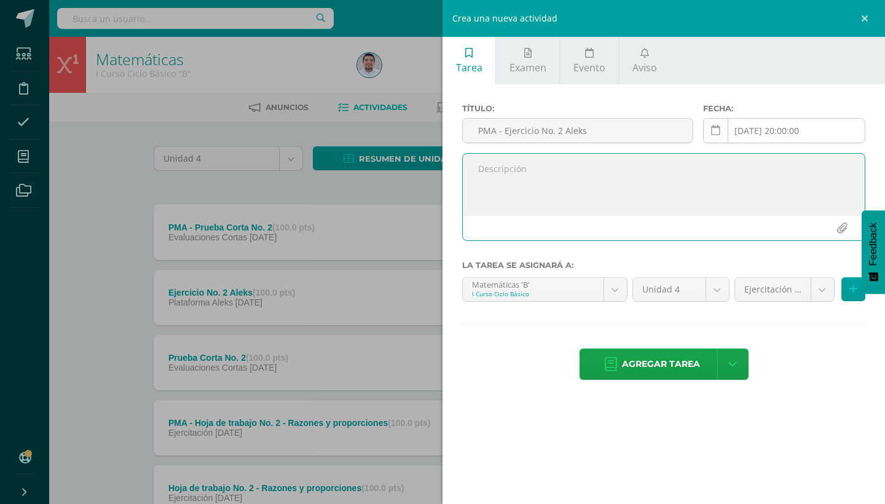
click at [717, 128] on icon at bounding box center [715, 130] width 9 height 10
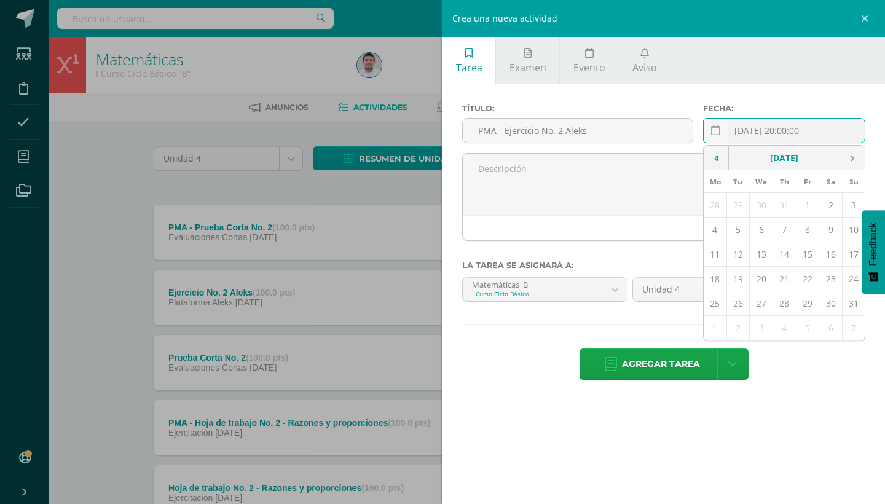
click at [848, 159] on td at bounding box center [852, 158] width 25 height 25
click at [787, 226] on td "11" at bounding box center [784, 230] width 23 height 25
type input "[DATE]"
click at [825, 289] on body "Tarea asignada exitosamente Estudiantes Disciplina Asistencia Mis cursos Archiv…" at bounding box center [442, 462] width 885 height 924
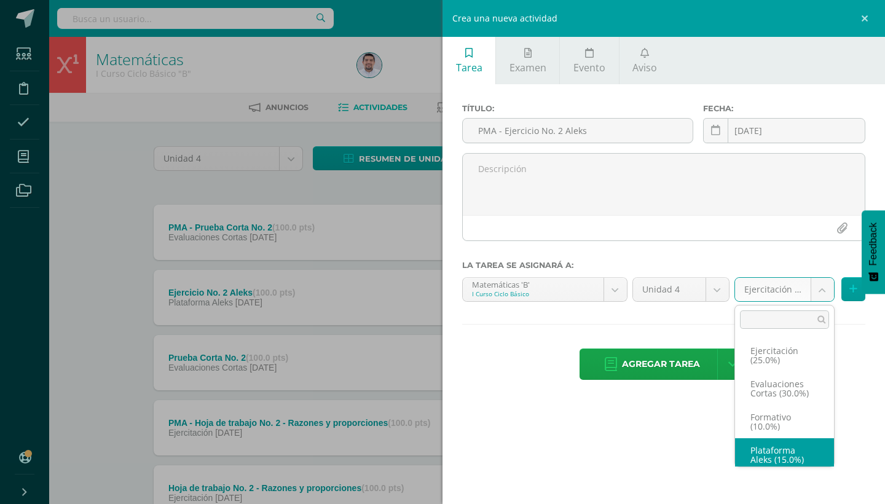
scroll to position [5, 0]
select select "258938"
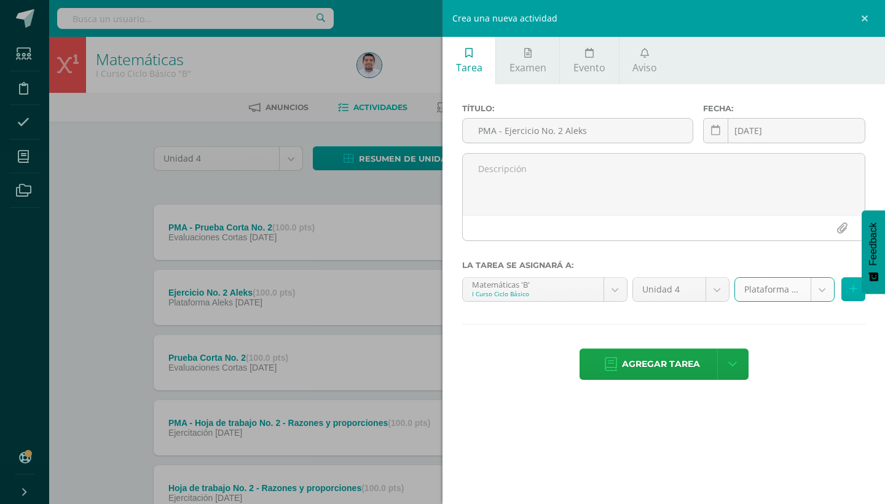
click at [846, 290] on button at bounding box center [853, 289] width 24 height 24
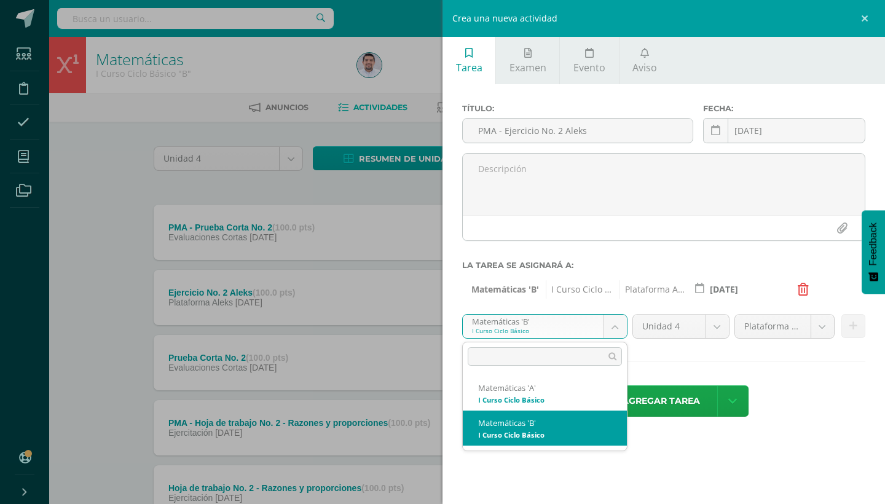
click at [616, 325] on body "Tarea asignada exitosamente Estudiantes Disciplina Asistencia Mis cursos Archiv…" at bounding box center [442, 462] width 885 height 924
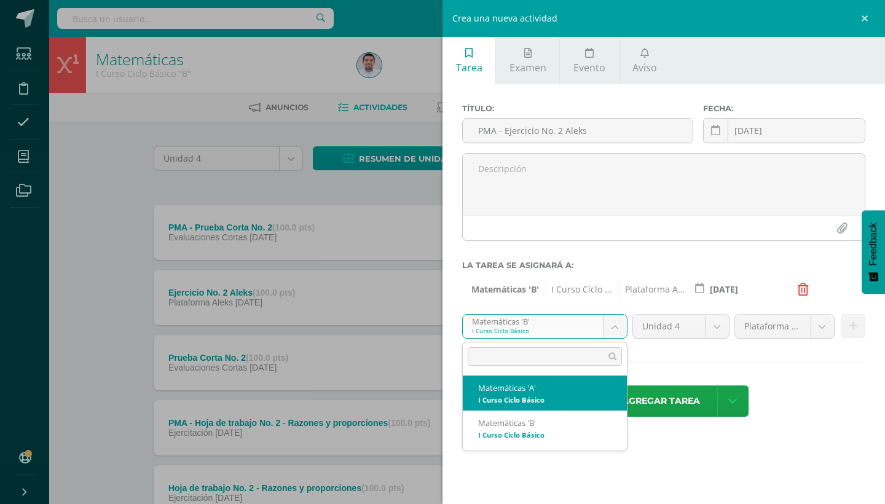
select select "227496"
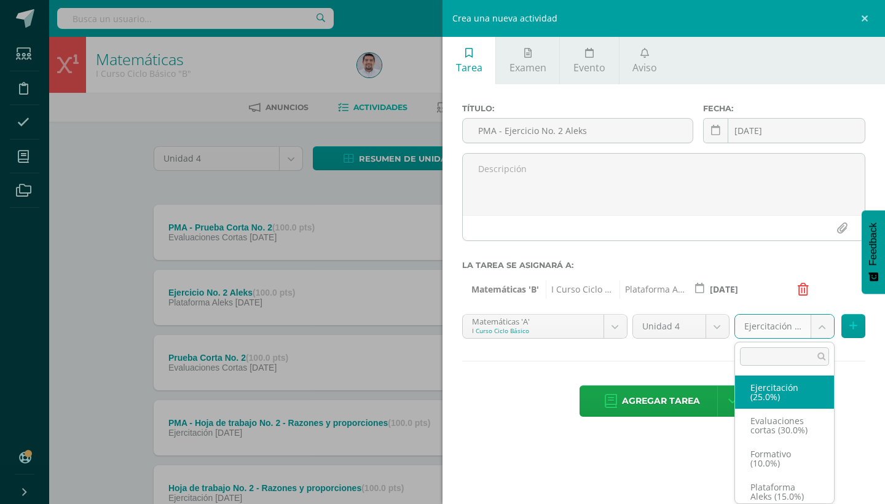
click at [814, 327] on body "Tarea asignada exitosamente Estudiantes Disciplina Asistencia Mis cursos Archiv…" at bounding box center [442, 462] width 885 height 924
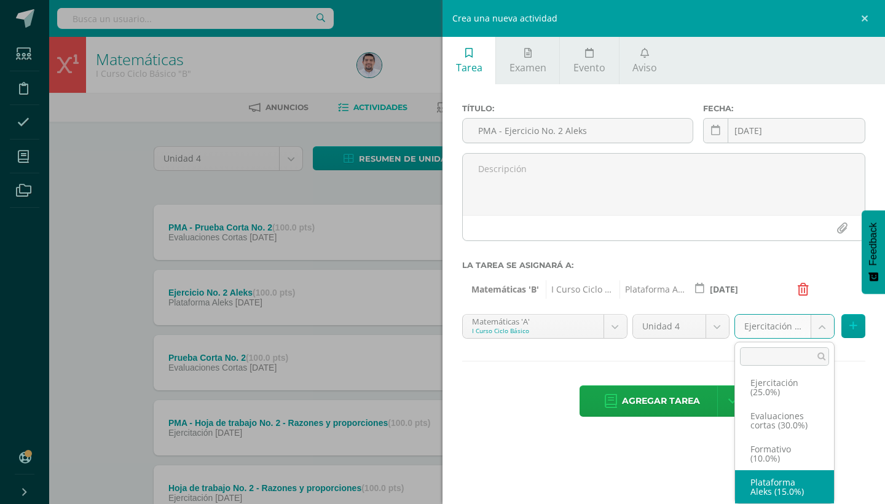
select select "258935"
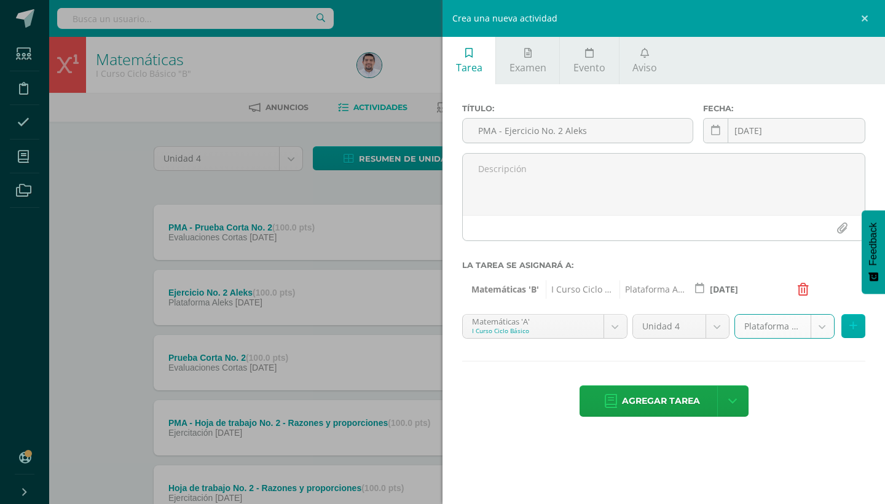
click at [854, 326] on icon at bounding box center [853, 326] width 8 height 10
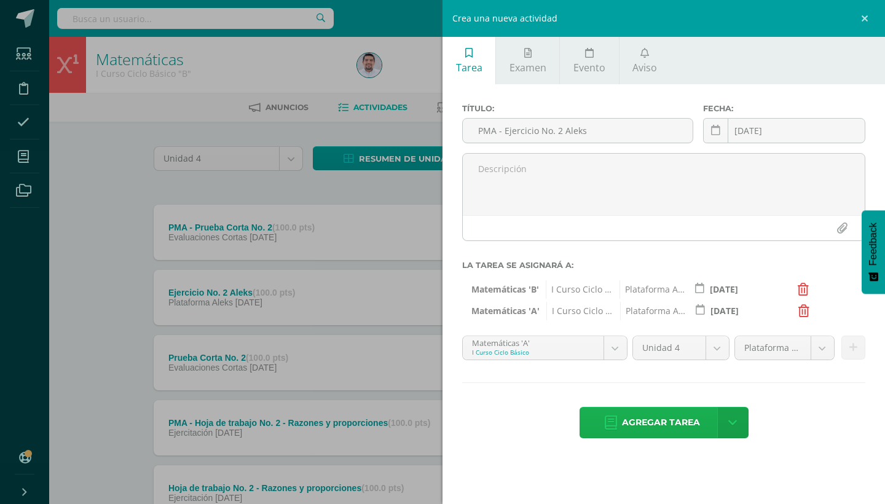
click at [660, 423] on span "Agregar tarea" at bounding box center [661, 422] width 78 height 30
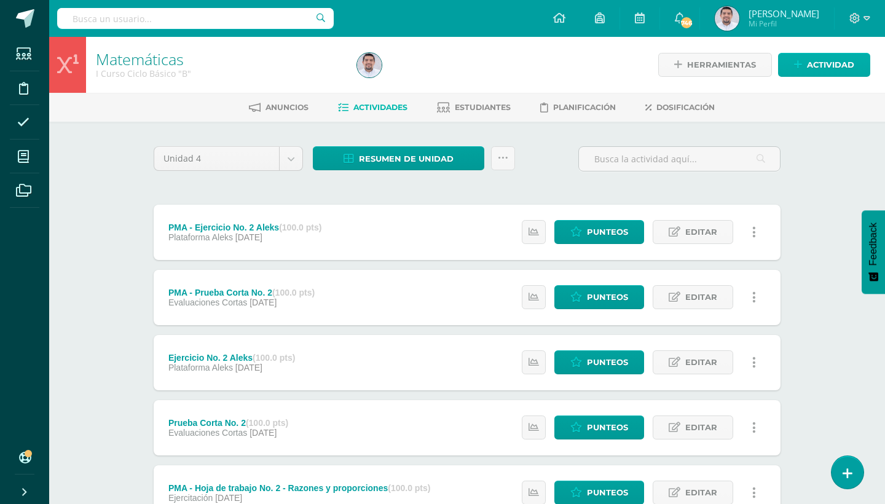
click at [833, 60] on span "Actividad" at bounding box center [830, 64] width 47 height 23
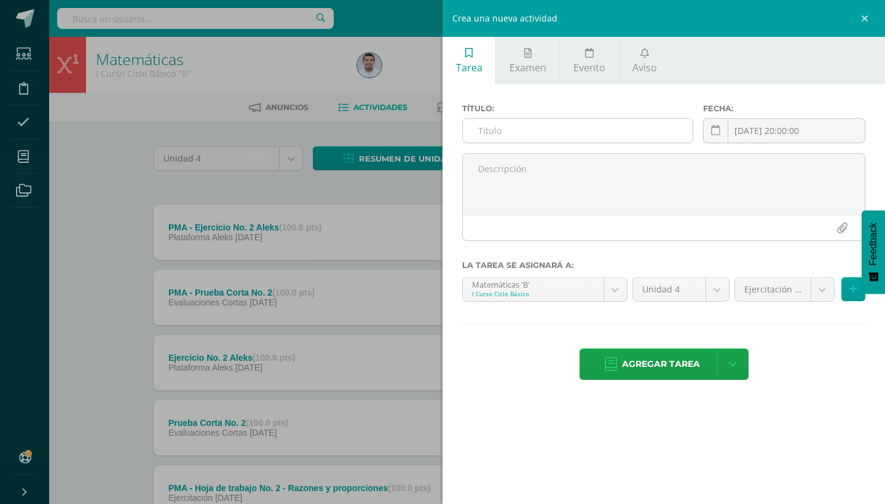
click at [597, 132] on input "text" at bounding box center [578, 131] width 230 height 24
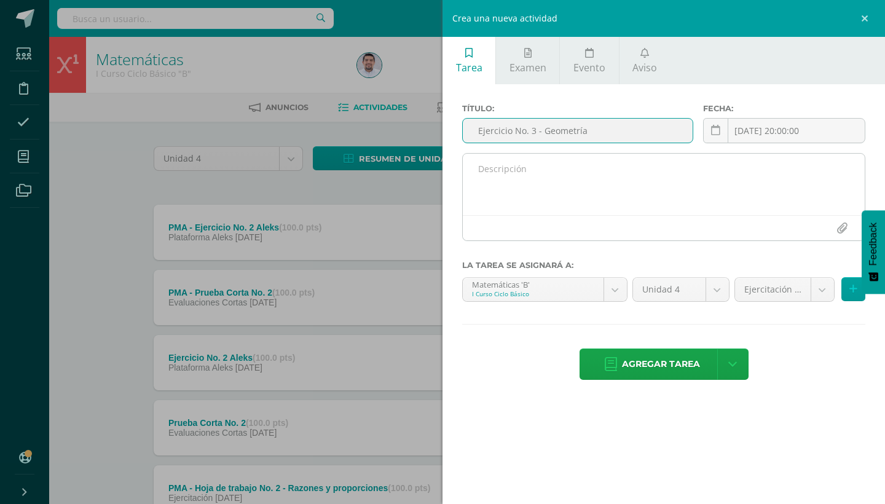
type input "Ejercicio No. 3 - Geometría"
click at [561, 164] on textarea at bounding box center [664, 184] width 402 height 61
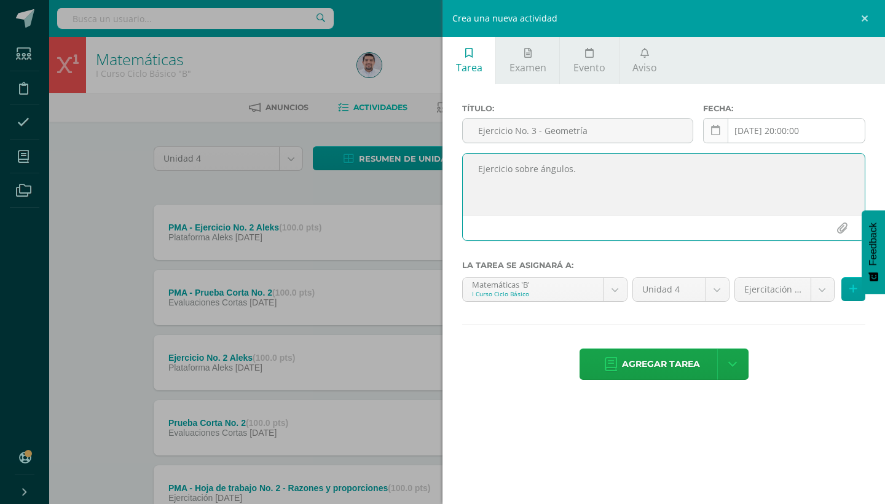
type textarea "Ejercicio sobre ángulos."
click at [715, 132] on icon at bounding box center [715, 130] width 9 height 10
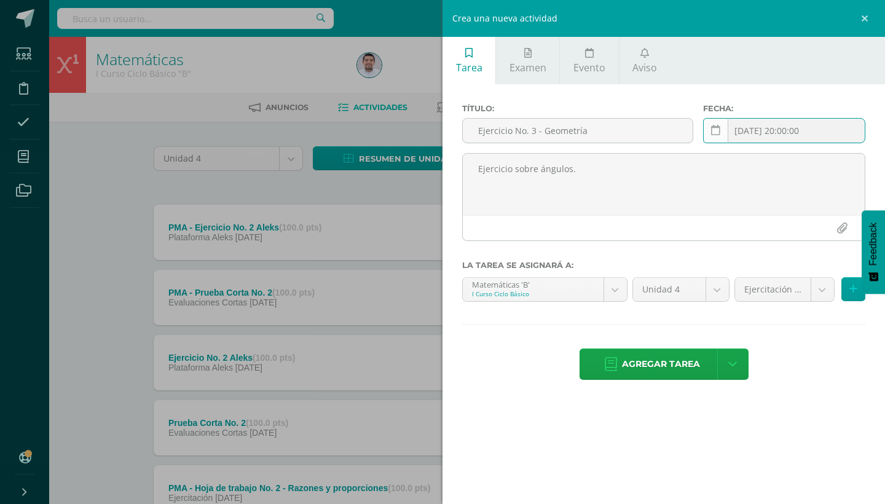
click at [715, 131] on icon at bounding box center [715, 130] width 9 height 10
click at [846, 153] on td at bounding box center [852, 158] width 25 height 25
click at [739, 252] on td "16" at bounding box center [737, 254] width 23 height 25
type input "[DATE]"
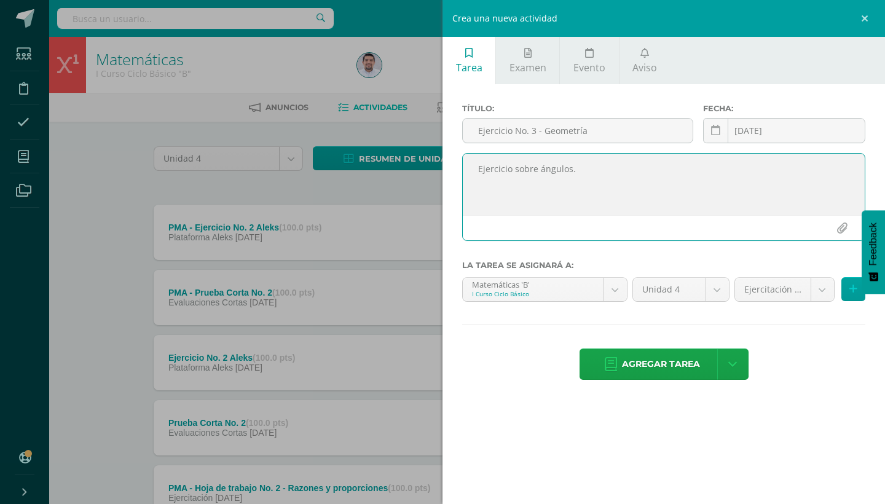
drag, startPoint x: 581, startPoint y: 169, endPoint x: 427, endPoint y: 166, distance: 153.7
click at [427, 166] on div "Crea una nueva actividad Tarea Examen Evento Aviso Título: Ejercicio No. 3 - Ge…" at bounding box center [442, 252] width 885 height 504
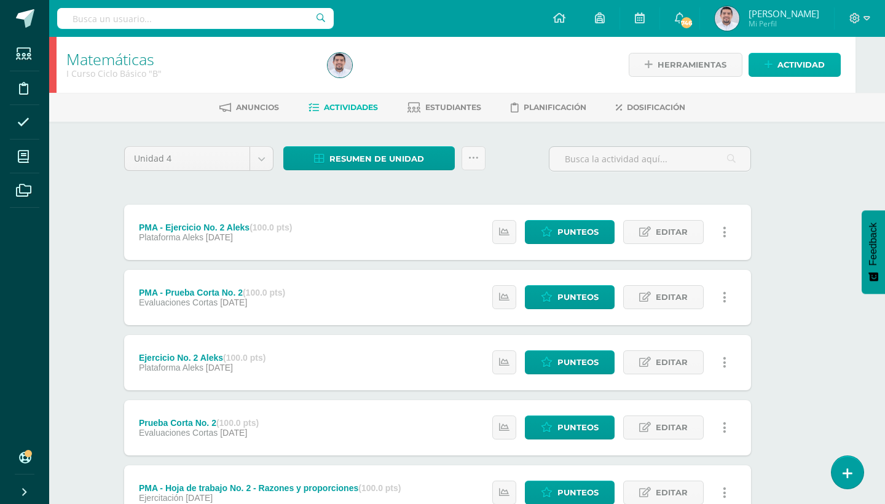
scroll to position [0, 30]
click at [809, 66] on span "Actividad" at bounding box center [801, 64] width 47 height 23
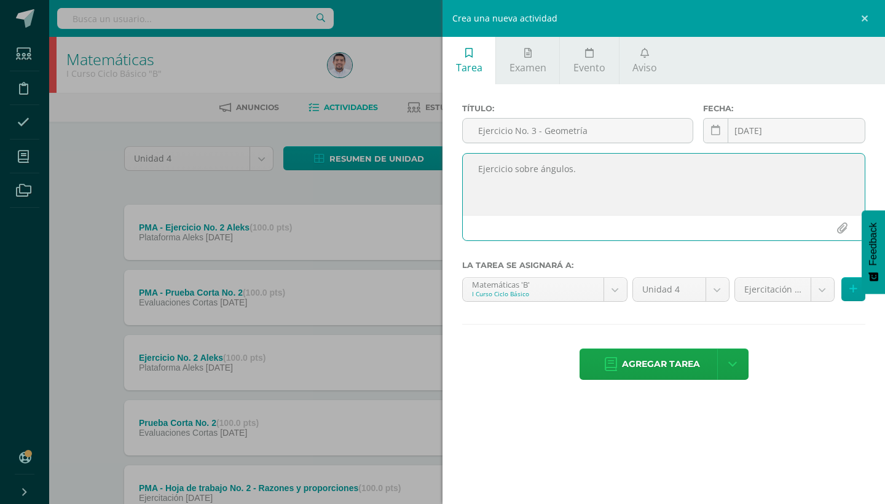
drag, startPoint x: 478, startPoint y: 171, endPoint x: 573, endPoint y: 172, distance: 94.7
click at [573, 172] on textarea "Ejercicio sobre ángulos." at bounding box center [664, 184] width 402 height 61
click at [851, 292] on icon at bounding box center [853, 289] width 8 height 10
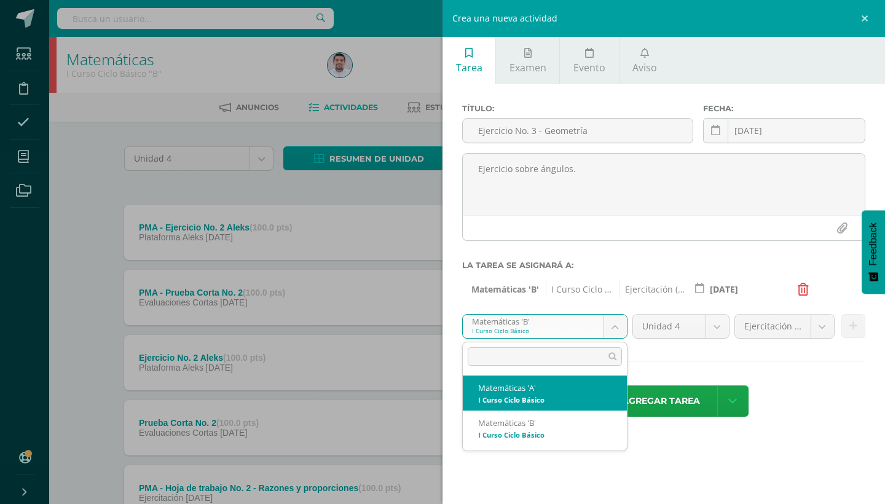
select select "227496"
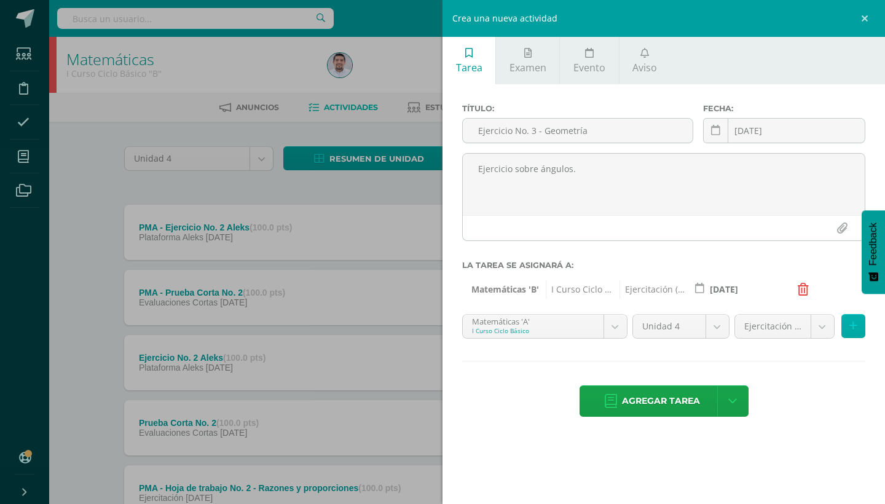
click at [853, 326] on icon at bounding box center [853, 326] width 8 height 10
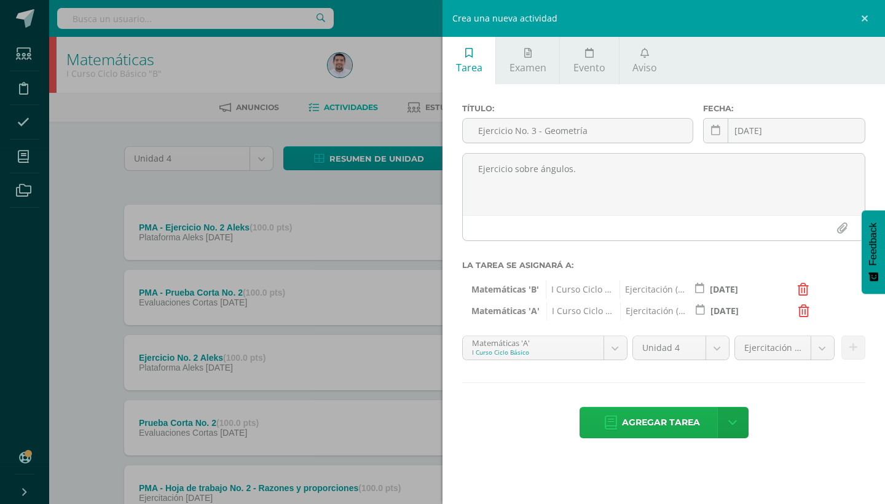
click at [680, 423] on span "Agregar tarea" at bounding box center [661, 422] width 78 height 30
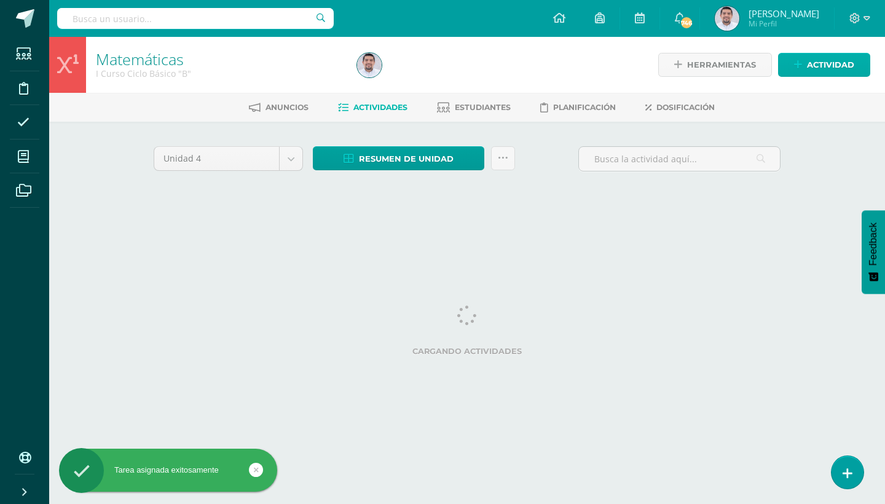
click at [829, 65] on span "Actividad" at bounding box center [830, 64] width 47 height 23
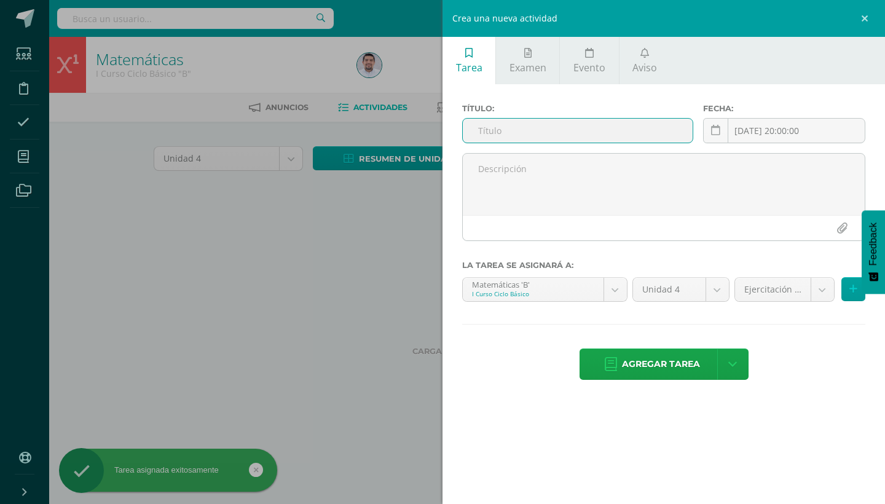
click at [540, 134] on input "text" at bounding box center [578, 131] width 230 height 24
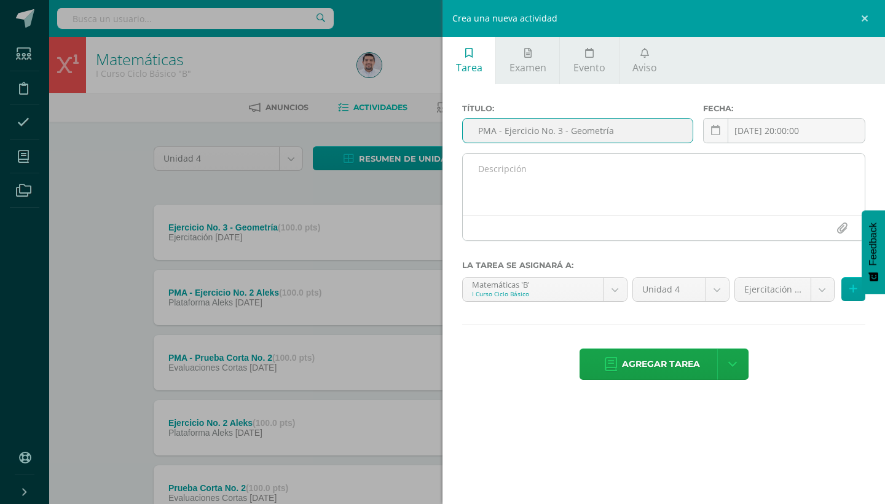
type input "PMA - Ejercicio No. 3 - Geometría"
click at [536, 175] on textarea at bounding box center [664, 184] width 402 height 61
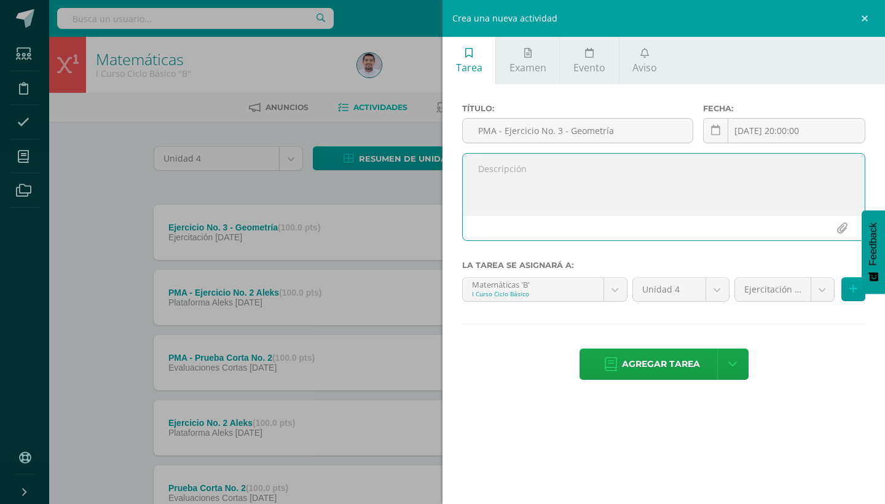
paste textarea "Ejercicio sobre ángulos."
type textarea "Ejercicio sobre ángulos."
click at [718, 127] on icon at bounding box center [715, 130] width 9 height 10
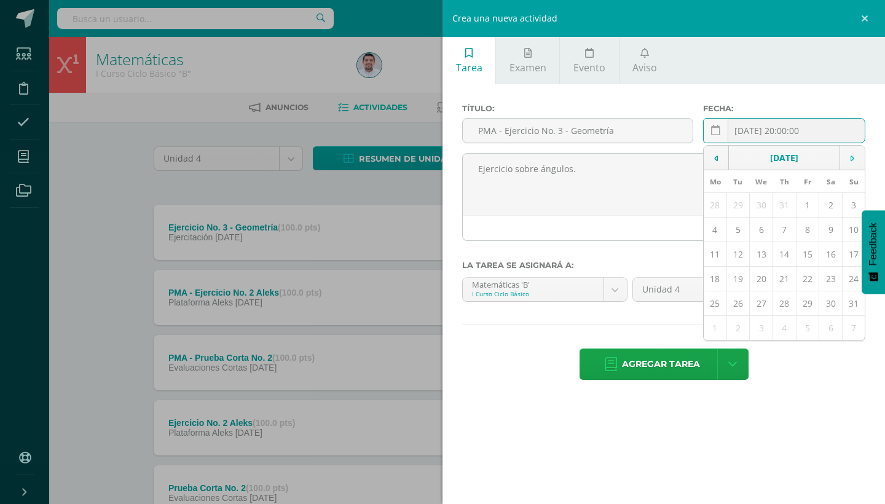
click at [851, 156] on icon at bounding box center [853, 158] width 4 height 9
click at [784, 255] on td "18" at bounding box center [784, 254] width 23 height 25
type input "[DATE]"
click at [849, 291] on button at bounding box center [853, 289] width 24 height 24
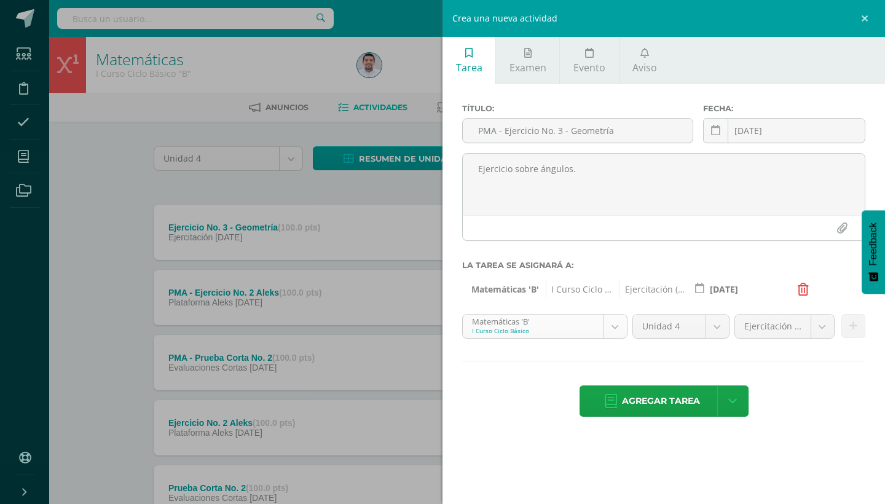
click at [606, 326] on body "Tarea asignada exitosamente Estudiantes Disciplina Asistencia Mis cursos Archiv…" at bounding box center [442, 462] width 885 height 924
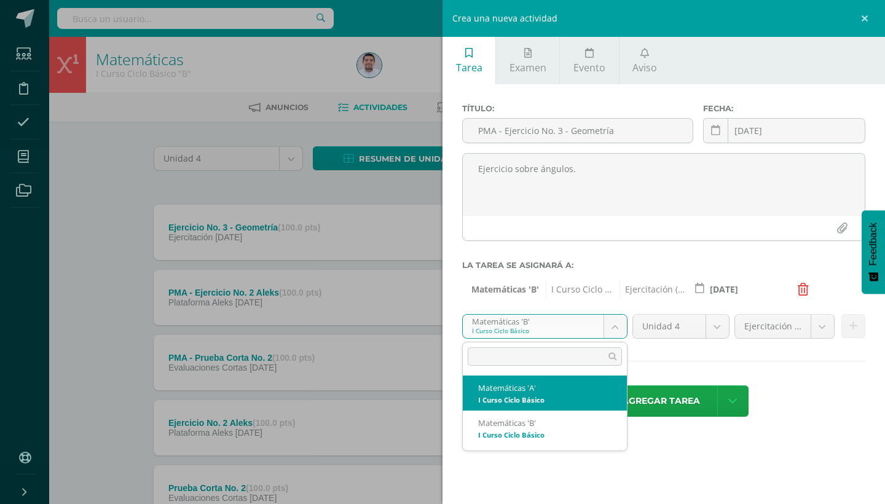
select select "227496"
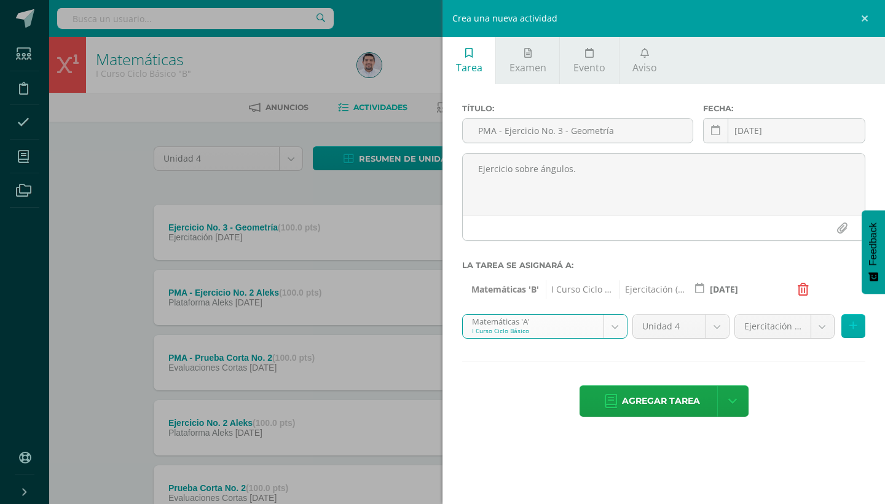
click at [852, 325] on icon at bounding box center [853, 326] width 8 height 10
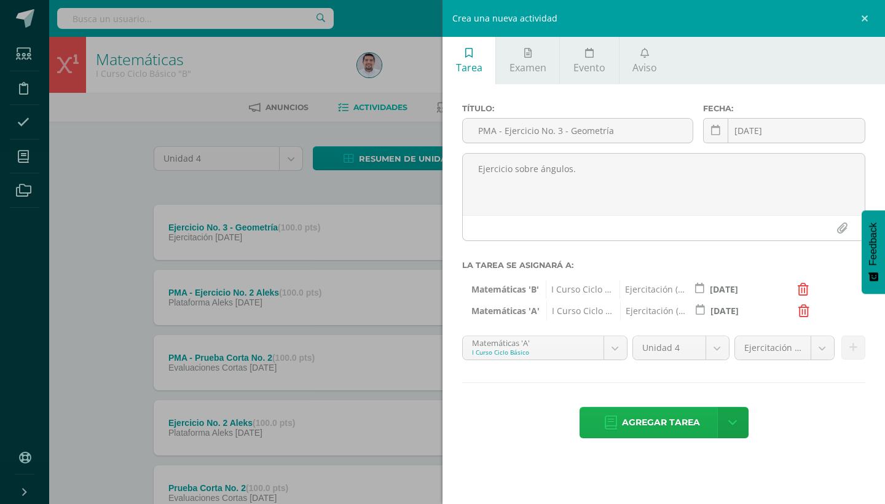
click at [663, 422] on span "Agregar tarea" at bounding box center [661, 422] width 78 height 30
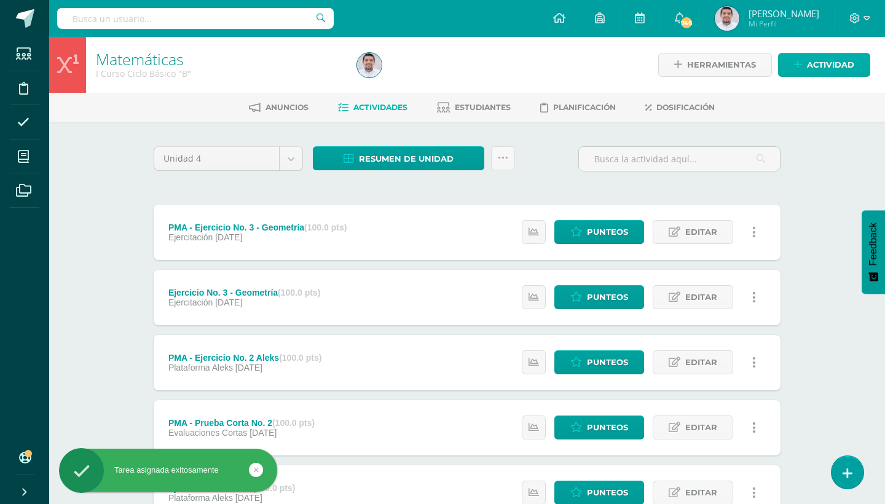
click at [823, 71] on span "Actividad" at bounding box center [830, 64] width 47 height 23
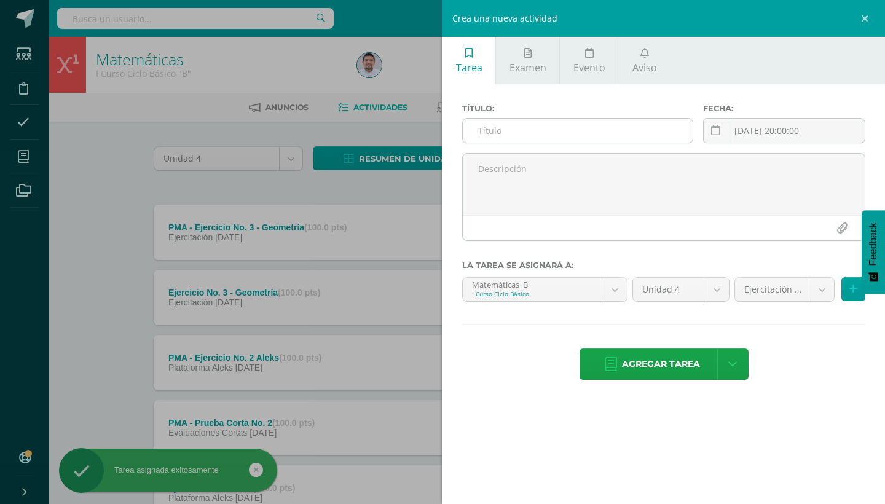
click at [583, 134] on input "text" at bounding box center [578, 131] width 230 height 24
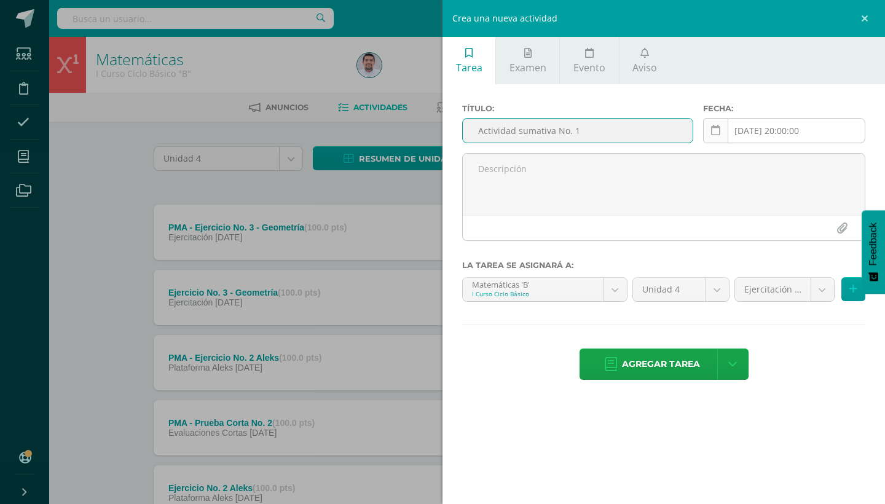
type input "Actividad sumativa No. 1"
click at [719, 132] on icon at bounding box center [715, 130] width 9 height 10
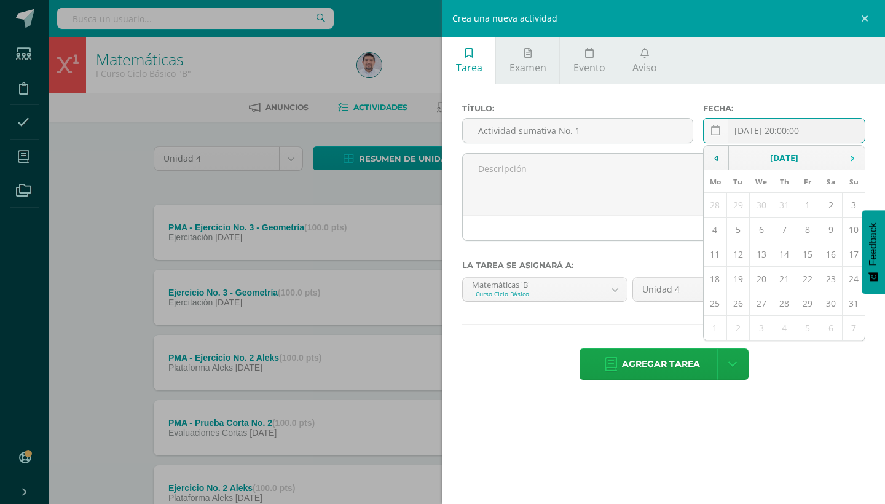
click at [844, 159] on td at bounding box center [852, 158] width 25 height 25
click at [805, 231] on td "12" at bounding box center [807, 230] width 23 height 25
type input "[DATE]"
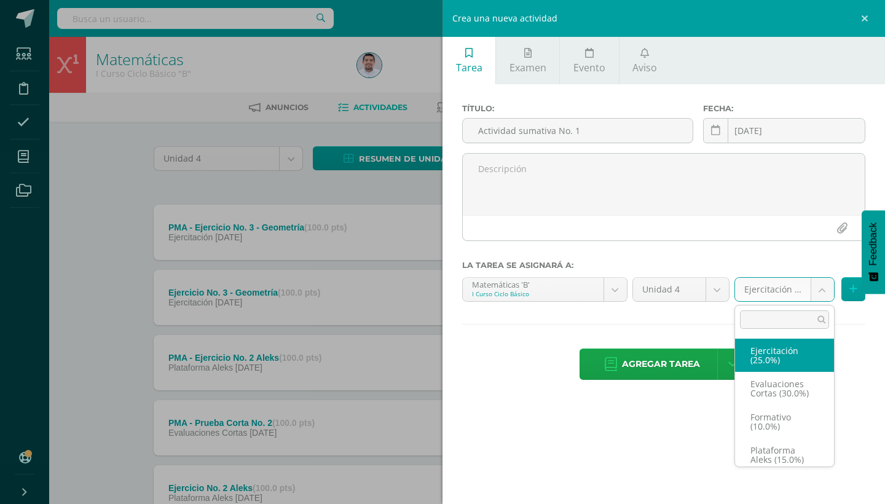
click at [825, 288] on body "Tarea asignada exitosamente Estudiantes Disciplina Asistencia Mis cursos Archiv…" at bounding box center [442, 462] width 885 height 924
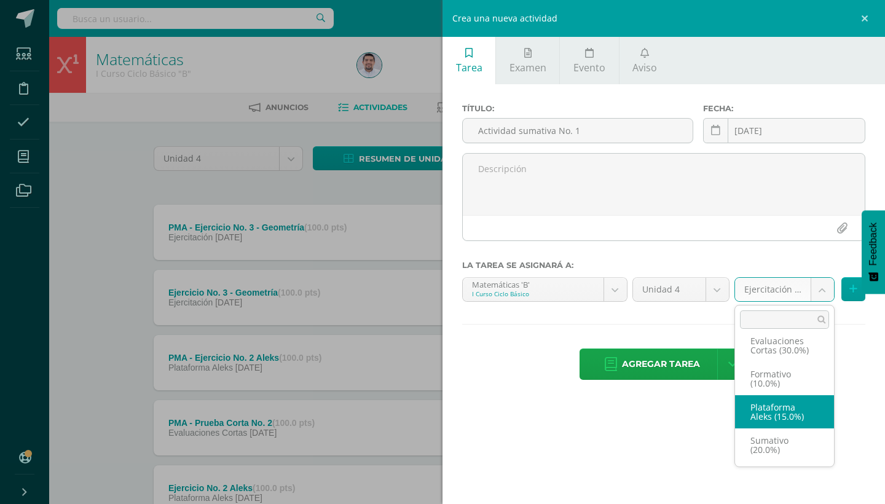
scroll to position [43, 0]
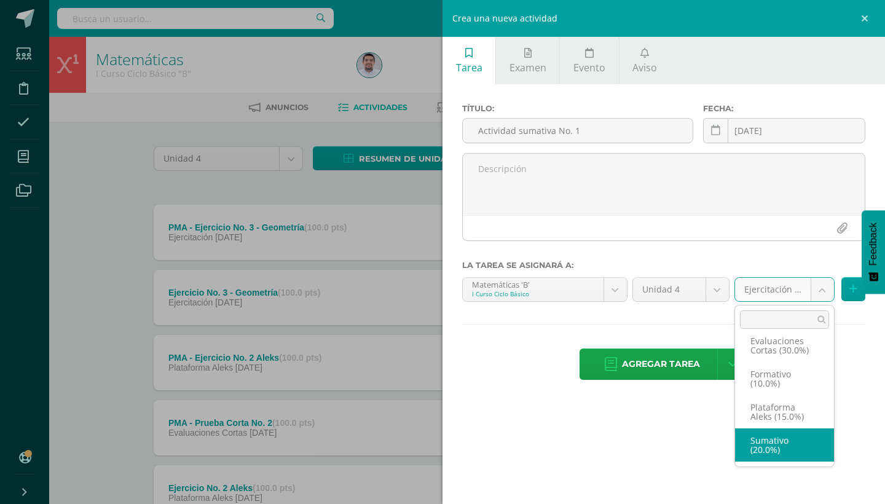
select select "227729"
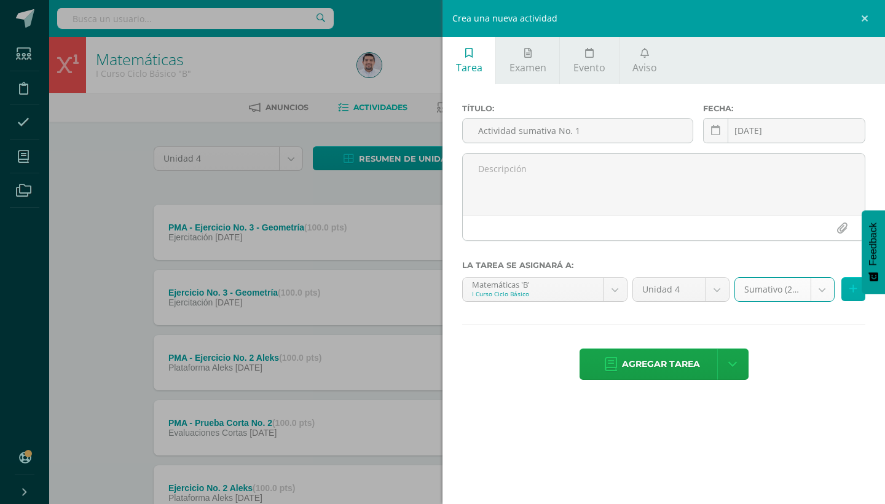
click at [850, 290] on icon at bounding box center [853, 289] width 8 height 10
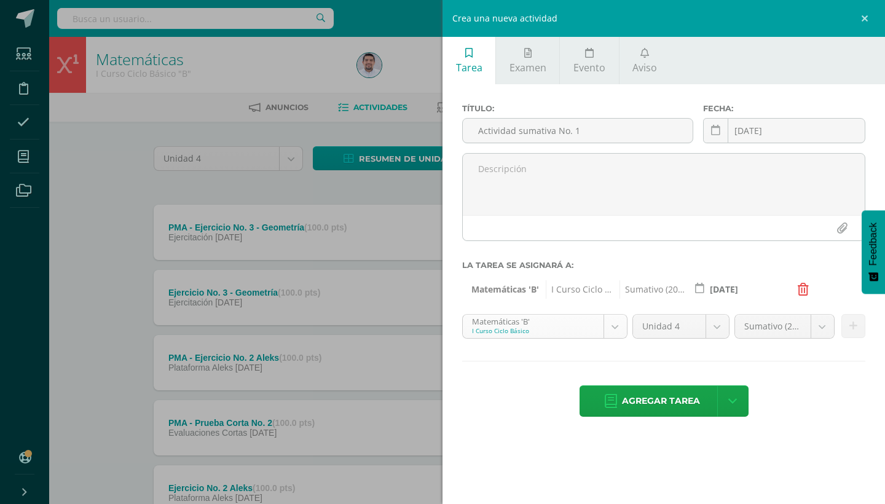
click at [585, 328] on body "Tarea asignada exitosamente Estudiantes Disciplina Asistencia Mis cursos Archiv…" at bounding box center [442, 462] width 885 height 924
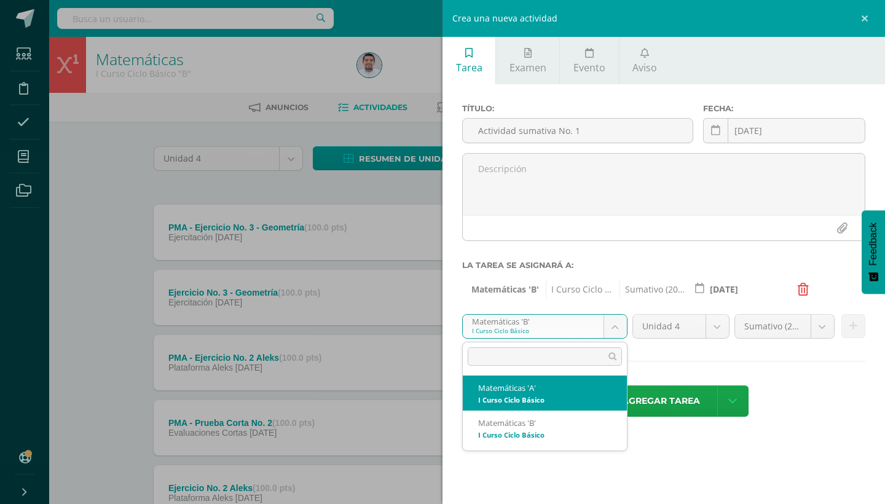
select select "227496"
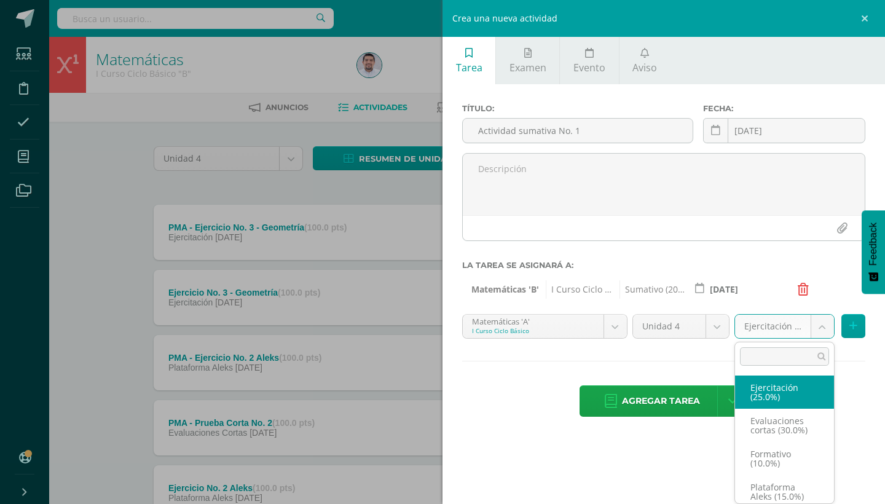
click at [818, 331] on body "Tarea asignada exitosamente Estudiantes Disciplina Asistencia Mis cursos Archiv…" at bounding box center [442, 462] width 885 height 924
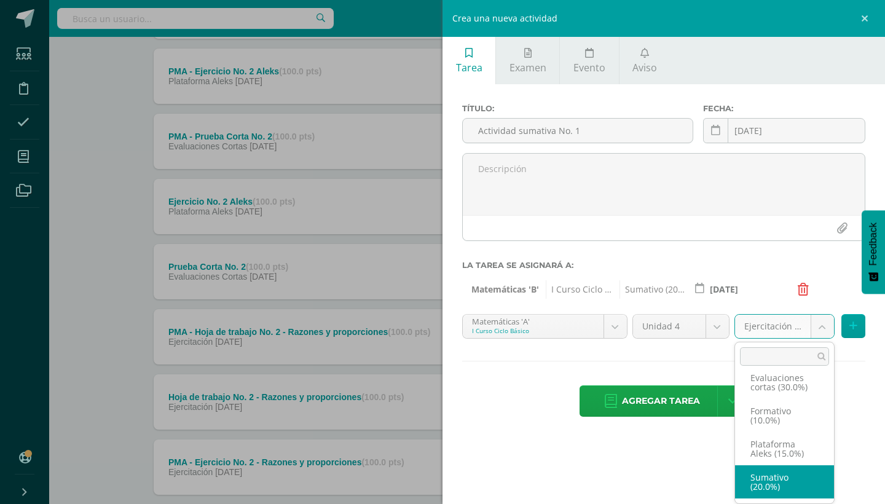
select select "227508"
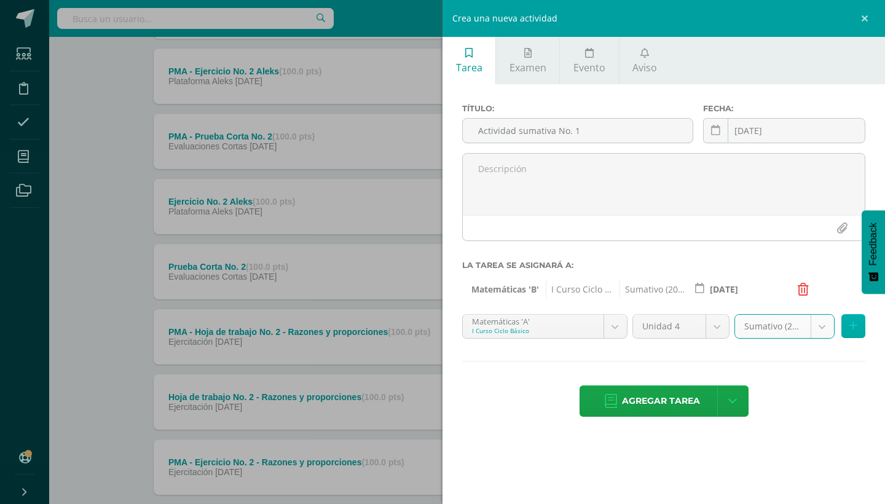
click at [851, 324] on icon at bounding box center [853, 326] width 8 height 10
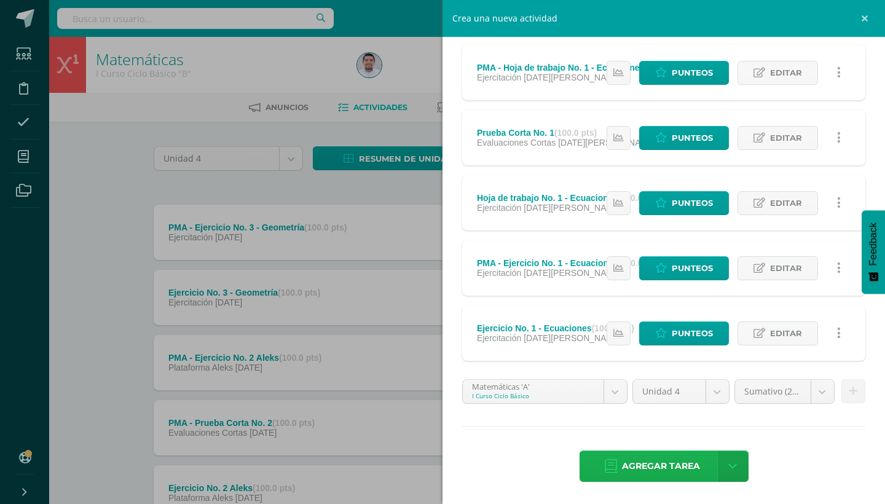
scroll to position [471, 0]
click at [680, 463] on span "Agregar tarea" at bounding box center [661, 466] width 78 height 30
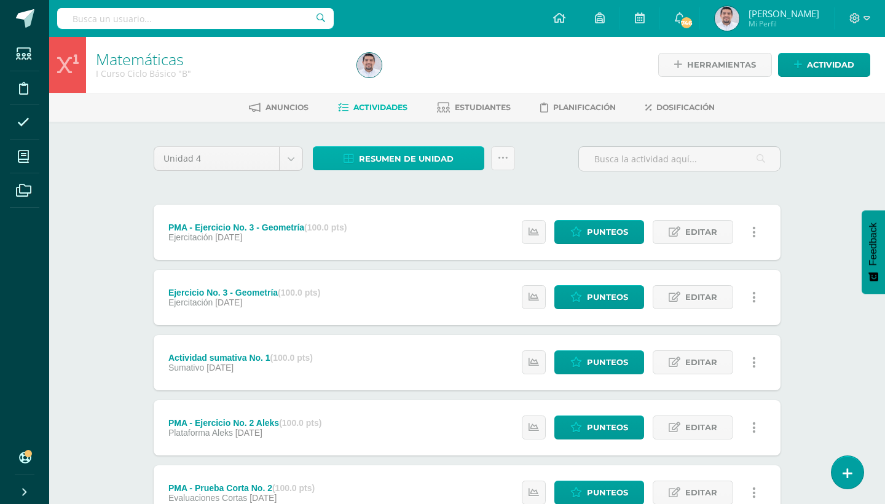
click at [474, 156] on link "Resumen de unidad" at bounding box center [398, 158] width 171 height 24
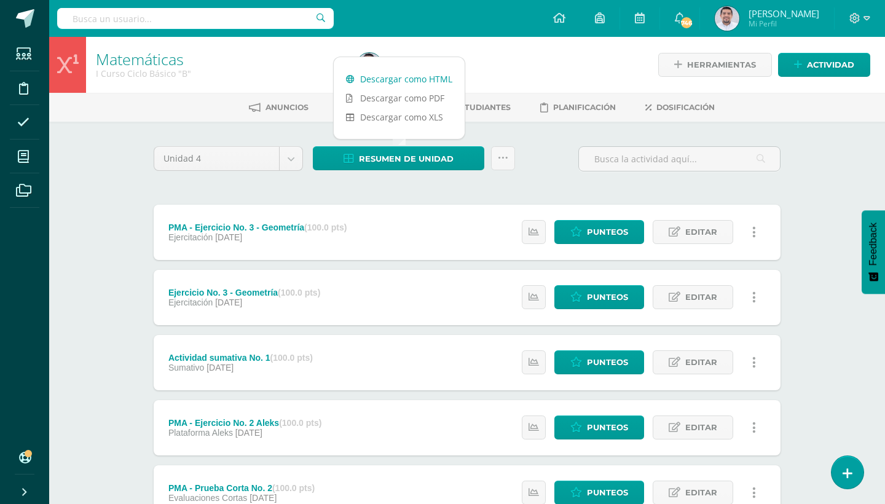
click at [399, 77] on link "Descargar como HTML" at bounding box center [399, 78] width 131 height 19
click at [694, 106] on span "Dosificación" at bounding box center [685, 107] width 58 height 9
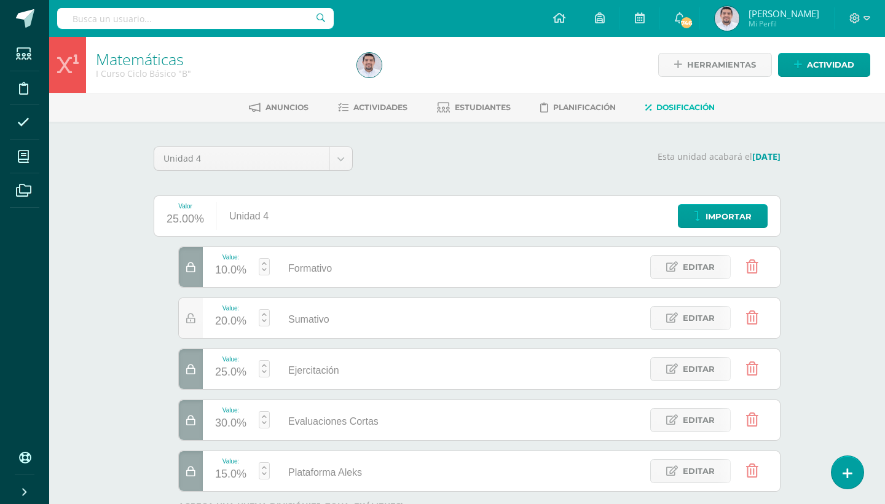
click at [312, 265] on span "Formativo" at bounding box center [310, 268] width 44 height 10
click at [695, 266] on span "Editar" at bounding box center [699, 267] width 32 height 23
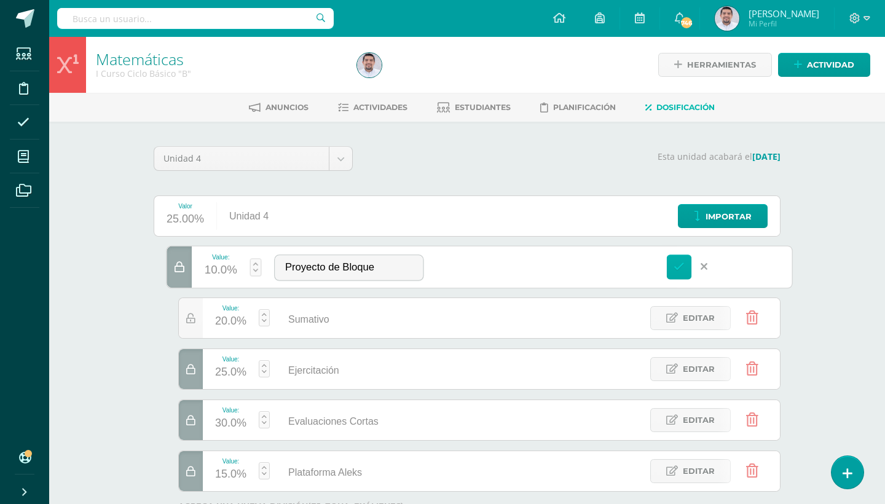
type input "Proyecto de Bloque"
click at [676, 269] on icon at bounding box center [679, 266] width 11 height 11
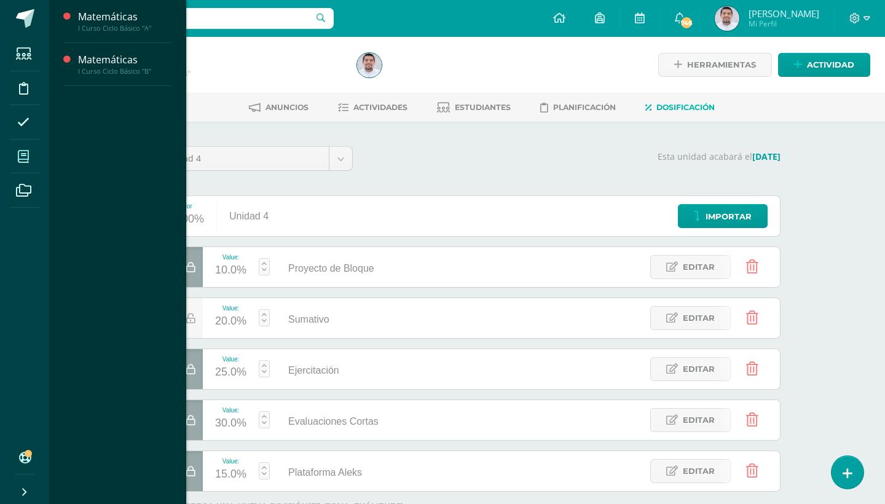
click at [25, 160] on icon at bounding box center [23, 157] width 11 height 12
